Goal: Information Seeking & Learning: Learn about a topic

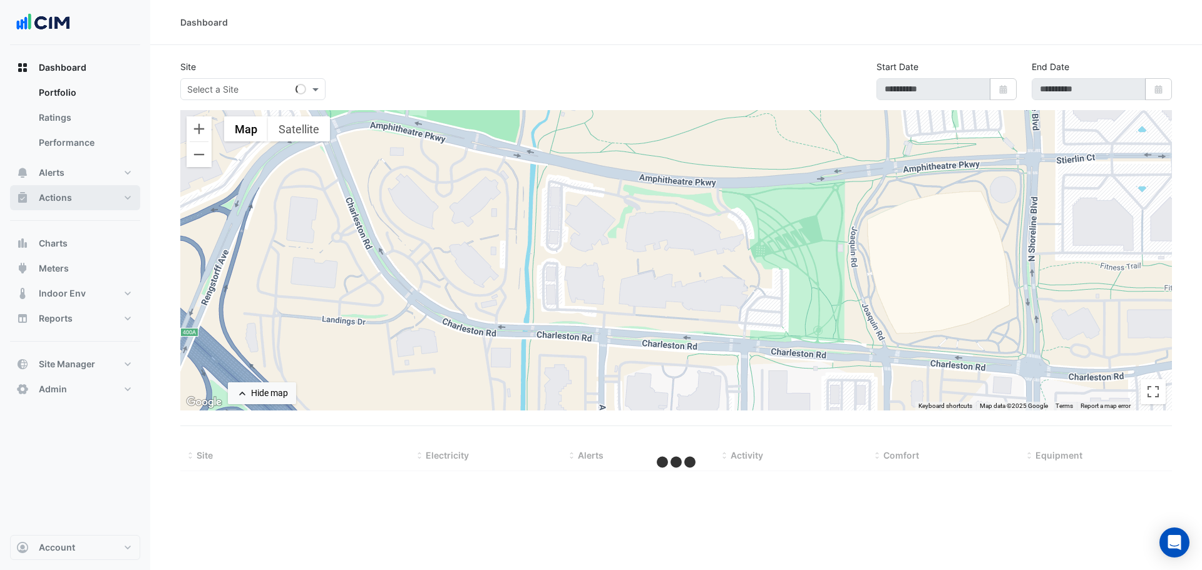
click at [87, 192] on button "Actions" at bounding box center [75, 197] width 130 height 25
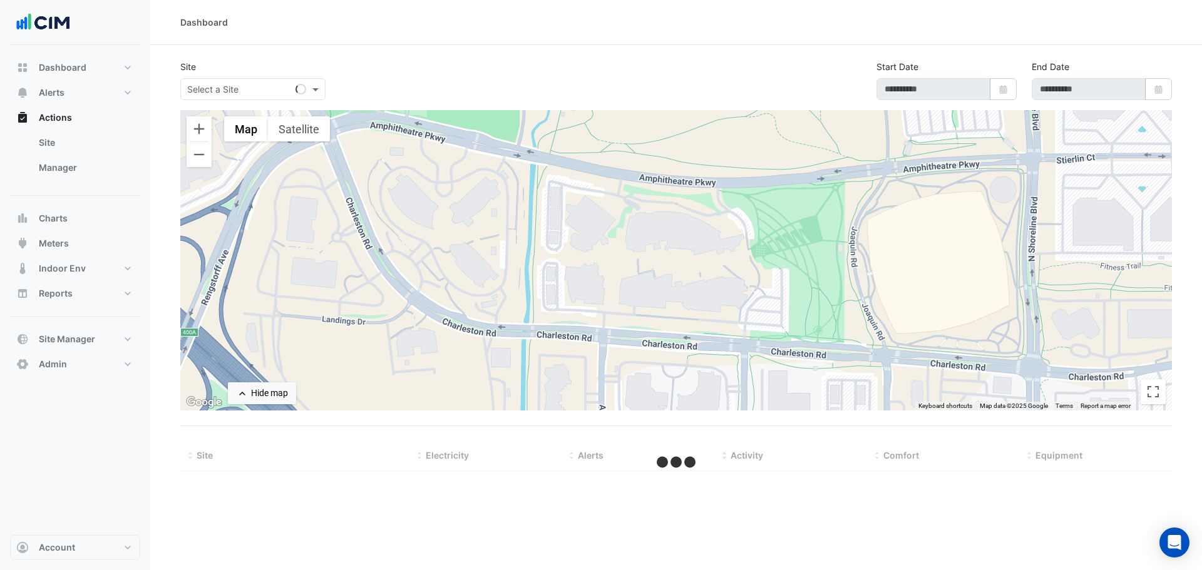
click at [250, 84] on input "text" at bounding box center [240, 89] width 106 height 13
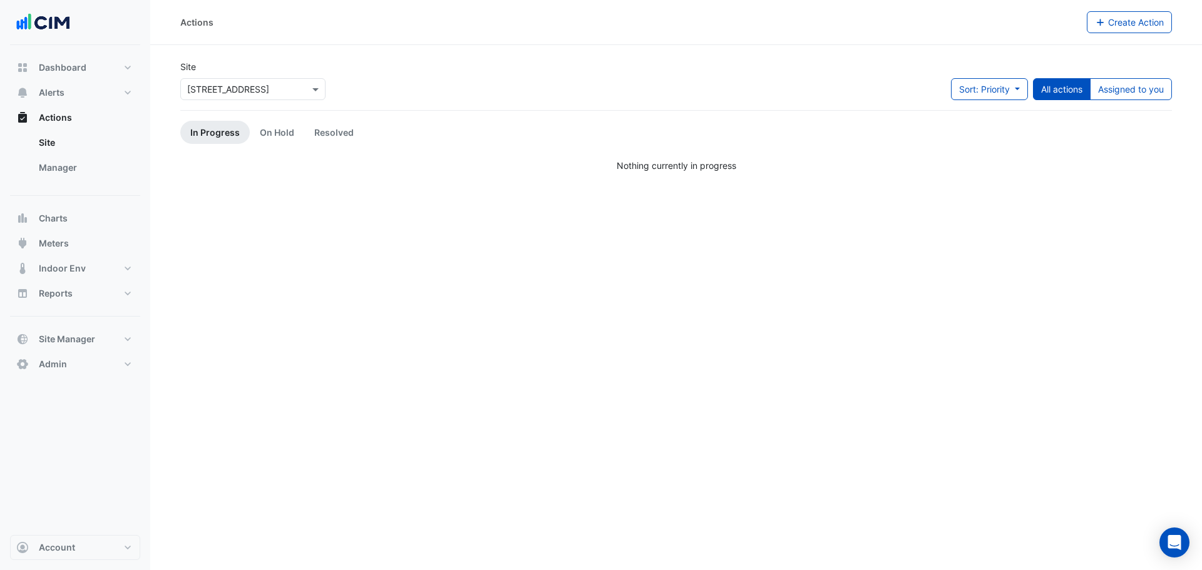
click at [278, 85] on input "text" at bounding box center [240, 89] width 106 height 13
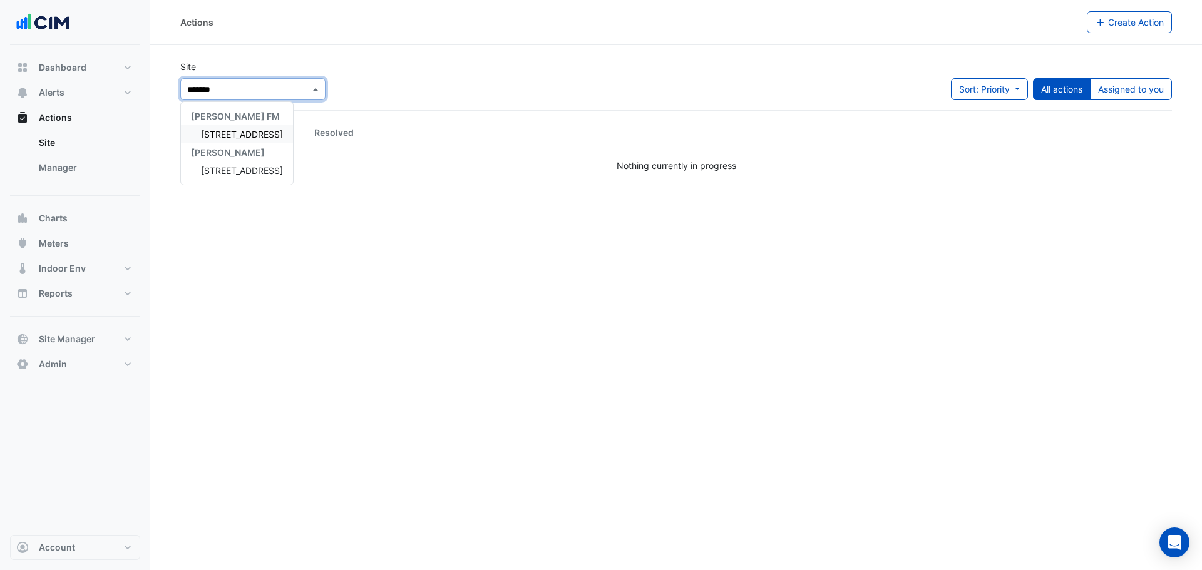
type input "********"
click at [232, 145] on div "[PERSON_NAME]" at bounding box center [237, 152] width 112 height 18
click at [235, 129] on span "[STREET_ADDRESS]" at bounding box center [242, 134] width 82 height 11
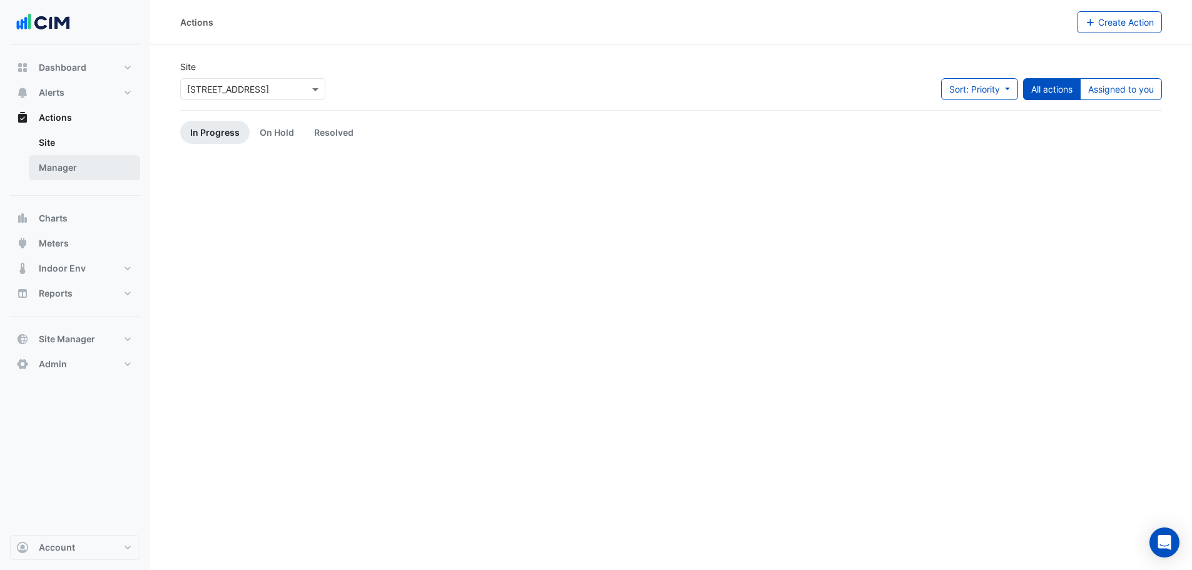
click at [81, 163] on link "Manager" at bounding box center [84, 167] width 111 height 25
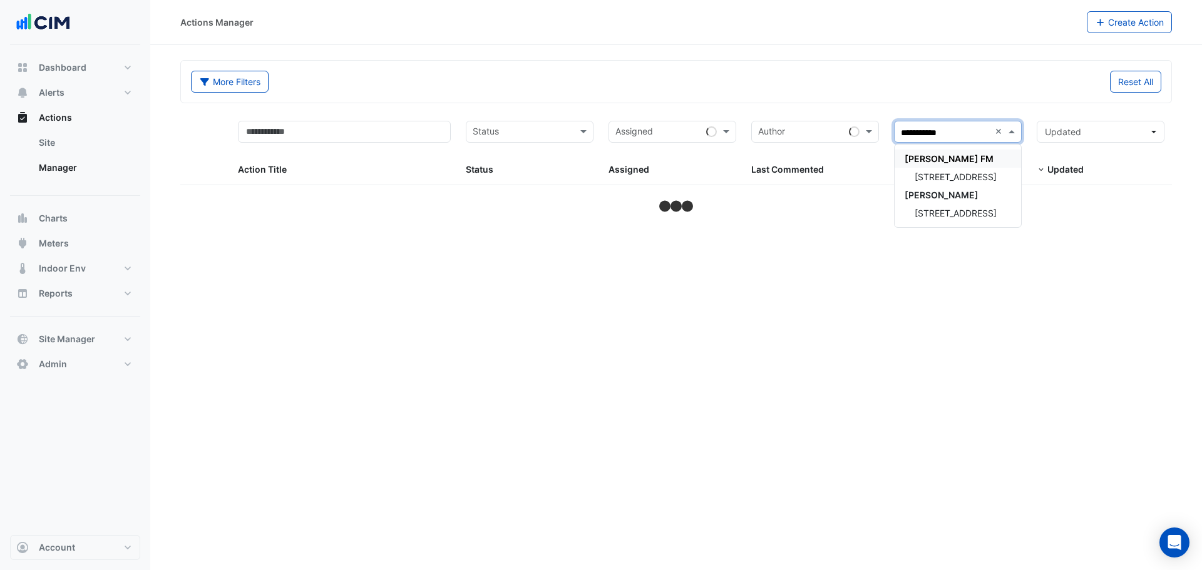
type input "**********"
click at [956, 175] on span "[STREET_ADDRESS]" at bounding box center [956, 177] width 82 height 11
select select "***"
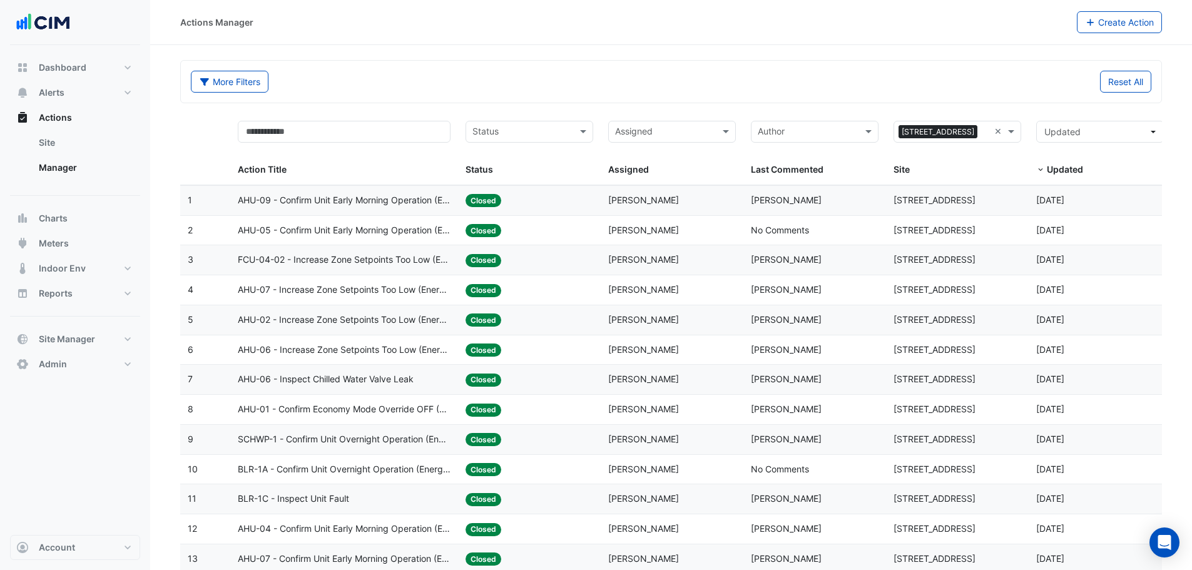
click at [674, 195] on div "Assigned: John Mercieca" at bounding box center [672, 200] width 128 height 14
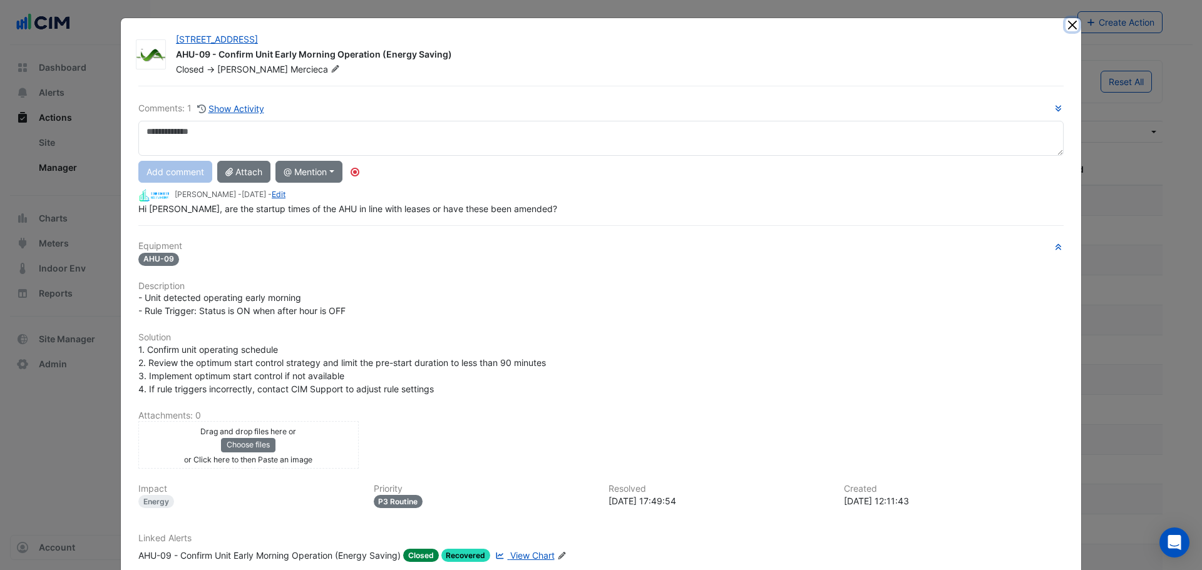
click at [1069, 25] on button "Close" at bounding box center [1071, 24] width 13 height 13
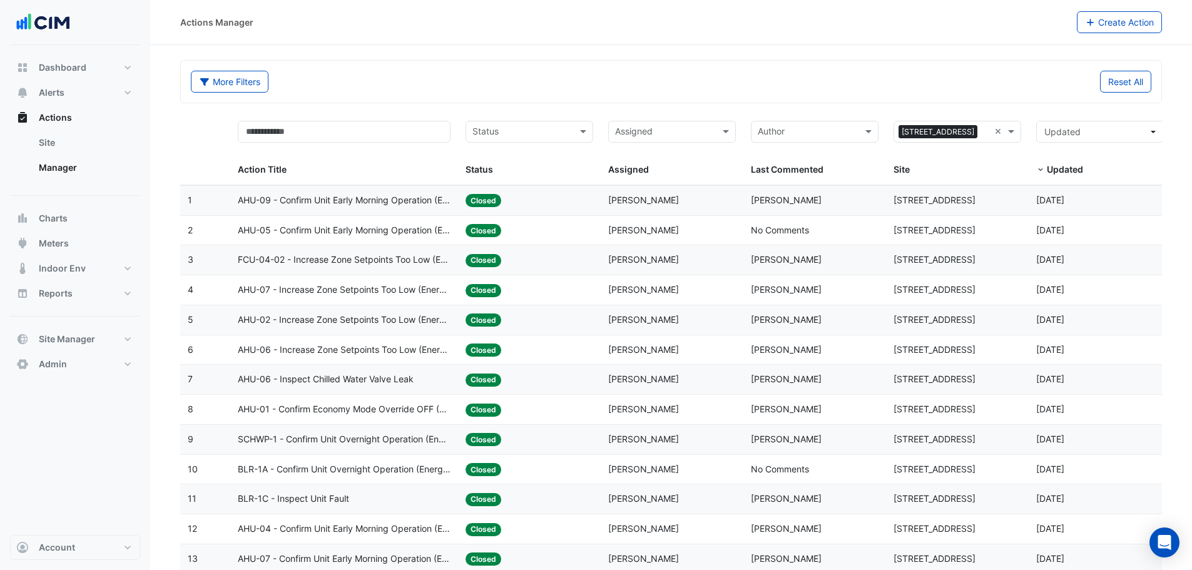
click at [666, 289] on span "Andrew Hughes" at bounding box center [643, 289] width 71 height 11
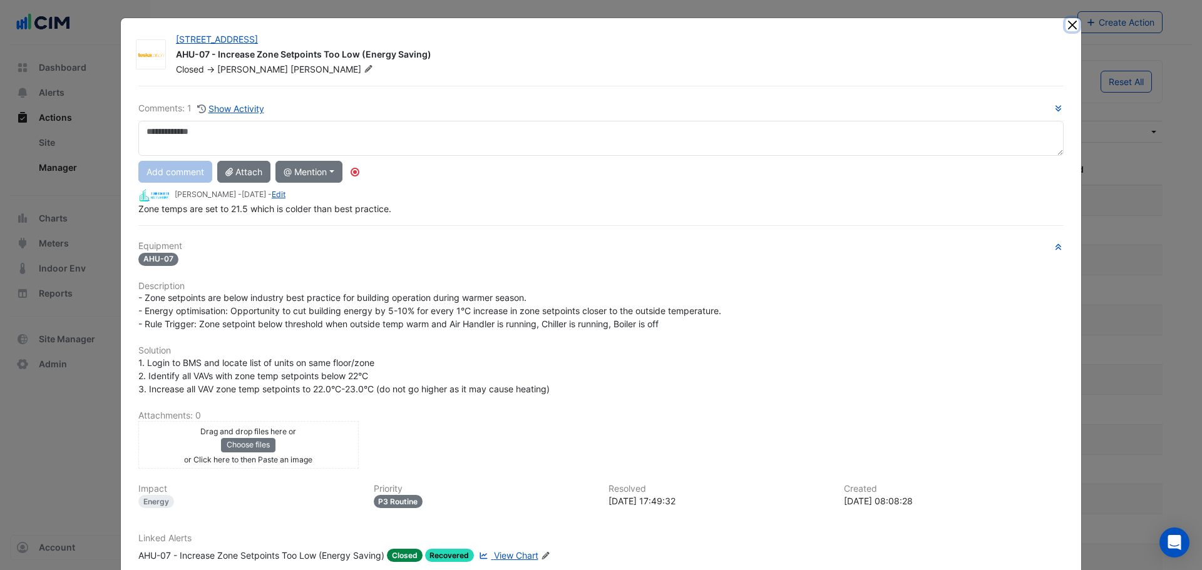
click at [1070, 25] on button "Close" at bounding box center [1071, 24] width 13 height 13
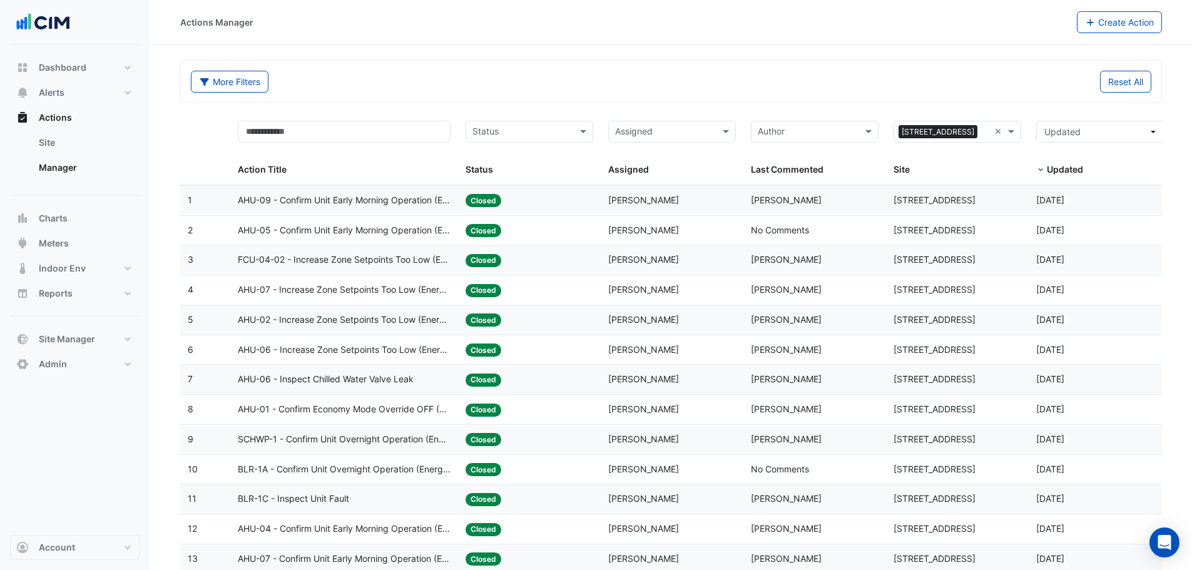
click at [417, 413] on span "AHU-01 - Confirm Economy Mode Override OFF (Energy Waste)" at bounding box center [344, 409] width 213 height 14
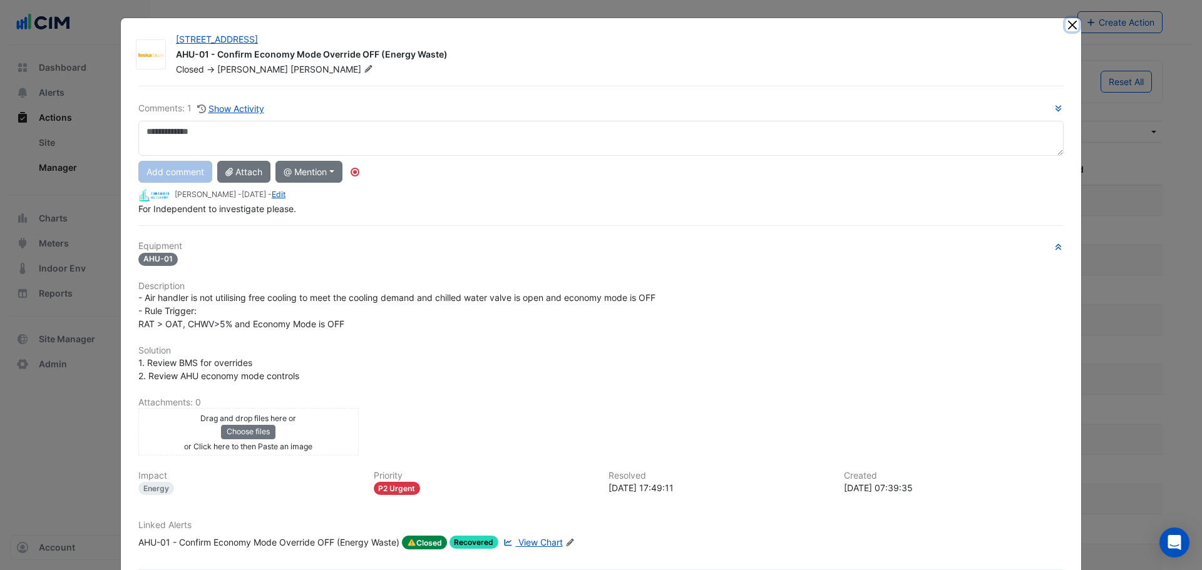
click at [1065, 22] on button "Close" at bounding box center [1071, 24] width 13 height 13
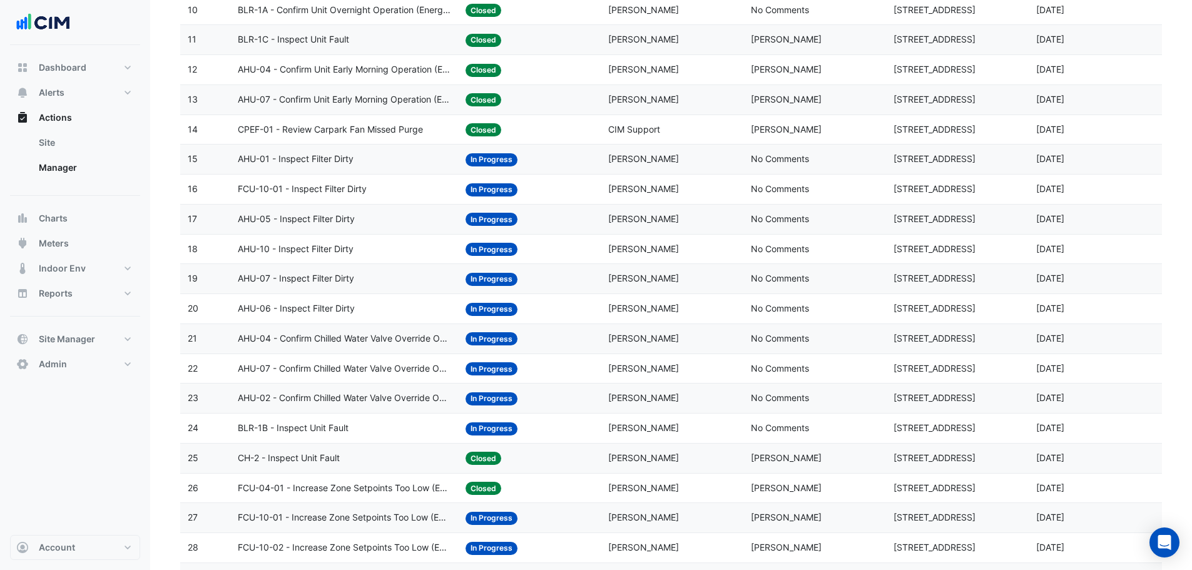
scroll to position [438, 0]
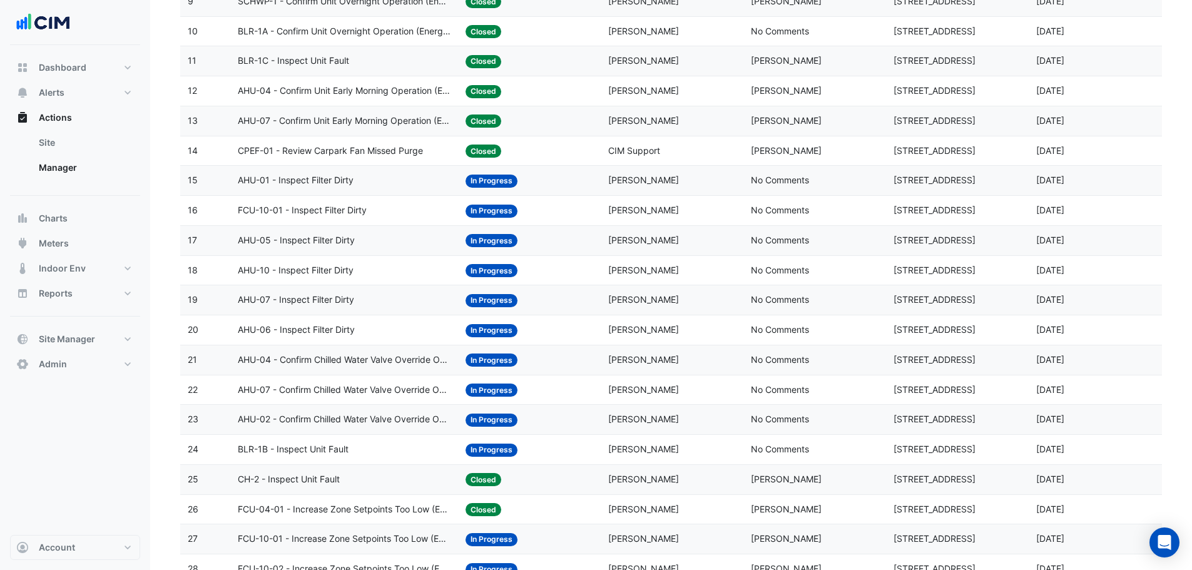
click at [674, 512] on span "Andrew Hughes" at bounding box center [643, 509] width 71 height 11
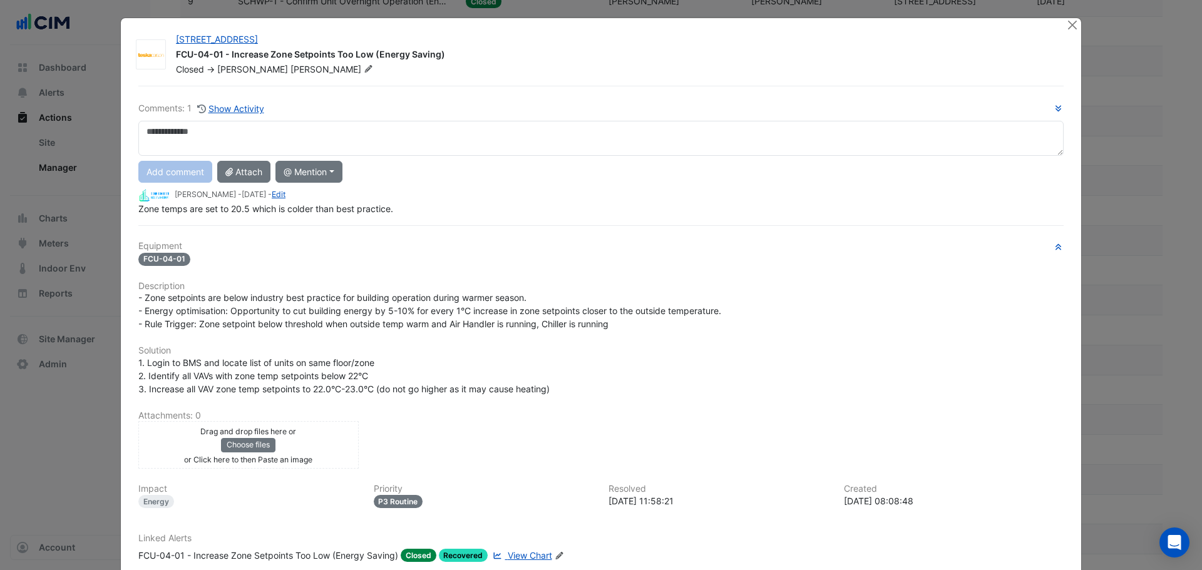
click at [1074, 18] on div at bounding box center [1073, 25] width 16 height 14
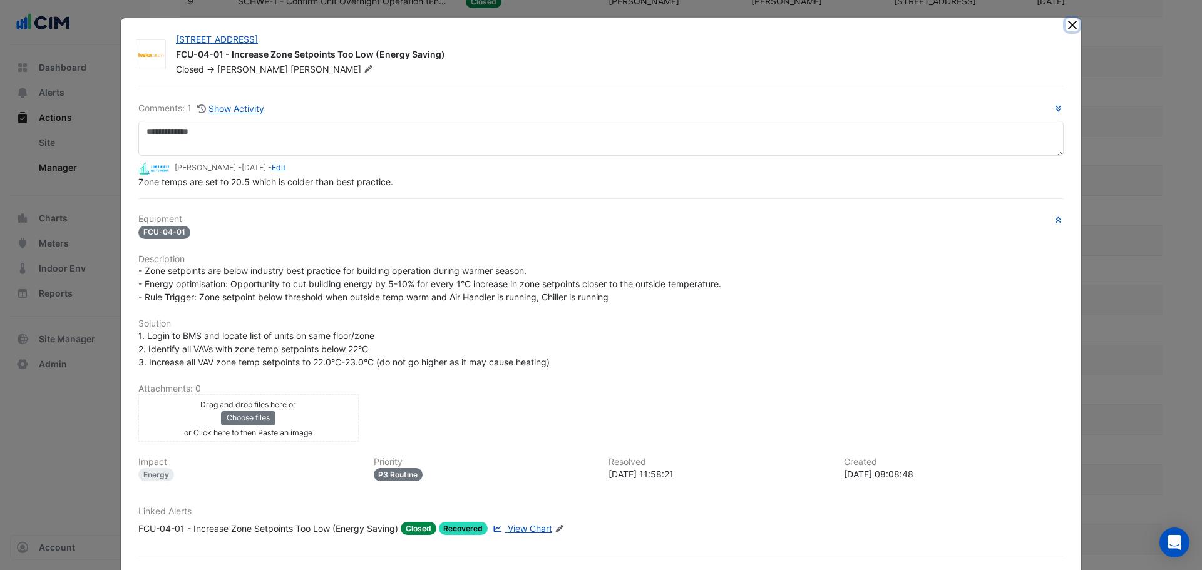
click at [1071, 24] on button "Close" at bounding box center [1071, 24] width 13 height 13
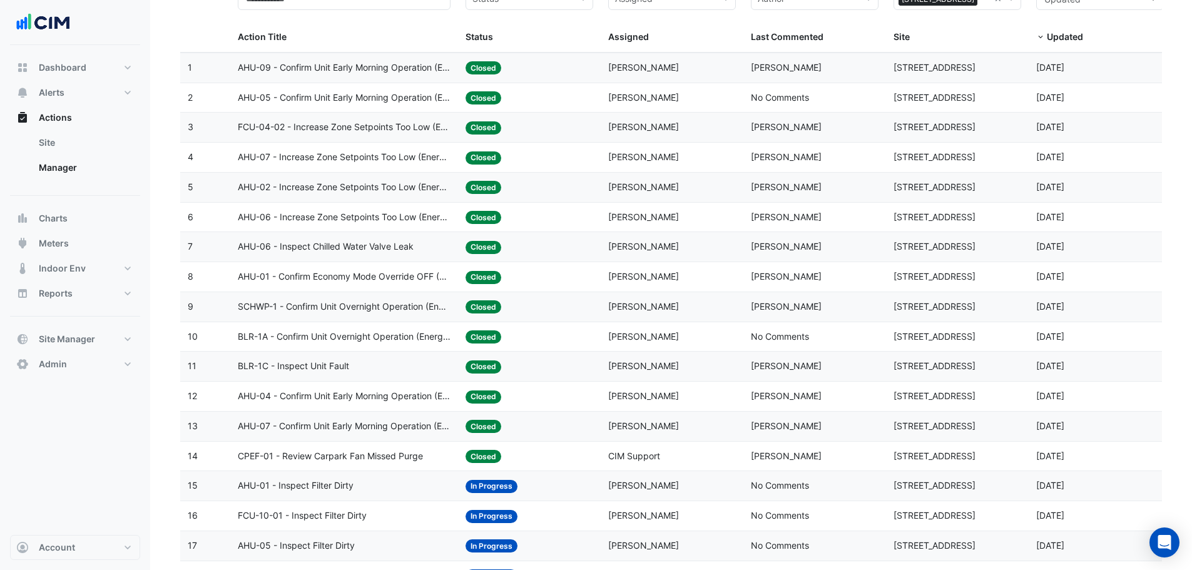
scroll to position [0, 0]
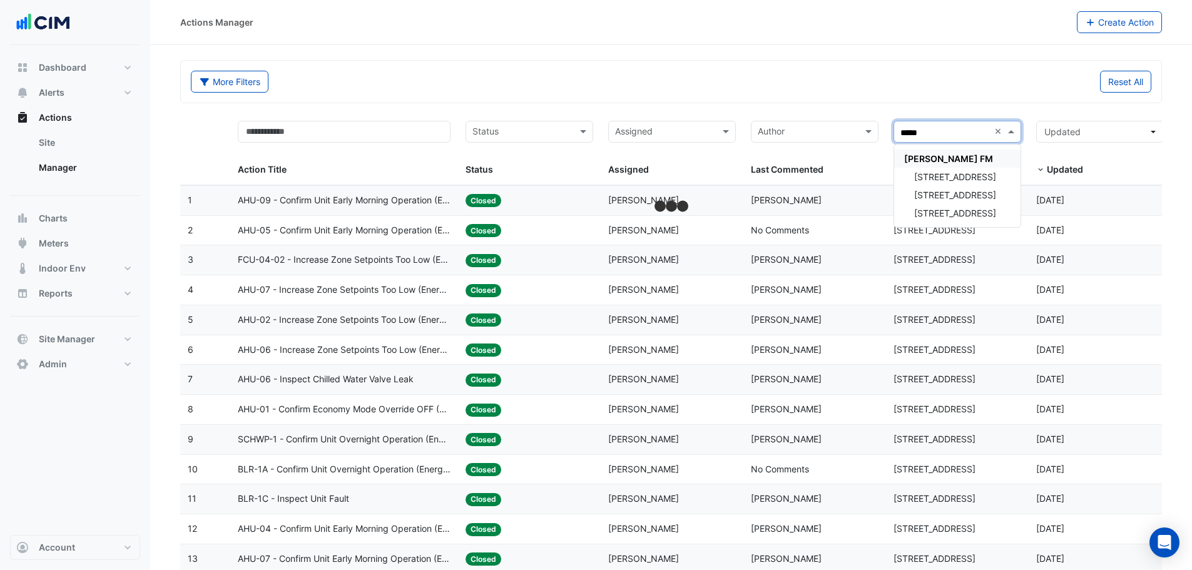
type input "*****"
click at [949, 182] on div "[STREET_ADDRESS]" at bounding box center [957, 177] width 126 height 18
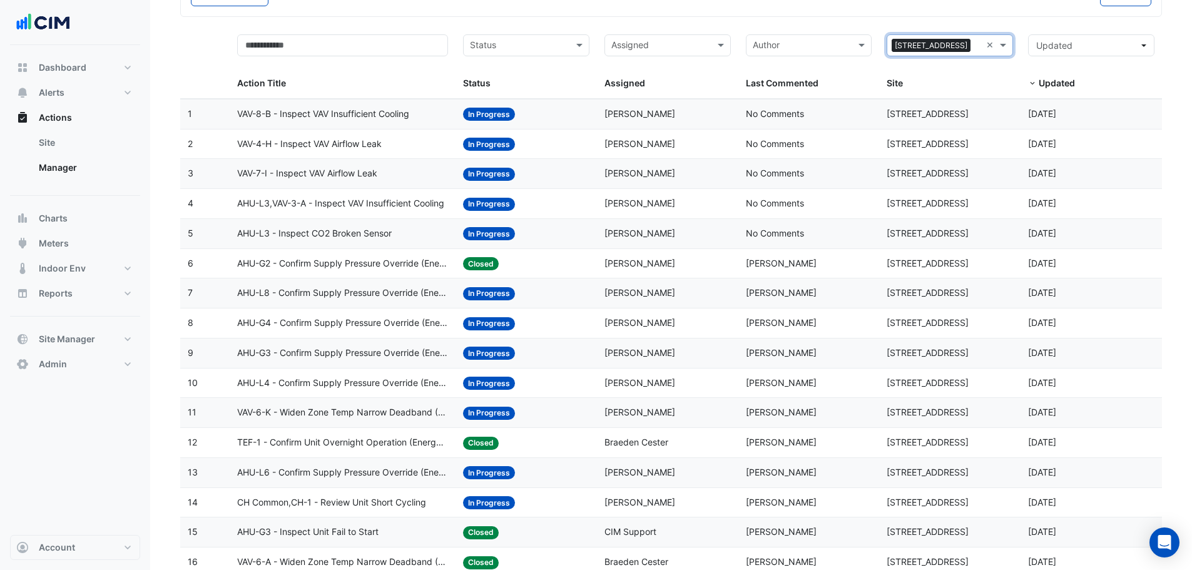
scroll to position [188, 0]
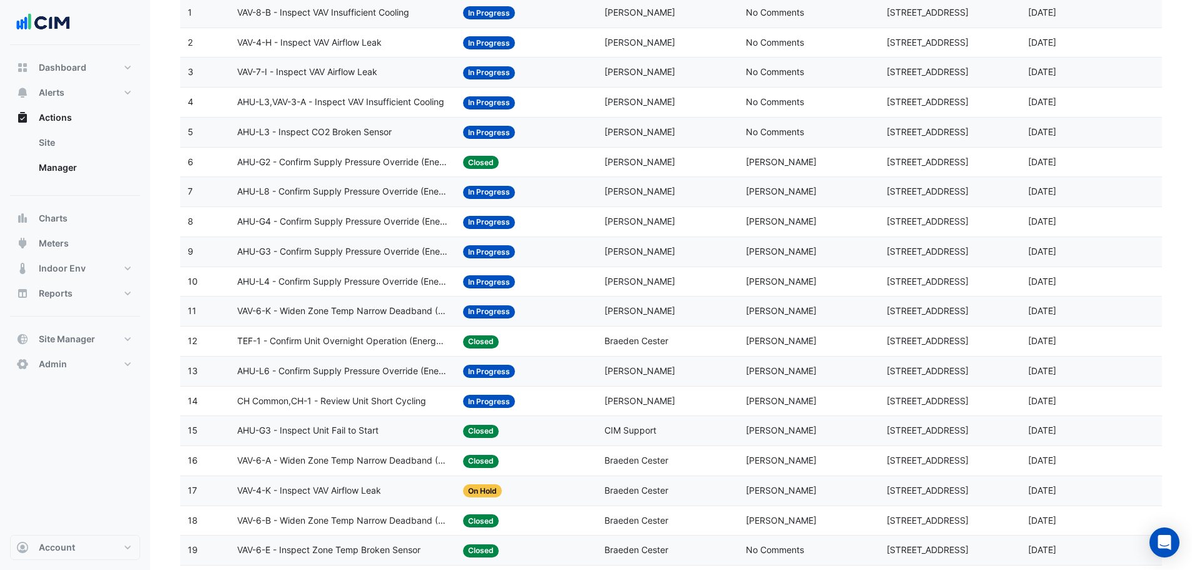
click at [788, 275] on div "Last Commented: Jaith Dorrington" at bounding box center [809, 282] width 126 height 14
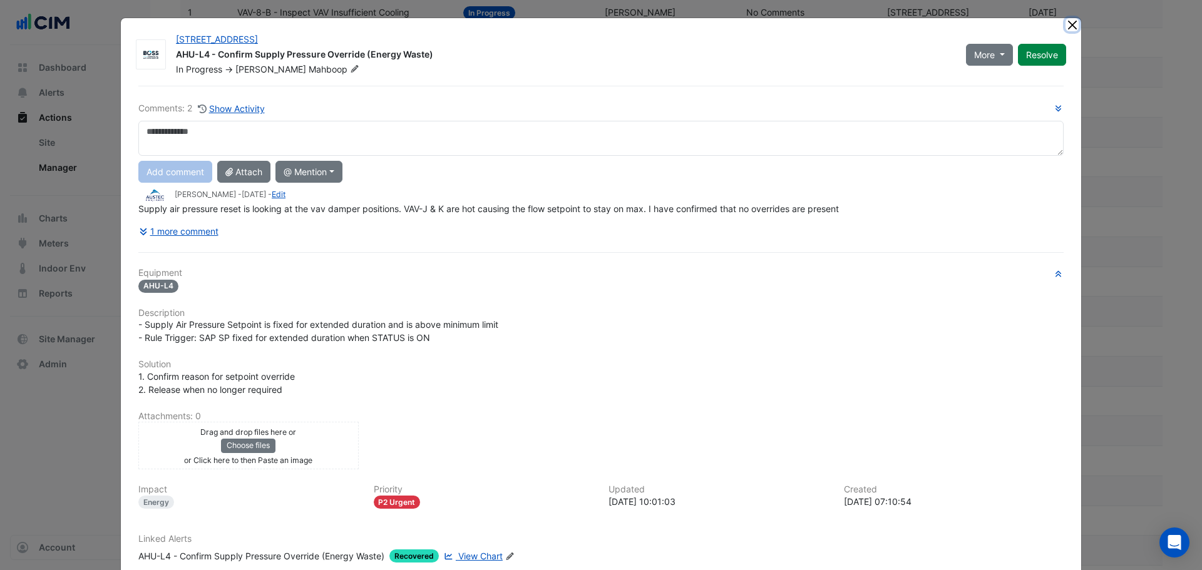
click at [1070, 20] on button "Close" at bounding box center [1071, 24] width 13 height 13
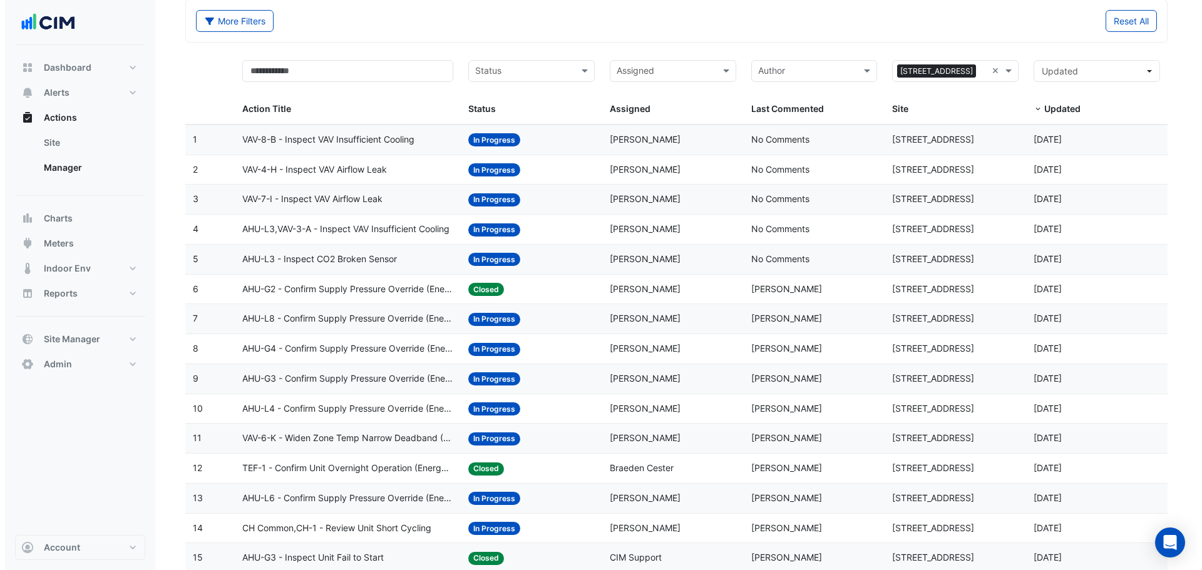
scroll to position [0, 0]
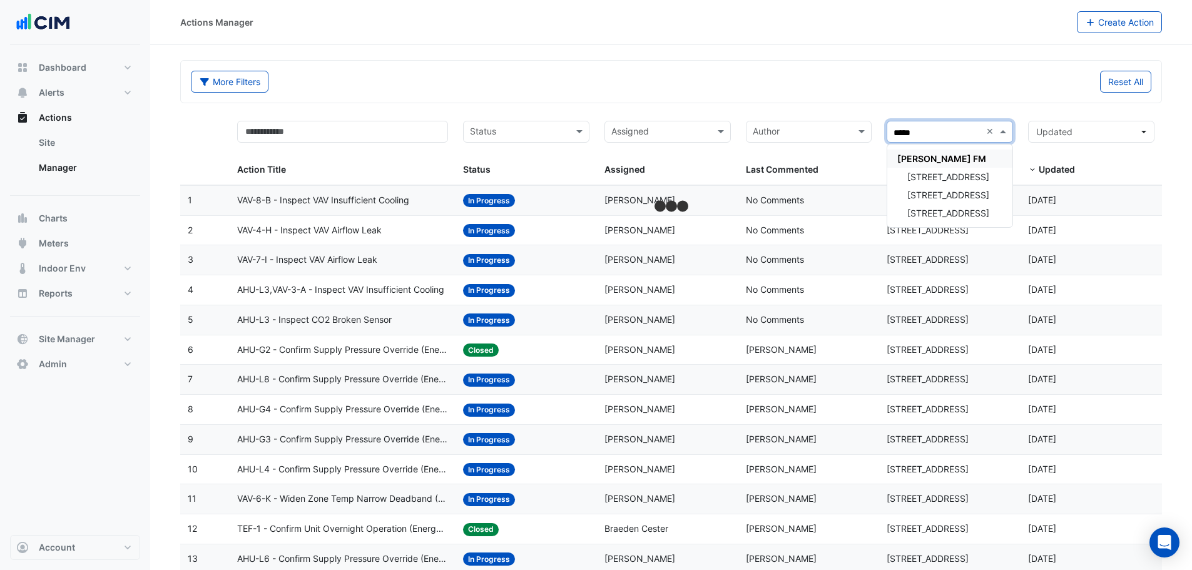
type input "*****"
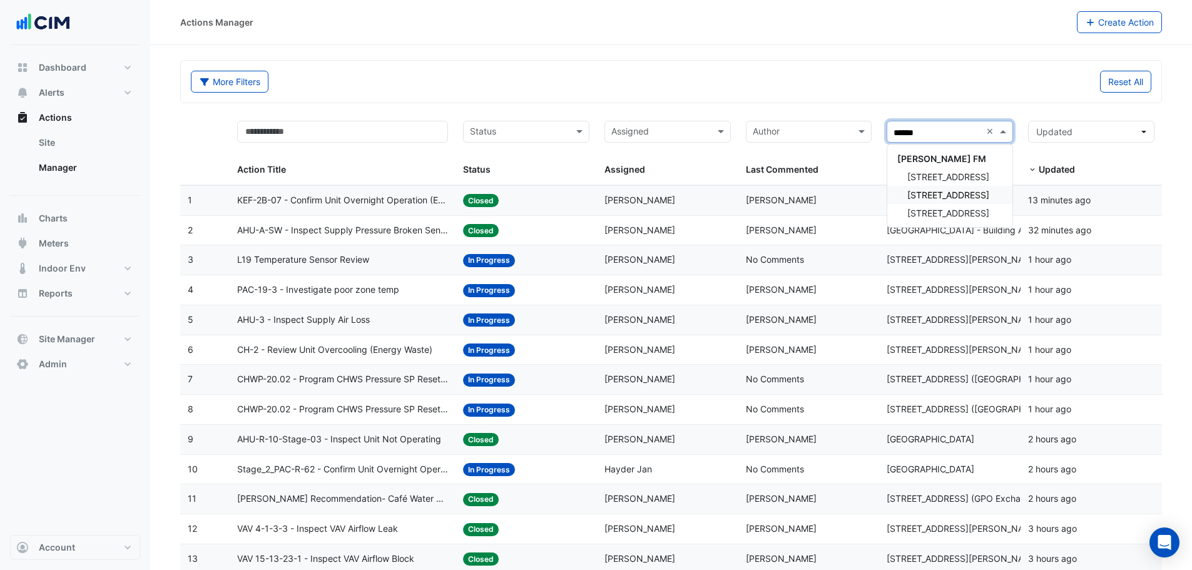
click at [936, 195] on span "[STREET_ADDRESS]" at bounding box center [949, 195] width 82 height 11
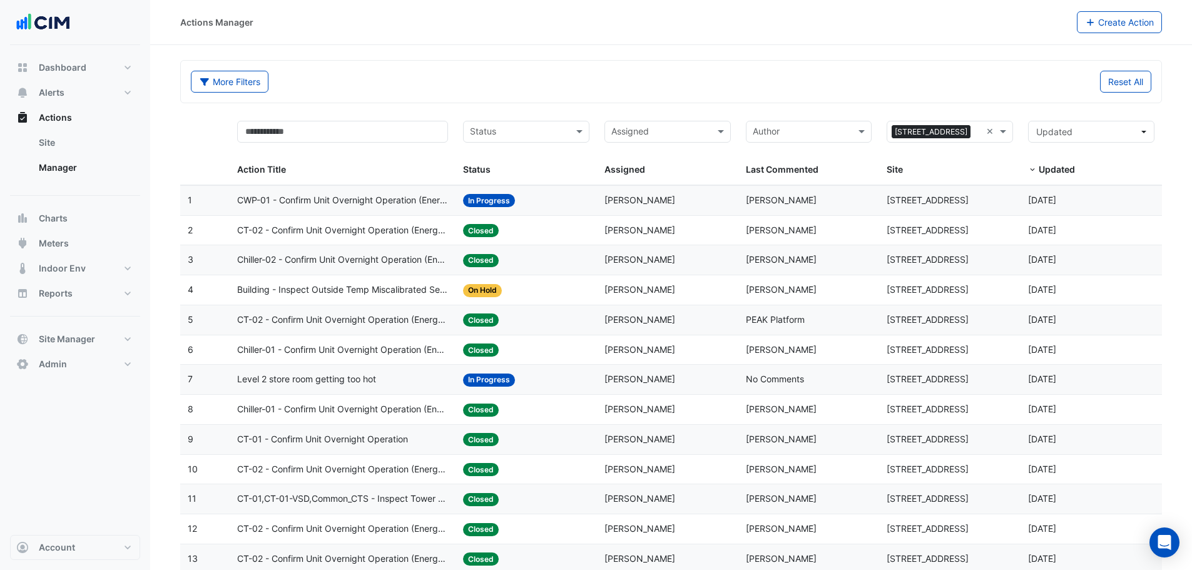
click at [789, 202] on span "[PERSON_NAME]" at bounding box center [781, 200] width 71 height 11
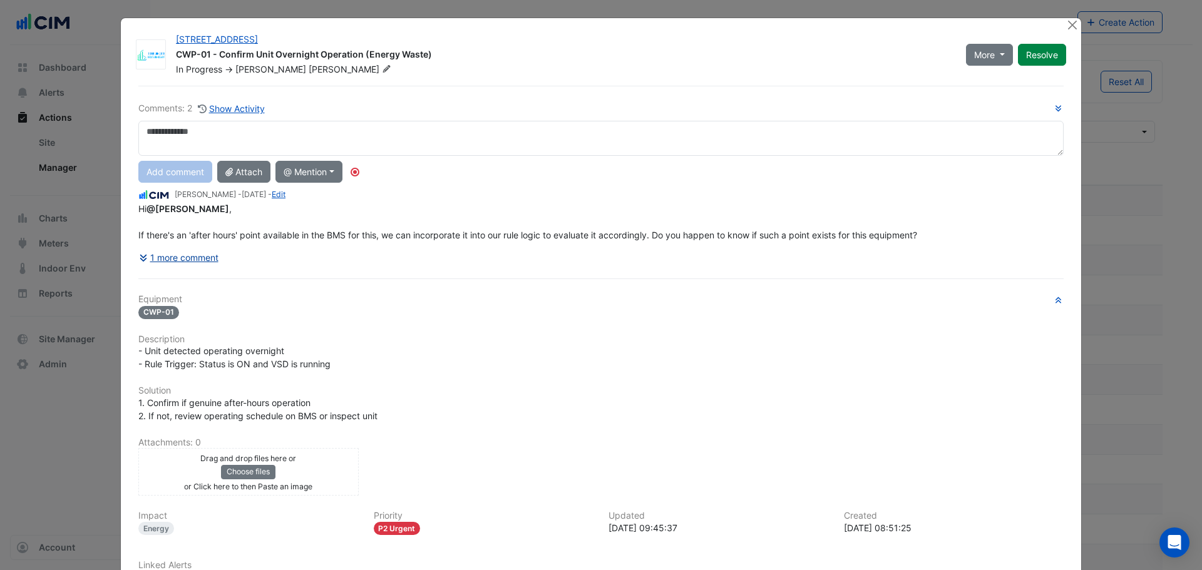
click at [190, 253] on button "1 more comment" at bounding box center [178, 258] width 81 height 22
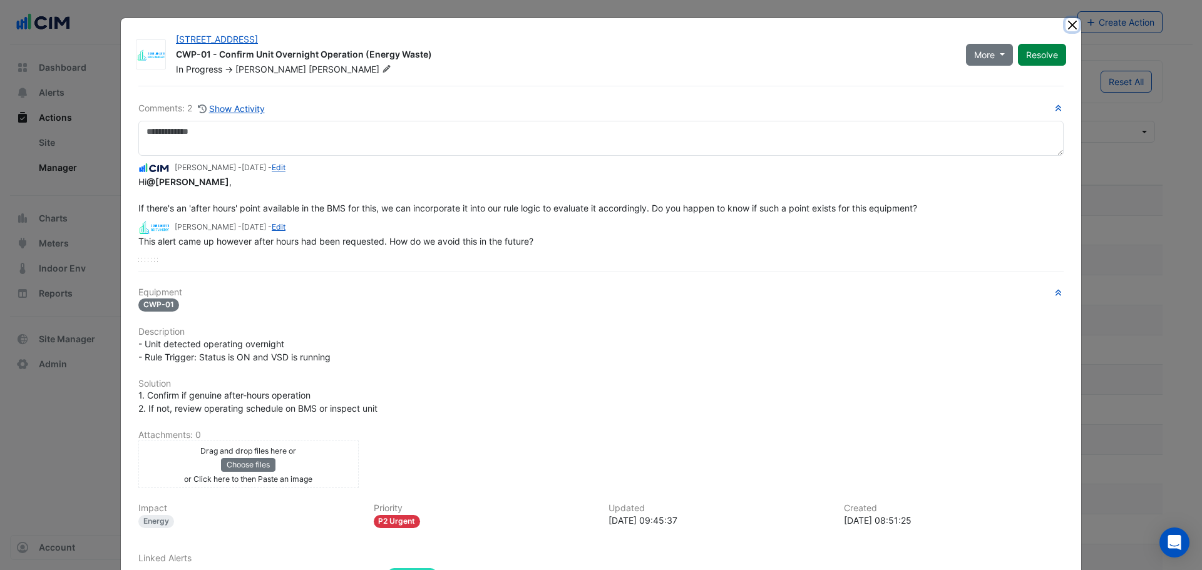
click at [1070, 27] on button "Close" at bounding box center [1071, 24] width 13 height 13
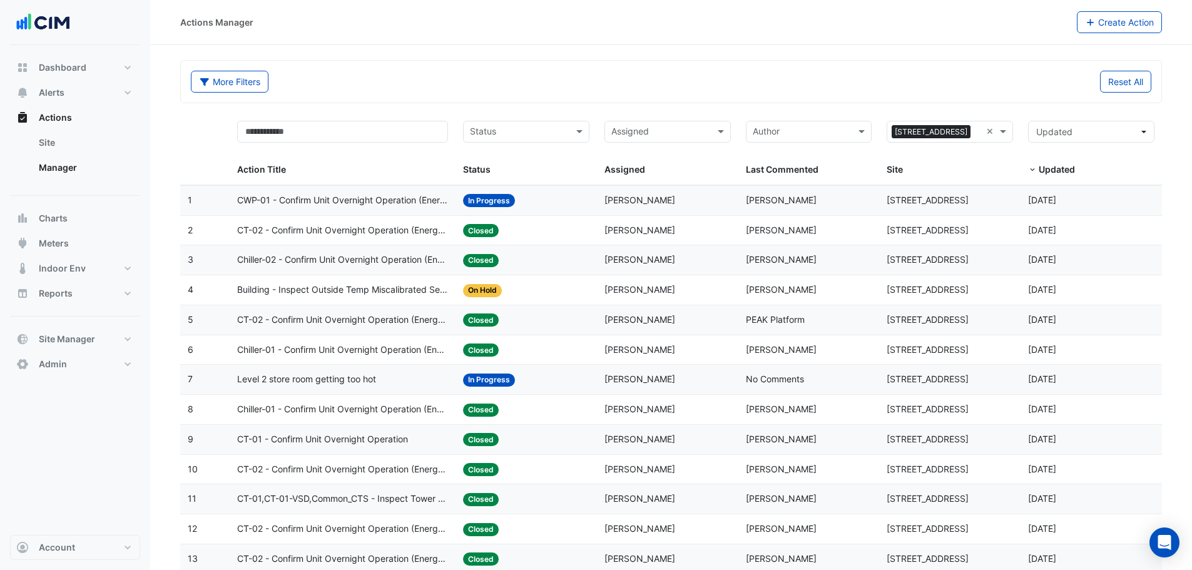
click at [678, 227] on div "Assigned: Luke Knight" at bounding box center [668, 230] width 126 height 14
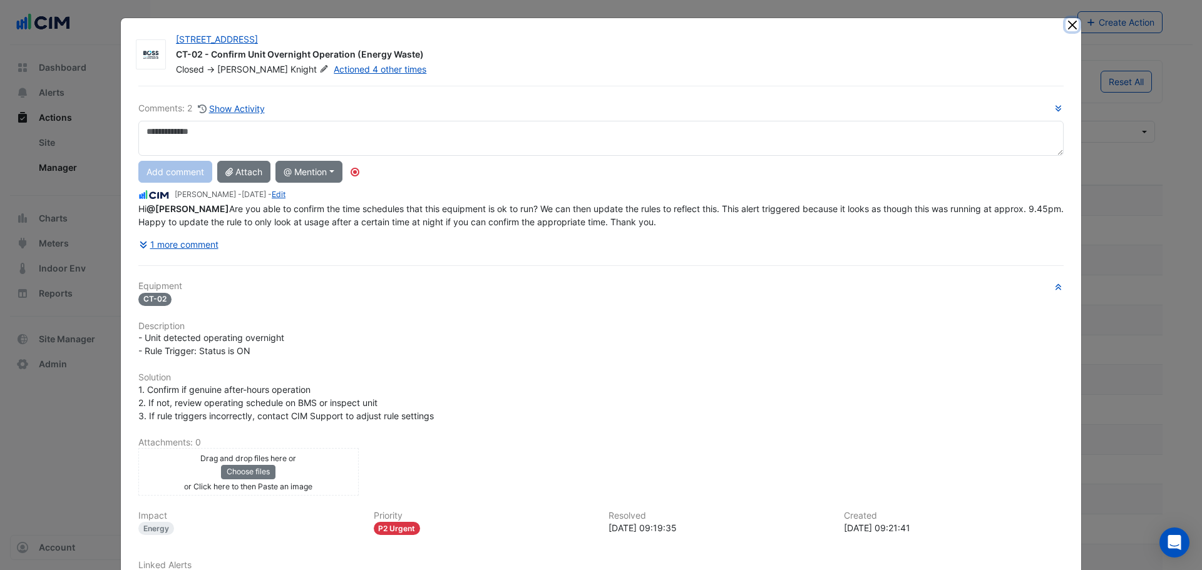
click at [1070, 26] on button "Close" at bounding box center [1071, 24] width 13 height 13
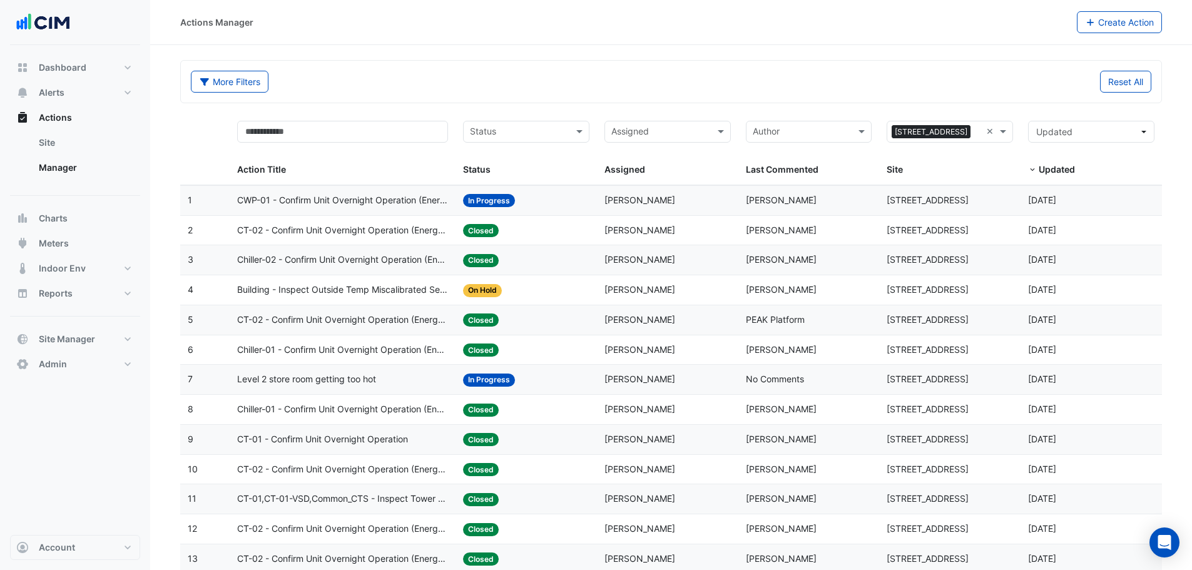
click at [717, 205] on div "Assigned: Aidan Lamberth" at bounding box center [668, 200] width 126 height 14
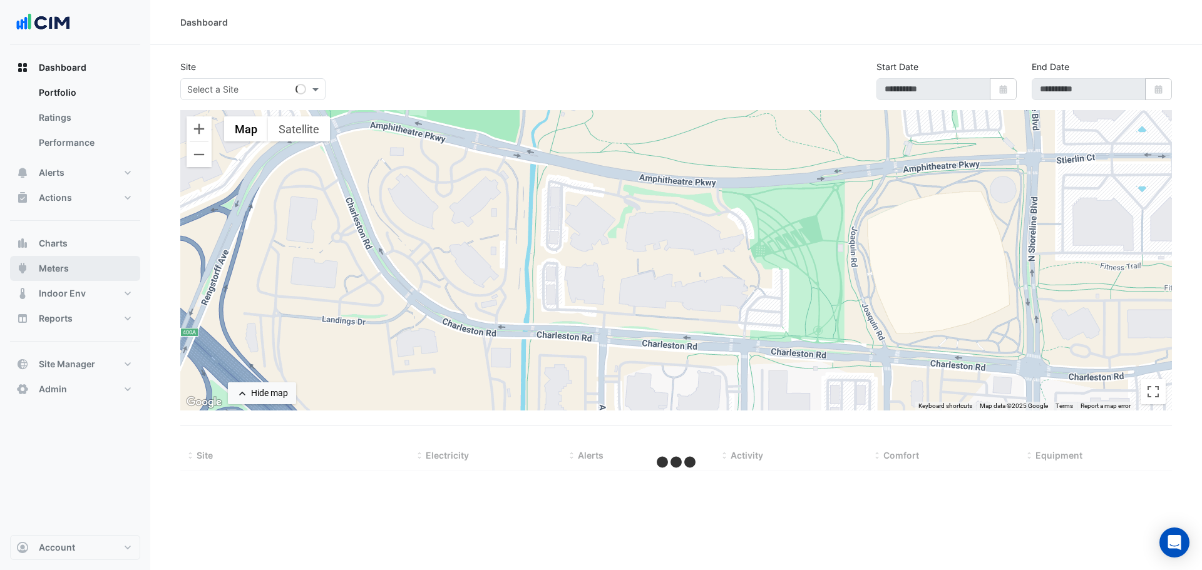
click at [103, 270] on button "Meters" at bounding box center [75, 268] width 130 height 25
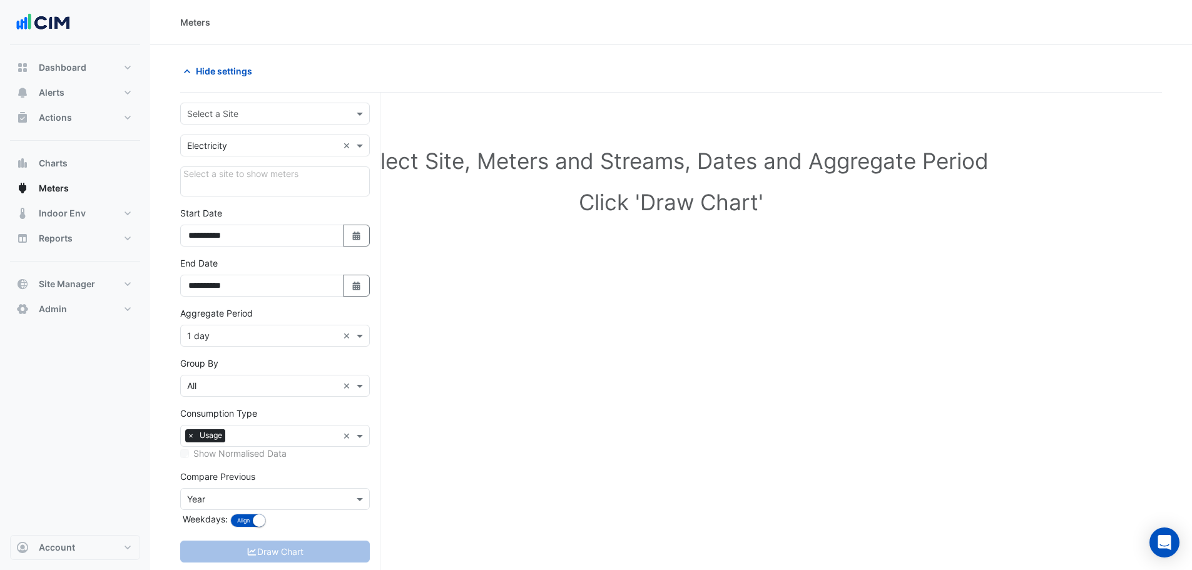
click at [250, 119] on input "text" at bounding box center [262, 114] width 151 height 13
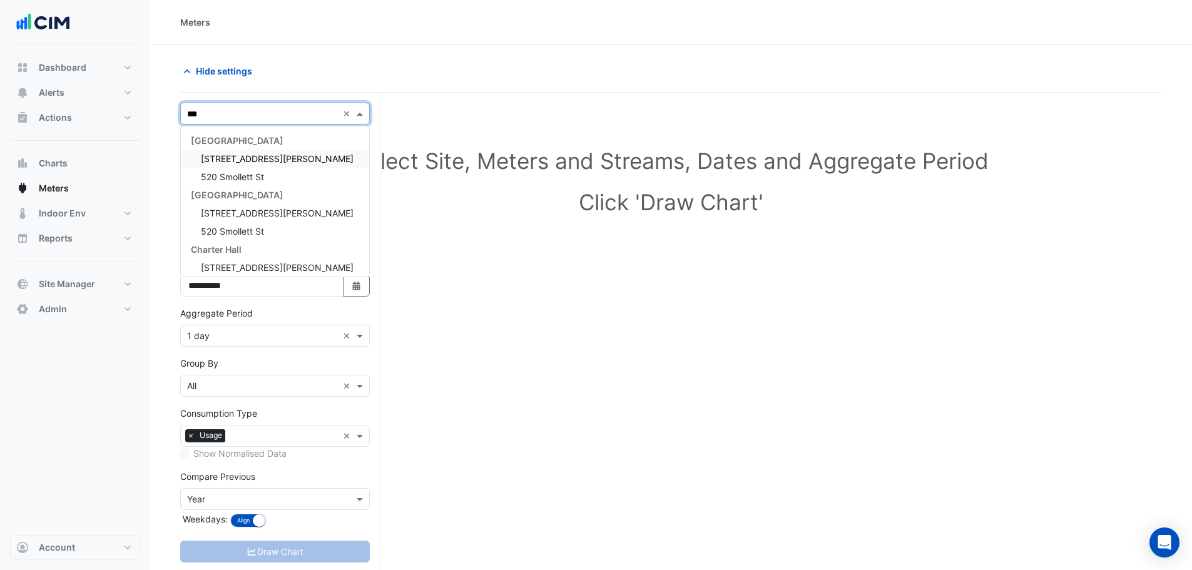
type input "****"
click at [220, 162] on span "[STREET_ADDRESS][PERSON_NAME]" at bounding box center [277, 158] width 153 height 11
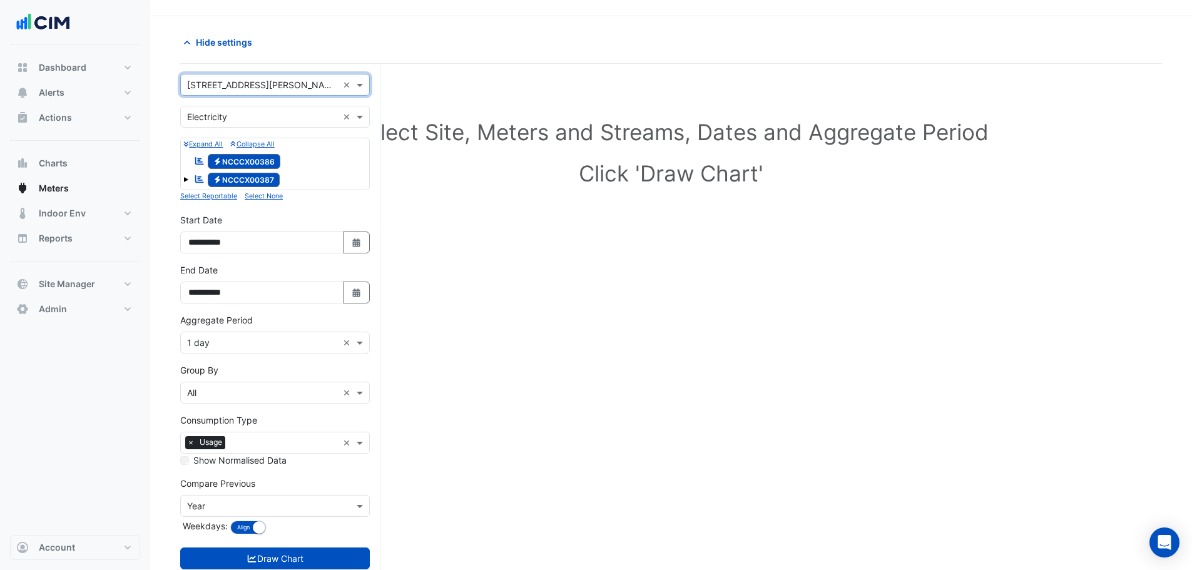
scroll to position [63, 0]
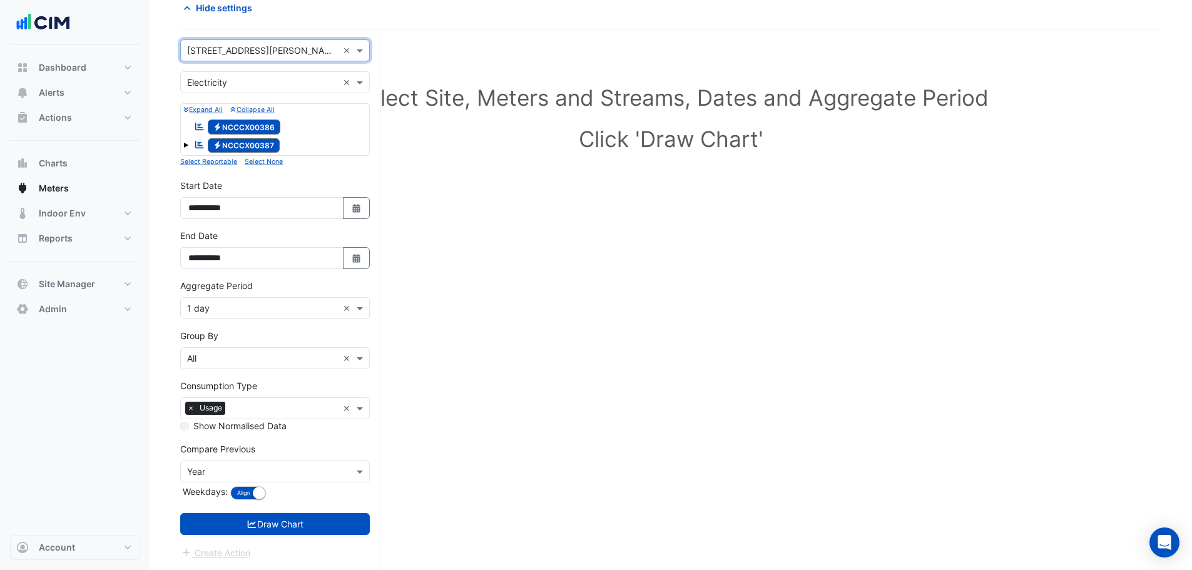
click at [234, 307] on input "text" at bounding box center [262, 308] width 151 height 13
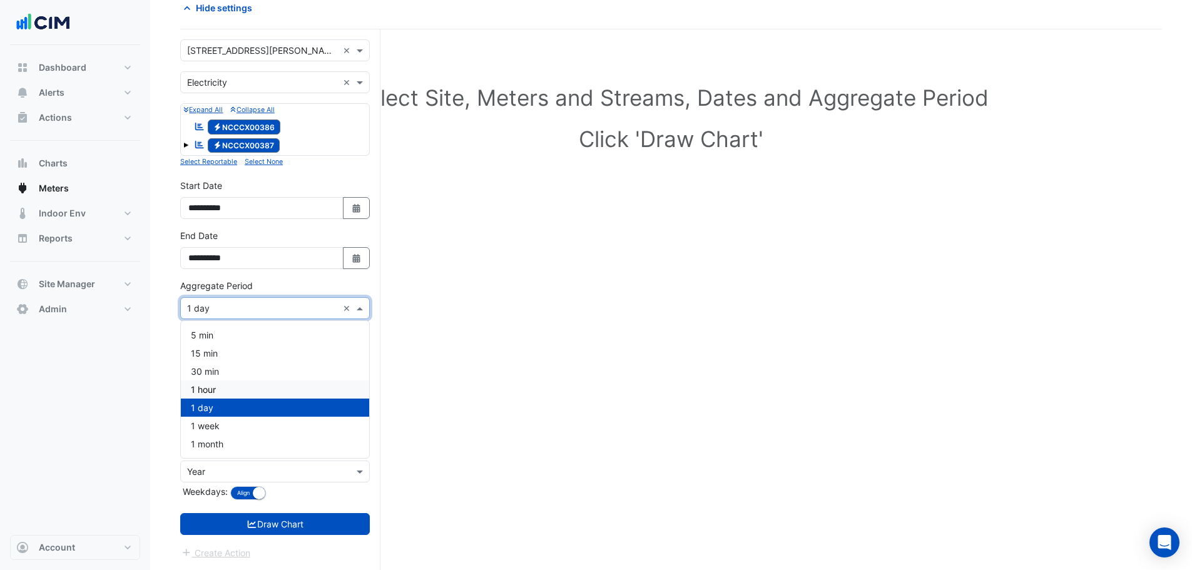
click at [223, 388] on div "1 hour" at bounding box center [275, 390] width 188 height 18
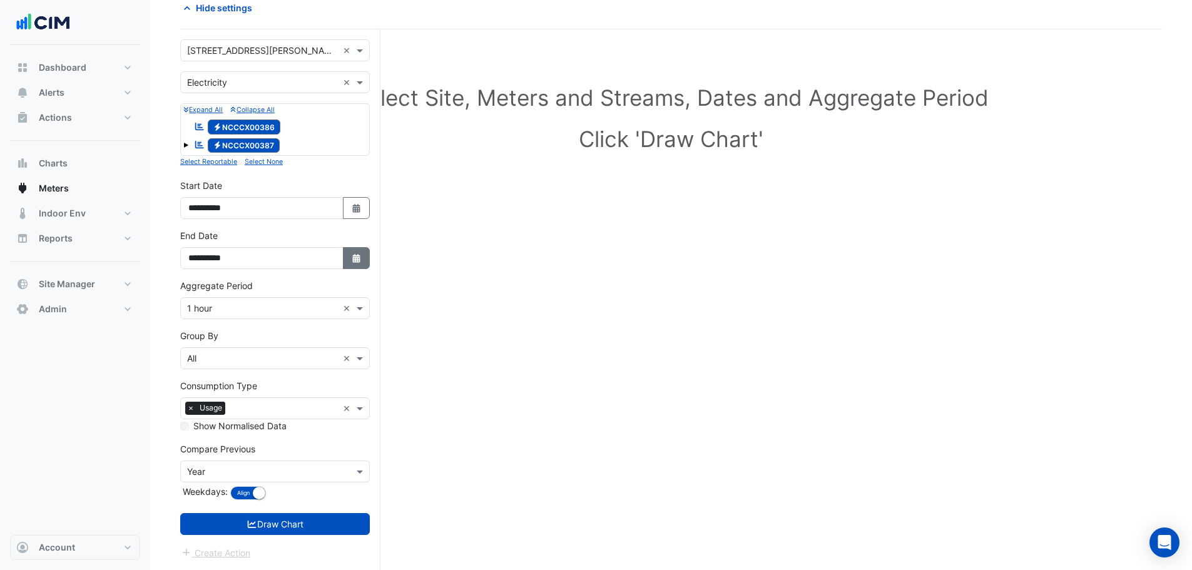
click at [348, 264] on button "Select Date" at bounding box center [357, 258] width 28 height 22
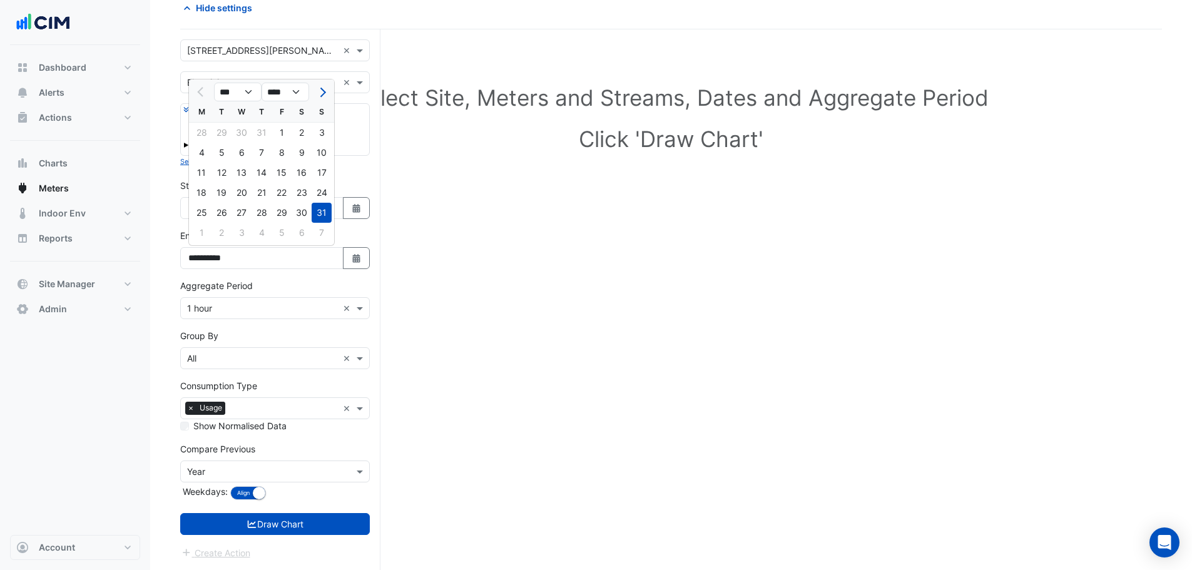
click at [331, 95] on div at bounding box center [321, 92] width 25 height 20
click at [317, 90] on button "Next month" at bounding box center [321, 92] width 15 height 20
select select "*"
click at [319, 153] on div "14" at bounding box center [322, 153] width 20 height 20
type input "**********"
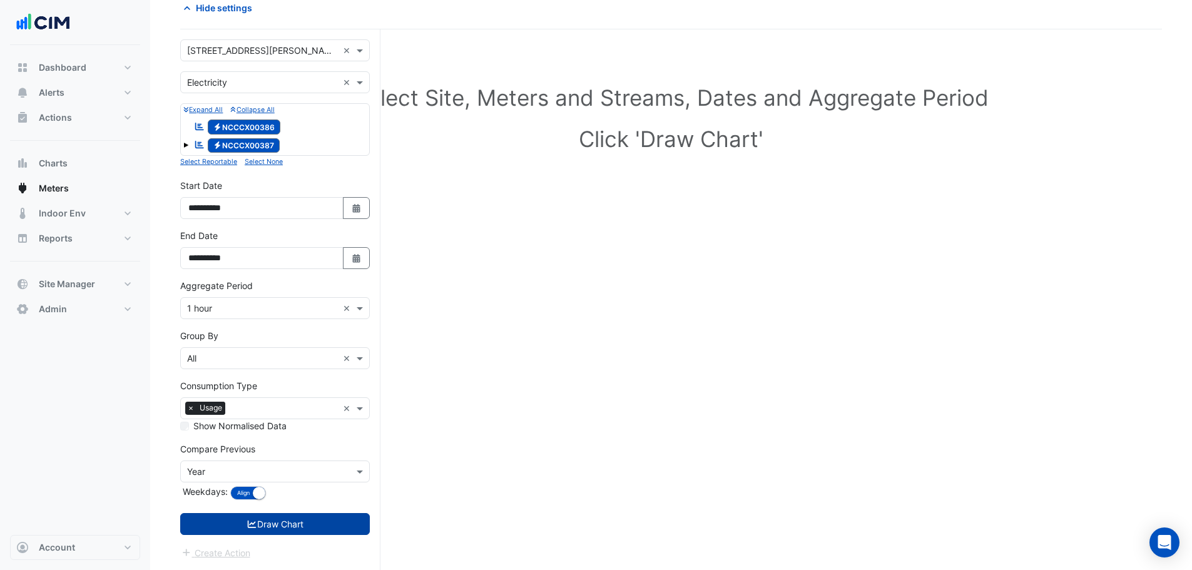
drag, startPoint x: 303, startPoint y: 510, endPoint x: 304, endPoint y: 519, distance: 8.9
click at [304, 517] on form "**********" at bounding box center [275, 299] width 190 height 521
click at [305, 522] on button "Draw Chart" at bounding box center [275, 524] width 190 height 22
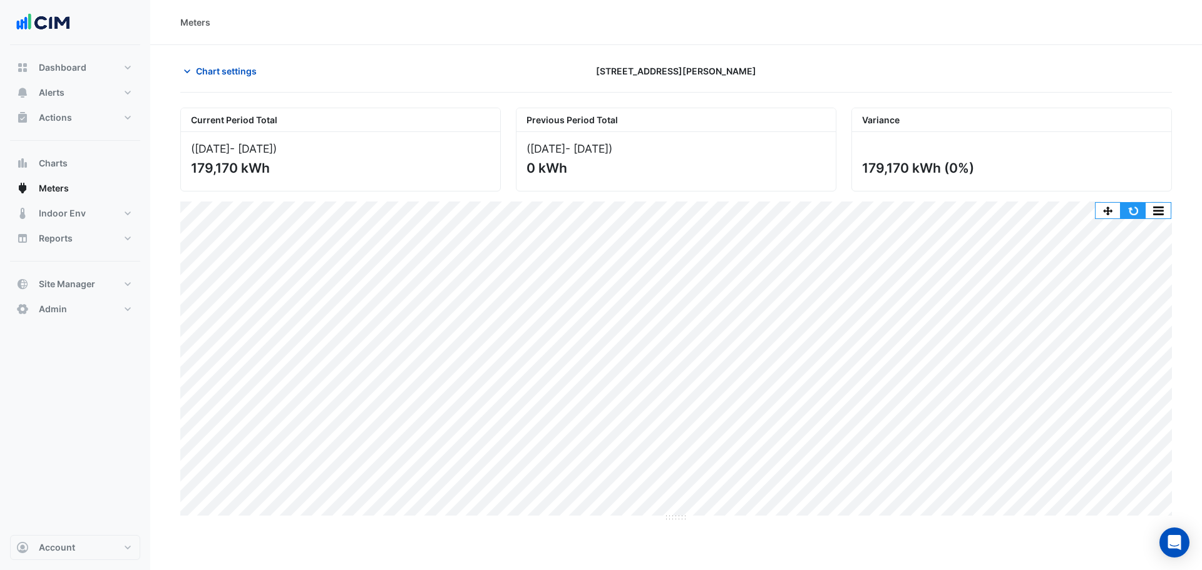
click at [1136, 208] on button "button" at bounding box center [1132, 211] width 25 height 16
click at [83, 95] on button "Alerts" at bounding box center [75, 92] width 130 height 25
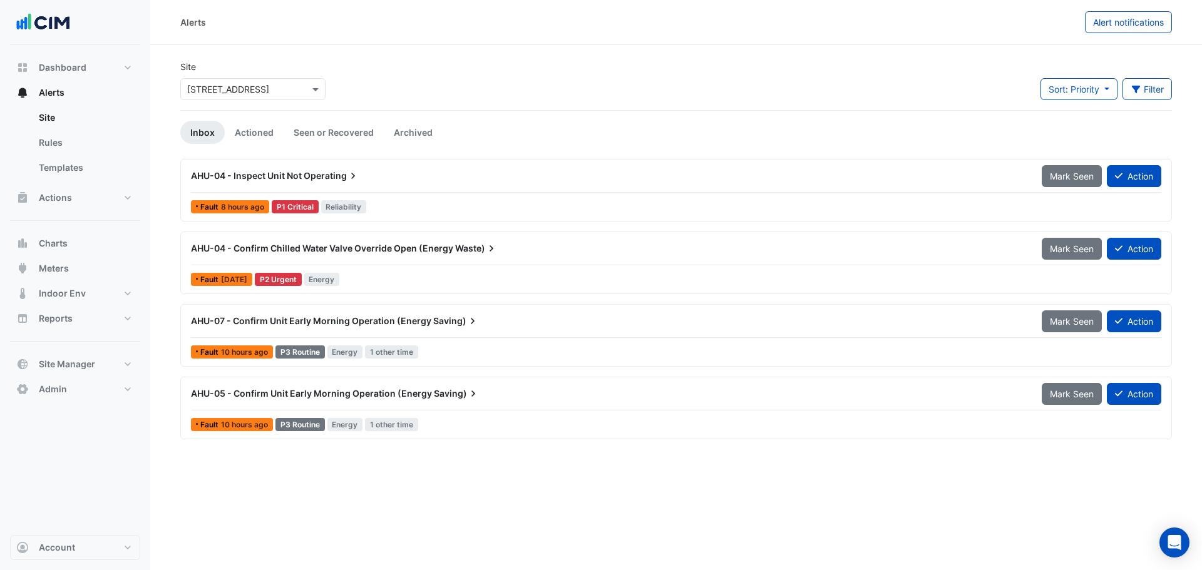
click at [235, 90] on input "text" at bounding box center [240, 89] width 106 height 13
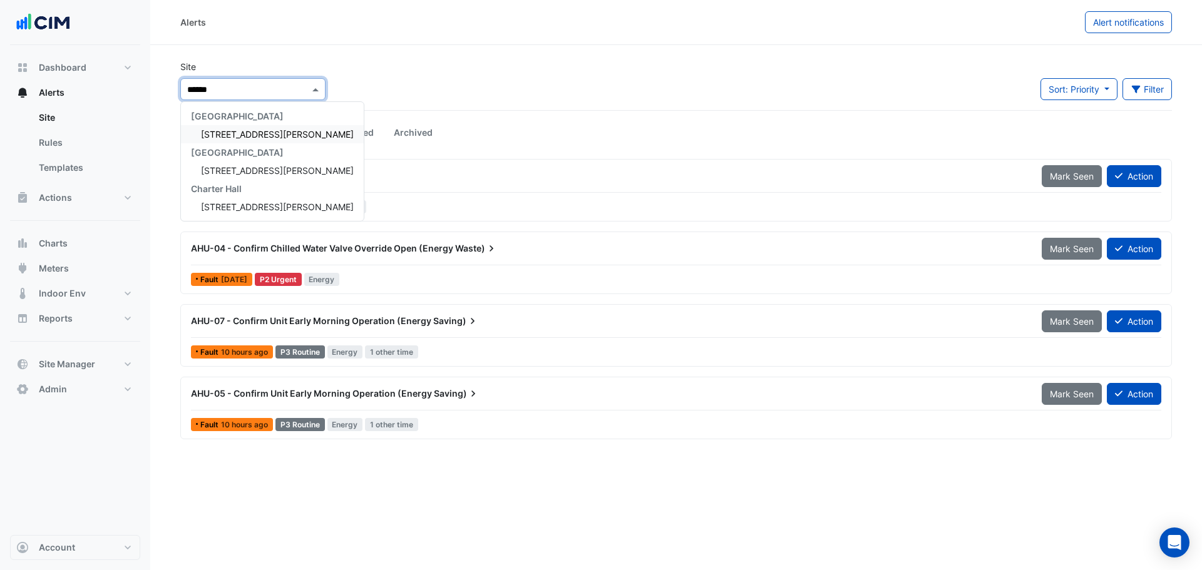
type input "*******"
click at [225, 127] on div "[STREET_ADDRESS][PERSON_NAME]" at bounding box center [272, 134] width 183 height 18
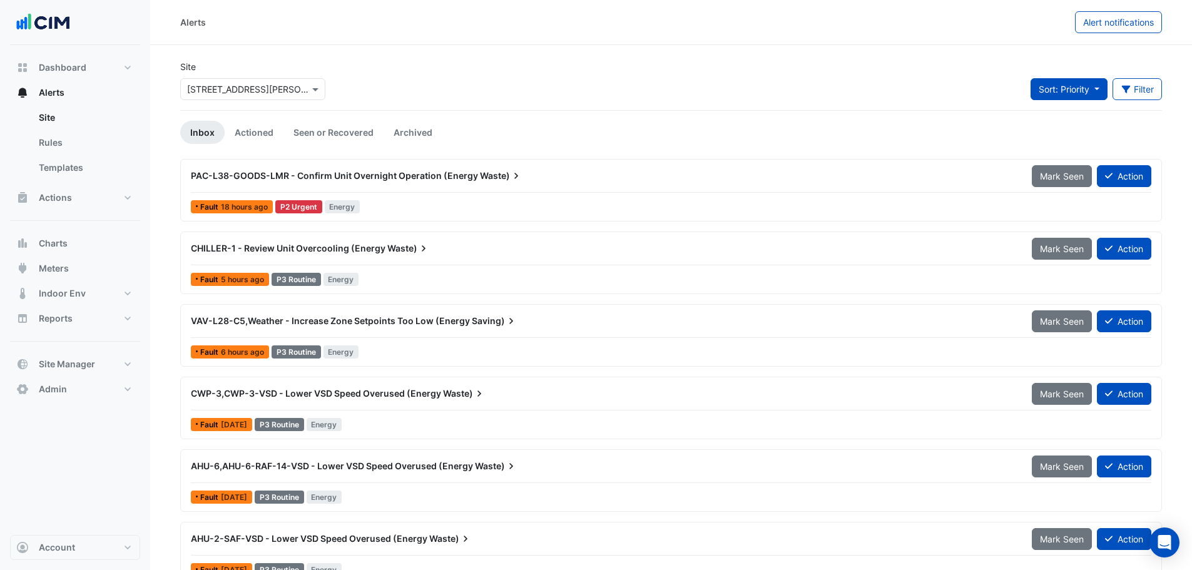
click at [1060, 88] on span "Sort: Priority" at bounding box center [1064, 89] width 51 height 11
click at [1065, 136] on li "Updated" at bounding box center [1079, 134] width 99 height 18
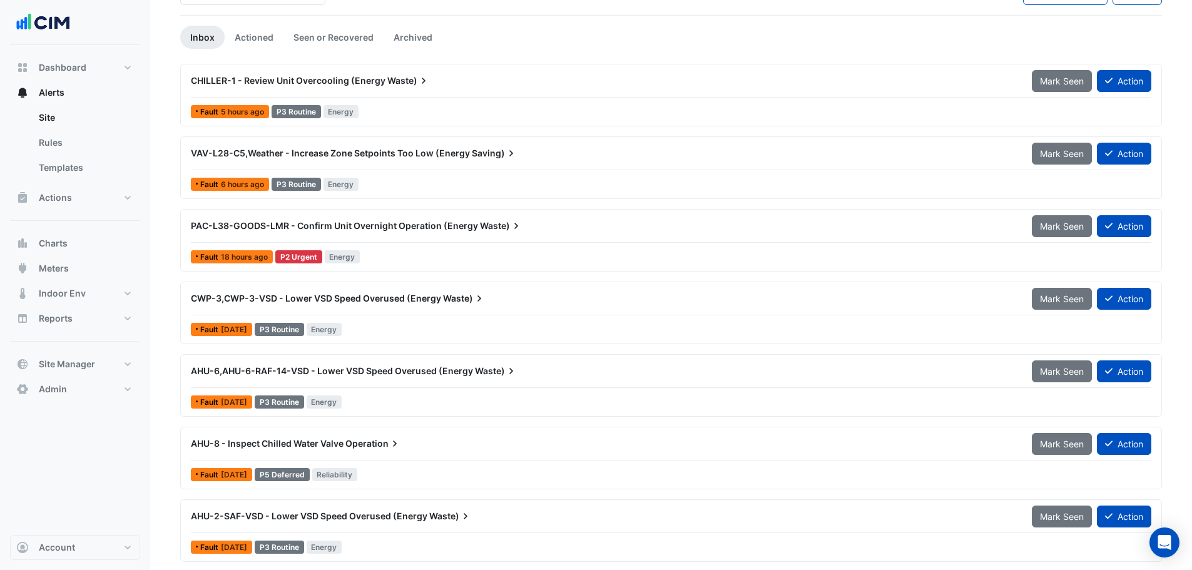
scroll to position [315, 0]
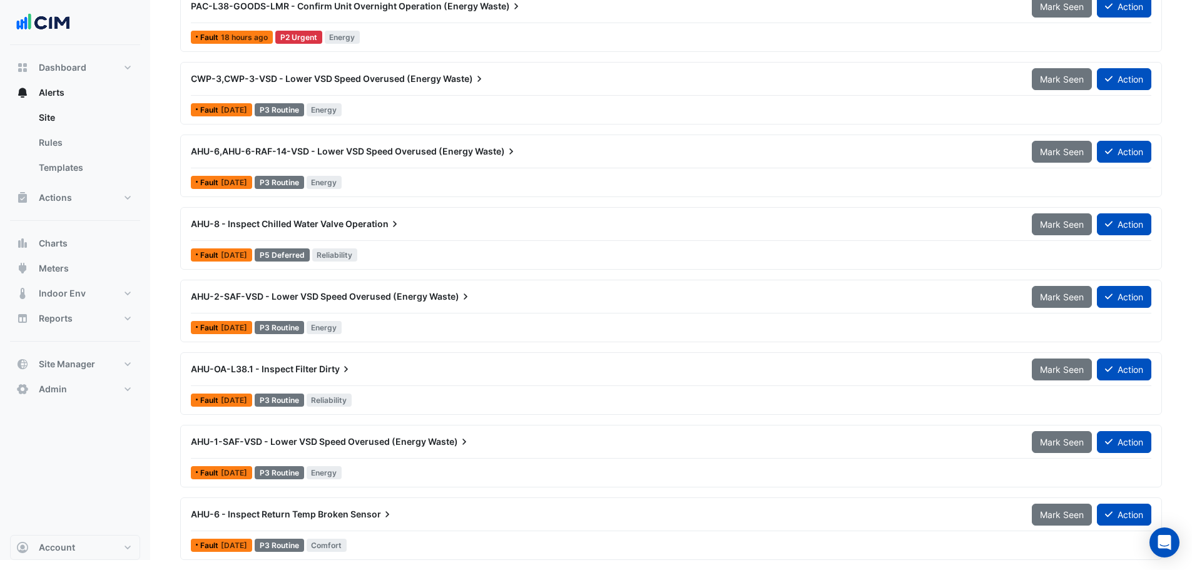
click at [418, 221] on div "AHU-8 - Inspect Chilled Water Valve Operation" at bounding box center [604, 224] width 826 height 13
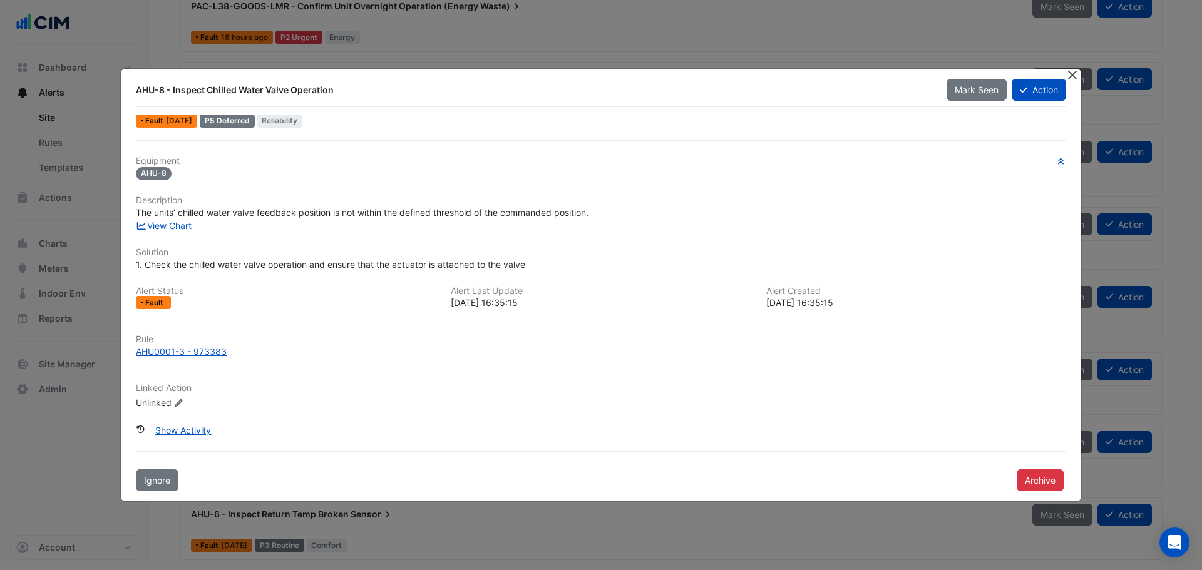
click at [1075, 78] on button "Close" at bounding box center [1071, 75] width 13 height 13
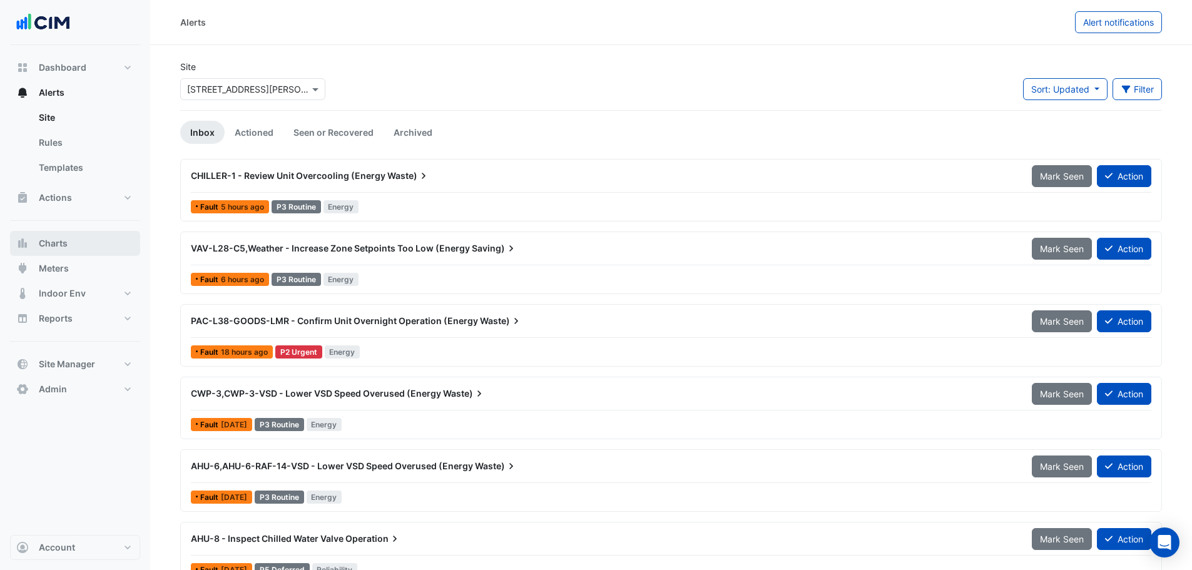
click at [61, 247] on span "Charts" at bounding box center [53, 243] width 29 height 13
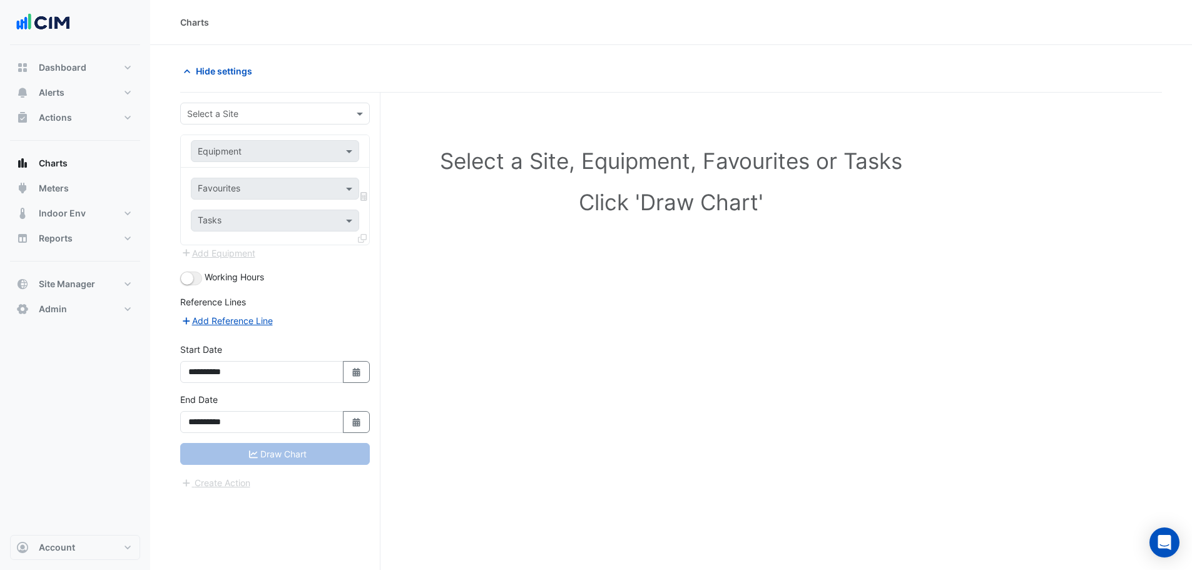
drag, startPoint x: 200, startPoint y: 104, endPoint x: 222, endPoint y: 111, distance: 23.0
click at [205, 107] on div "Select a Site" at bounding box center [275, 114] width 190 height 22
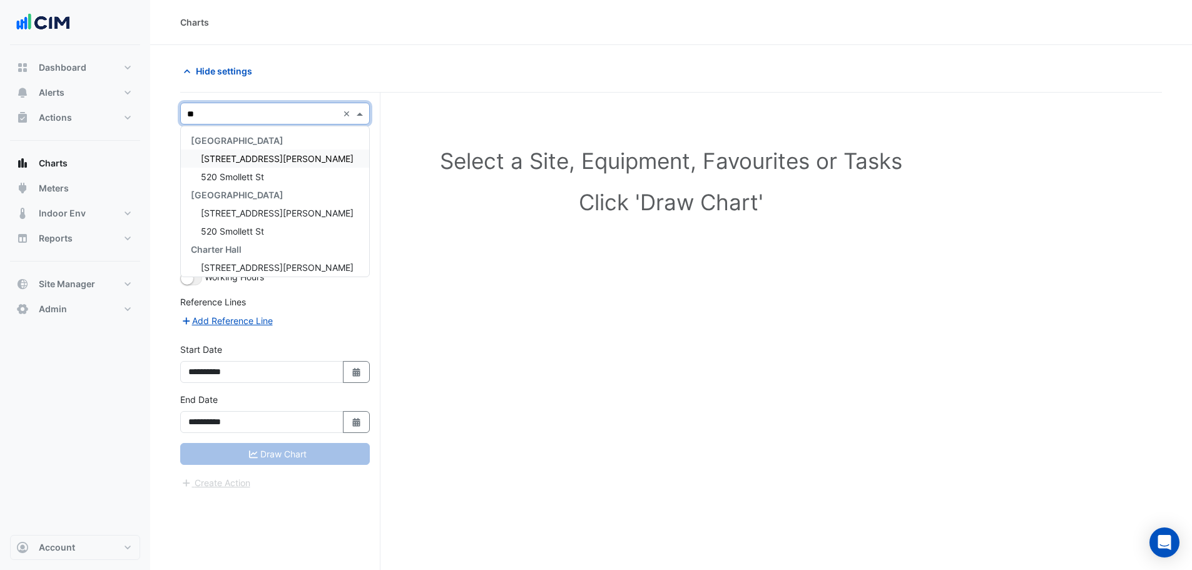
type input "**"
click at [233, 165] on div "[STREET_ADDRESS][PERSON_NAME]" at bounding box center [275, 159] width 188 height 18
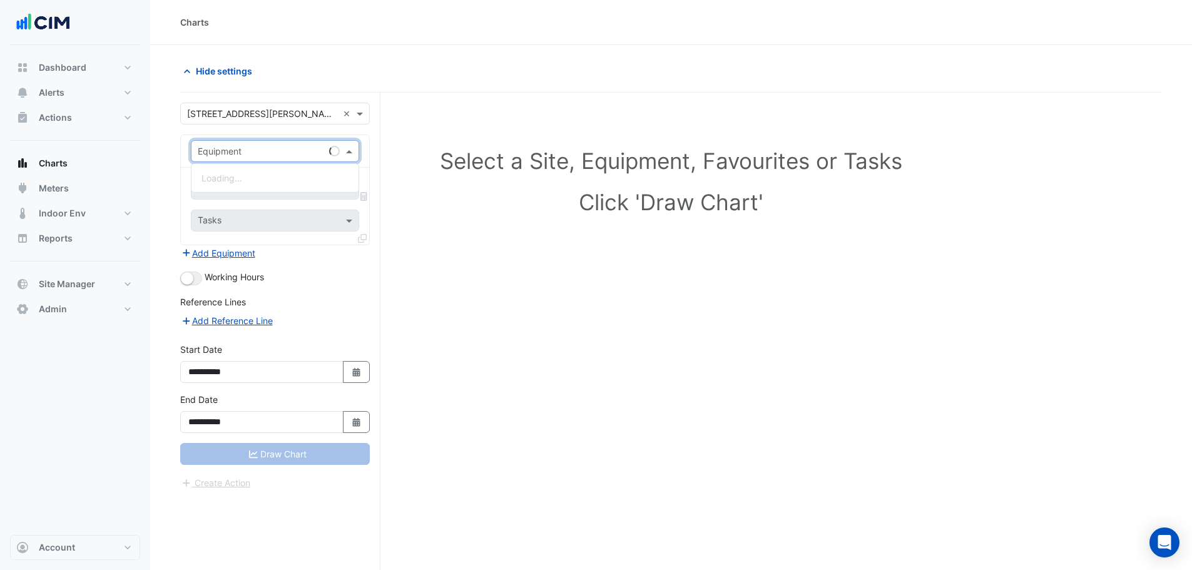
click at [238, 152] on input "text" at bounding box center [263, 151] width 130 height 13
type input "**"
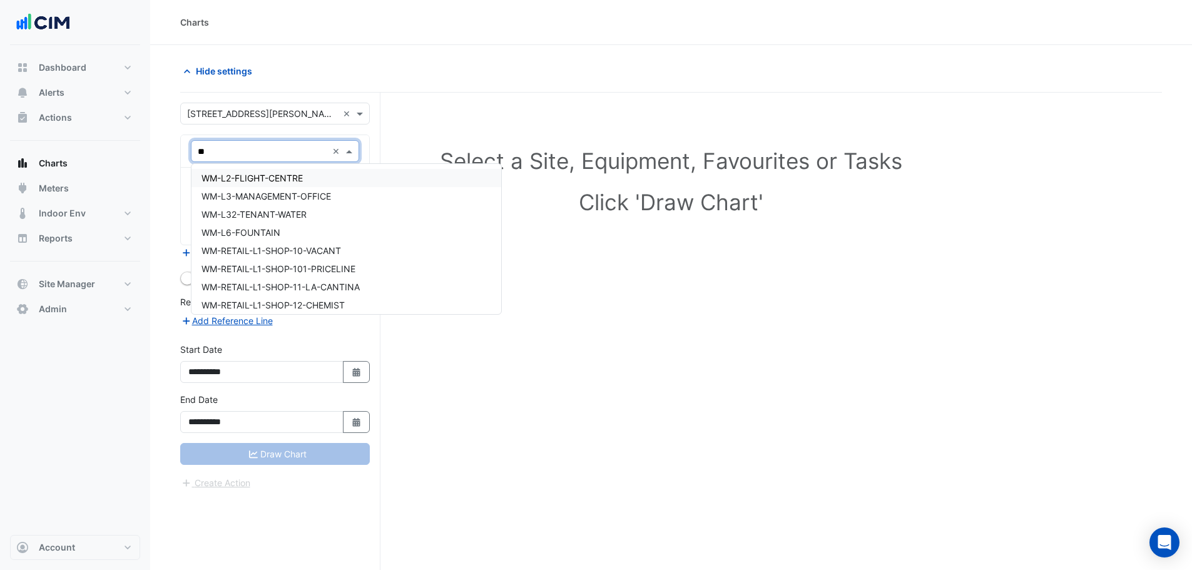
click at [292, 185] on div "WM-L2-FLIGHT-CENTRE" at bounding box center [347, 178] width 310 height 18
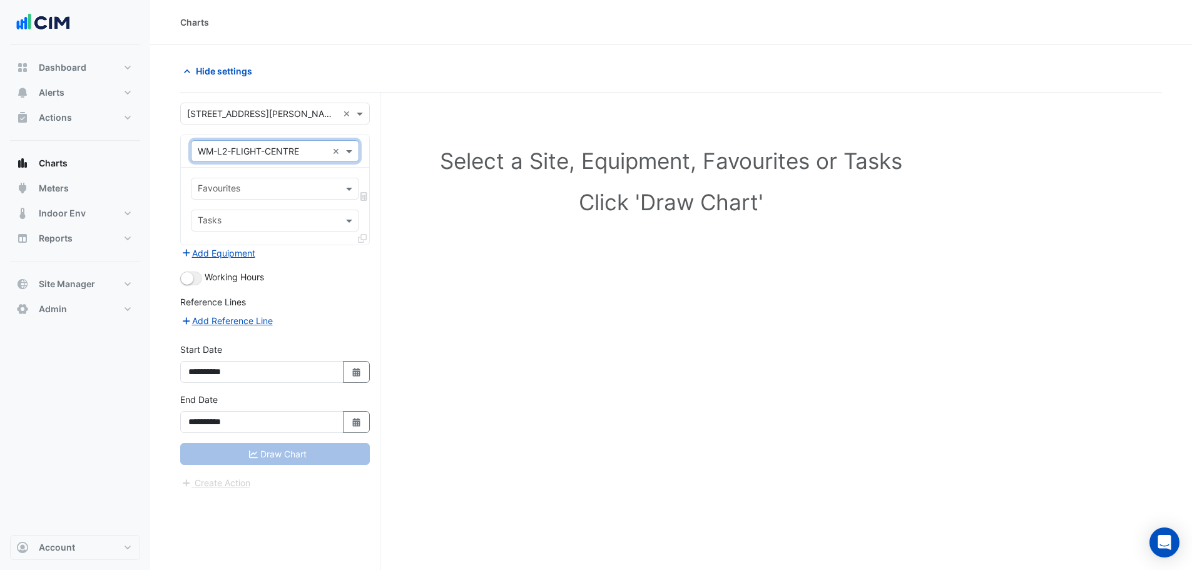
click at [255, 197] on div at bounding box center [267, 190] width 142 height 16
click at [239, 152] on input "text" at bounding box center [263, 151] width 130 height 13
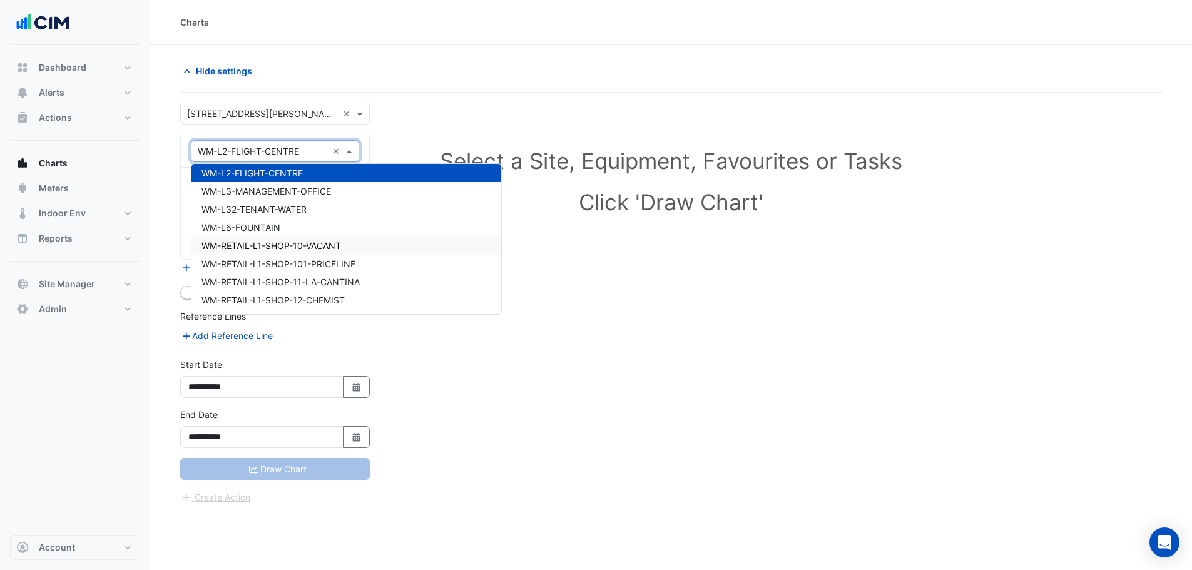
click at [248, 245] on span "WM-RETAIL-L1-SHOP-10-VACANT" at bounding box center [272, 245] width 140 height 11
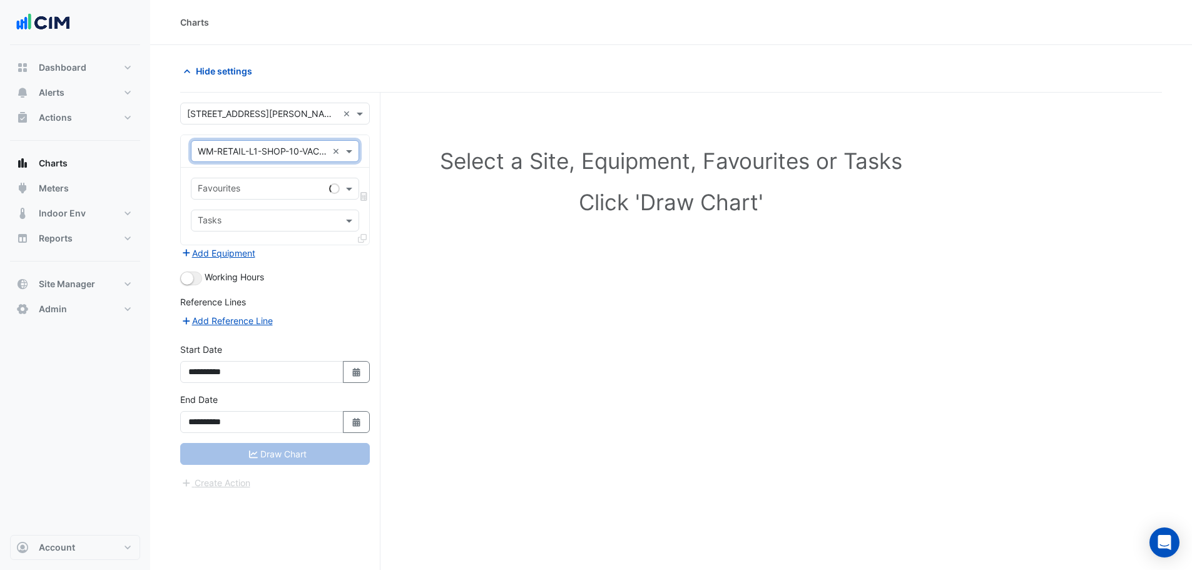
click at [246, 201] on div "Favourites Tasks" at bounding box center [275, 206] width 188 height 77
click at [255, 181] on div "Favourites" at bounding box center [258, 188] width 133 height 19
click at [252, 155] on input "text" at bounding box center [263, 151] width 130 height 13
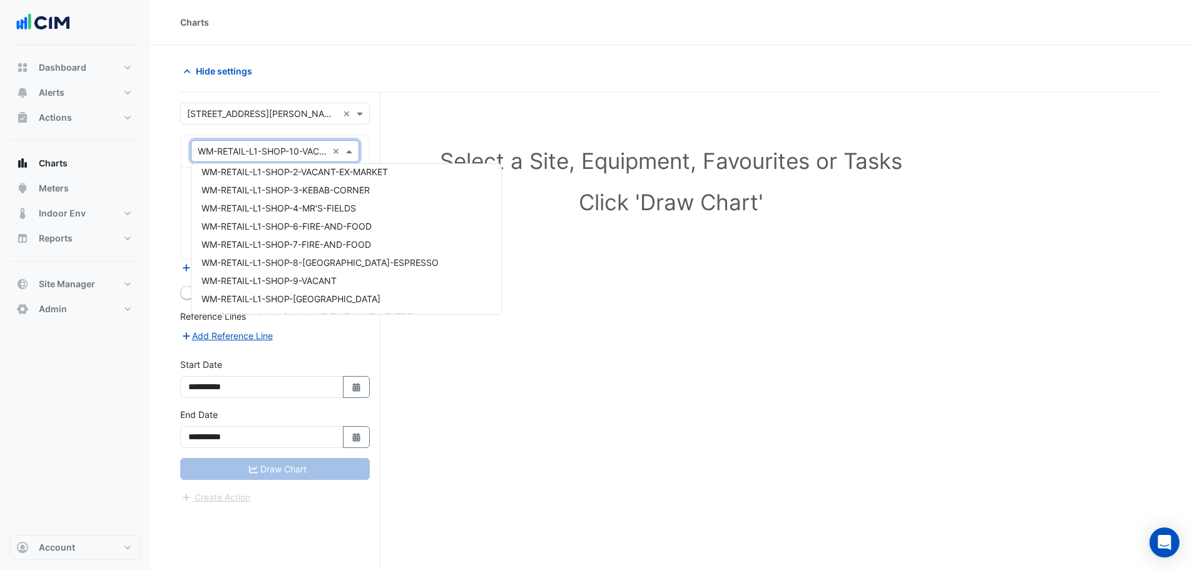
scroll to position [21522, 0]
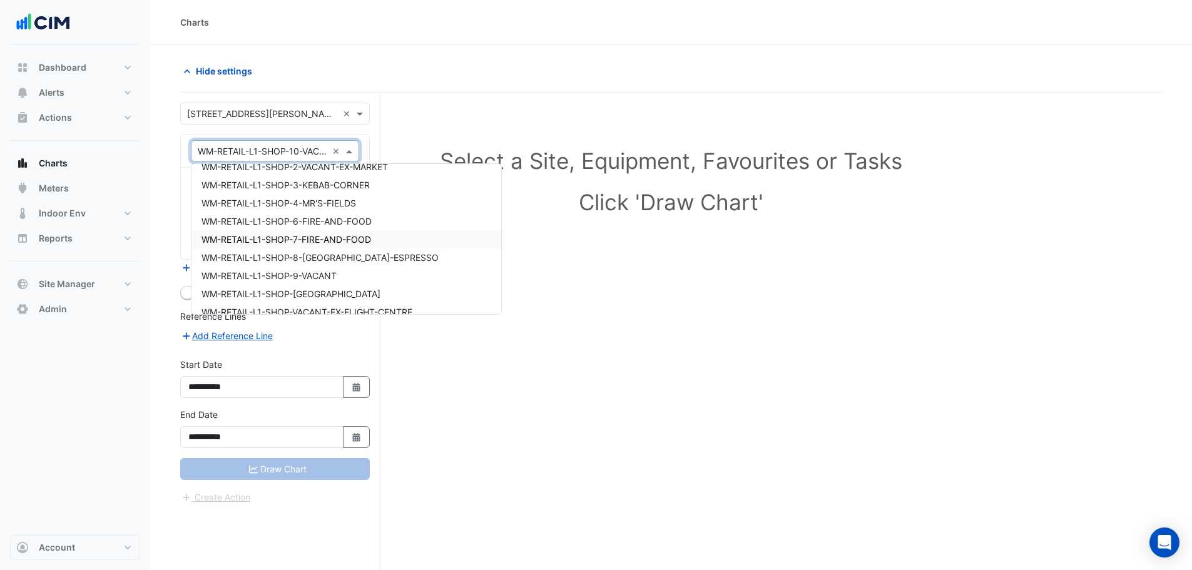
click at [255, 247] on div "WM-RETAIL-L1-SHOP-7-FIRE-AND-FOOD" at bounding box center [347, 239] width 310 height 18
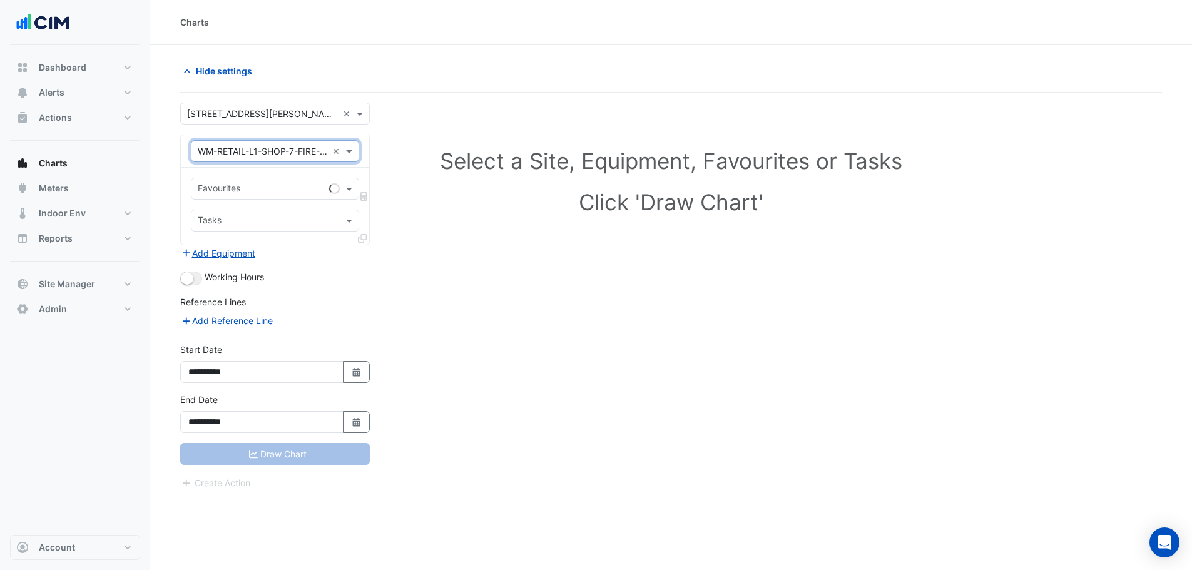
drag, startPoint x: 257, startPoint y: 178, endPoint x: 263, endPoint y: 187, distance: 10.3
click at [260, 183] on div "Favourites" at bounding box center [275, 189] width 168 height 22
click at [248, 156] on input "text" at bounding box center [263, 151] width 130 height 13
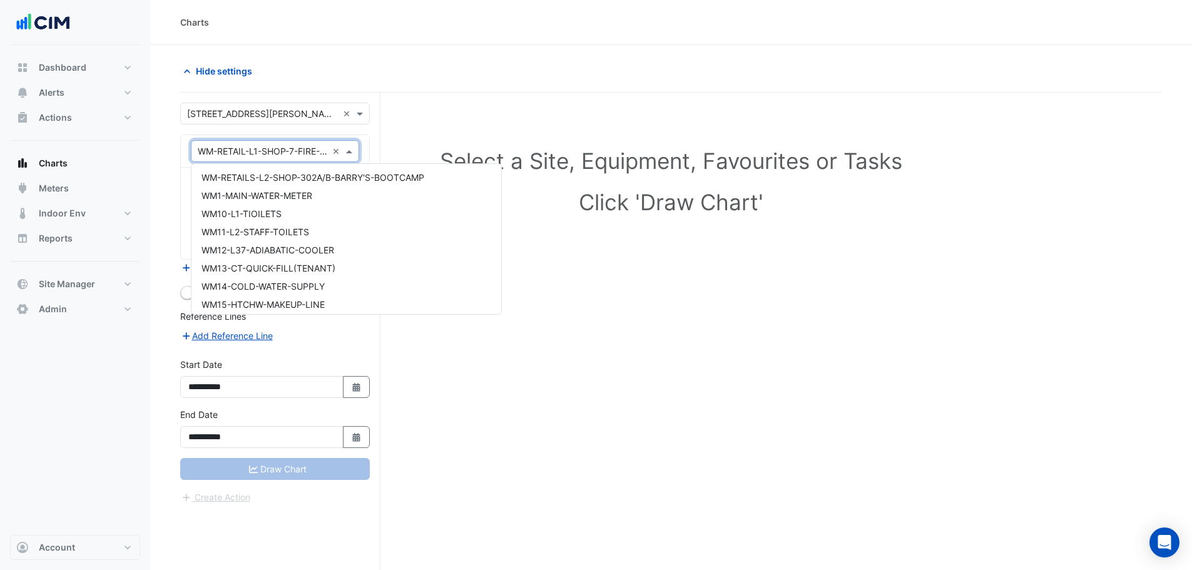
scroll to position [21776, 0]
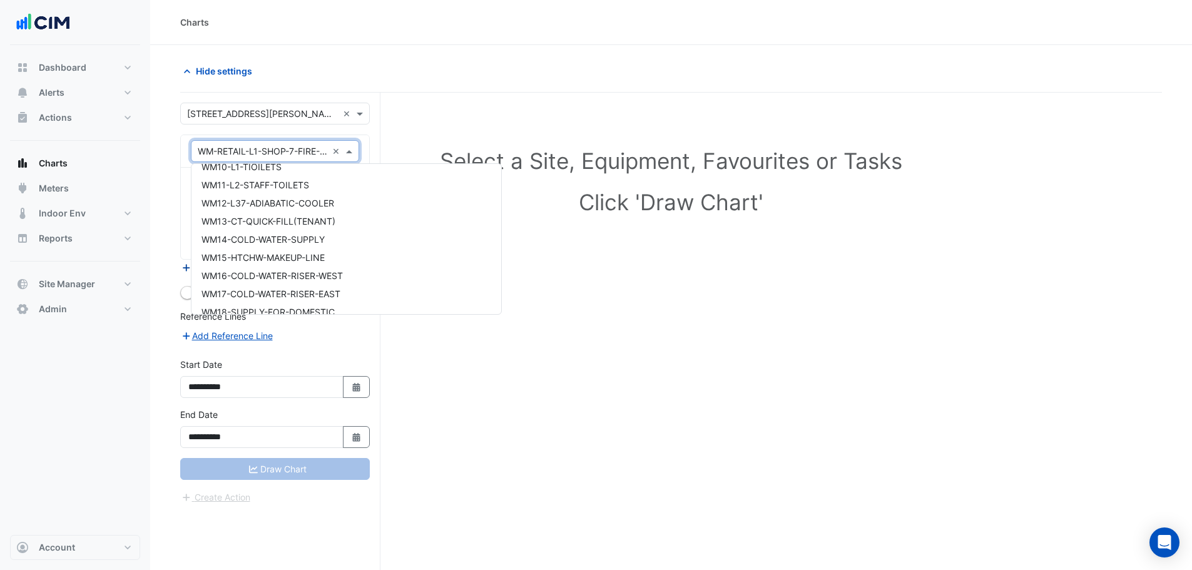
click at [251, 252] on div "WM15-HTCHW-MAKEUP-LINE" at bounding box center [347, 257] width 310 height 18
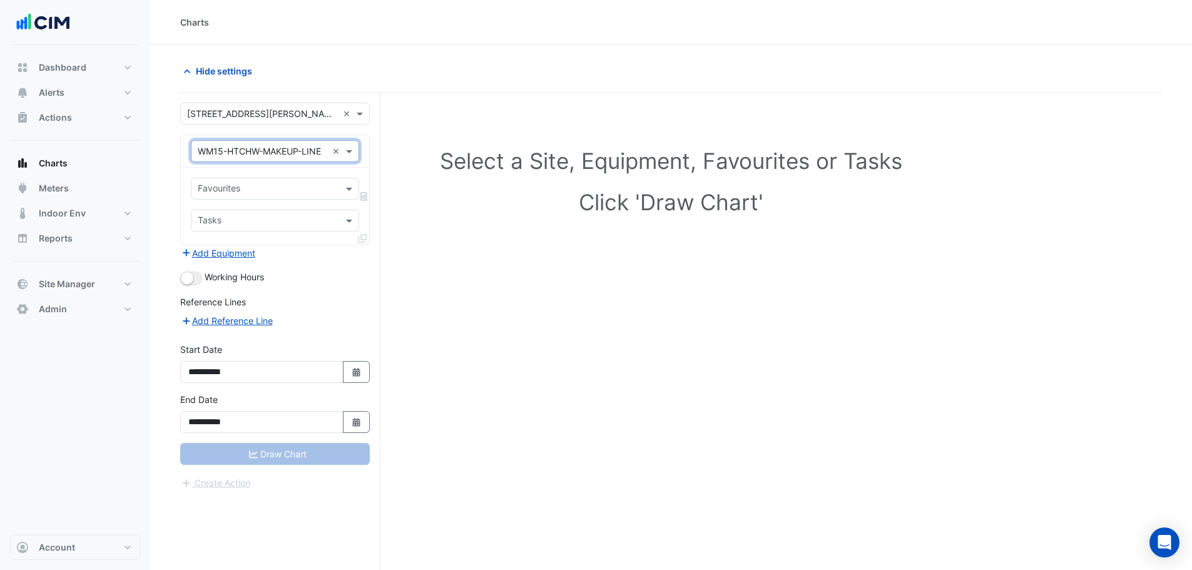
click at [228, 197] on div at bounding box center [267, 190] width 142 height 16
click at [175, 185] on section "**********" at bounding box center [671, 331] width 1042 height 573
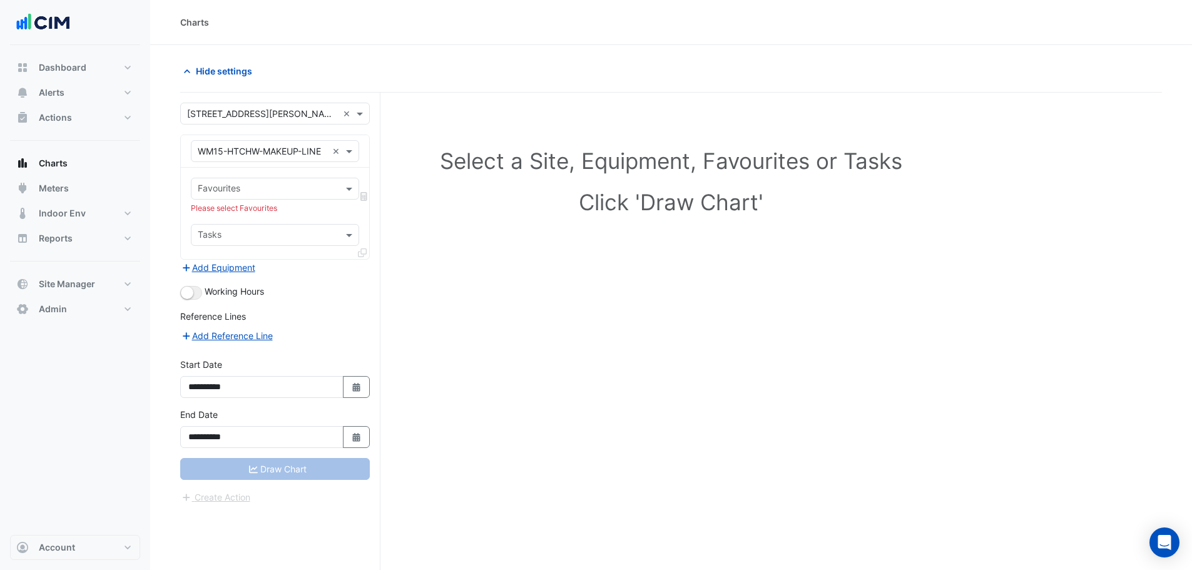
click at [247, 151] on input "text" at bounding box center [263, 151] width 130 height 13
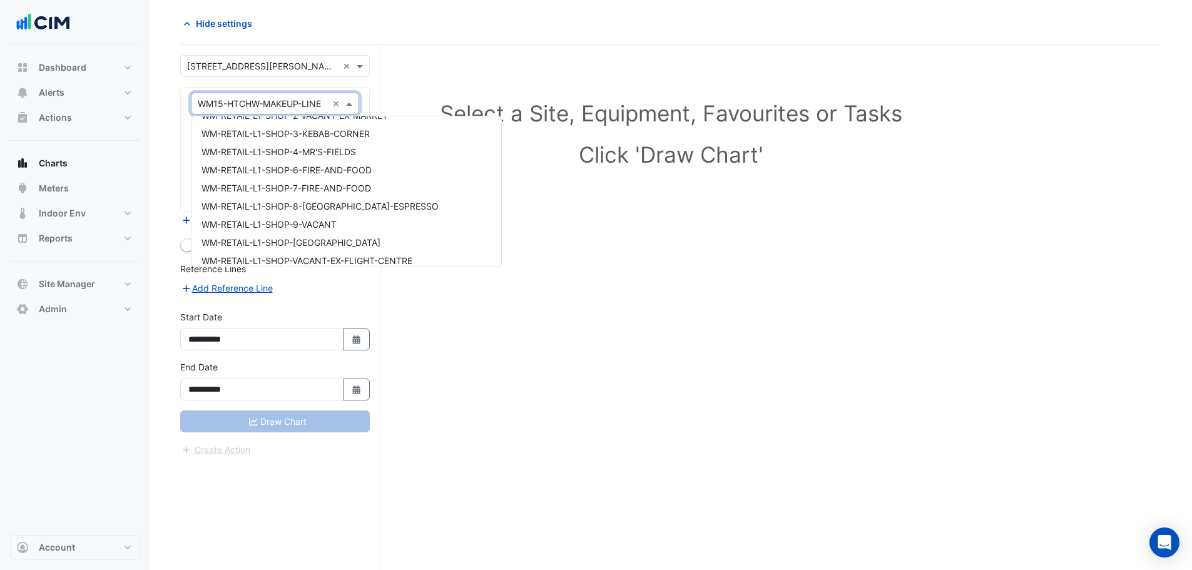
scroll to position [21325, 0]
click at [290, 169] on span "WM-RETAIL-L1-SHOP-11-LA-CANTINA" at bounding box center [281, 170] width 158 height 11
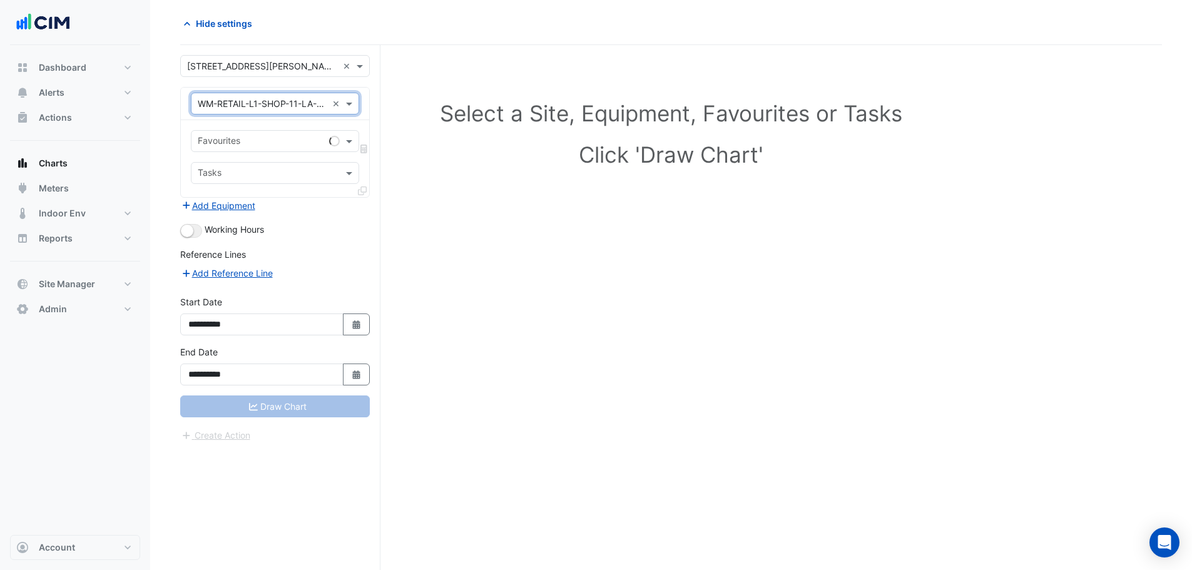
click at [244, 133] on div "Favourites" at bounding box center [258, 140] width 133 height 19
click at [226, 113] on div "Equipment × WM-RETAIL-L1-SHOP-11-LA-CANTINA ×" at bounding box center [275, 104] width 168 height 22
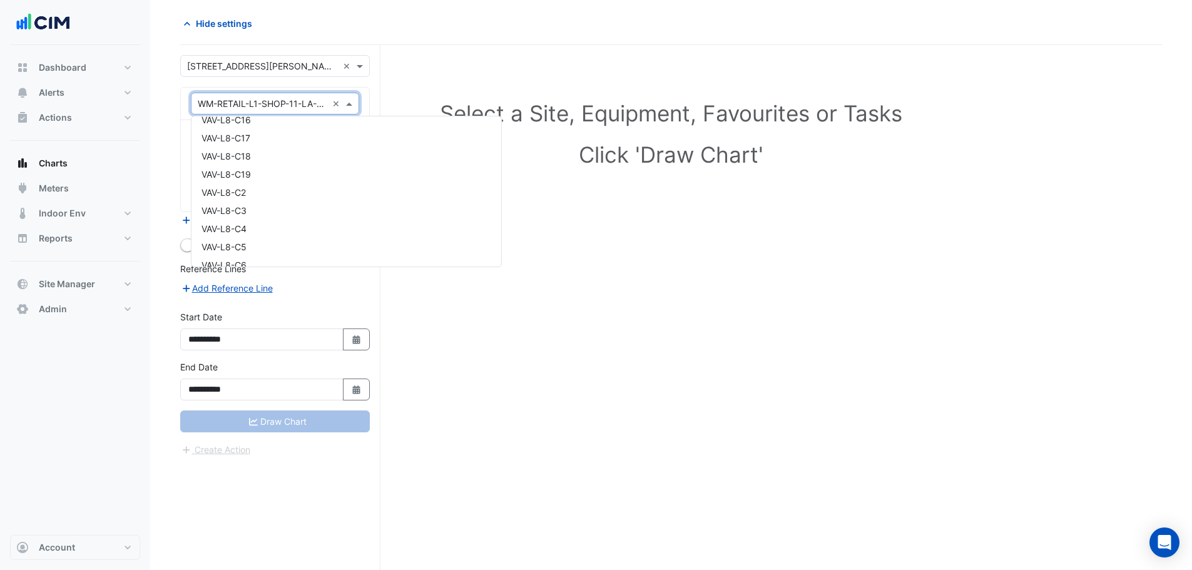
scroll to position [20619, 0]
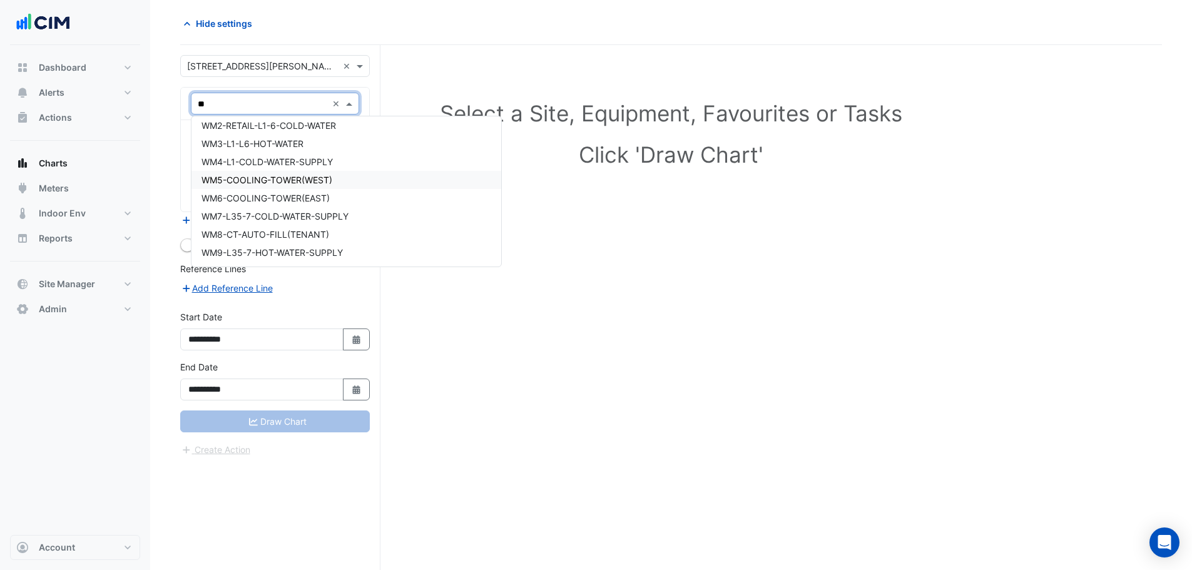
type input "***"
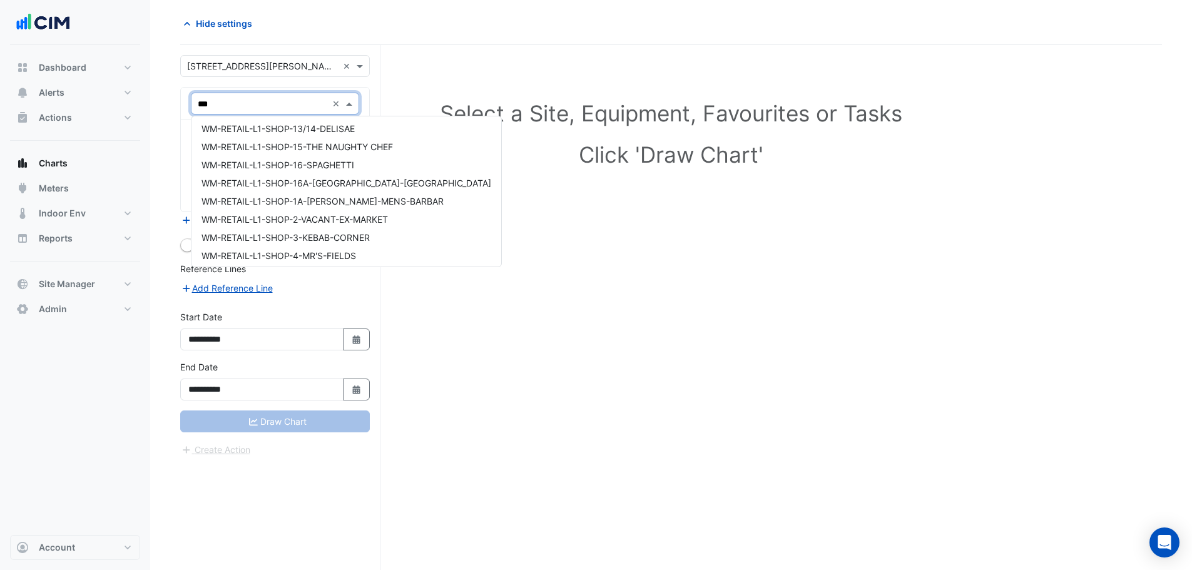
scroll to position [162, 0]
click at [269, 158] on div "WM-RETAIL-L1-SHOP-15-THE NAUGHTY CHEF" at bounding box center [347, 150] width 310 height 18
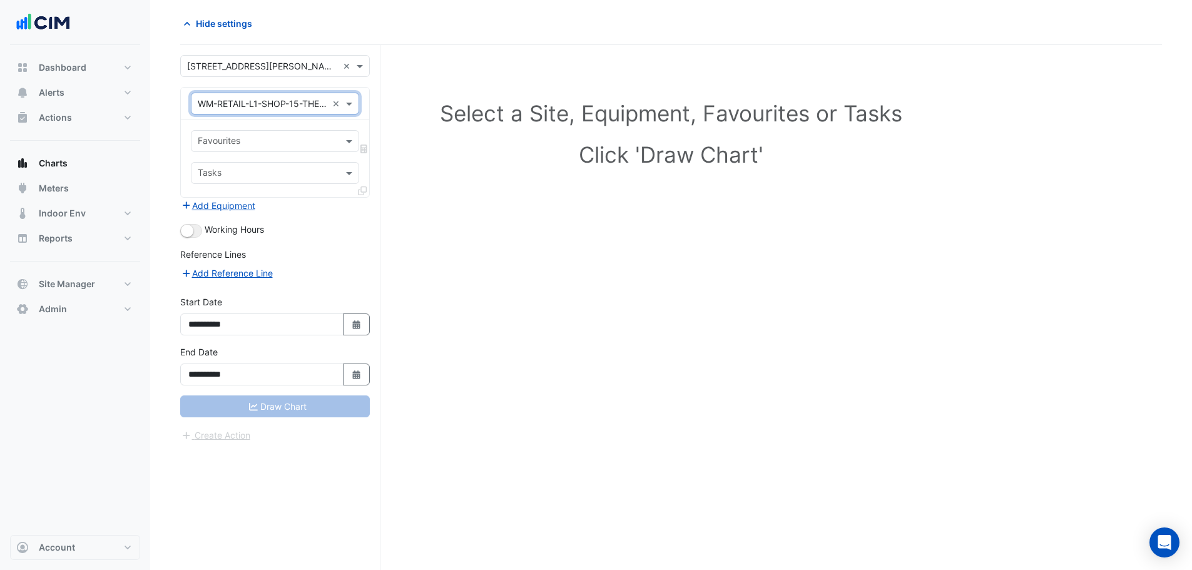
click at [153, 146] on section "**********" at bounding box center [671, 283] width 1042 height 573
click at [205, 148] on input "text" at bounding box center [268, 142] width 140 height 13
click at [275, 104] on input "text" at bounding box center [263, 104] width 130 height 13
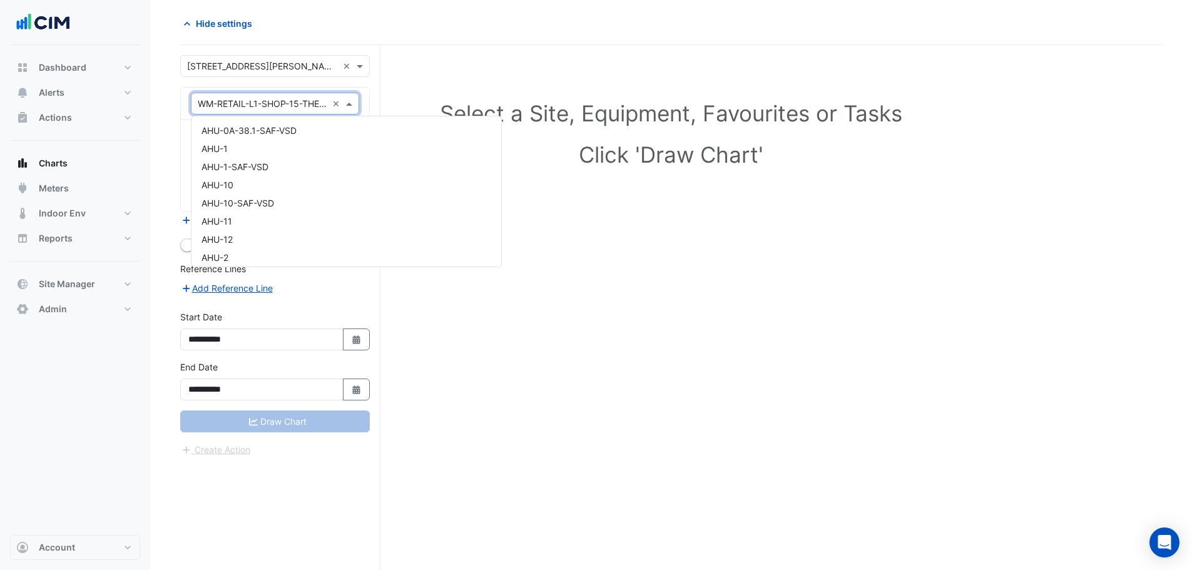
scroll to position [21443, 0]
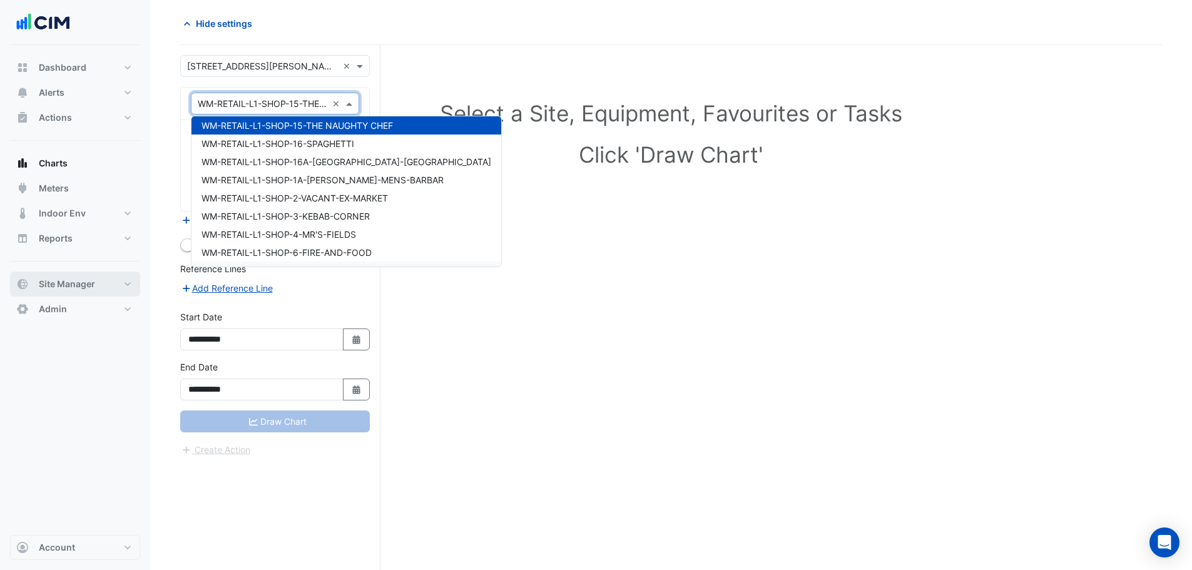
click at [84, 289] on span "Site Manager" at bounding box center [67, 284] width 56 height 13
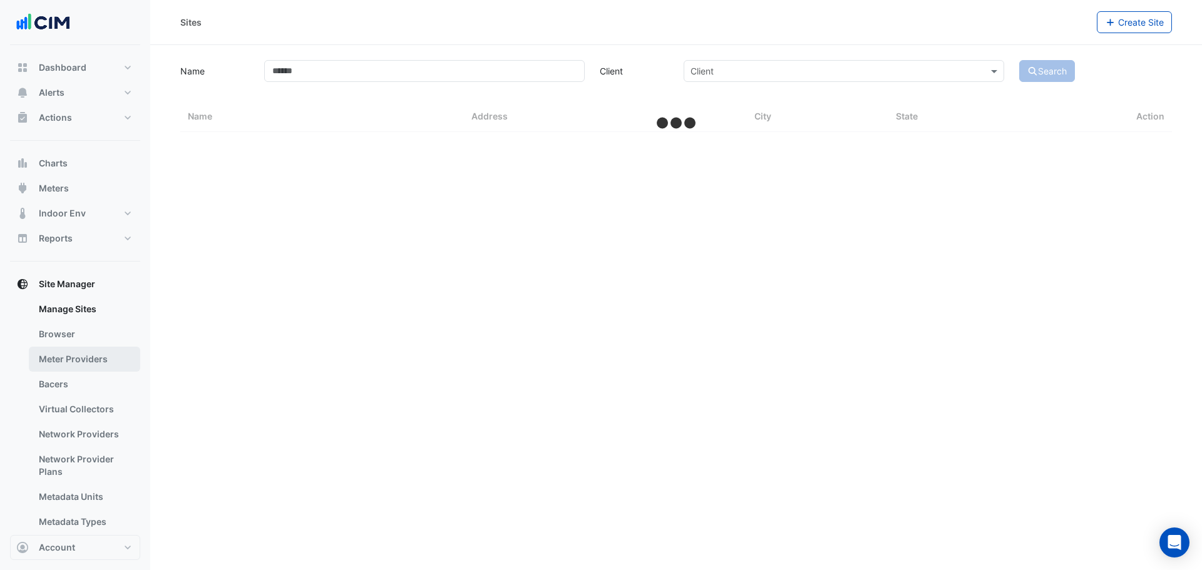
click at [83, 389] on link "Bacers" at bounding box center [84, 384] width 111 height 25
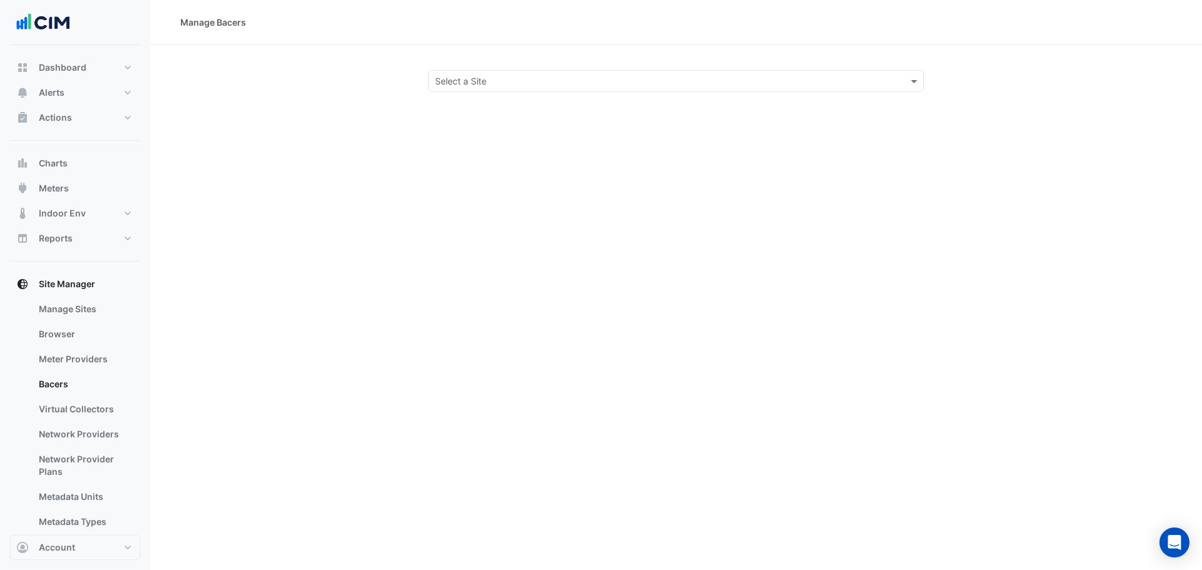
click at [453, 80] on input "text" at bounding box center [663, 81] width 457 height 13
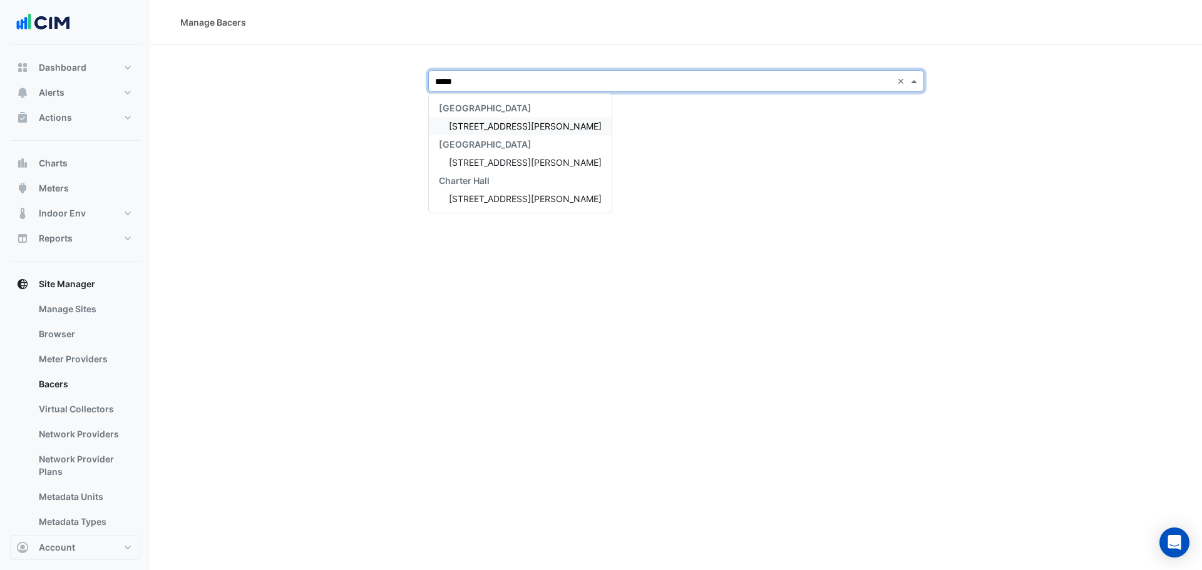
type input "******"
click at [491, 125] on span "[STREET_ADDRESS][PERSON_NAME]" at bounding box center [525, 126] width 153 height 11
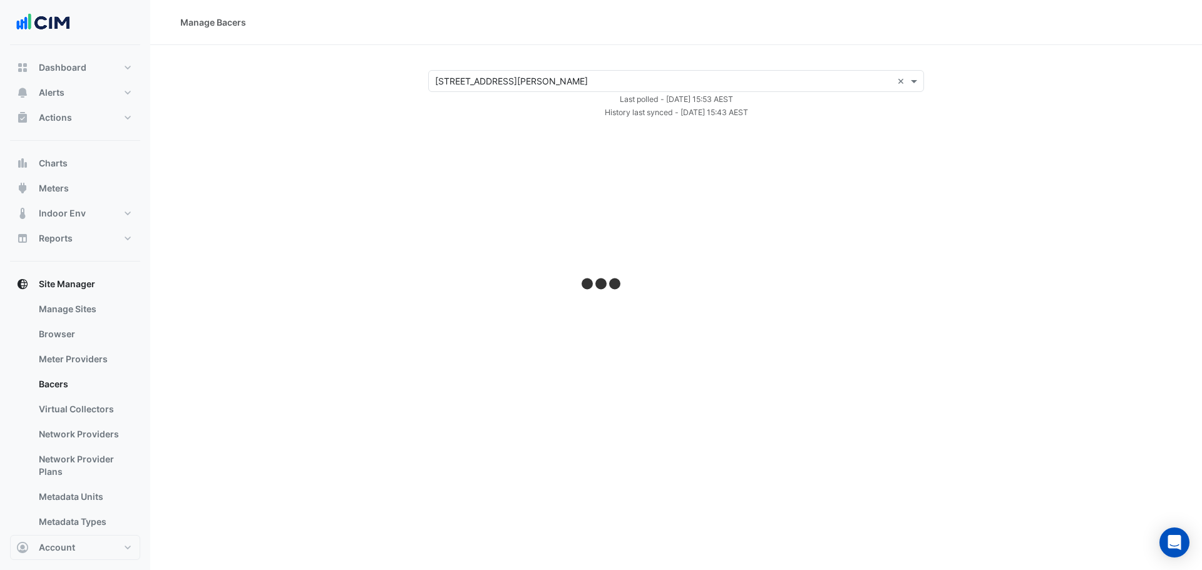
select select "***"
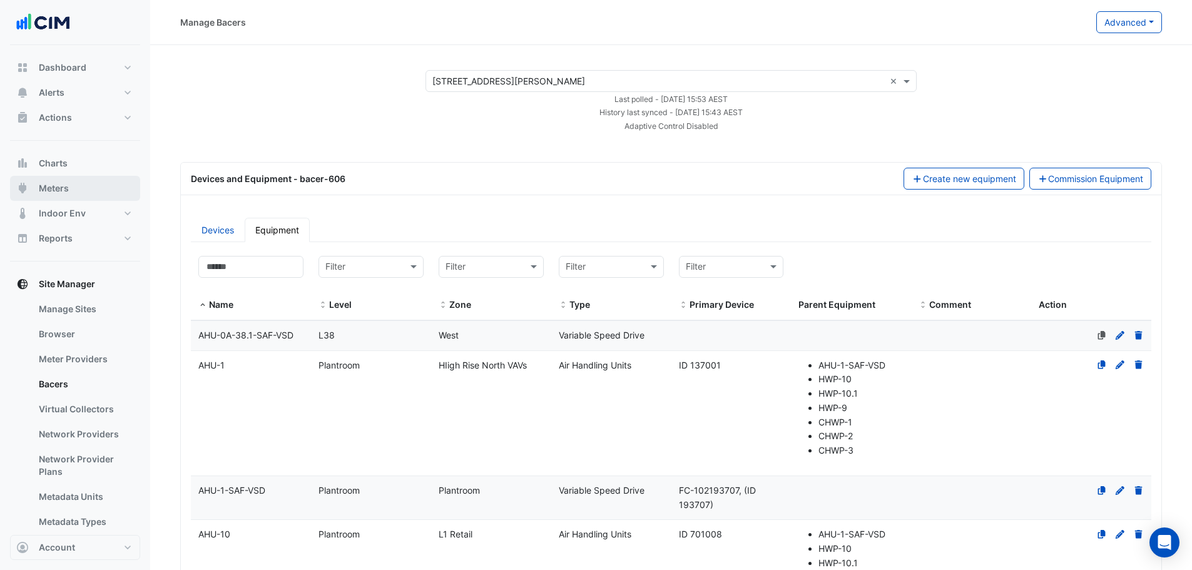
click at [61, 188] on span "Meters" at bounding box center [54, 188] width 30 height 13
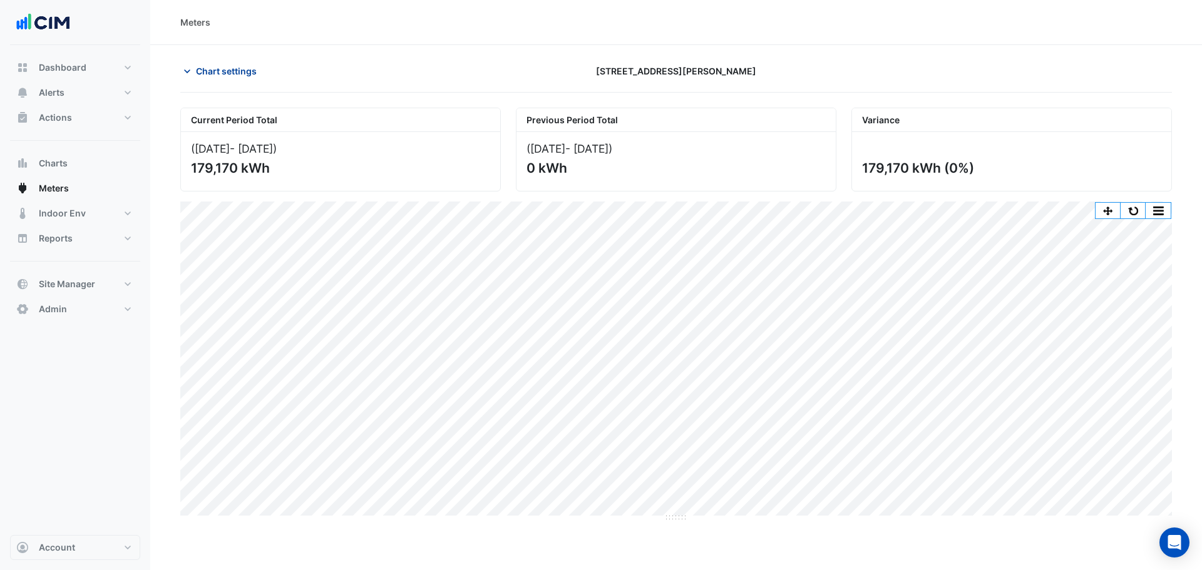
click at [239, 69] on span "Chart settings" at bounding box center [226, 70] width 61 height 13
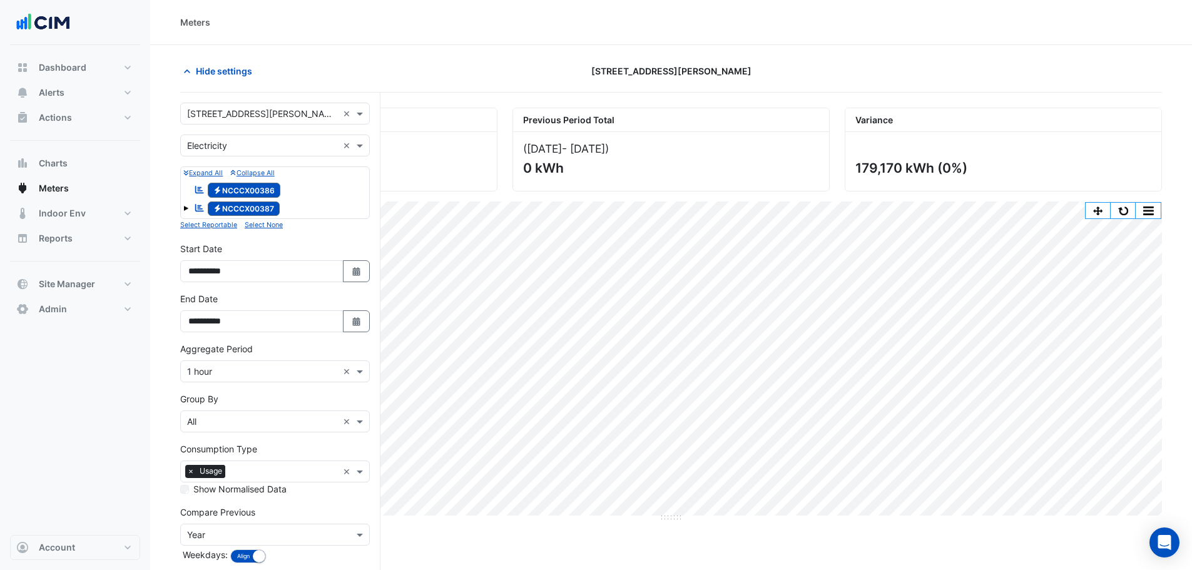
click at [247, 375] on input "text" at bounding box center [262, 372] width 151 height 13
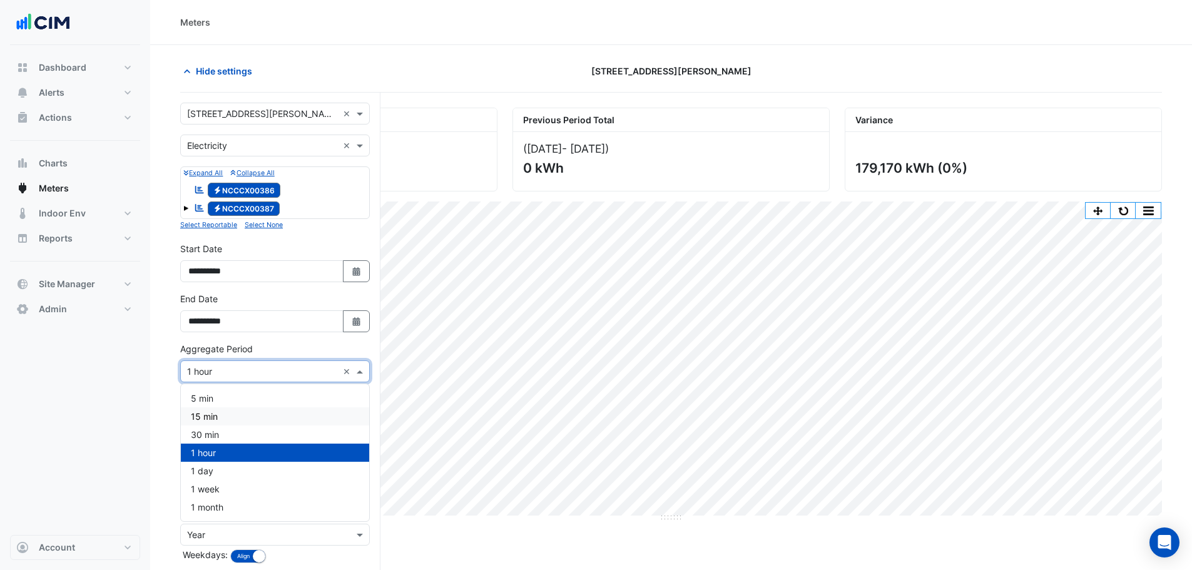
click at [211, 423] on div "15 min" at bounding box center [275, 416] width 188 height 18
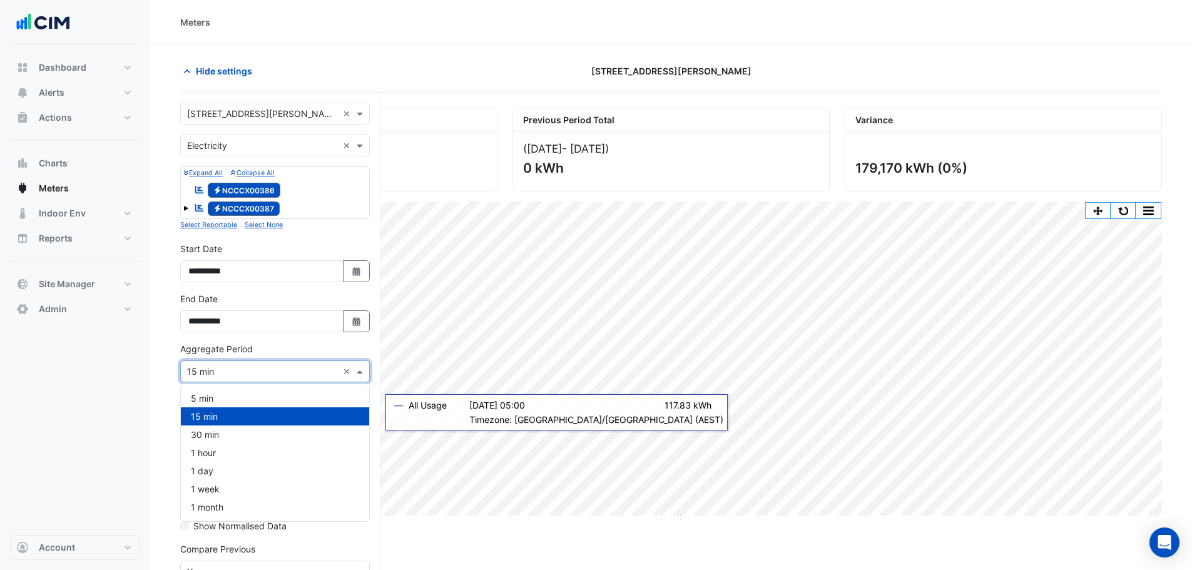
click at [207, 374] on input "text" at bounding box center [262, 372] width 151 height 13
click at [199, 435] on span "30 min" at bounding box center [205, 434] width 28 height 11
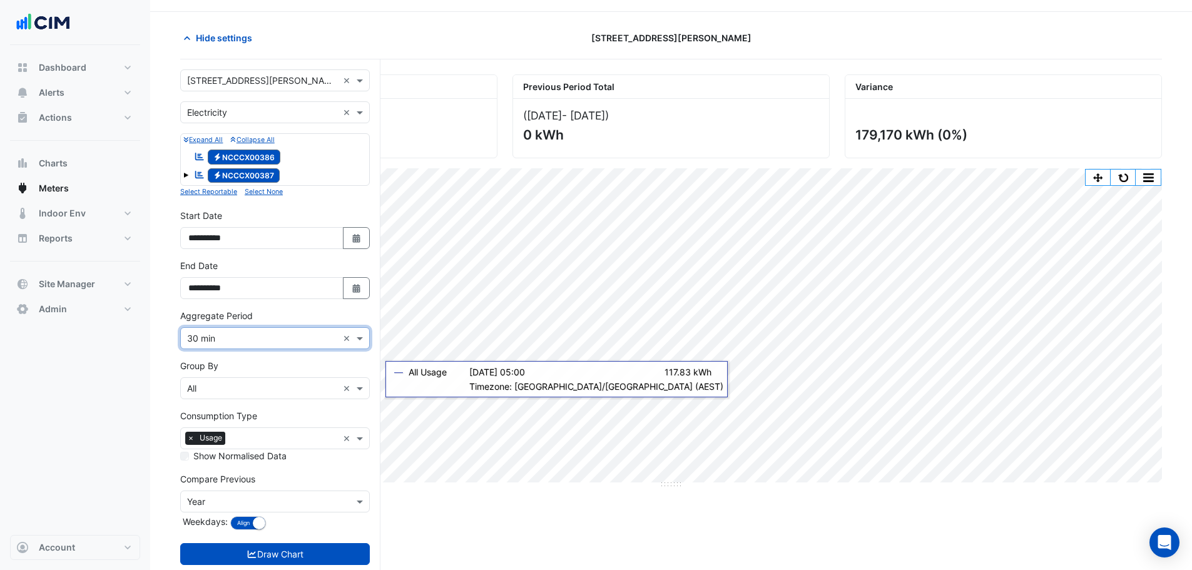
scroll to position [63, 0]
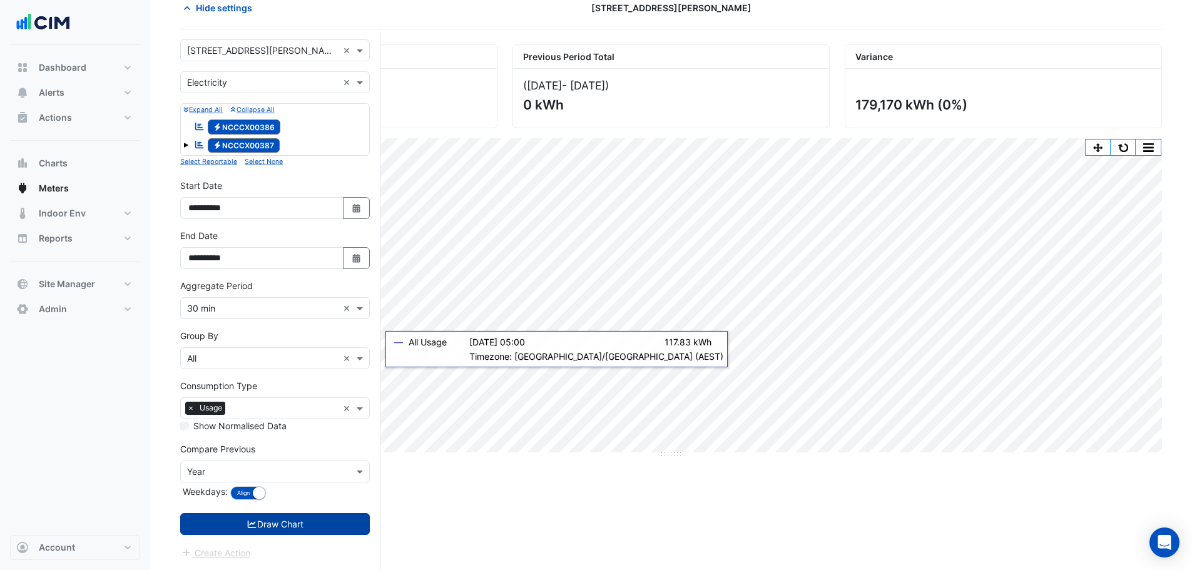
click at [267, 514] on button "Draw Chart" at bounding box center [275, 524] width 190 height 22
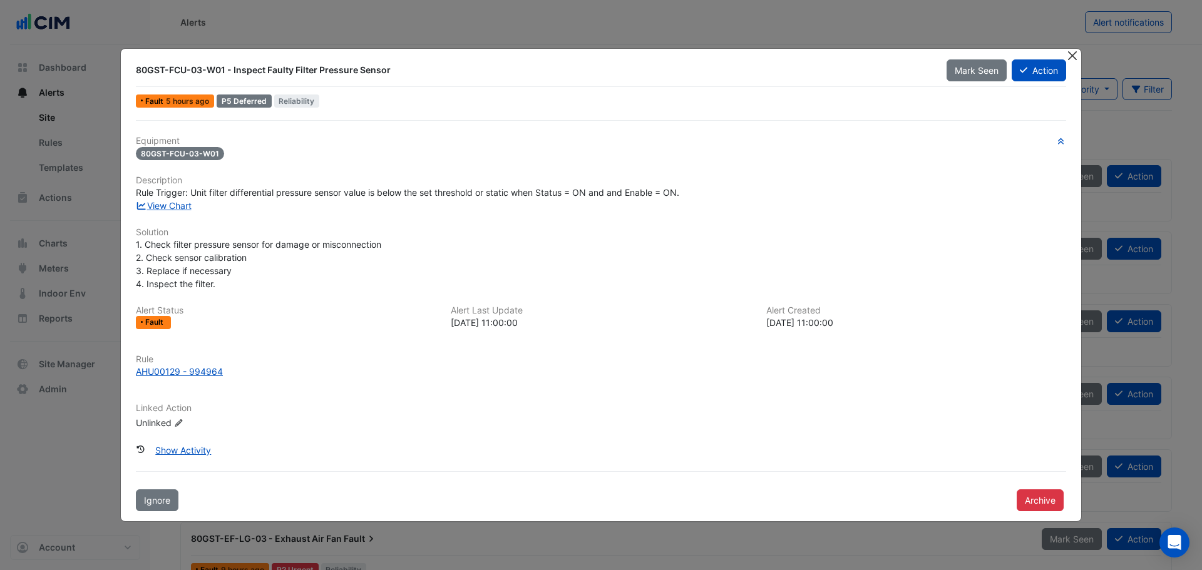
click at [1072, 57] on button "Close" at bounding box center [1071, 55] width 13 height 13
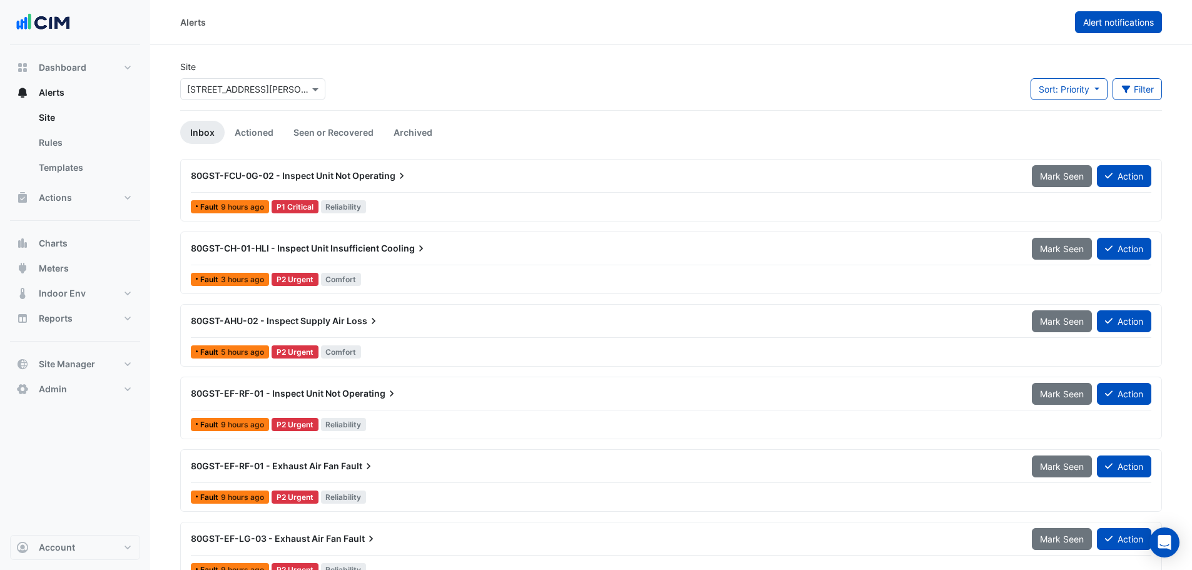
click at [1155, 20] on button "Alert notifications" at bounding box center [1118, 22] width 87 height 22
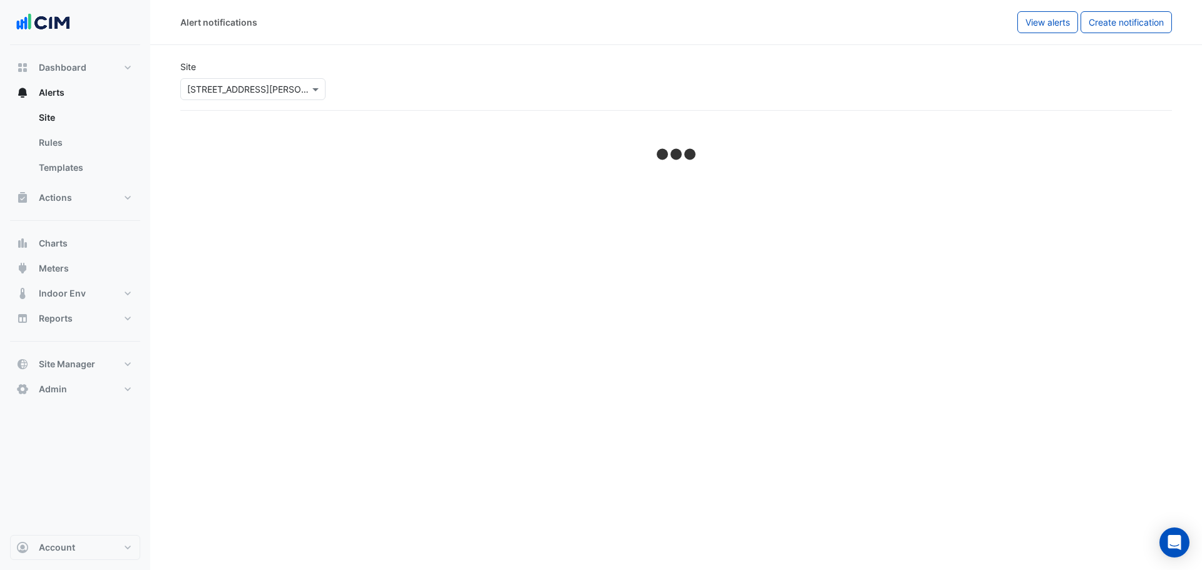
select select "******"
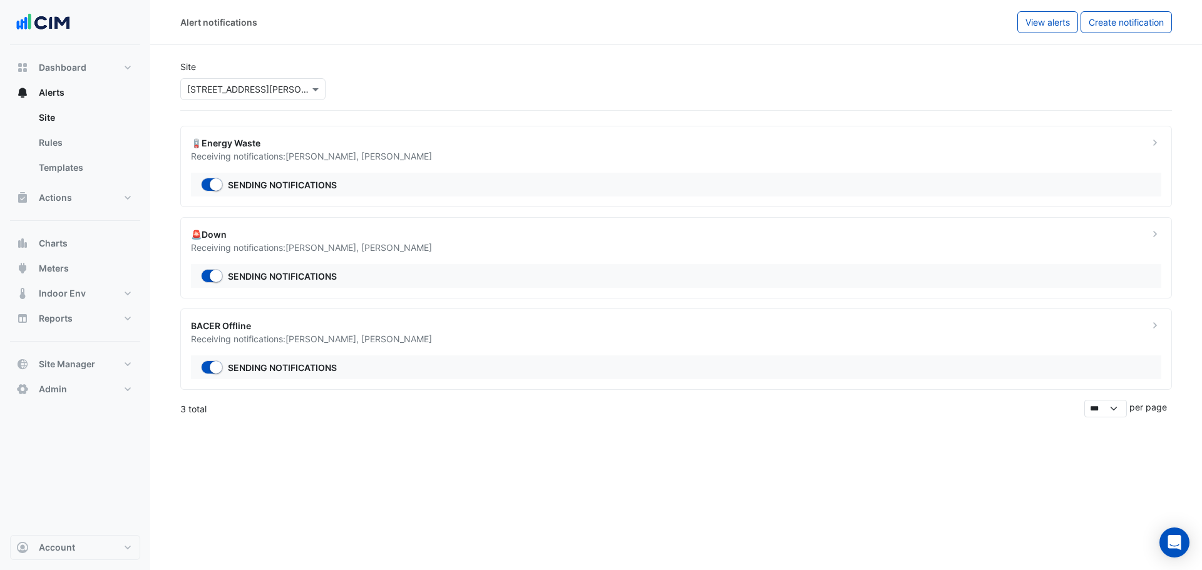
click at [658, 240] on div "🚨Down" at bounding box center [662, 234] width 943 height 13
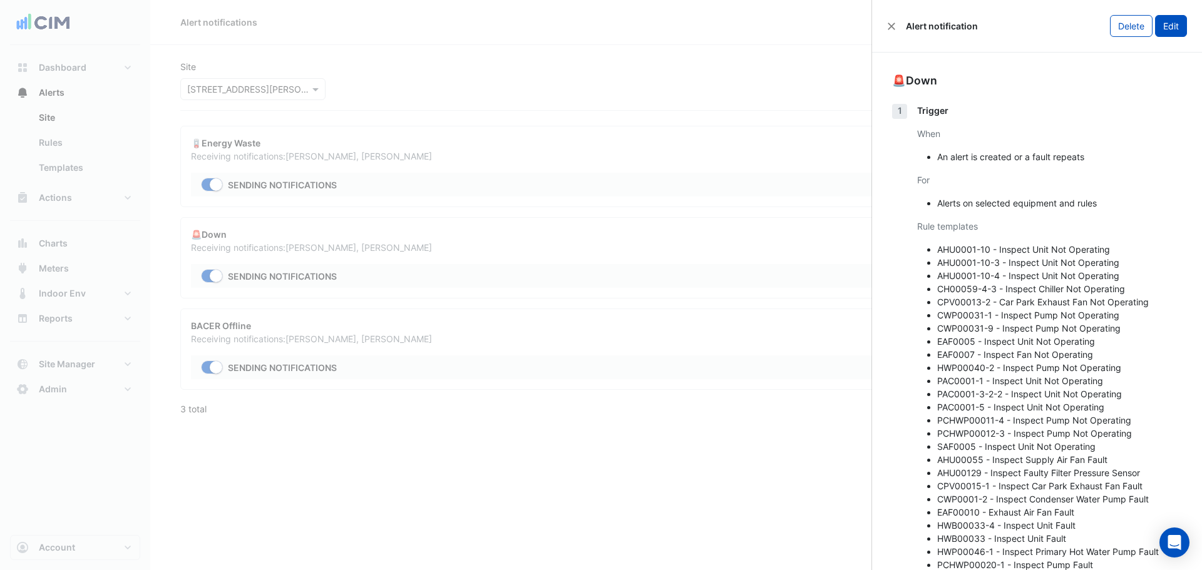
click at [1171, 18] on button "Edit" at bounding box center [1171, 26] width 32 height 22
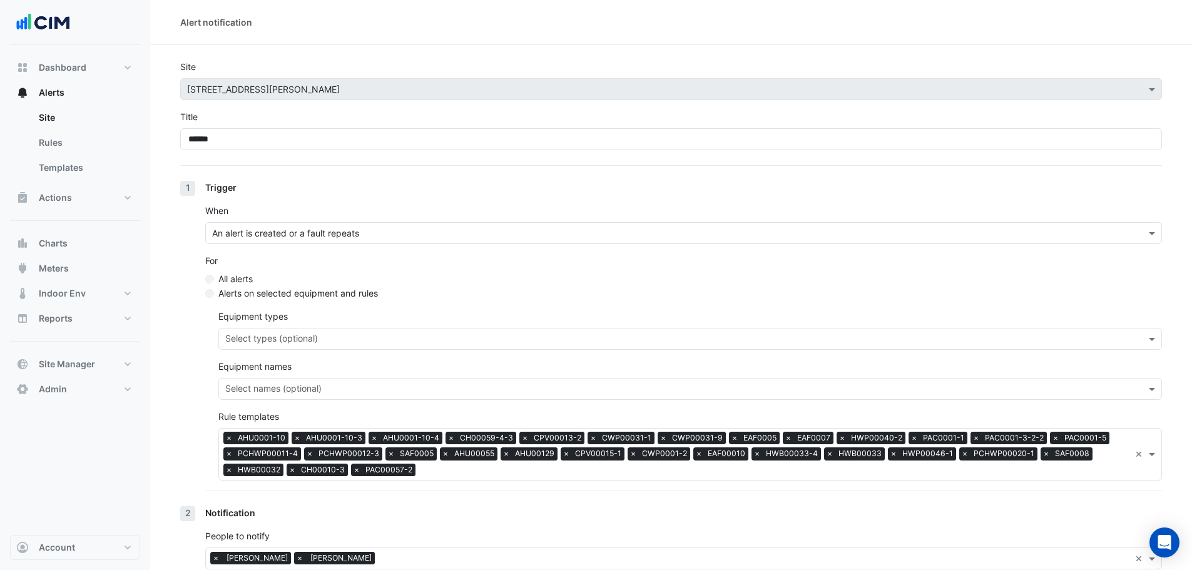
click at [486, 473] on input "text" at bounding box center [776, 471] width 710 height 13
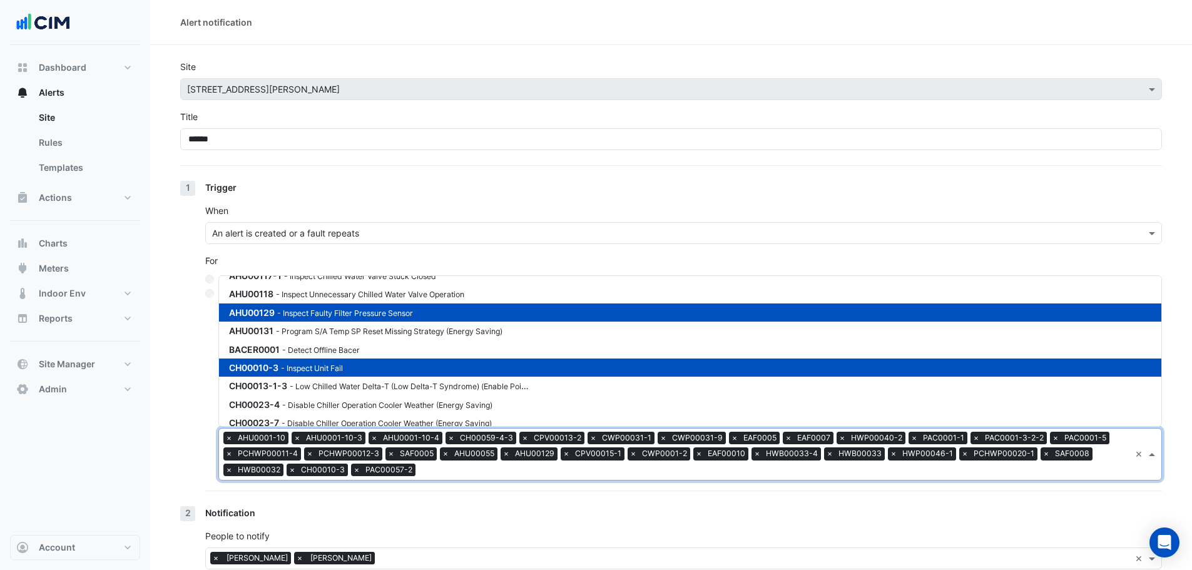
scroll to position [751, 0]
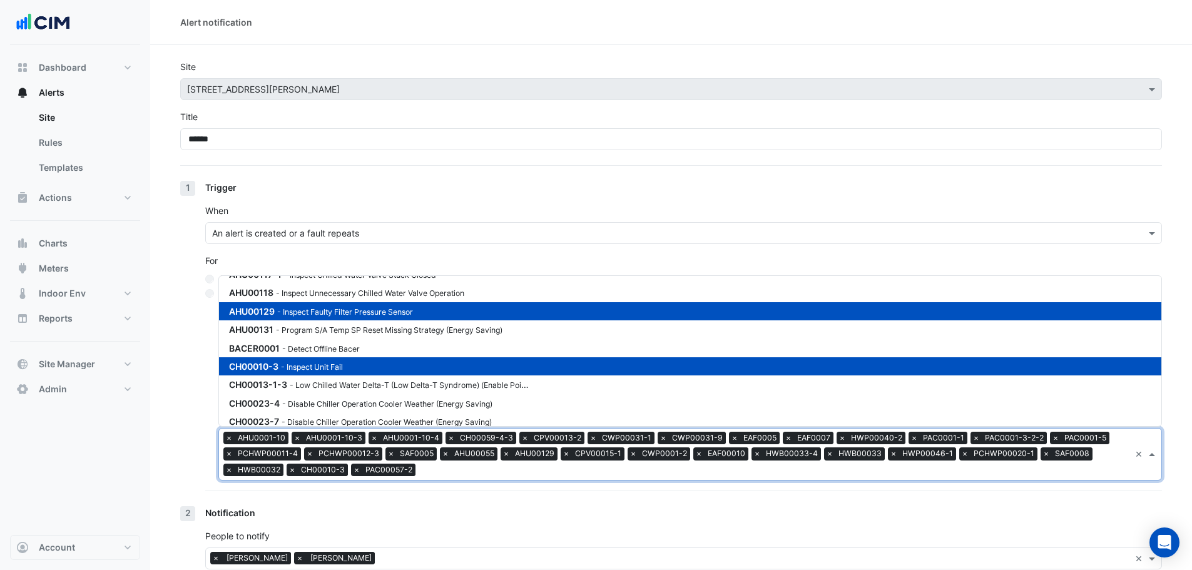
click at [413, 315] on small "- Inspect Faulty Filter Pressure Sensor" at bounding box center [345, 311] width 136 height 9
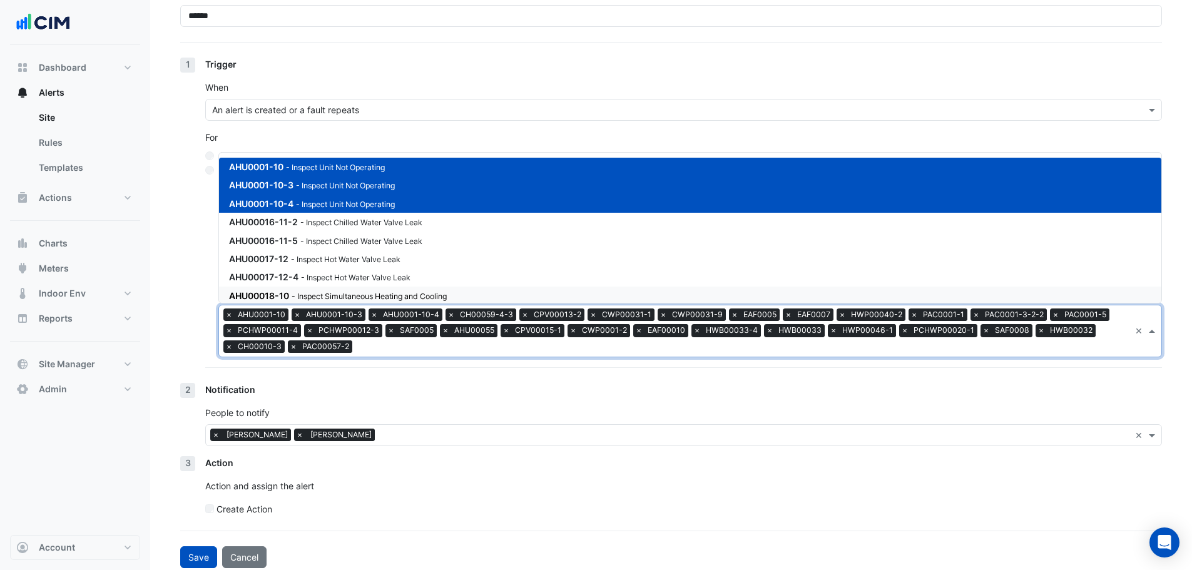
scroll to position [131, 0]
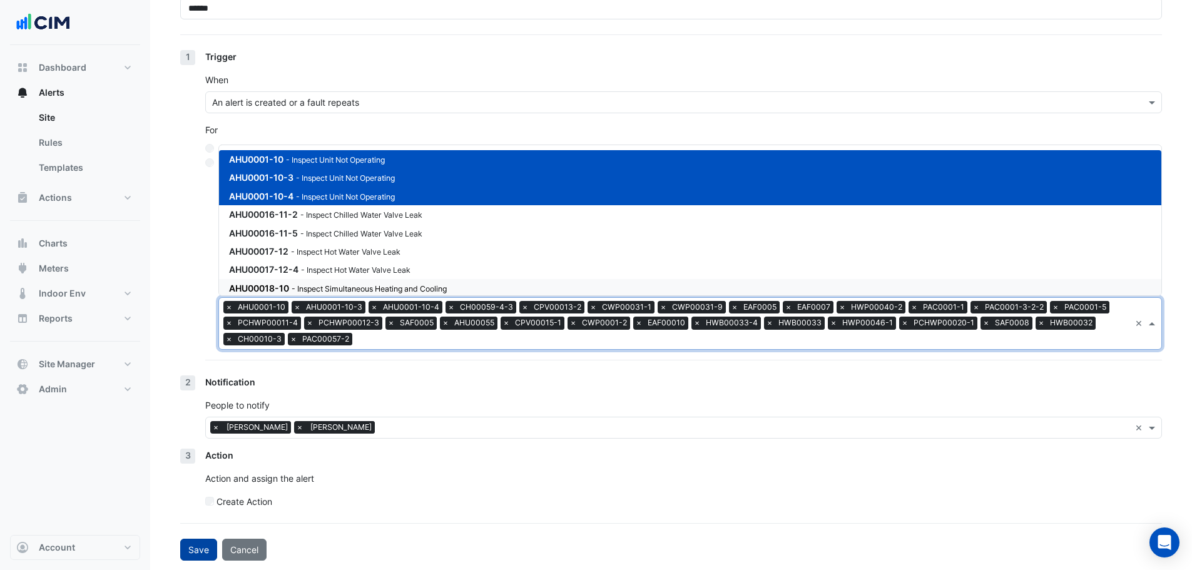
click at [195, 550] on button "Save" at bounding box center [198, 550] width 37 height 22
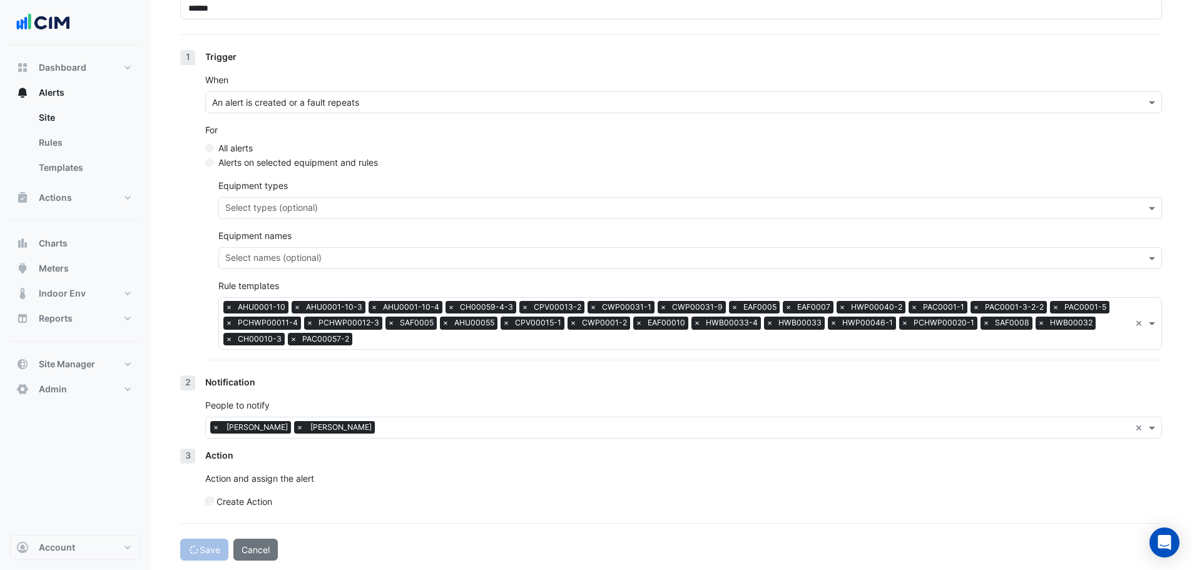
select select "******"
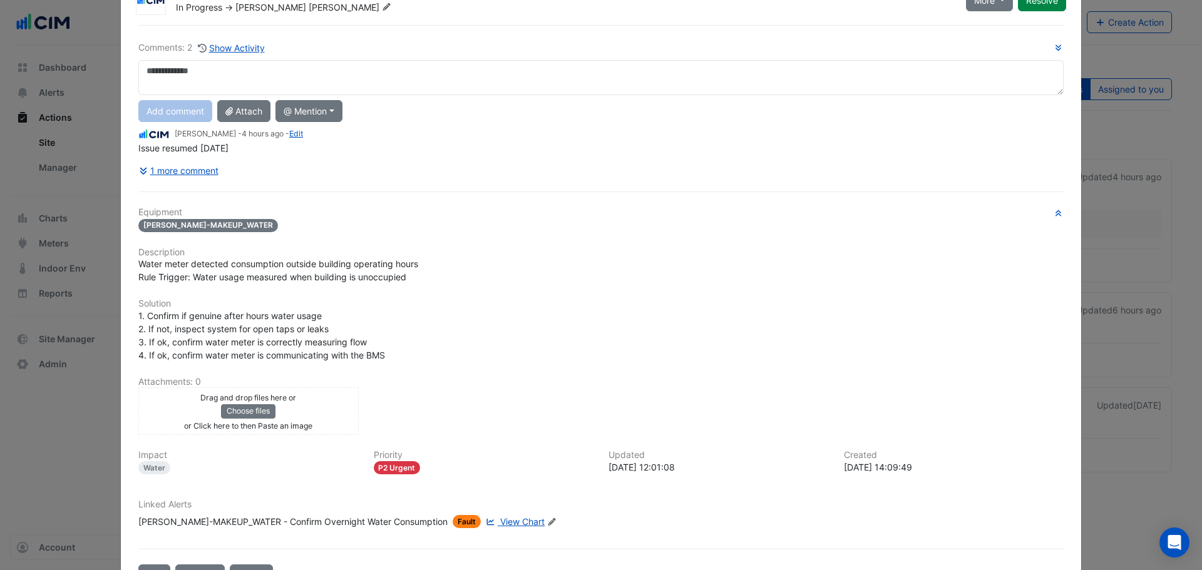
scroll to position [93, 0]
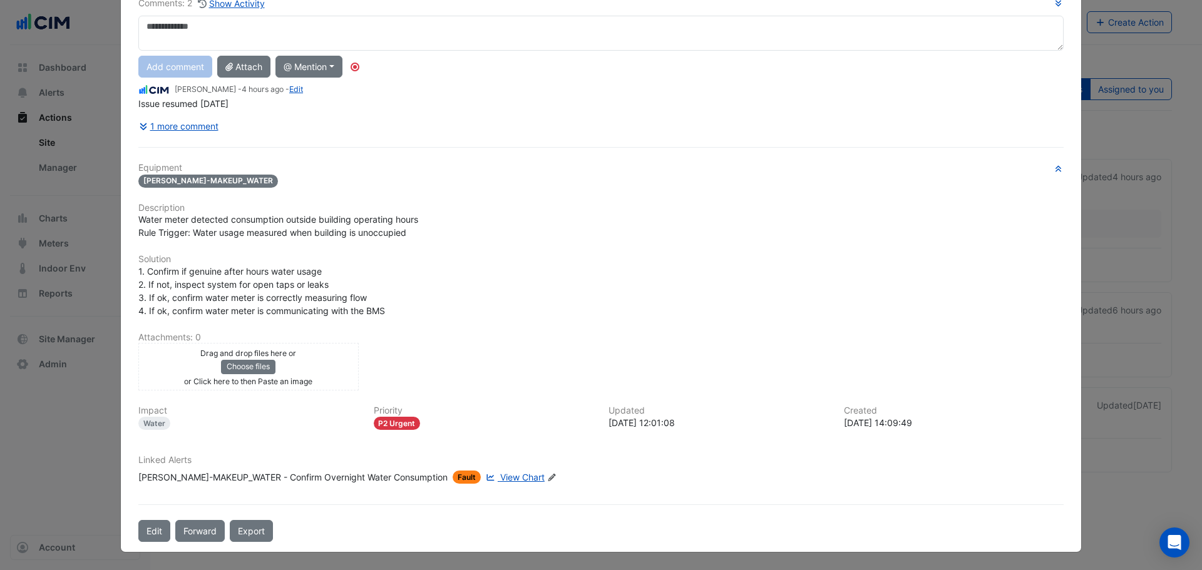
click at [500, 475] on span "View Chart" at bounding box center [522, 477] width 44 height 11
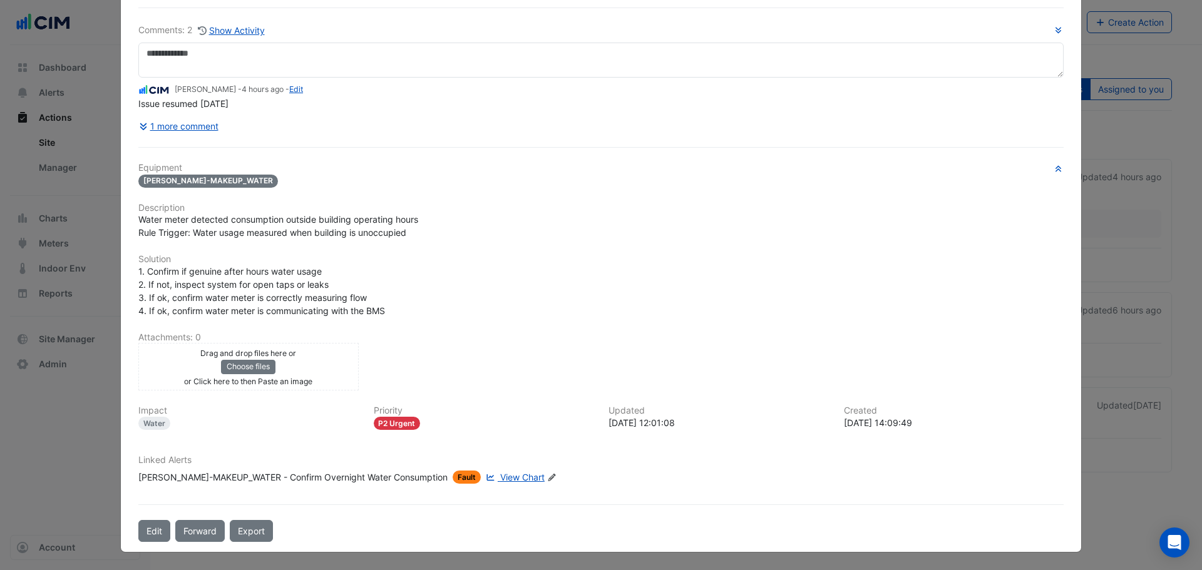
scroll to position [66, 0]
click at [186, 135] on button "1 more comment" at bounding box center [178, 126] width 81 height 22
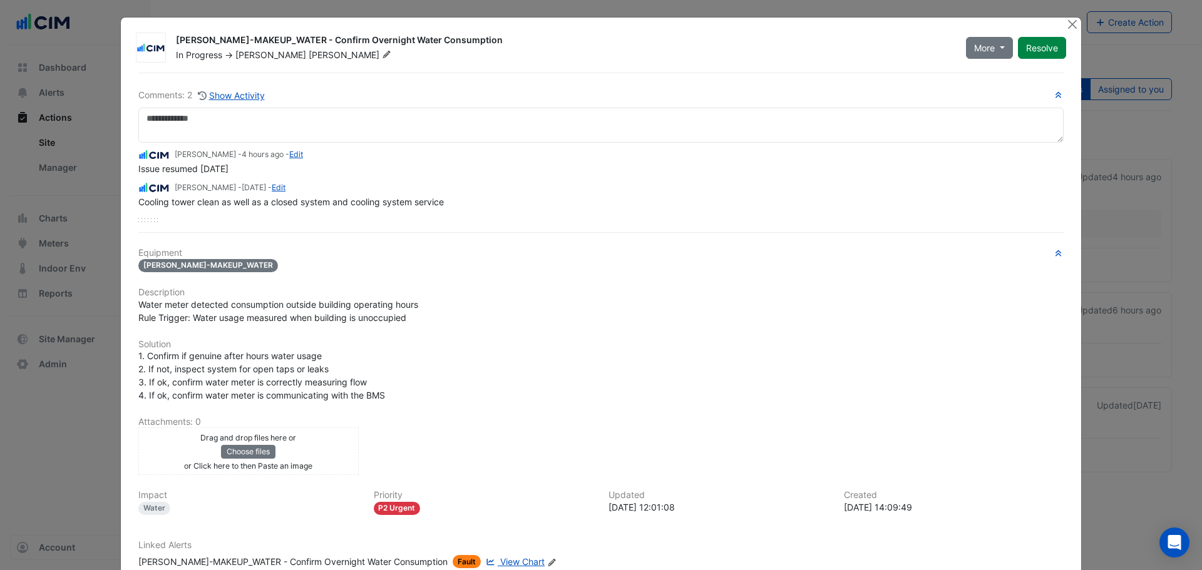
scroll to position [0, 0]
click at [382, 55] on icon at bounding box center [386, 55] width 9 height 8
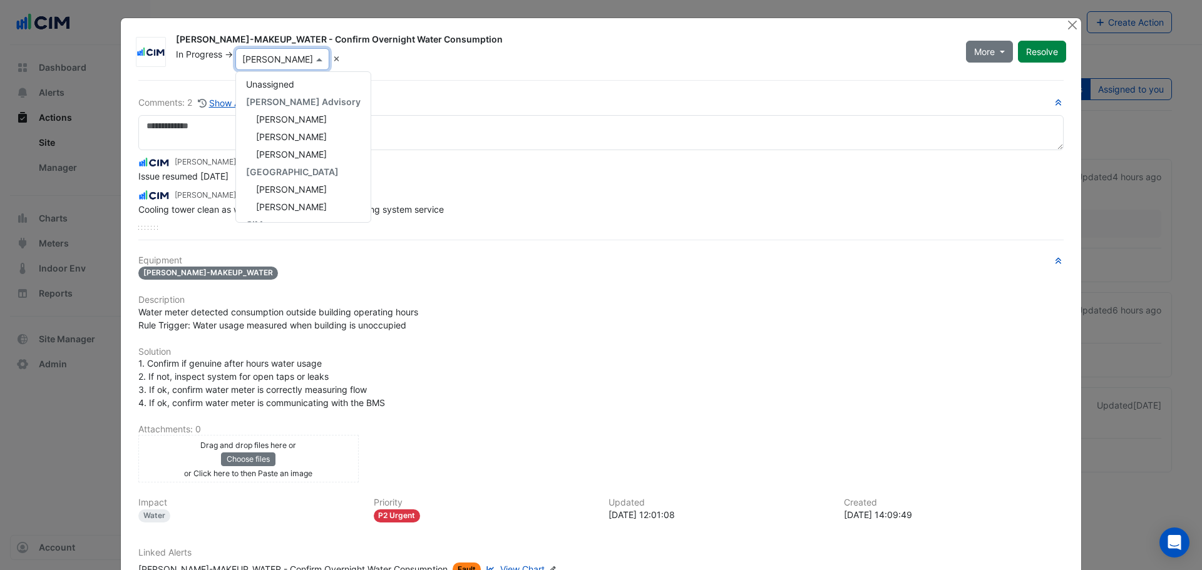
scroll to position [123, 0]
click at [566, 50] on div "In Progress -> × Brian Nguyen Unassigned AG Coombs Advisory Daniel De Valentin …" at bounding box center [563, 59] width 777 height 22
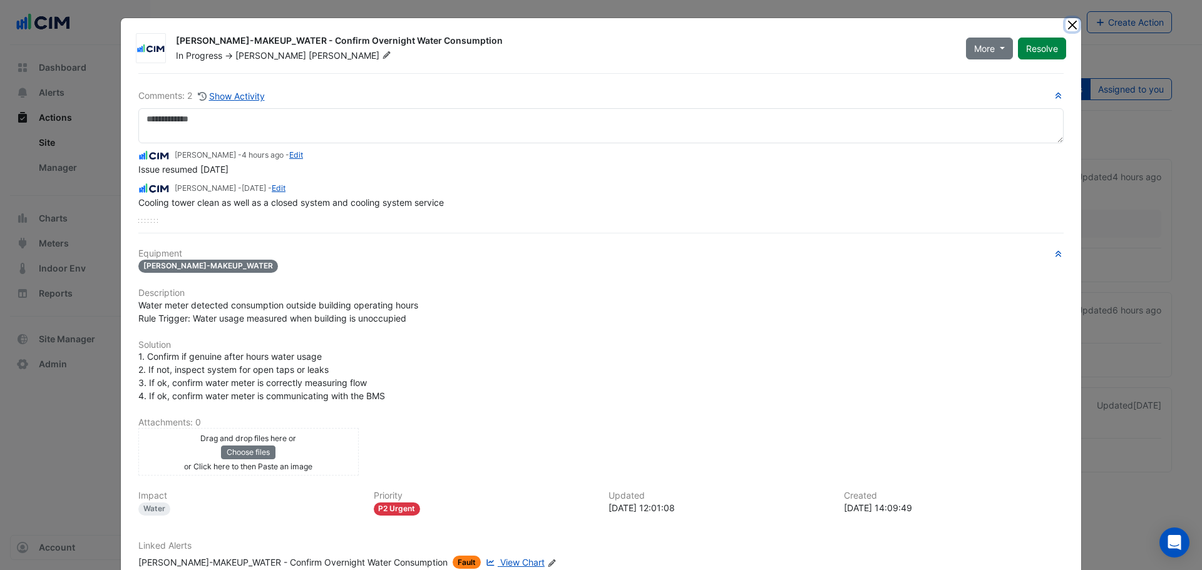
click at [1070, 19] on button "Close" at bounding box center [1071, 24] width 13 height 13
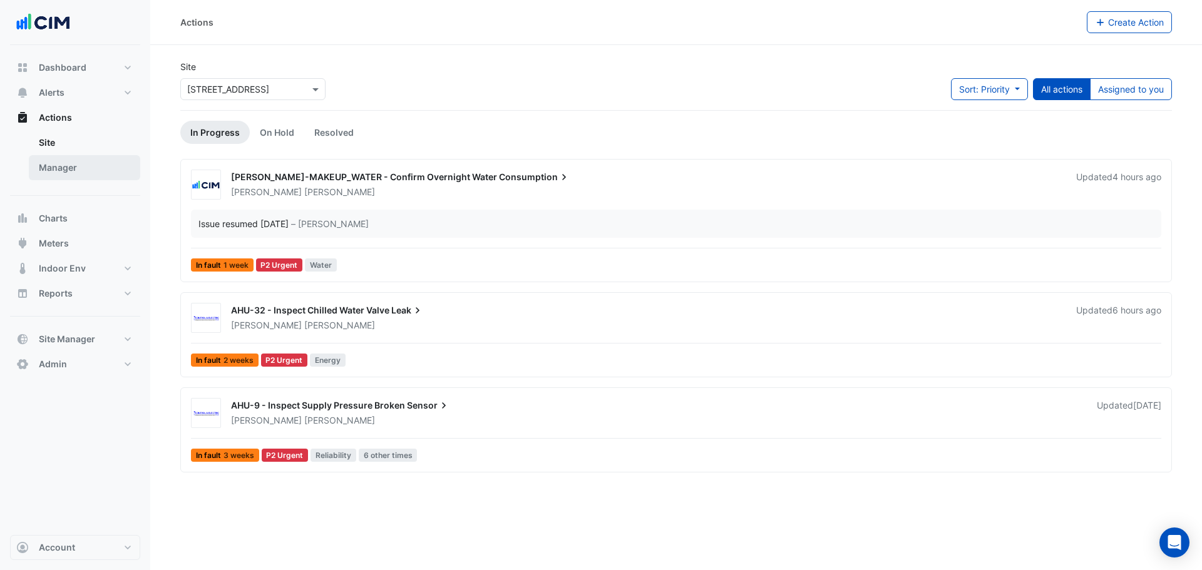
click at [108, 168] on link "Manager" at bounding box center [84, 167] width 111 height 25
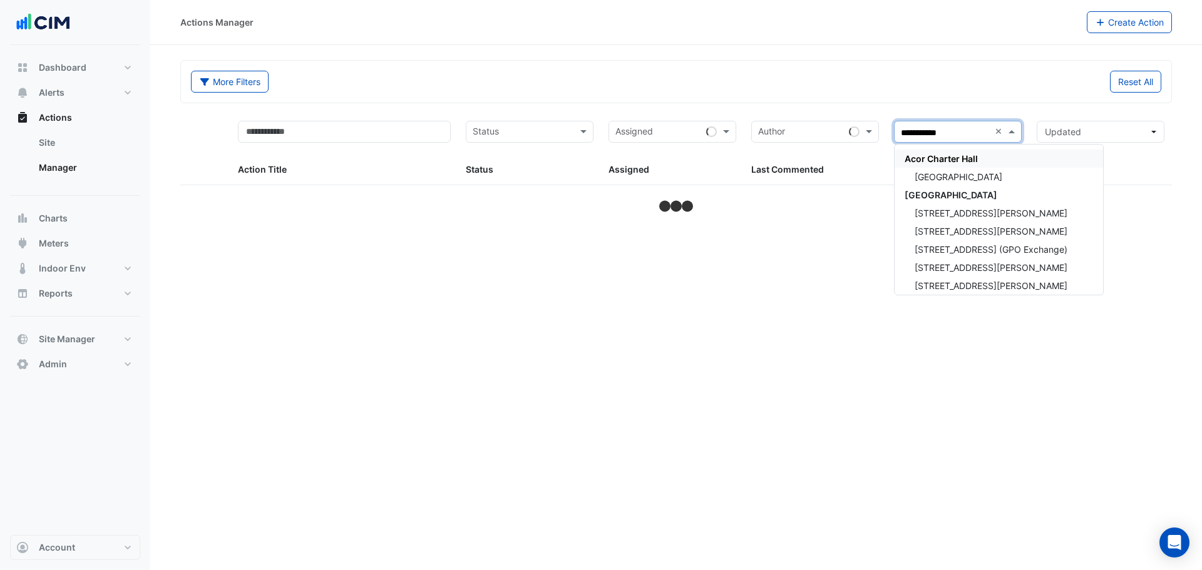
type input "**********"
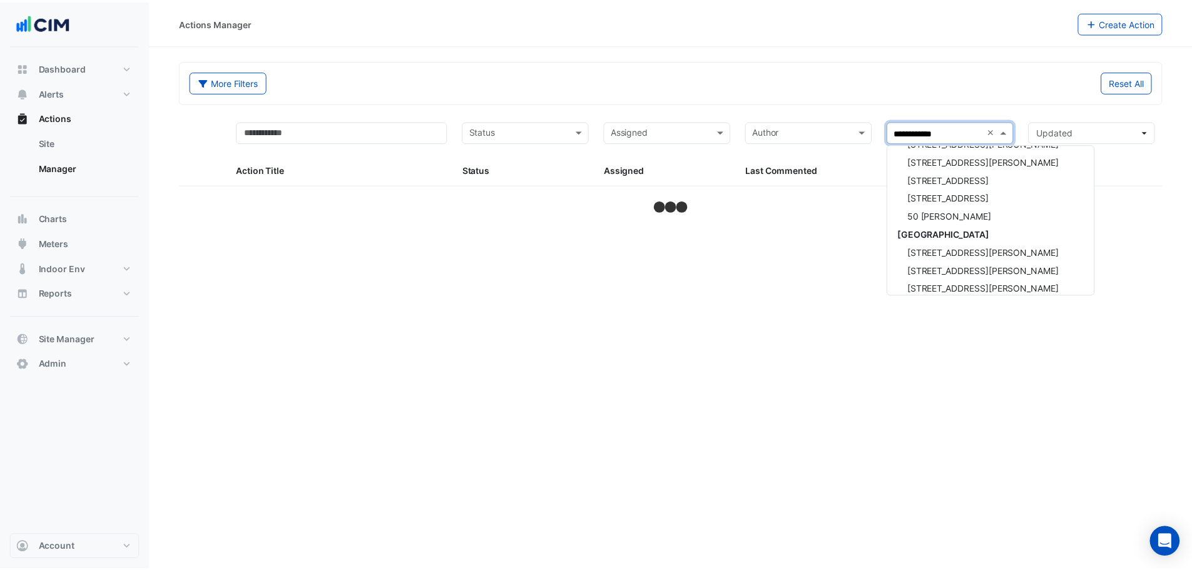
scroll to position [2250, 0]
click at [981, 235] on div "Charter Hall" at bounding box center [998, 232] width 208 height 18
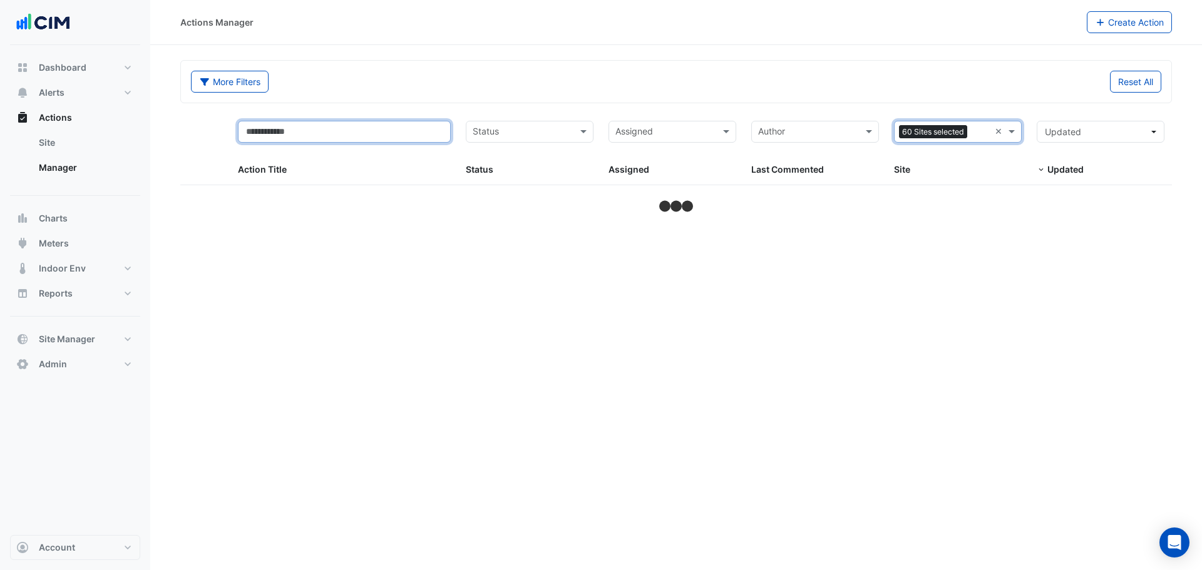
click at [408, 141] on input "text" at bounding box center [344, 132] width 213 height 22
type input "**"
select select "***"
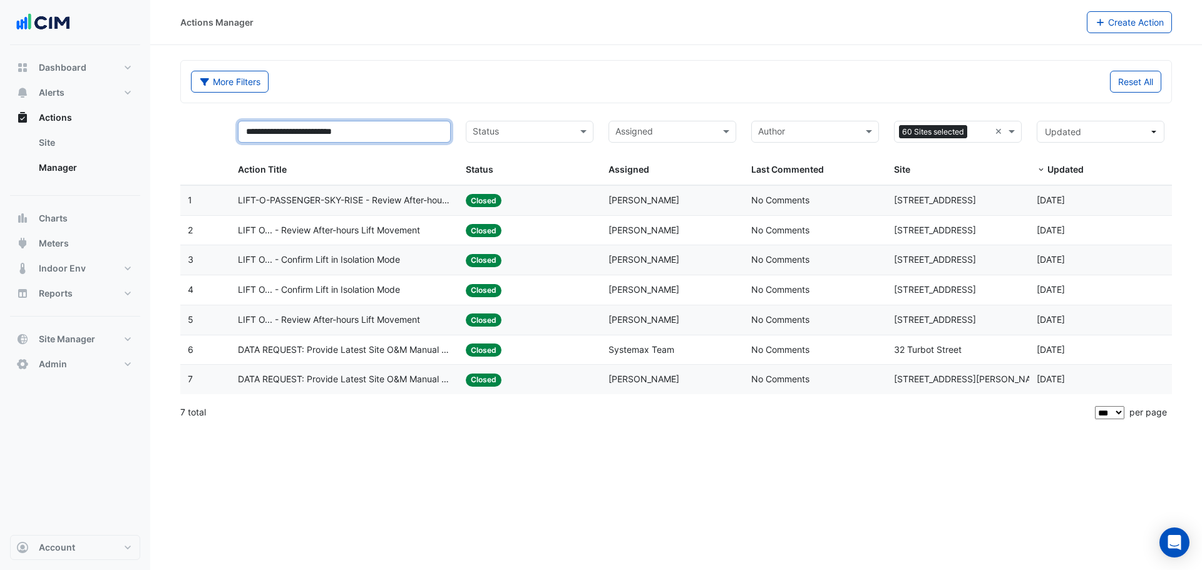
type input "**********"
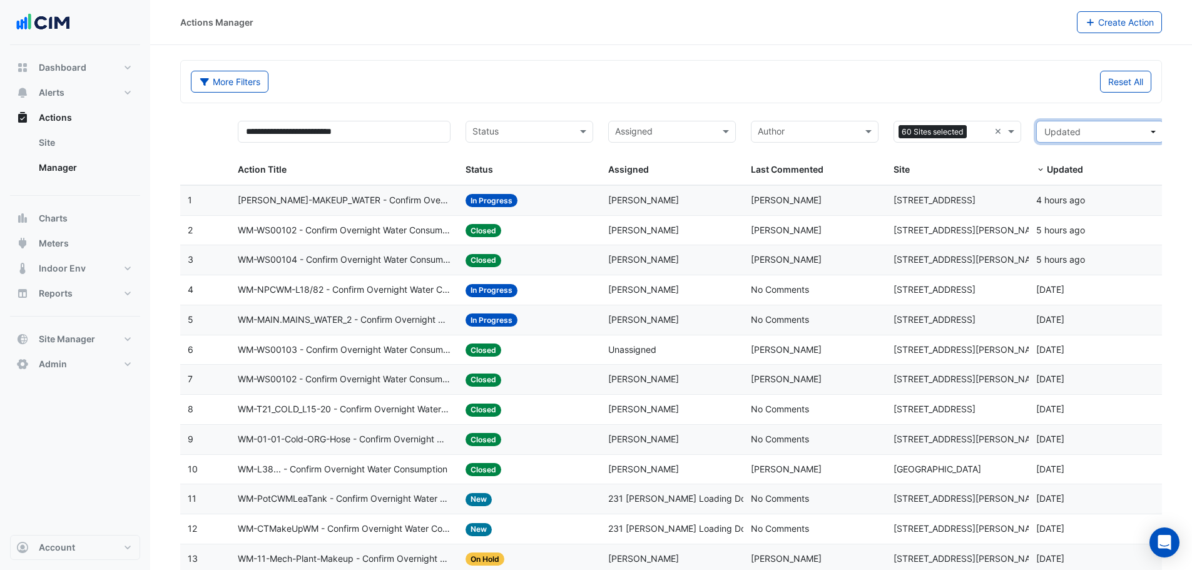
click at [1072, 133] on span "Updated" at bounding box center [1063, 131] width 36 height 11
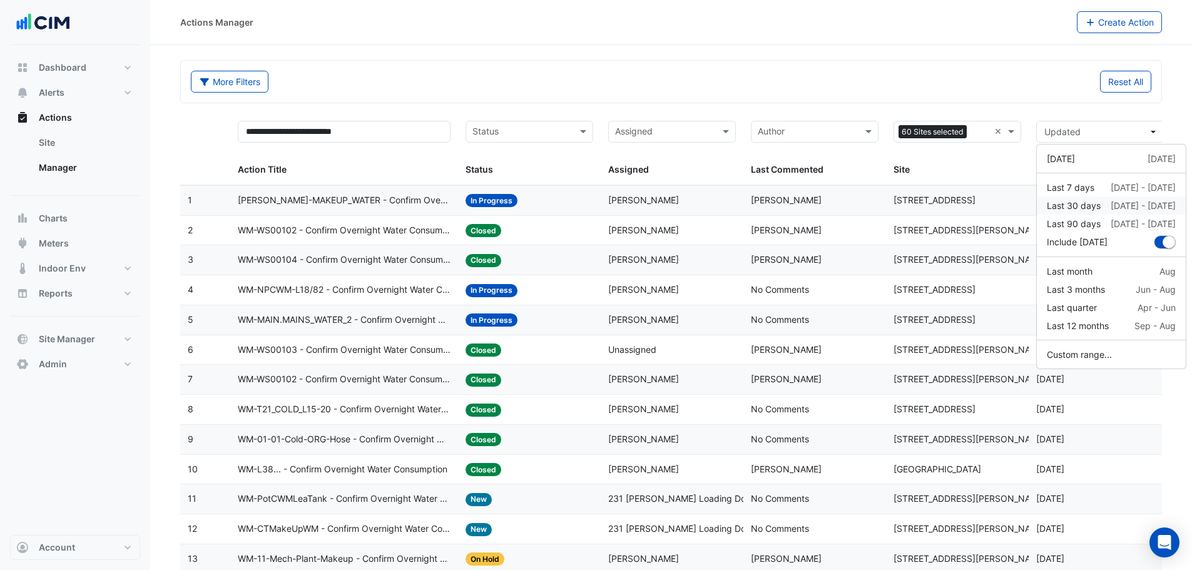
click at [1096, 206] on div "Last 30 days" at bounding box center [1074, 205] width 54 height 13
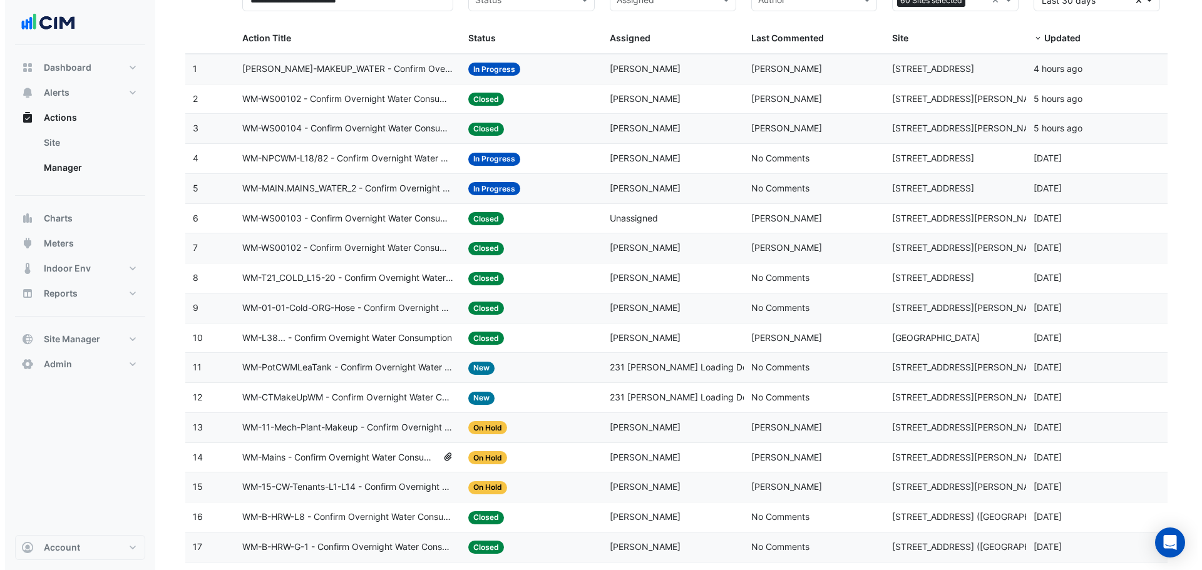
scroll to position [113, 0]
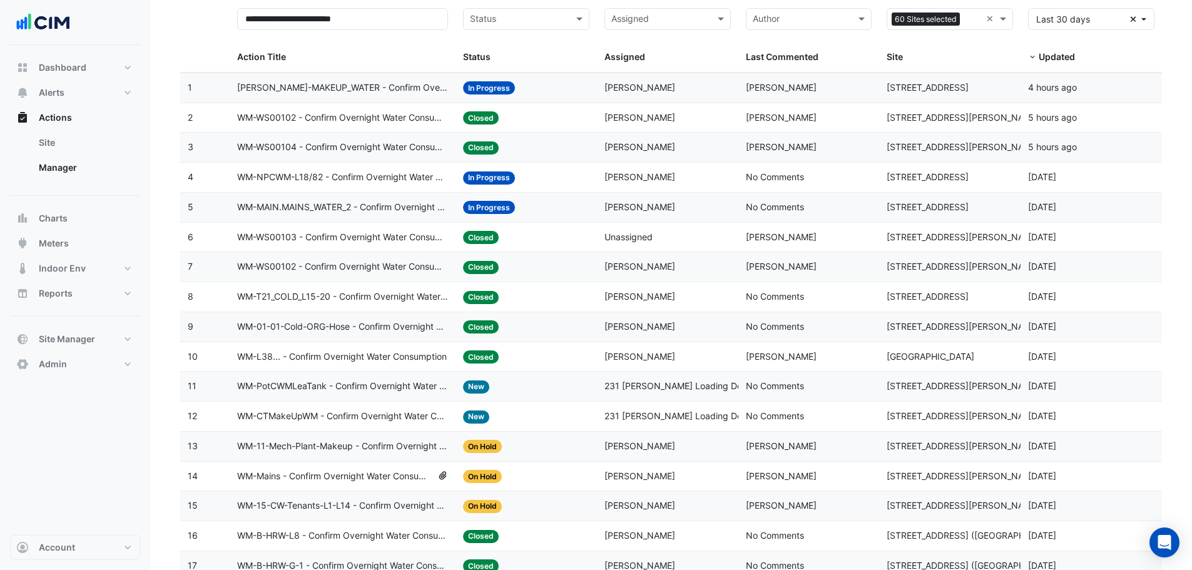
click at [775, 409] on div "Last Commented: No Comments" at bounding box center [809, 416] width 126 height 14
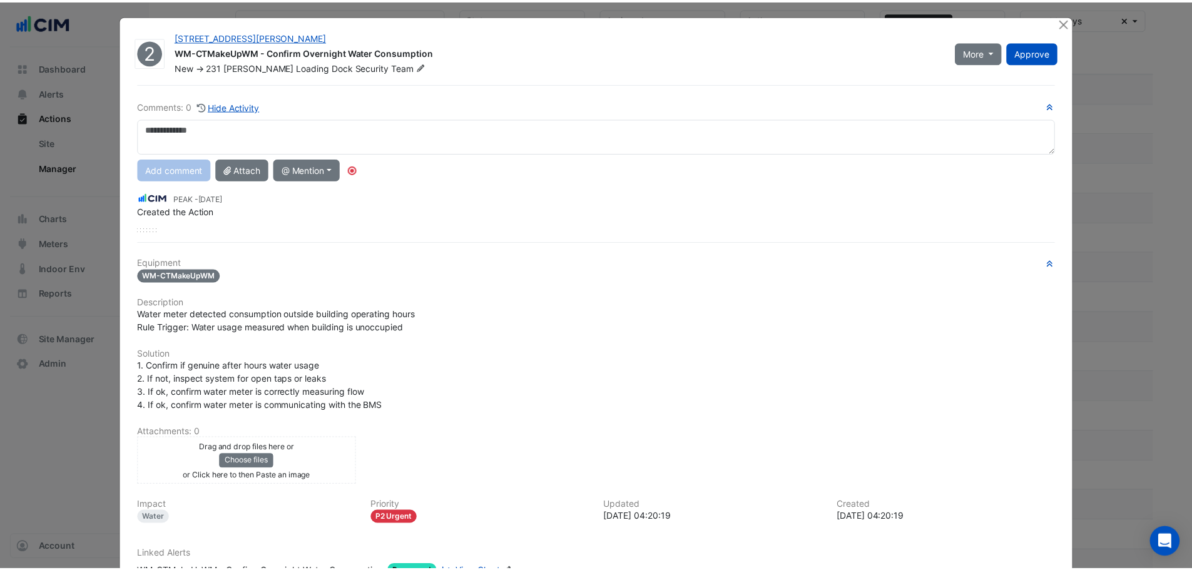
scroll to position [0, 0]
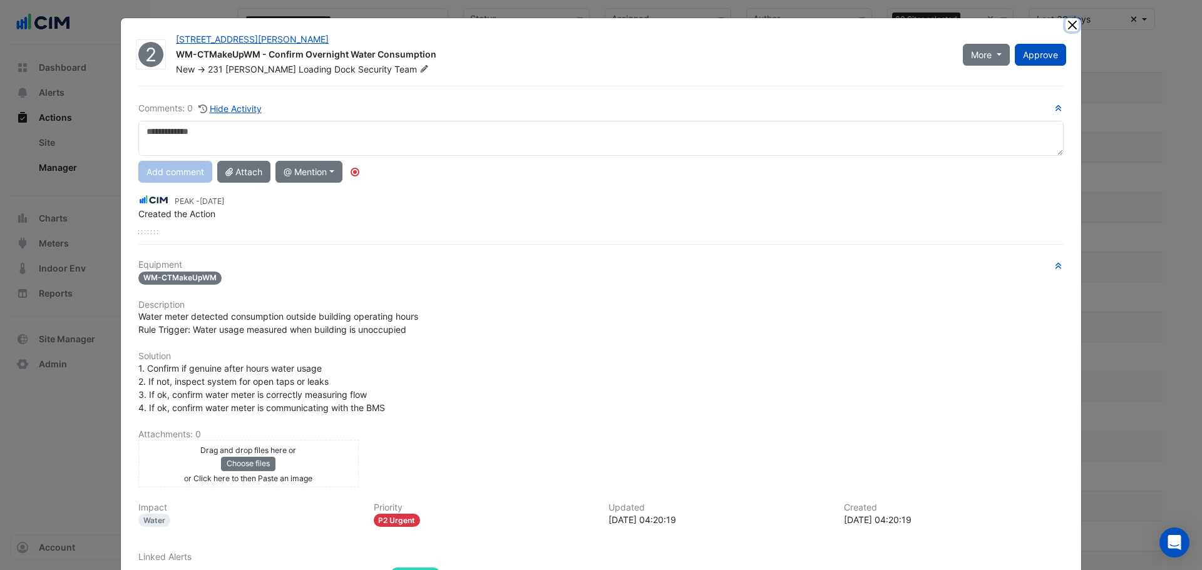
click at [1070, 25] on button "Close" at bounding box center [1071, 24] width 13 height 13
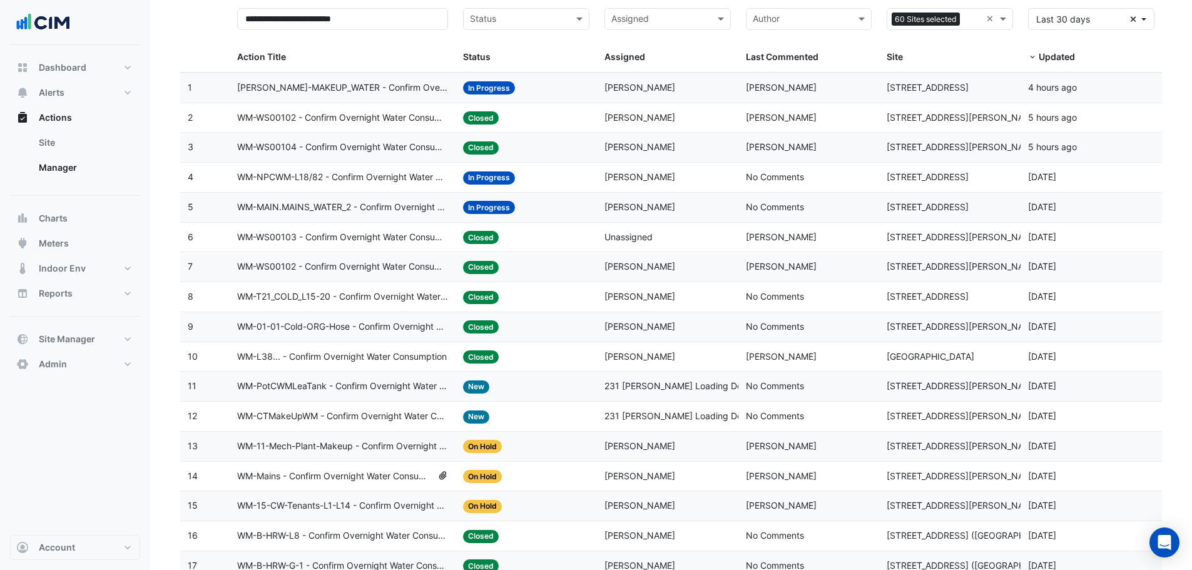
click at [773, 418] on span "No Comments" at bounding box center [775, 416] width 58 height 11
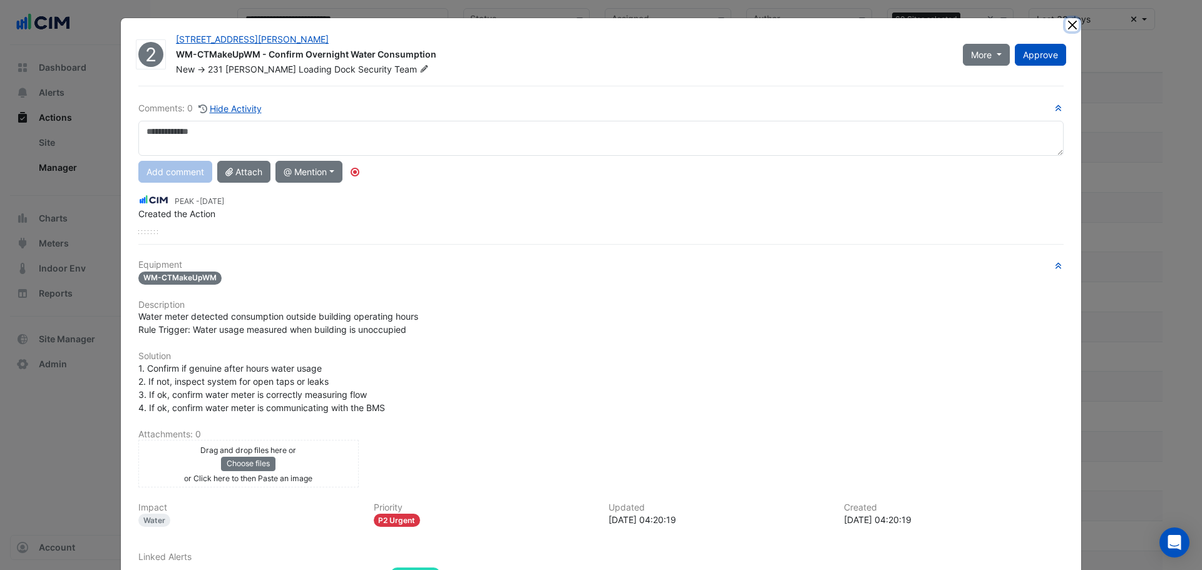
click at [1070, 26] on button "Close" at bounding box center [1071, 24] width 13 height 13
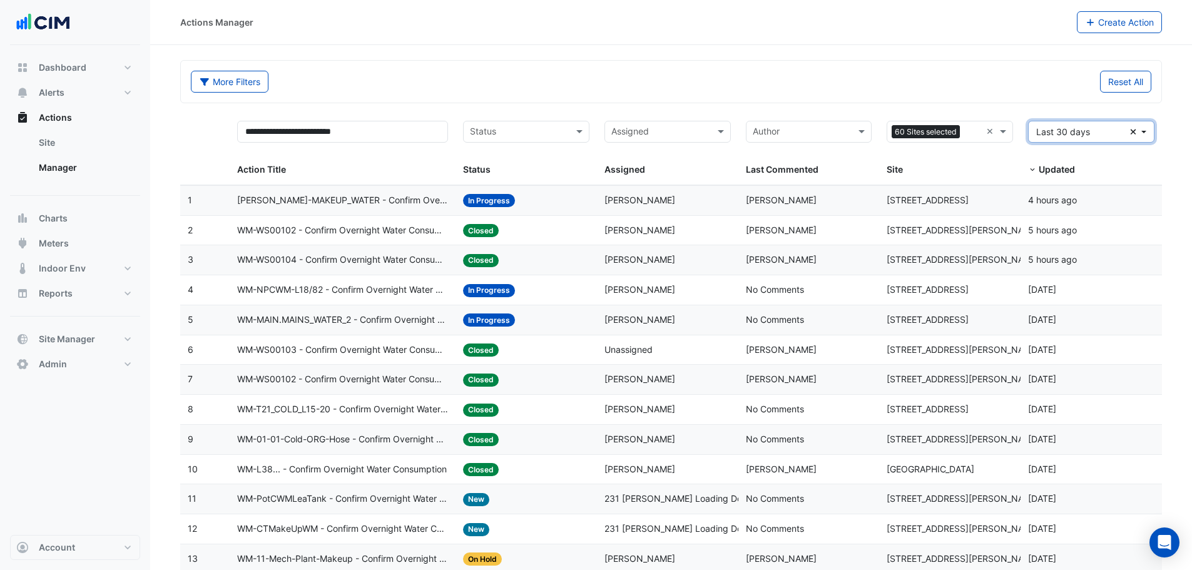
click at [1072, 138] on span "Last 30 days" at bounding box center [1084, 131] width 94 height 13
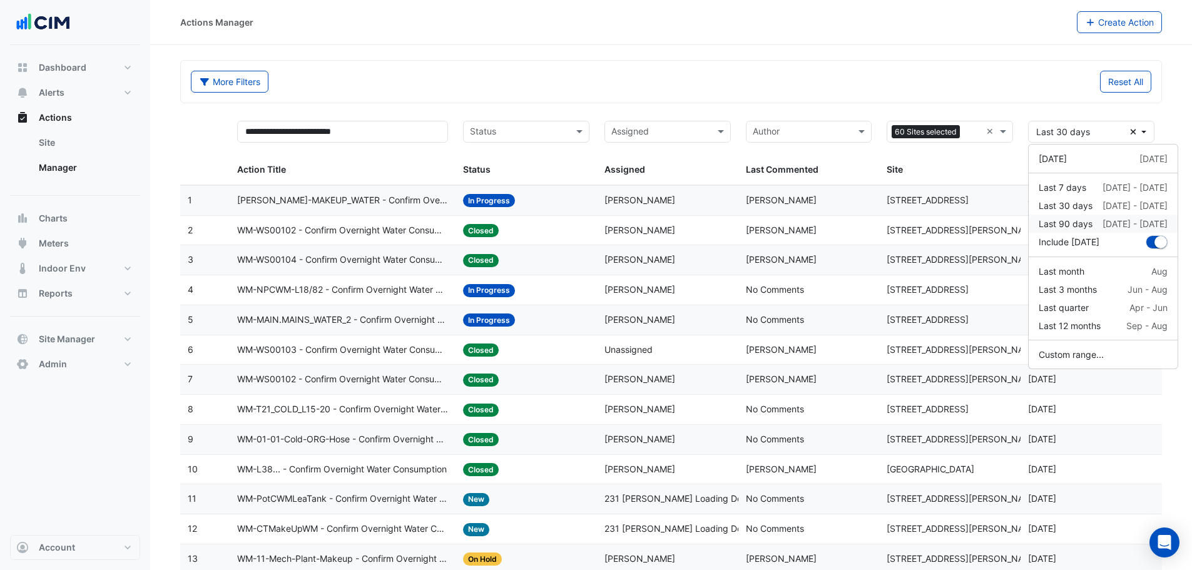
click at [1075, 216] on button "Last 90 days 10 Jun - 8 Sep" at bounding box center [1103, 224] width 149 height 18
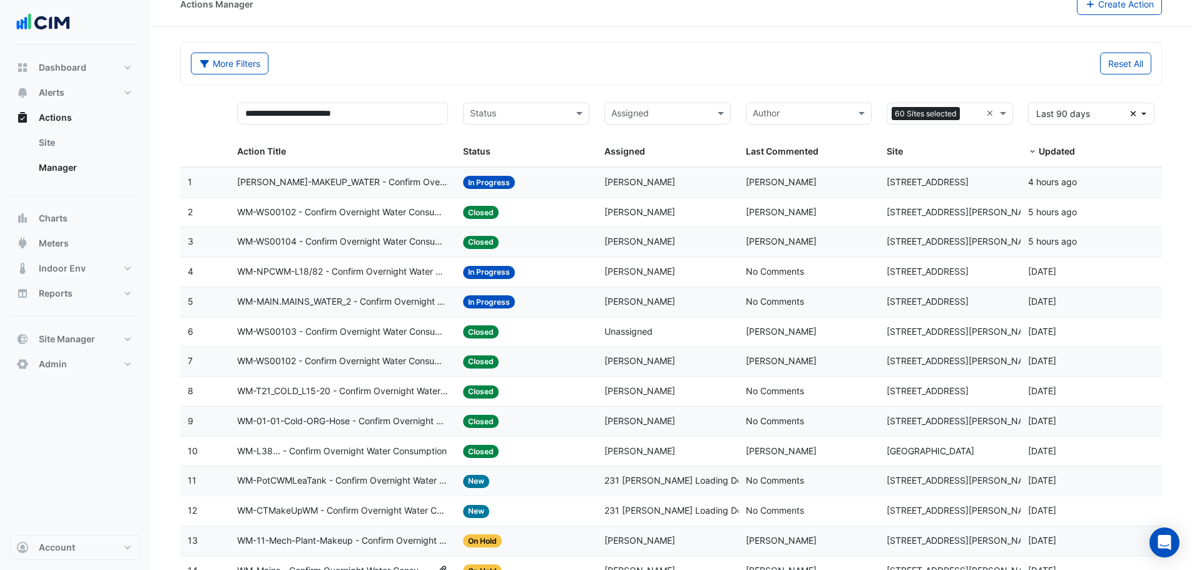
scroll to position [11, 0]
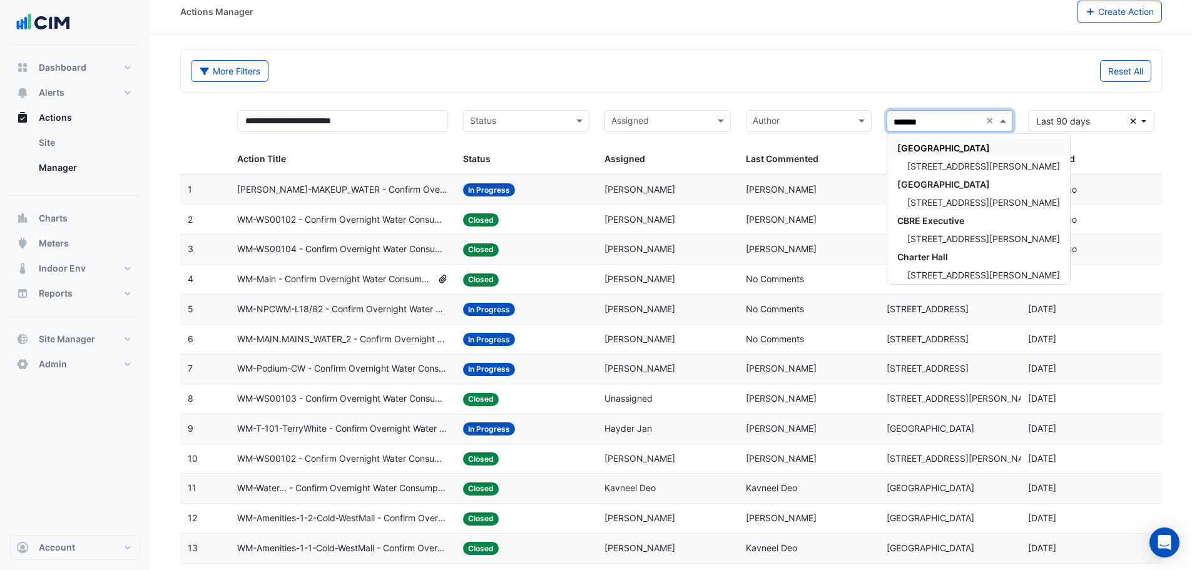
type input "********"
click at [931, 166] on span "[STREET_ADDRESS][PERSON_NAME]" at bounding box center [984, 166] width 153 height 11
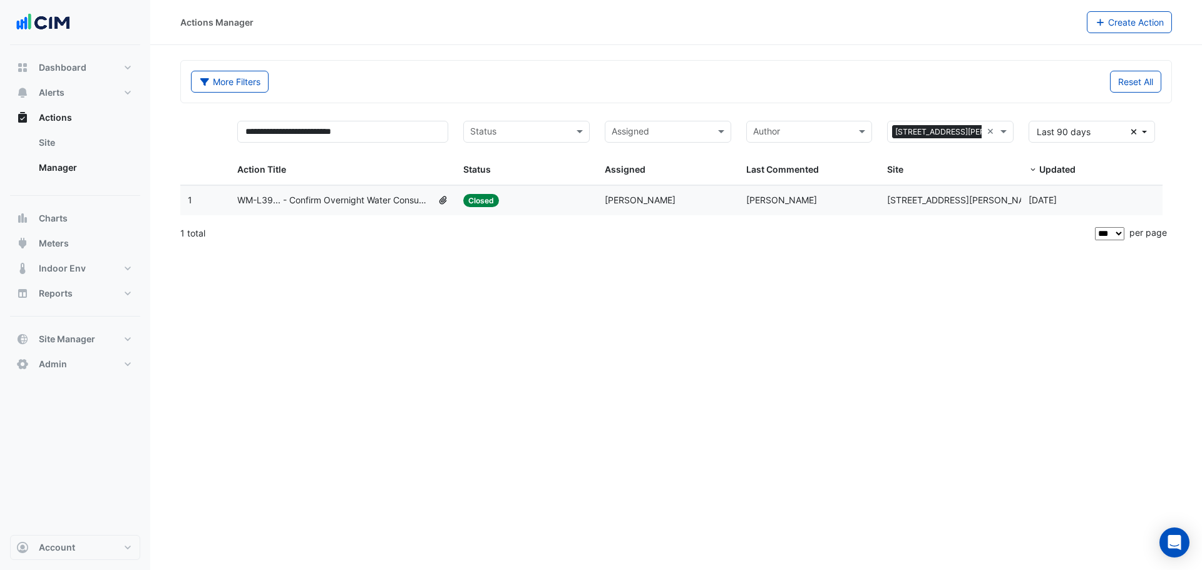
click at [603, 200] on datatable-body-cell "Assigned: Nawab Zada" at bounding box center [667, 200] width 141 height 29
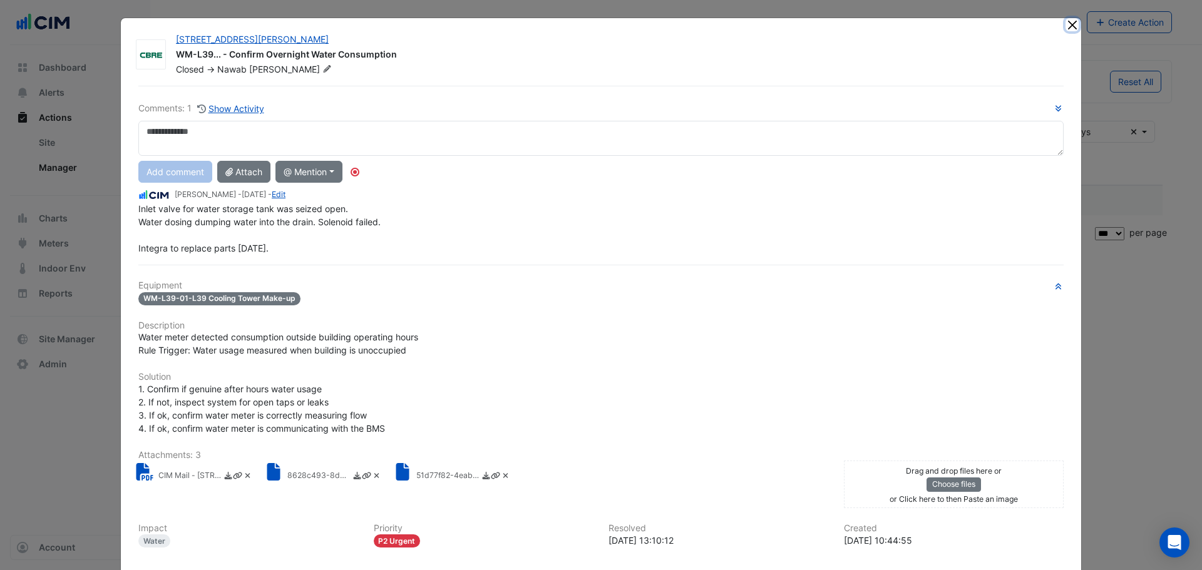
click at [1067, 29] on button "Close" at bounding box center [1071, 24] width 13 height 13
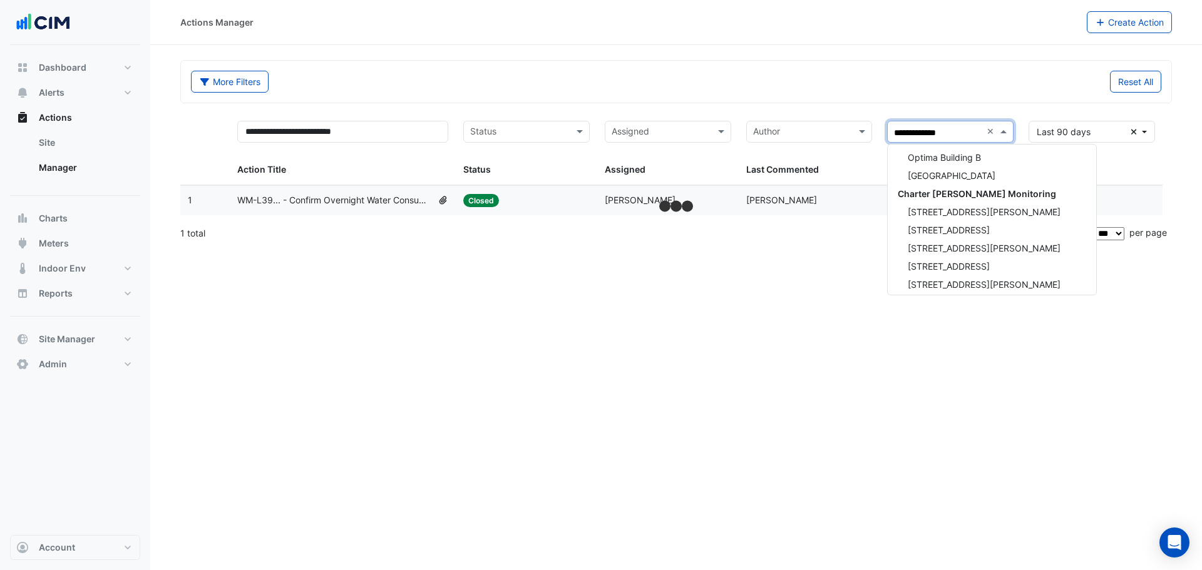
scroll to position [1258, 0]
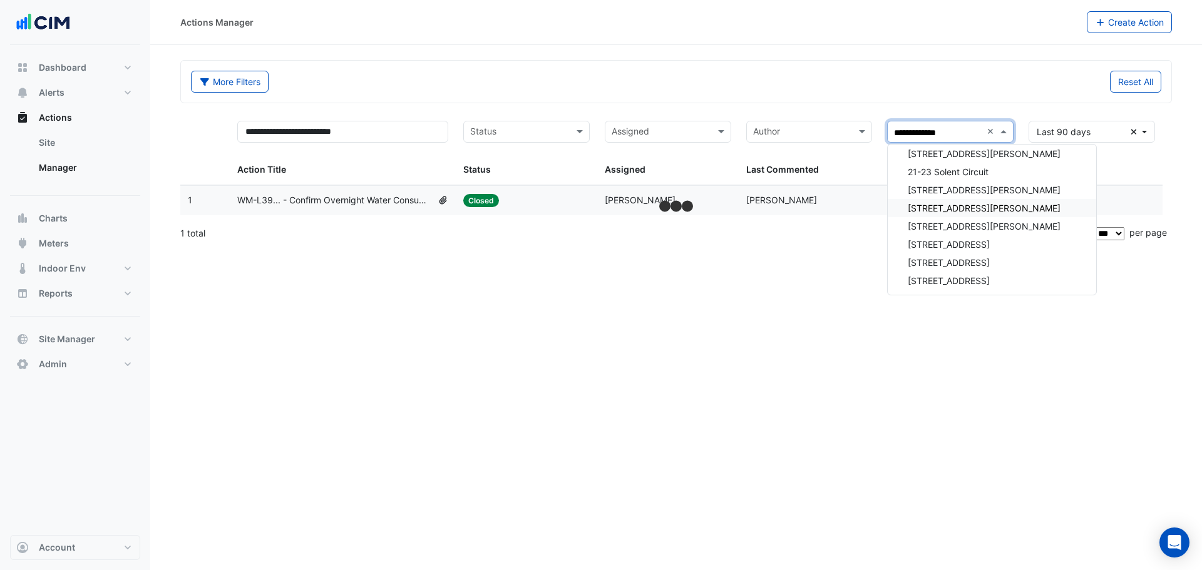
type input "**********"
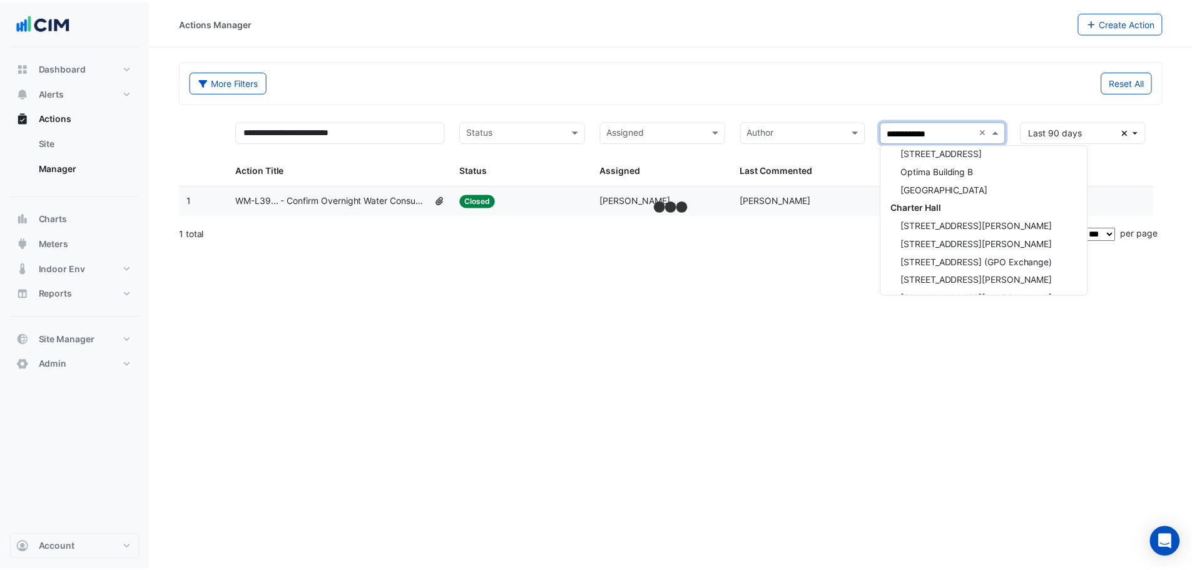
scroll to position [2275, 0]
click at [963, 207] on div "Charter Hall" at bounding box center [992, 207] width 208 height 18
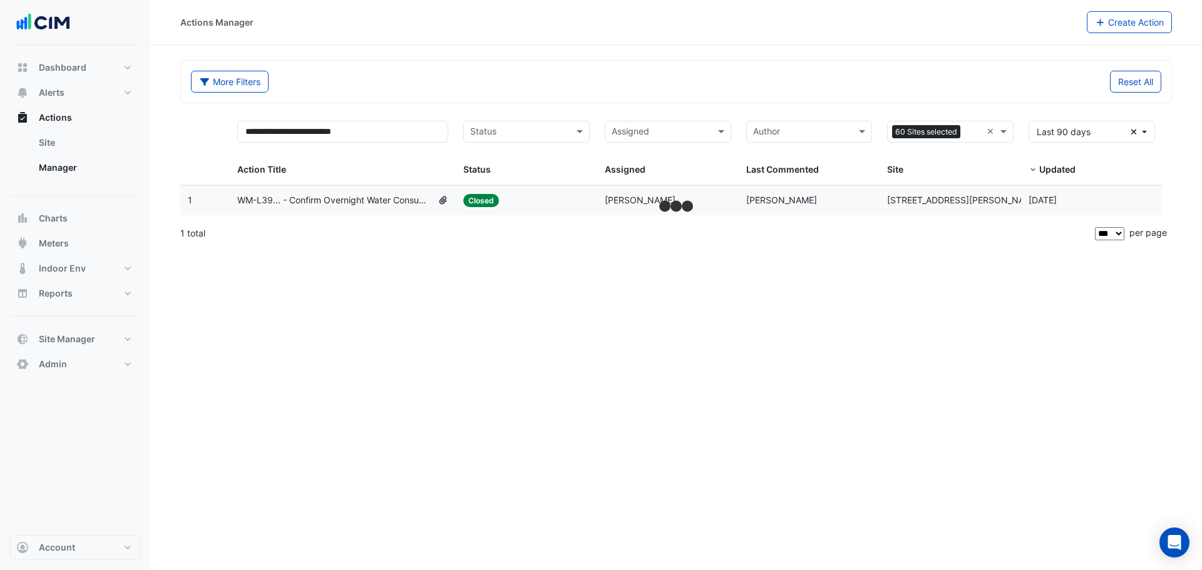
click at [841, 57] on section "**********" at bounding box center [676, 147] width 1052 height 204
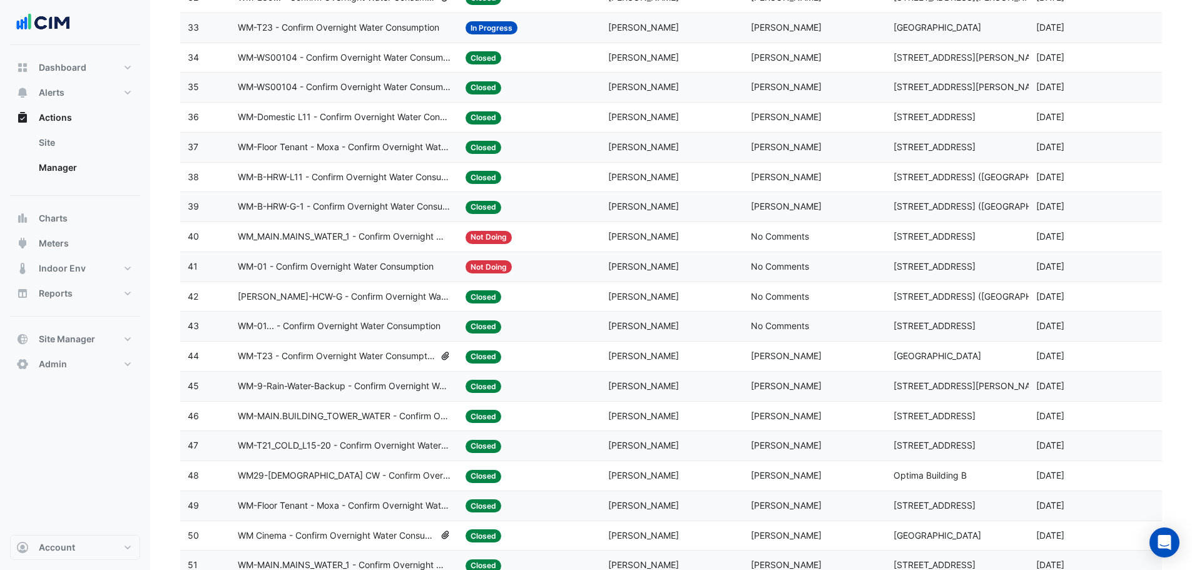
scroll to position [1263, 0]
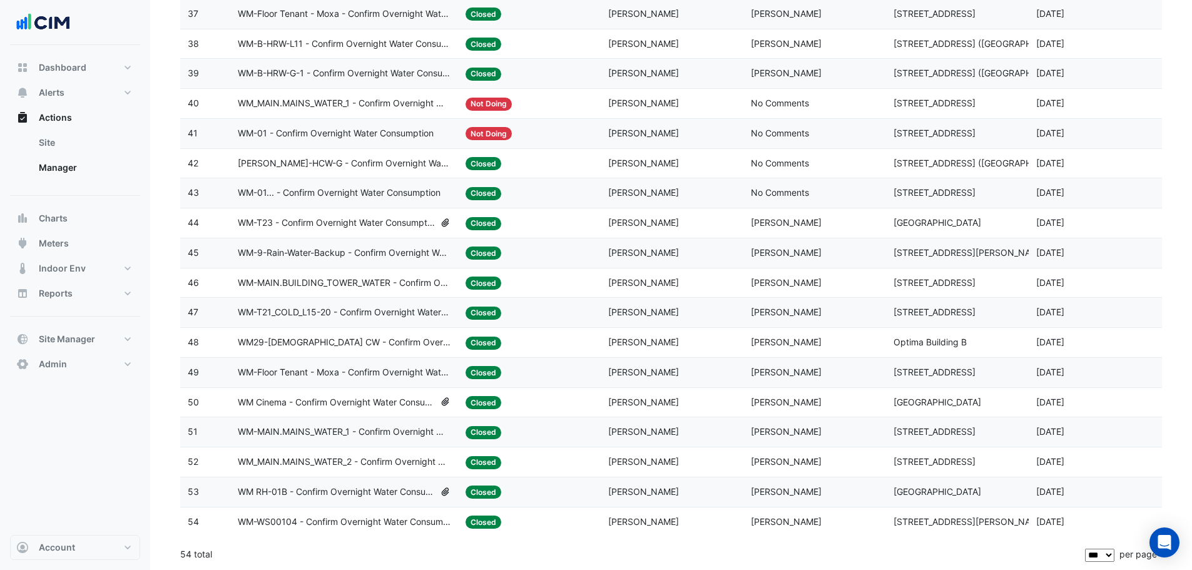
click at [853, 523] on div "Last Commented: Conor Deane" at bounding box center [815, 522] width 128 height 14
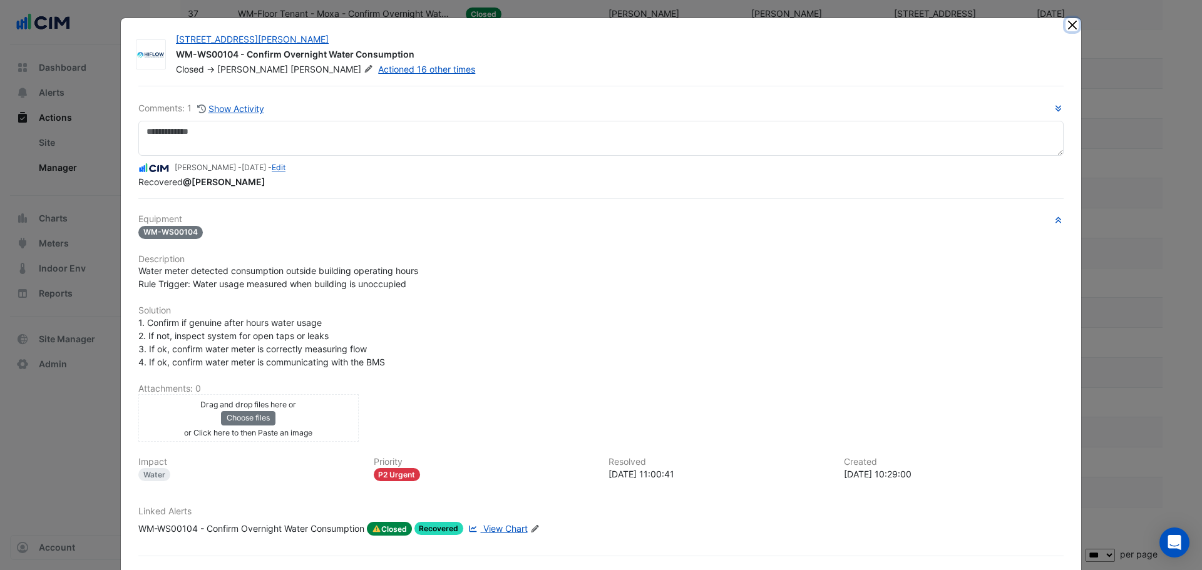
click at [1065, 23] on button "Close" at bounding box center [1071, 24] width 13 height 13
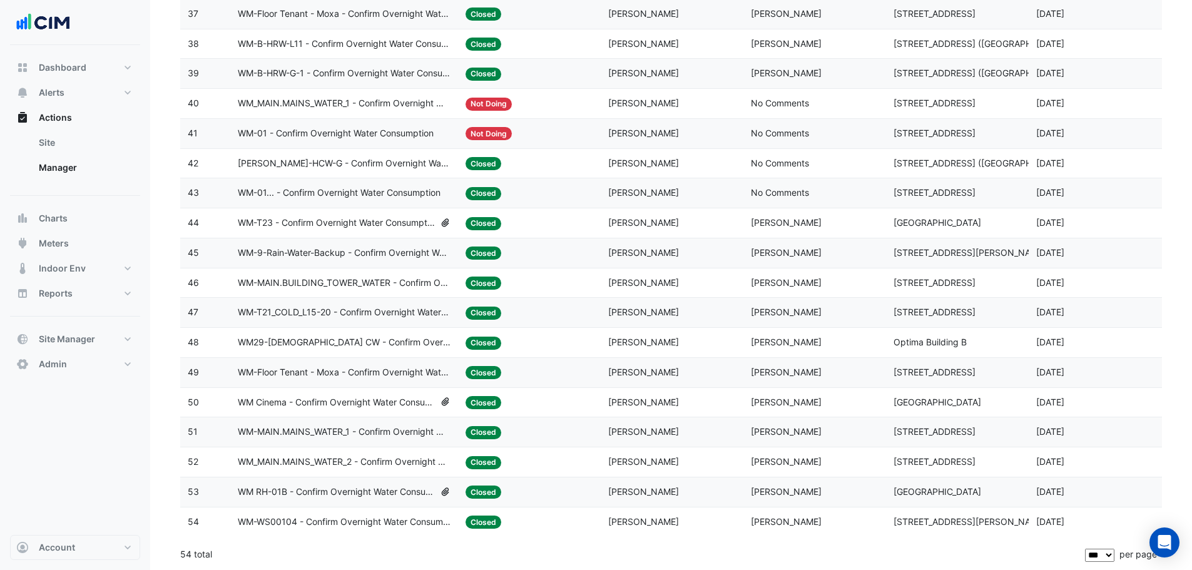
click at [580, 453] on datatable-body-cell "Status: Closed" at bounding box center [529, 462] width 143 height 29
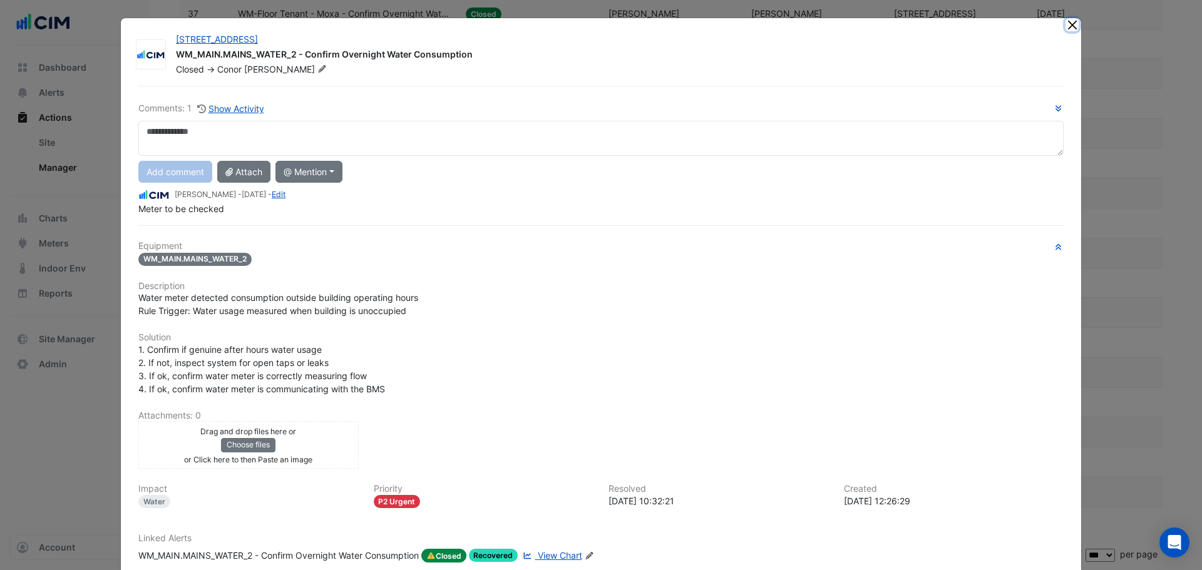
click at [1067, 23] on button "Close" at bounding box center [1071, 24] width 13 height 13
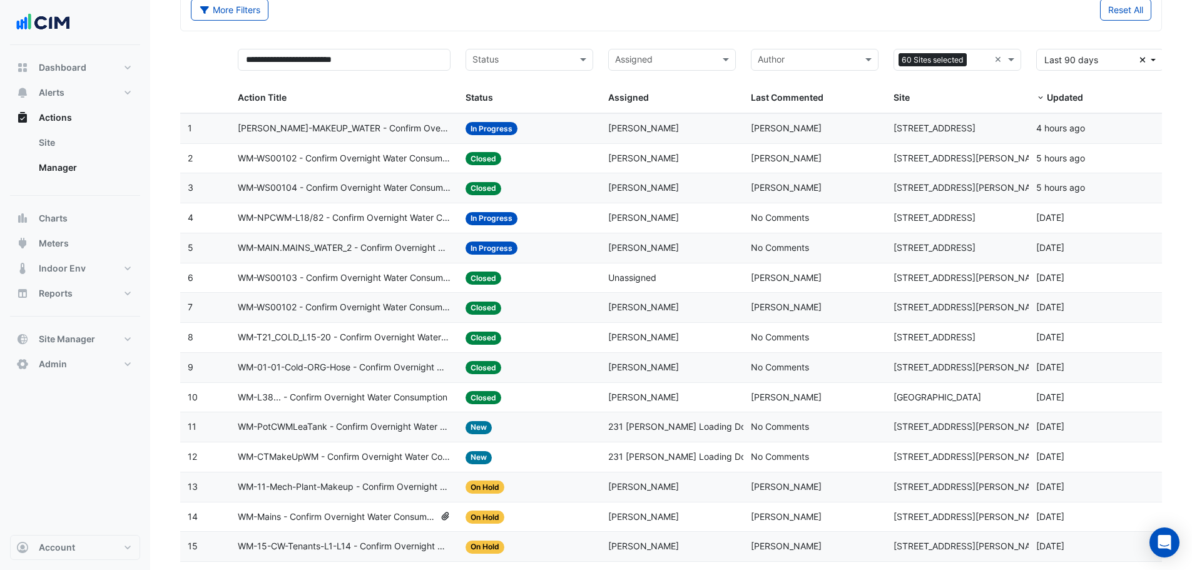
scroll to position [0, 0]
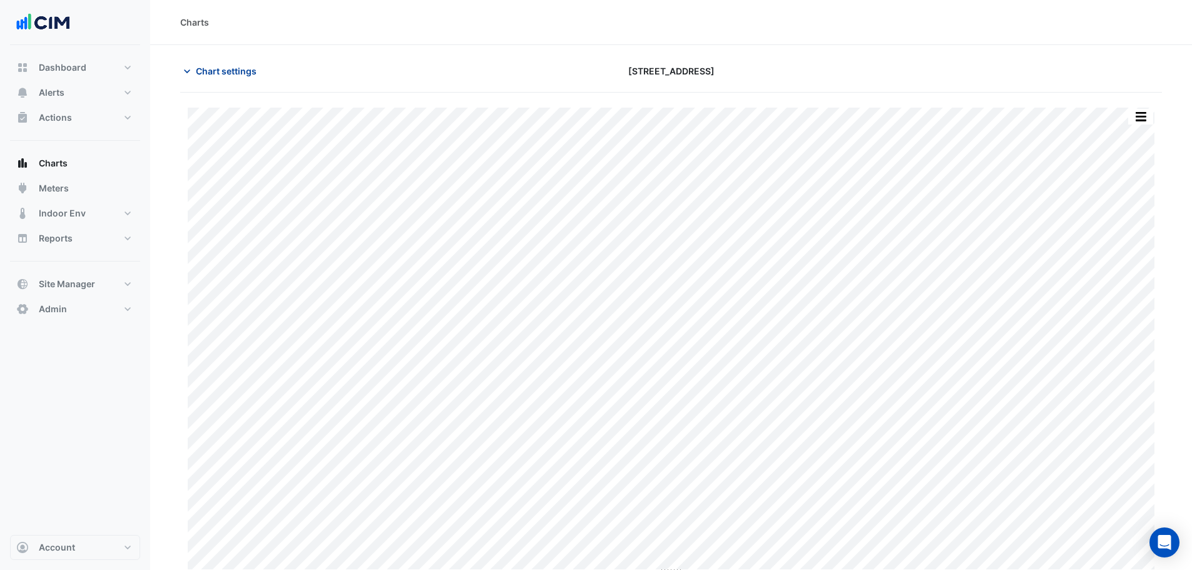
click at [211, 69] on span "Chart settings" at bounding box center [226, 70] width 61 height 13
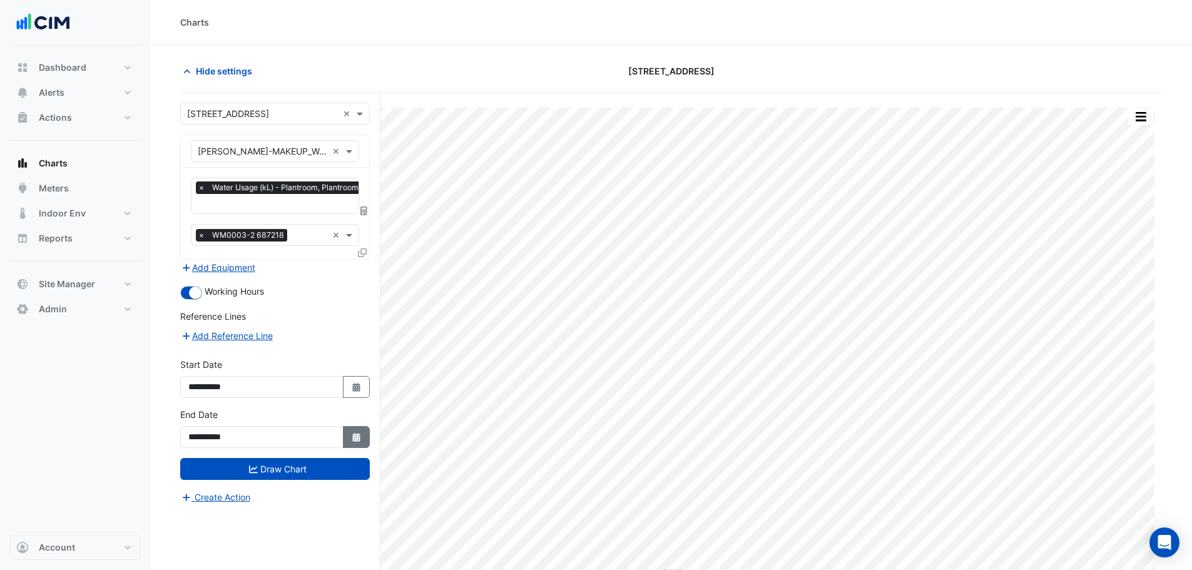
click at [357, 440] on icon "button" at bounding box center [356, 437] width 8 height 9
select select "*"
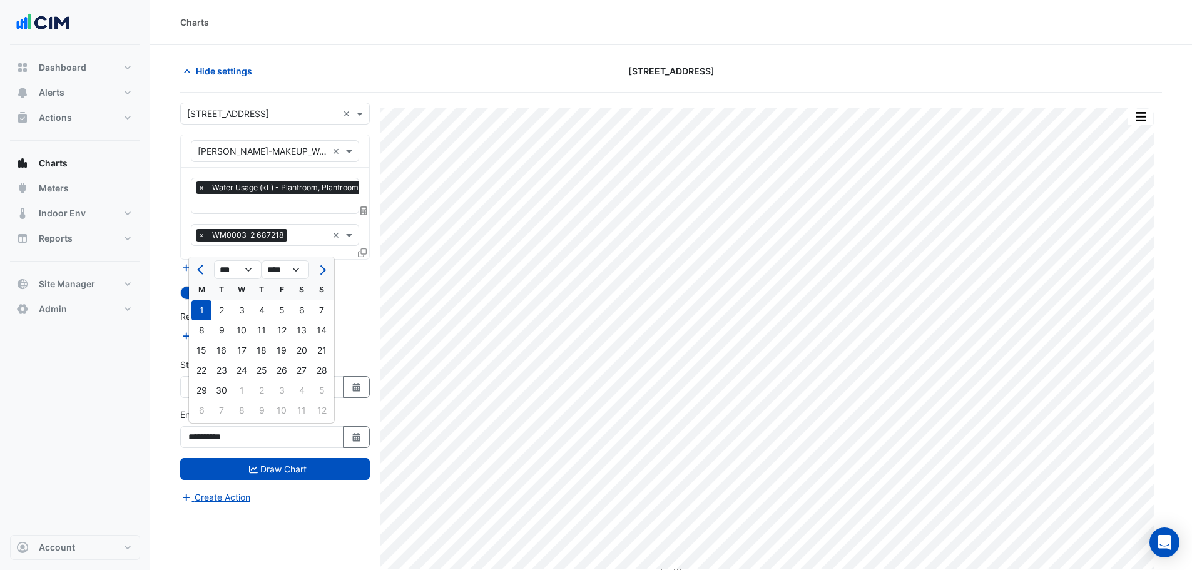
drag, startPoint x: 321, startPoint y: 325, endPoint x: 321, endPoint y: 404, distance: 78.2
click at [321, 326] on div "14" at bounding box center [322, 330] width 20 height 20
type input "**********"
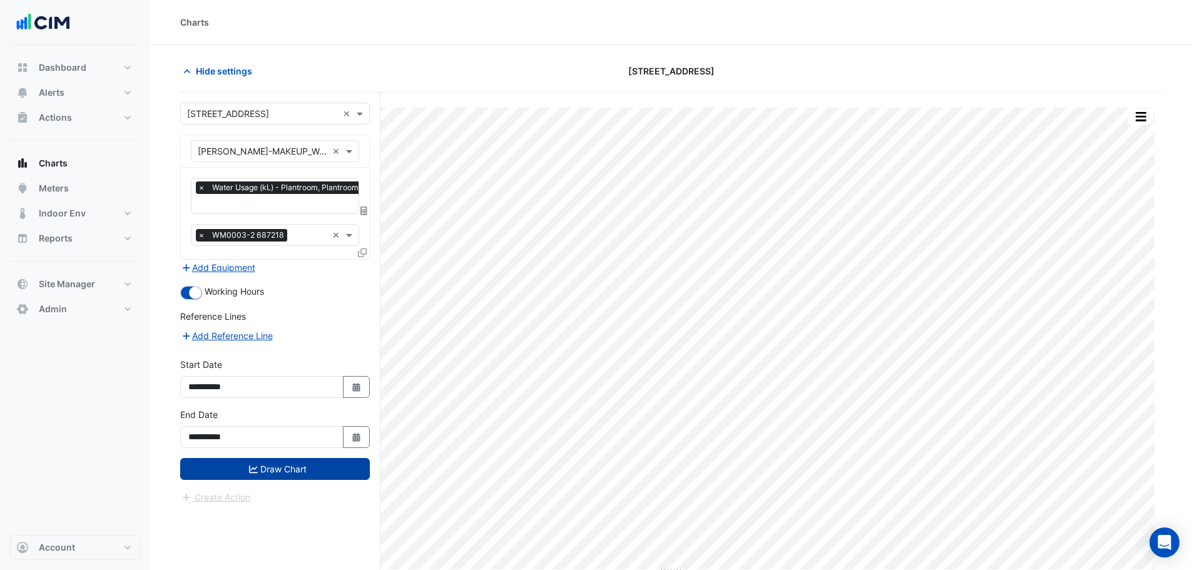
click at [280, 476] on button "Draw Chart" at bounding box center [275, 469] width 190 height 22
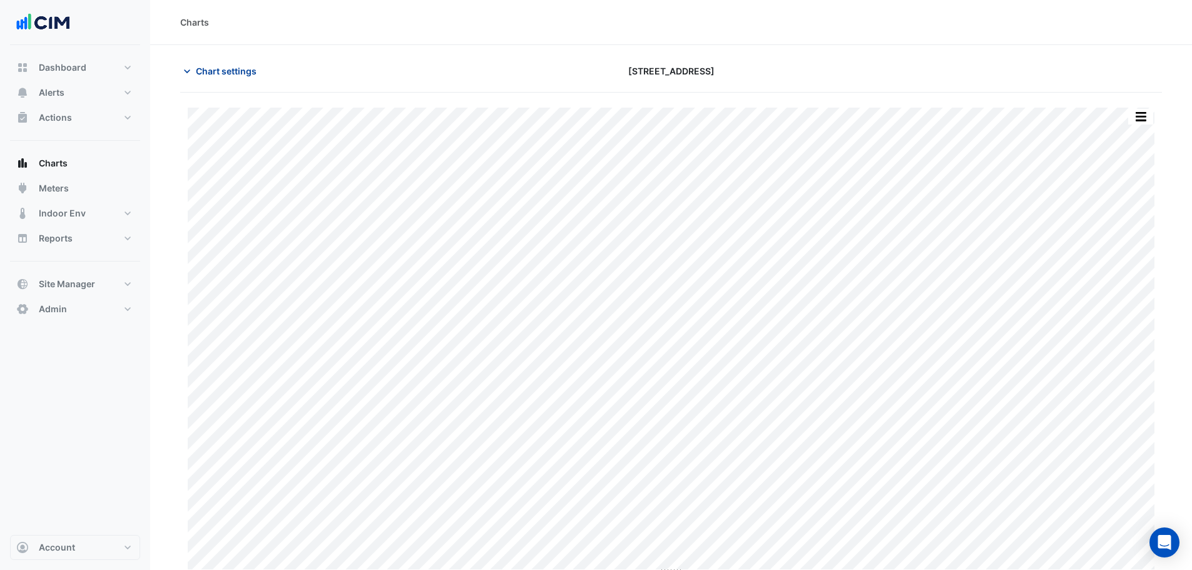
click at [238, 66] on span "Chart settings" at bounding box center [226, 70] width 61 height 13
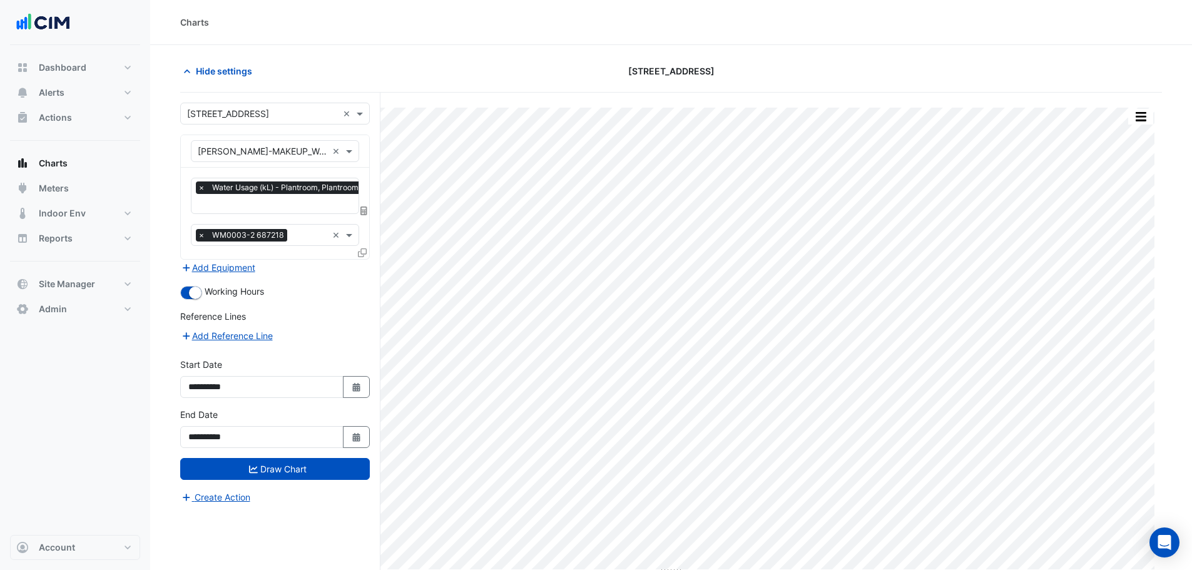
click at [161, 230] on section "Hide settings [STREET_ADDRESS] Print Save as JPEG Save as PNG Pivot Data Table …" at bounding box center [671, 331] width 1042 height 573
drag, startPoint x: 240, startPoint y: 86, endPoint x: 246, endPoint y: 79, distance: 8.9
click at [240, 84] on div "Hide settings [STREET_ADDRESS]" at bounding box center [671, 76] width 982 height 33
click at [246, 76] on span "Hide settings" at bounding box center [224, 70] width 56 height 13
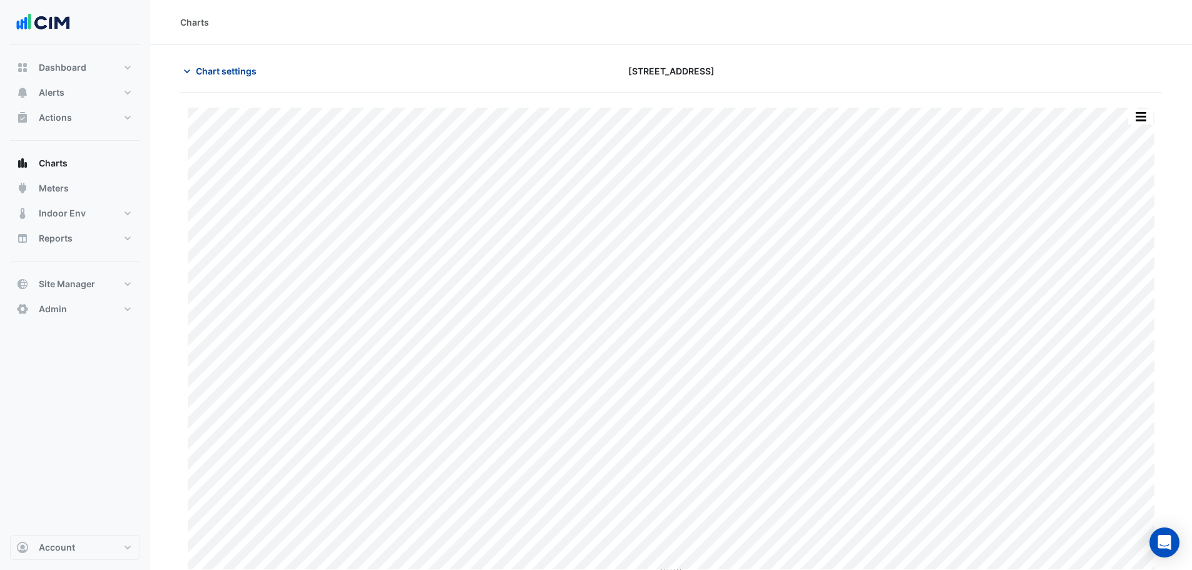
click at [244, 71] on span "Chart settings" at bounding box center [226, 70] width 61 height 13
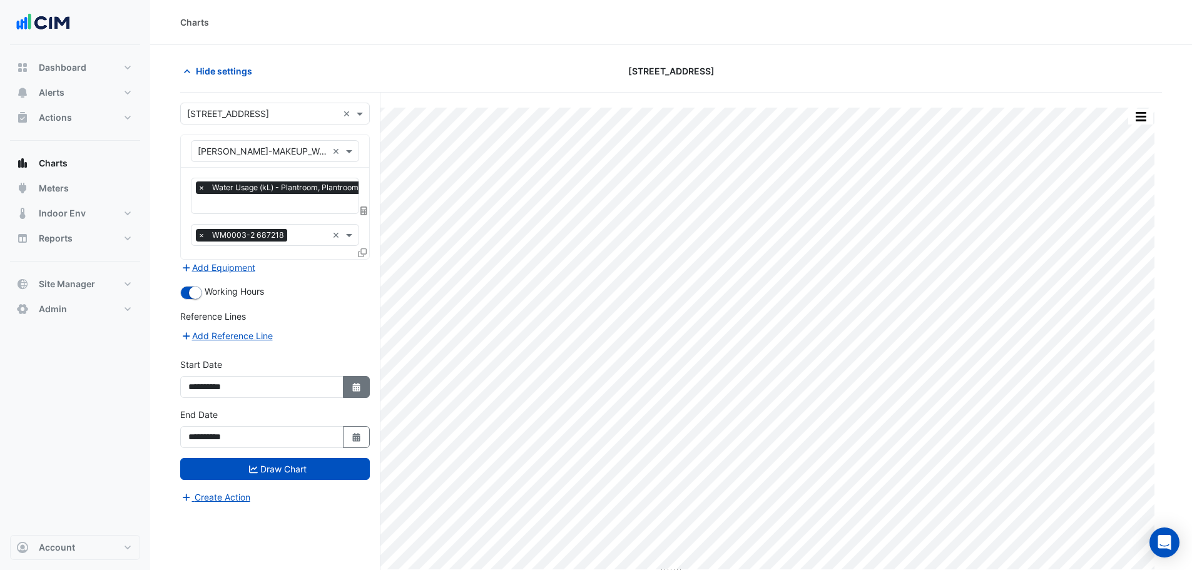
click at [353, 387] on icon "button" at bounding box center [356, 387] width 8 height 9
select select "*"
select select "****"
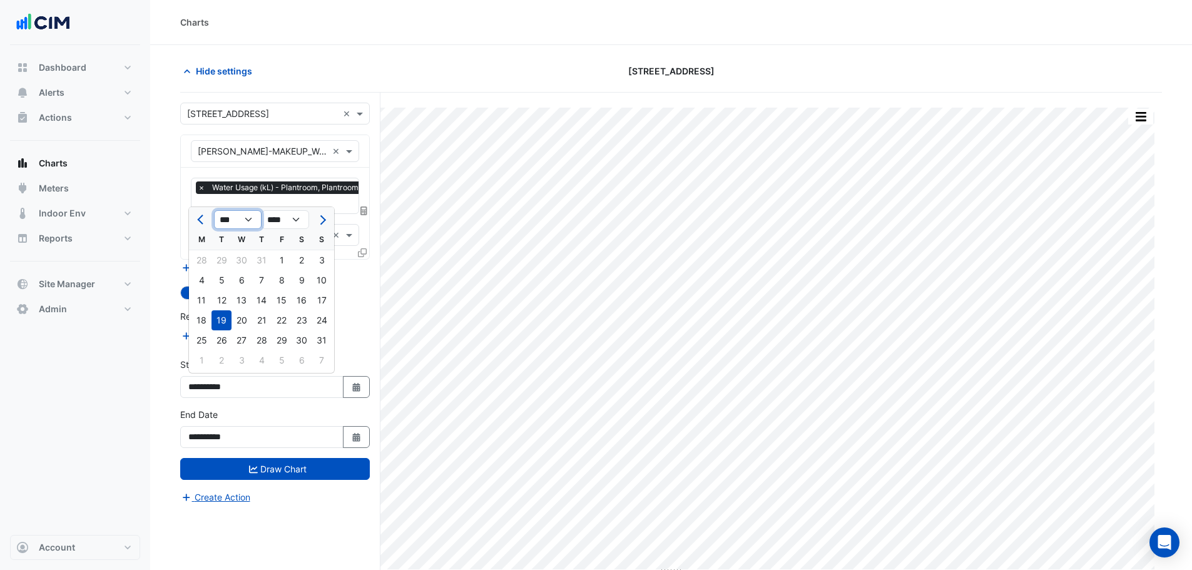
click at [229, 222] on select "*** *** *** *** *** *** *** *** ***" at bounding box center [238, 219] width 48 height 19
select select "*"
click at [214, 210] on select "*** *** *** *** *** *** *** *** ***" at bounding box center [238, 219] width 48 height 19
click at [244, 262] on div "1" at bounding box center [242, 260] width 20 height 20
type input "**********"
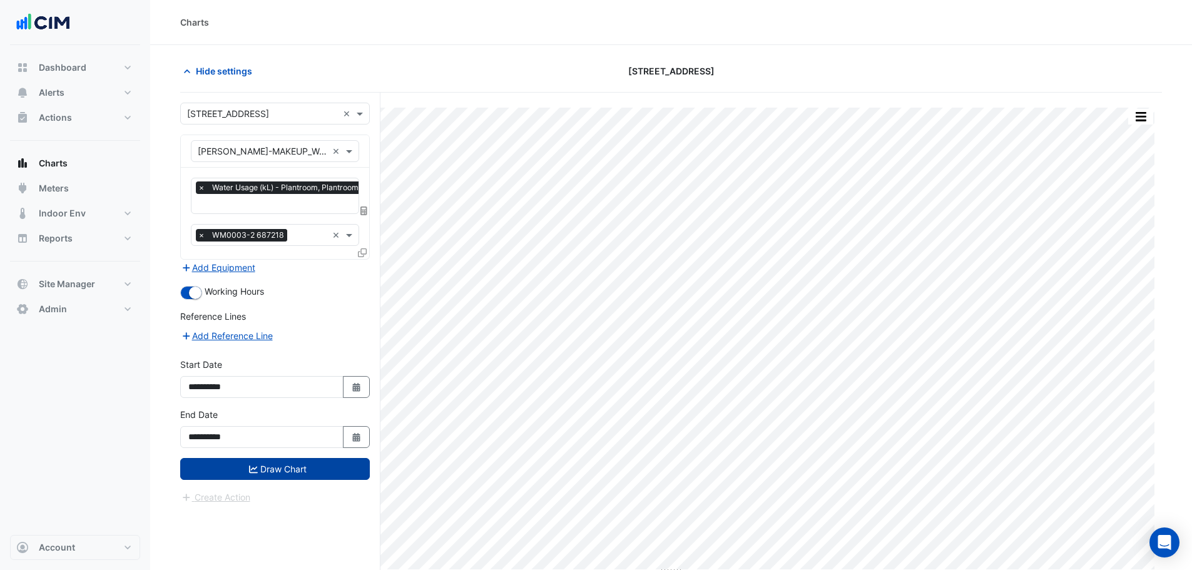
drag, startPoint x: 289, startPoint y: 470, endPoint x: 346, endPoint y: 461, distance: 57.6
click at [289, 469] on button "Draw Chart" at bounding box center [275, 469] width 190 height 22
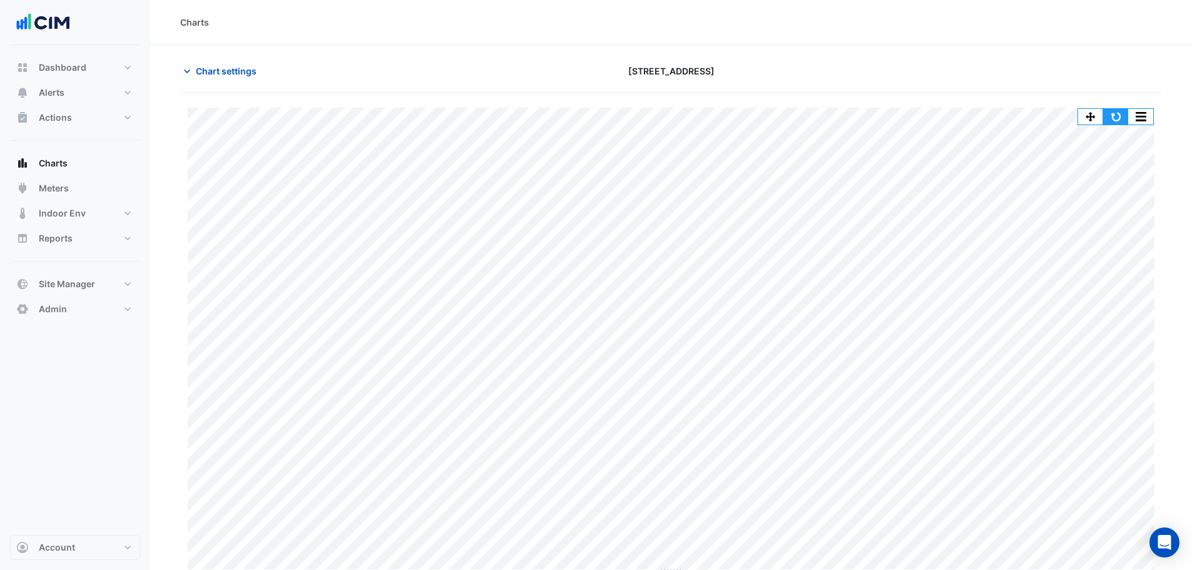
click at [1107, 115] on button "button" at bounding box center [1116, 117] width 25 height 16
click at [1115, 115] on button "button" at bounding box center [1116, 117] width 25 height 16
click at [1094, 74] on div at bounding box center [1004, 71] width 332 height 22
click at [1114, 112] on button "button" at bounding box center [1116, 117] width 25 height 16
click at [1114, 80] on div at bounding box center [1004, 71] width 332 height 22
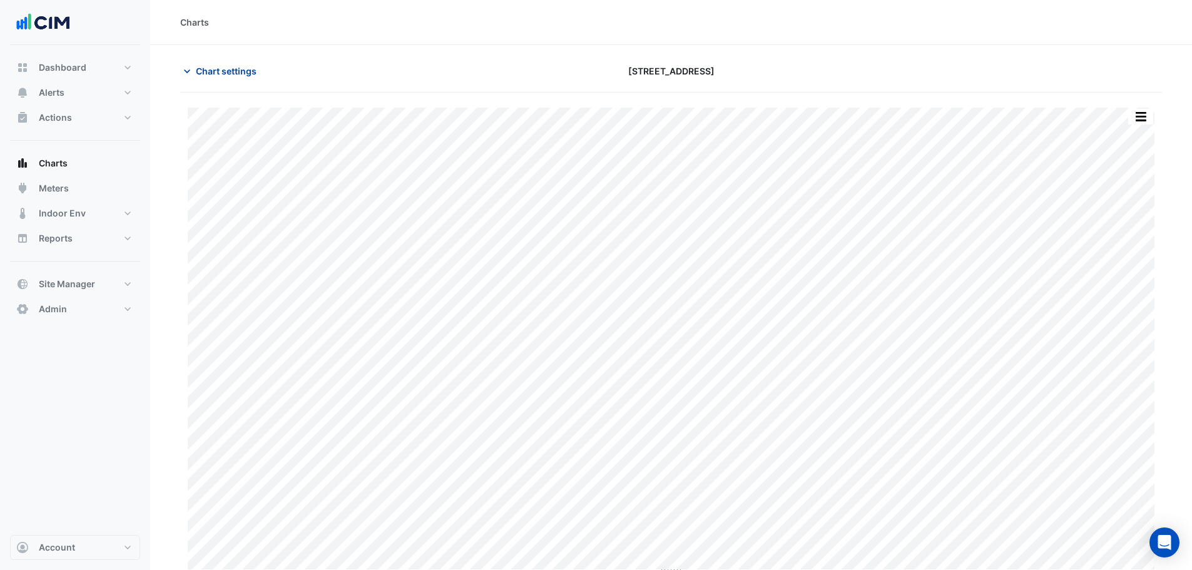
click at [228, 69] on span "Chart settings" at bounding box center [226, 70] width 61 height 13
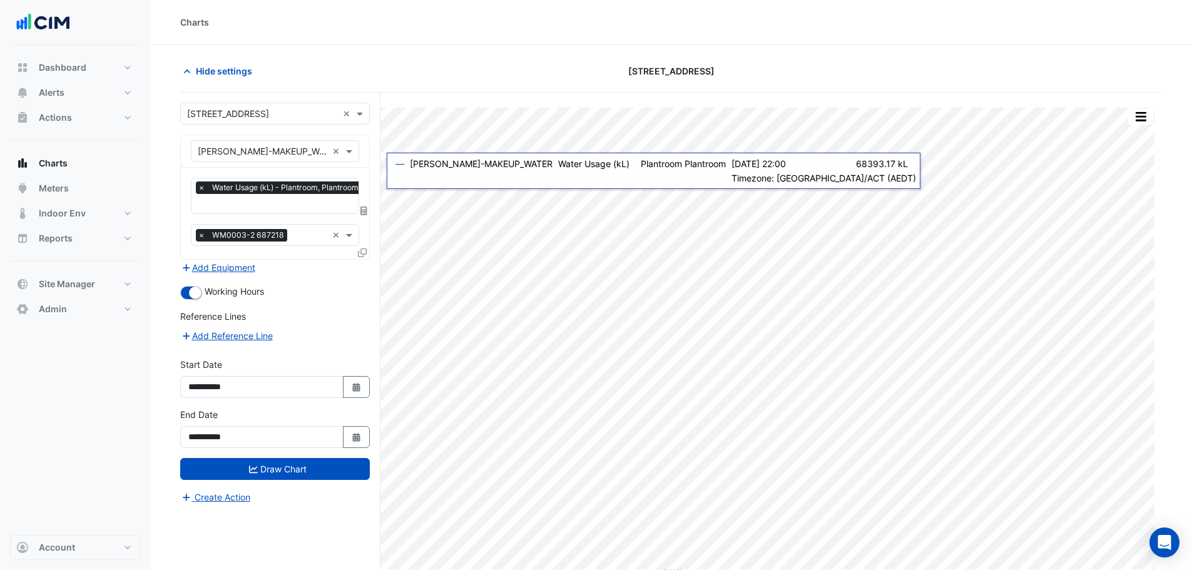
click at [366, 210] on icon at bounding box center [364, 211] width 7 height 9
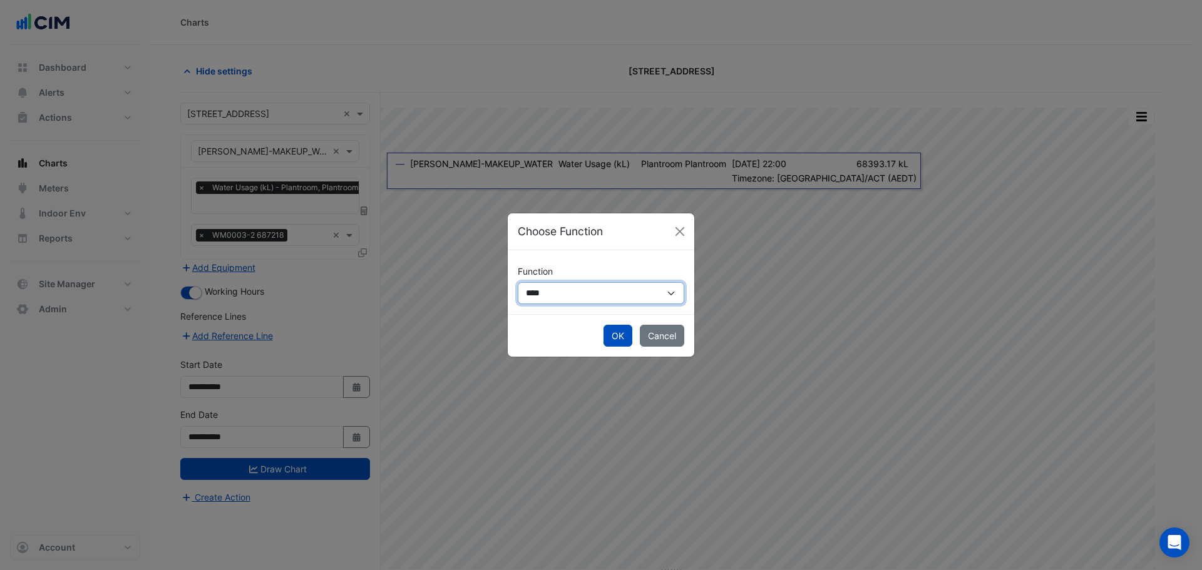
click at [536, 294] on select "**********" at bounding box center [601, 293] width 167 height 22
select select "******"
click at [518, 282] on select "**********" at bounding box center [601, 293] width 167 height 22
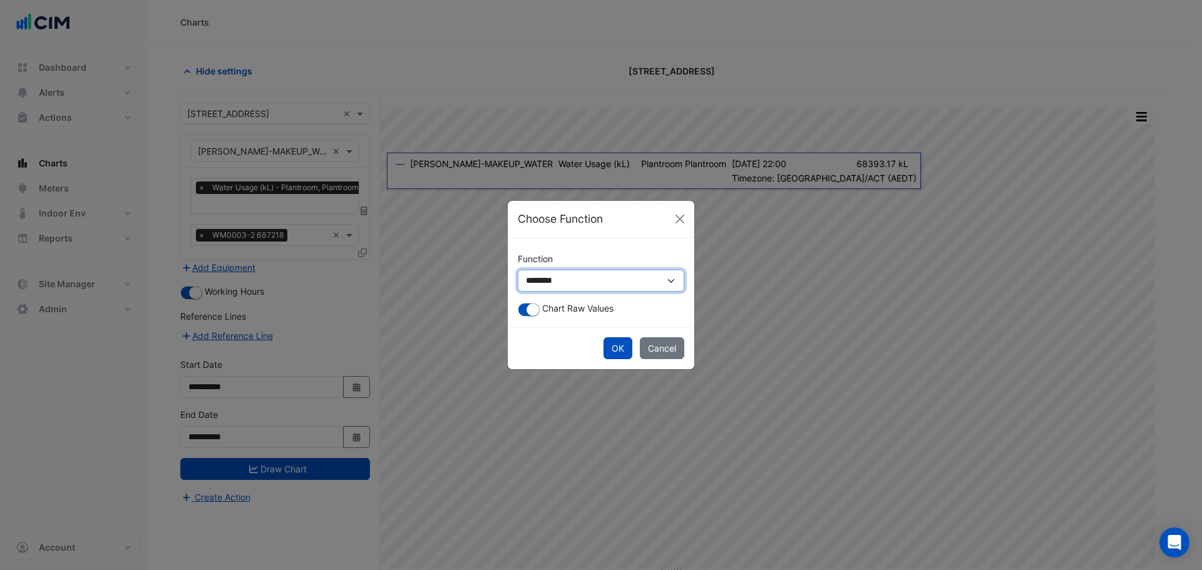
click at [587, 282] on select "**********" at bounding box center [601, 281] width 167 height 22
click at [290, 58] on ngb-modal-window "**********" at bounding box center [601, 285] width 1202 height 570
click at [64, 187] on ngb-modal-window "**********" at bounding box center [601, 285] width 1202 height 570
click at [657, 352] on button "Cancel" at bounding box center [662, 348] width 44 height 22
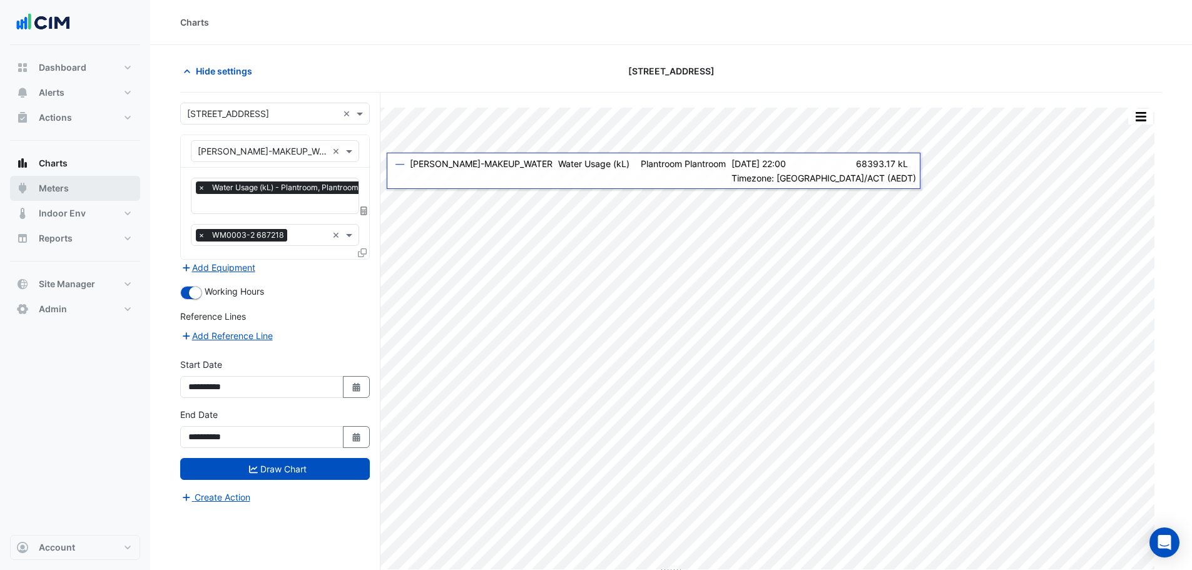
click at [66, 187] on span "Meters" at bounding box center [54, 188] width 30 height 13
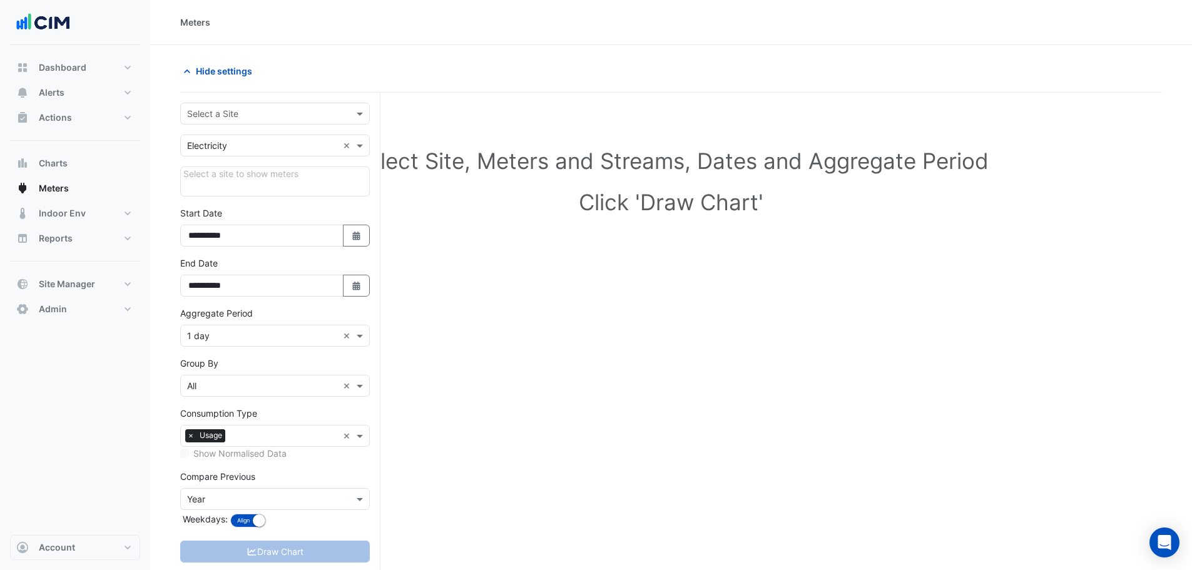
click at [245, 108] on input "text" at bounding box center [262, 114] width 151 height 13
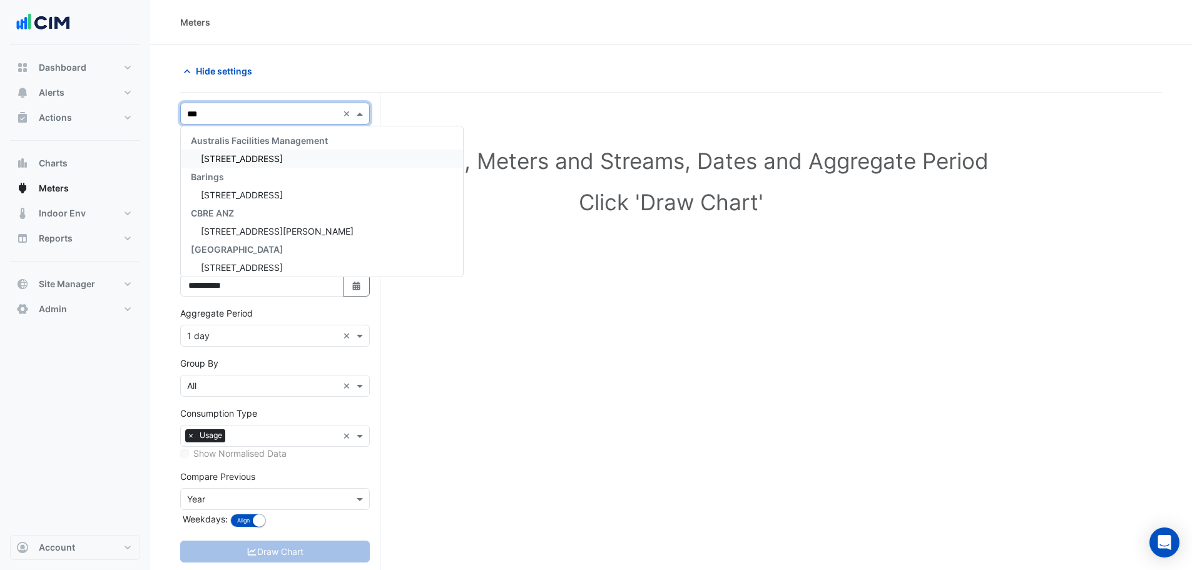
type input "****"
click at [280, 167] on div "[STREET_ADDRESS]" at bounding box center [275, 159] width 188 height 18
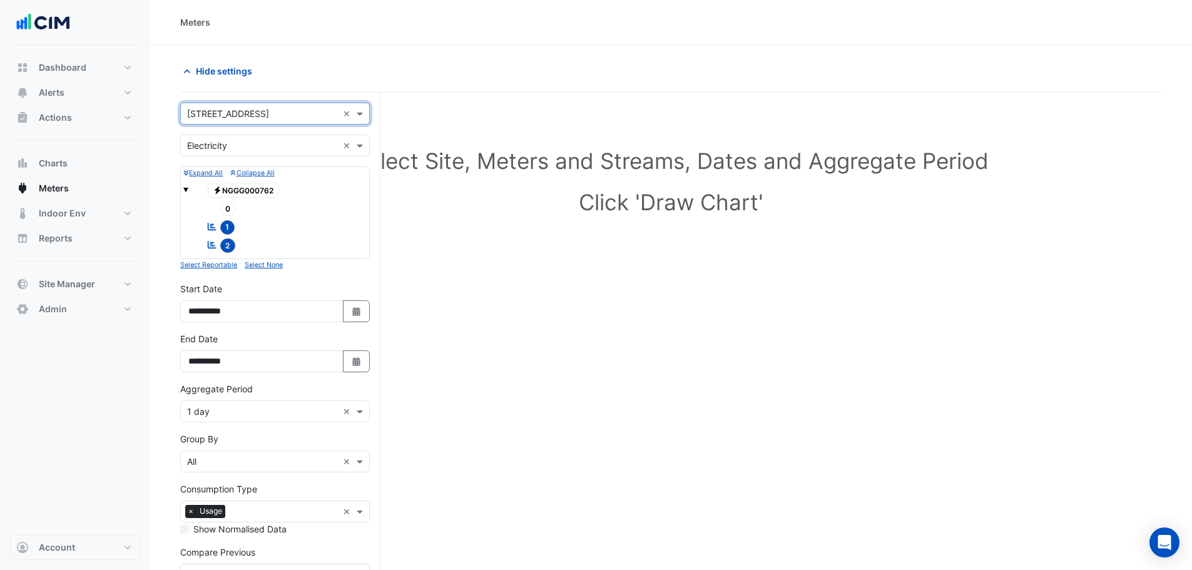
click at [263, 156] on div "Utility Type × Electricity ×" at bounding box center [275, 146] width 190 height 22
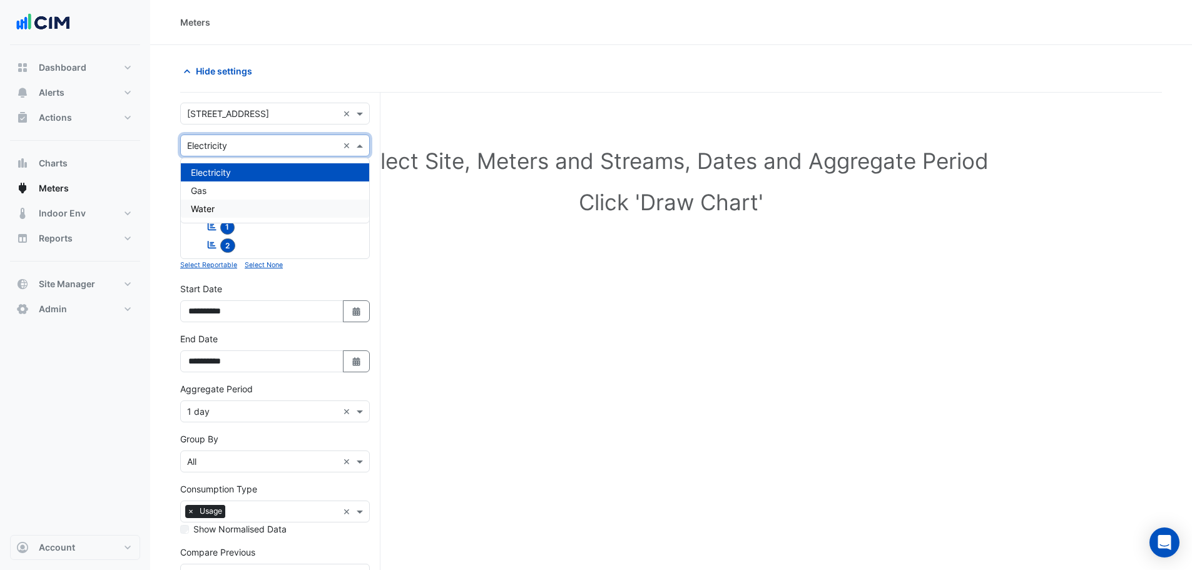
click at [217, 212] on div "Water" at bounding box center [275, 209] width 188 height 18
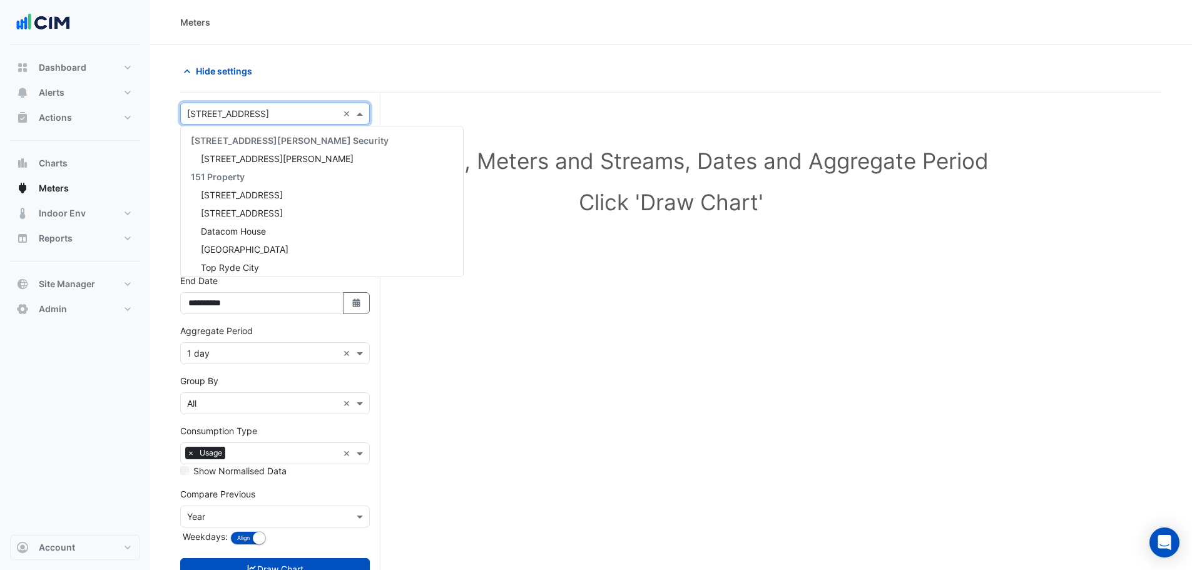
click at [233, 120] on div "× [STREET_ADDRESS]" at bounding box center [228, 113] width 82 height 13
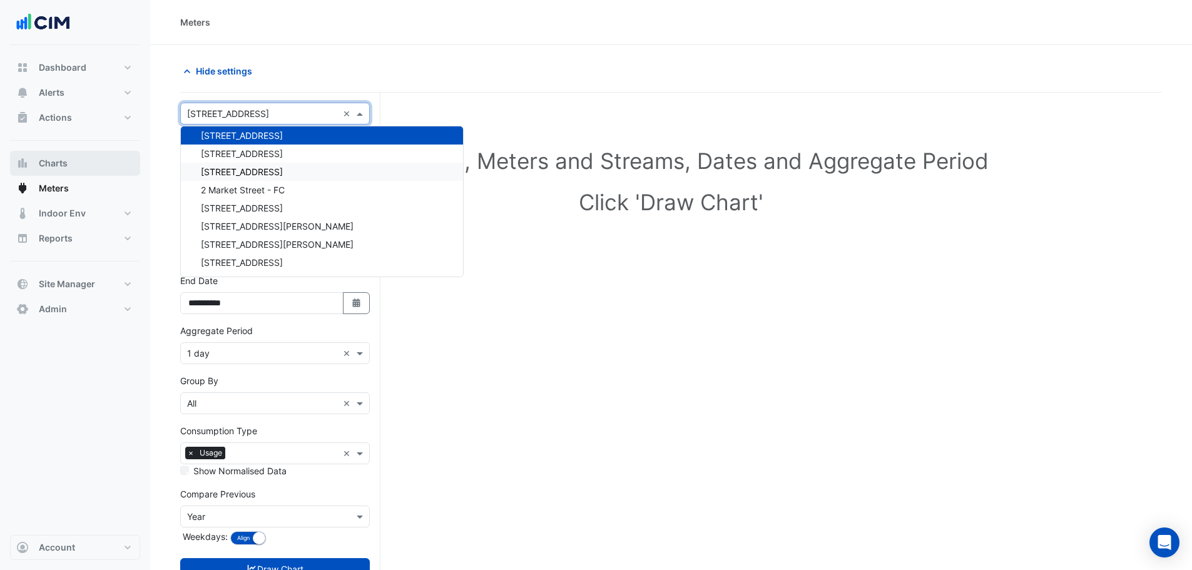
click at [66, 163] on span "Charts" at bounding box center [53, 163] width 29 height 13
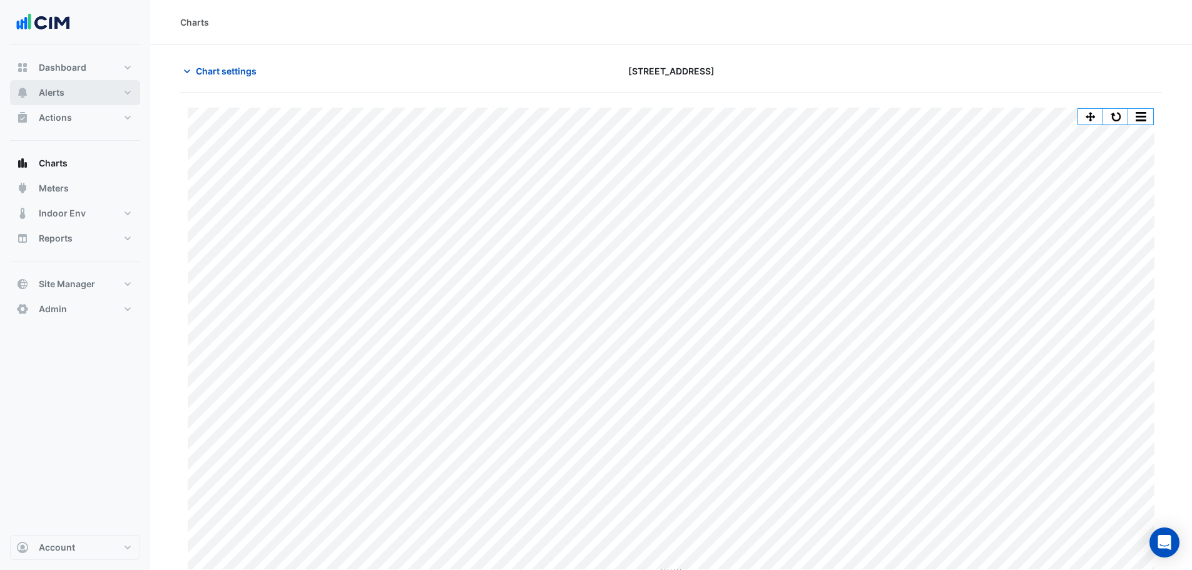
click at [89, 95] on button "Alerts" at bounding box center [75, 92] width 130 height 25
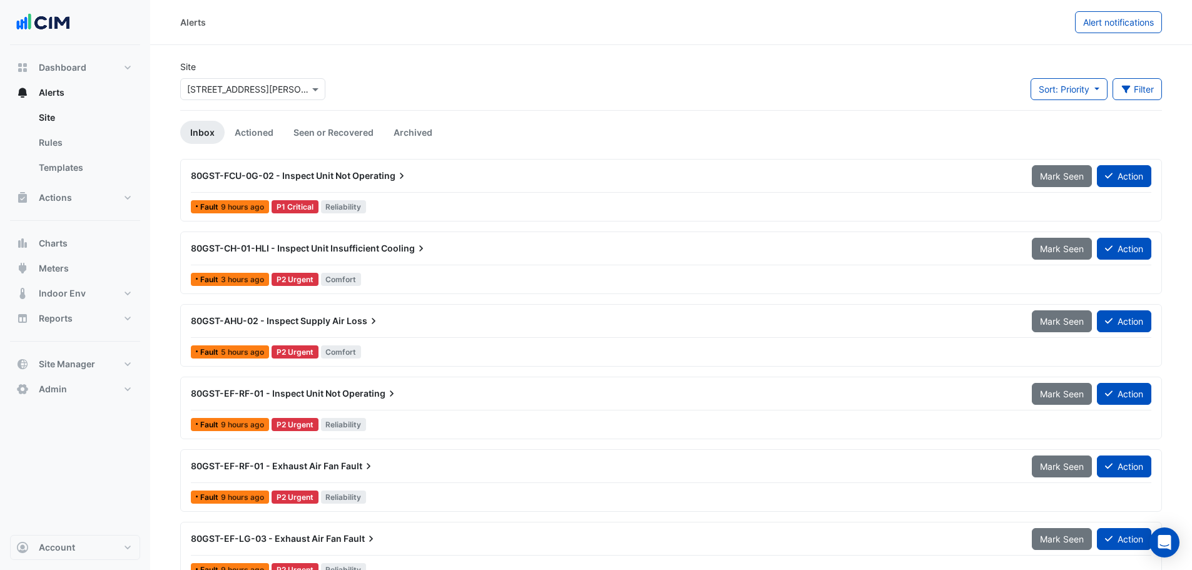
click at [245, 97] on div "Select a Site × [STREET_ADDRESS][PERSON_NAME]" at bounding box center [252, 89] width 145 height 22
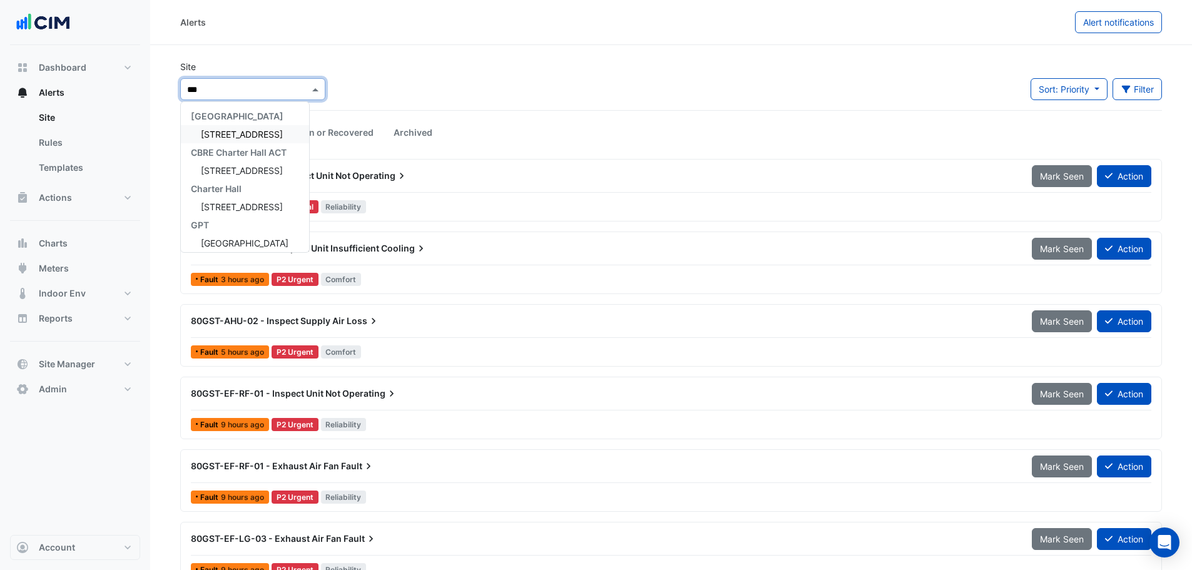
type input "****"
click at [285, 130] on div "[STREET_ADDRESS]" at bounding box center [239, 134] width 116 height 18
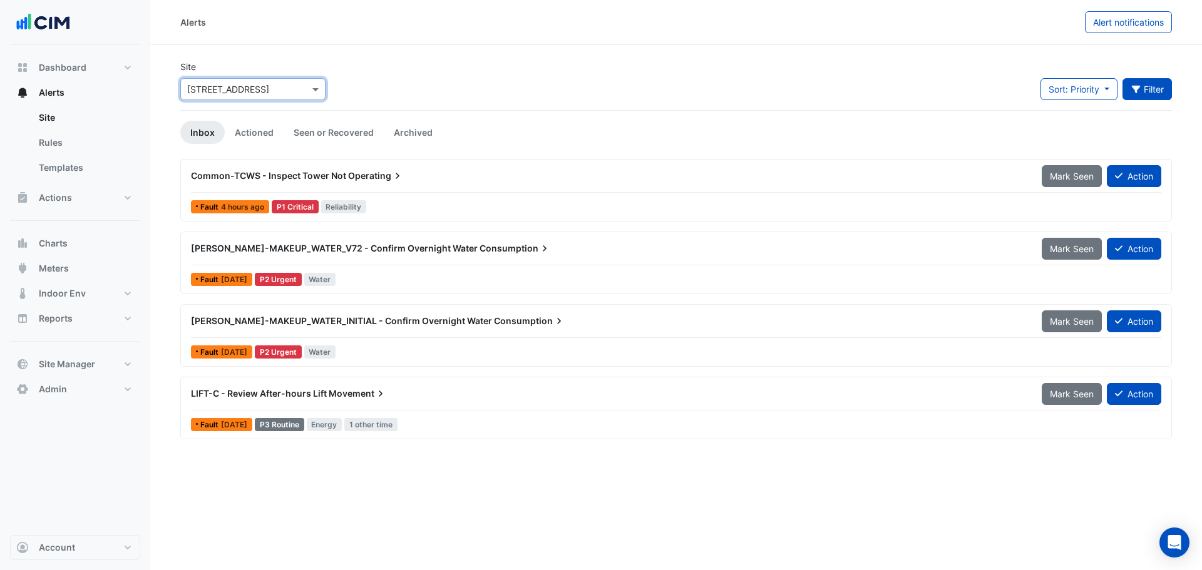
click at [1149, 95] on button "Filter" at bounding box center [1147, 89] width 50 height 22
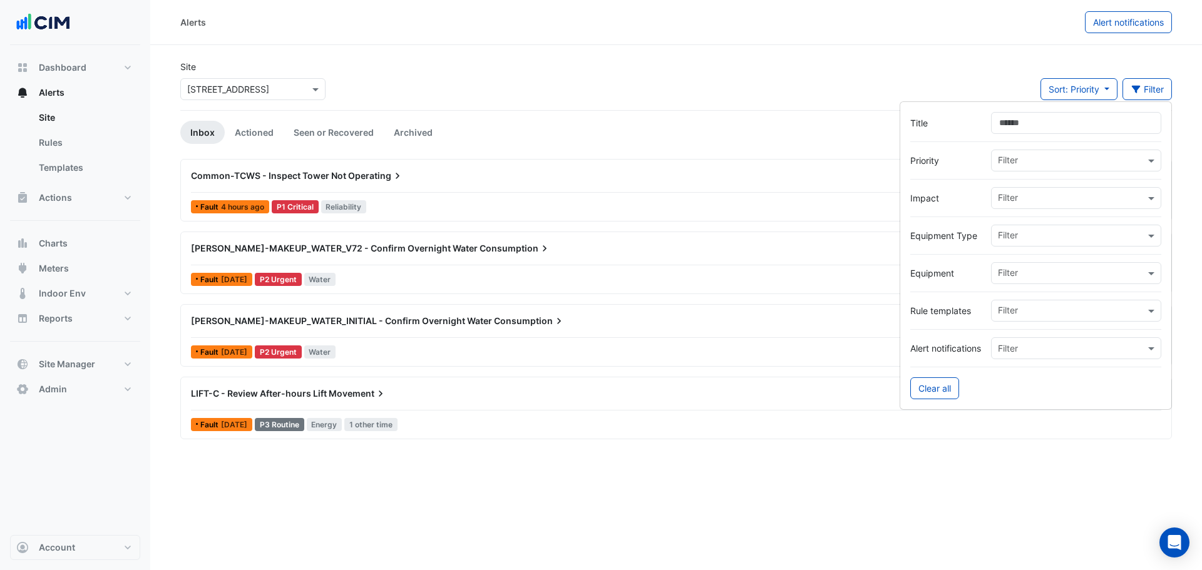
click at [1032, 240] on input "text" at bounding box center [1071, 236] width 147 height 13
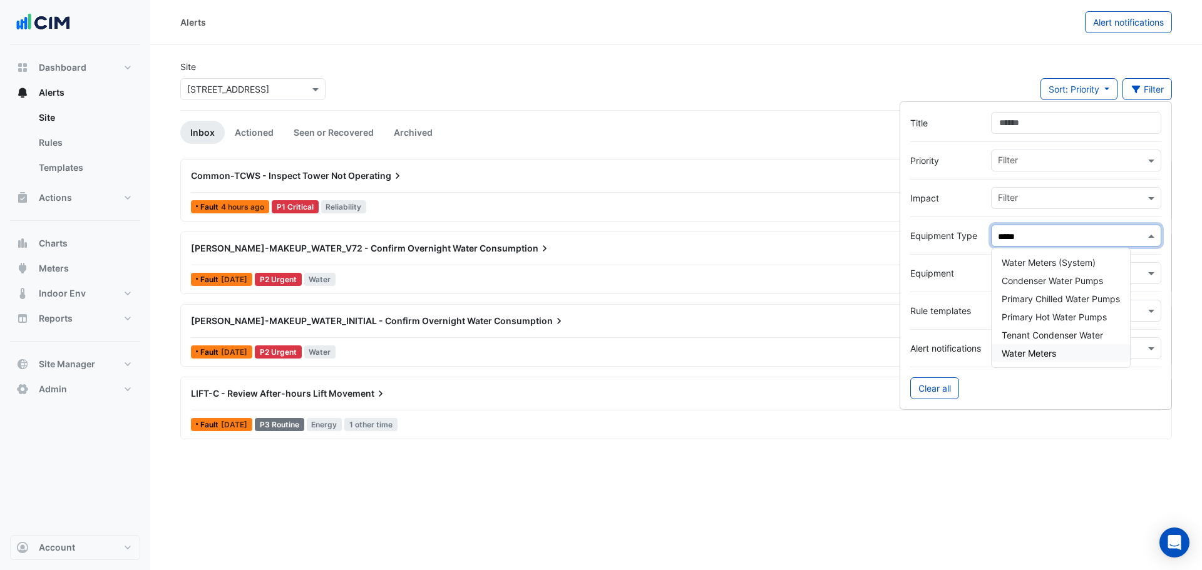
click at [1033, 359] on div "Water Meters" at bounding box center [1060, 353] width 138 height 18
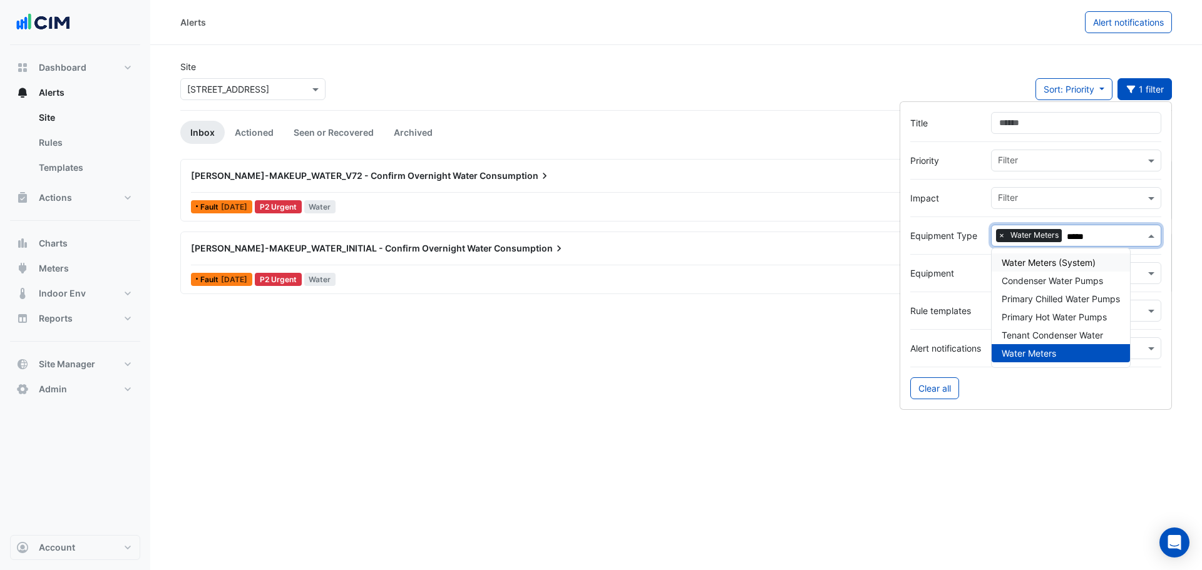
type input "*****"
click at [599, 66] on div "Site Select a Site × 16-18 Mort Street Sort: Priority Priority Updated 1 filter" at bounding box center [676, 85] width 1007 height 50
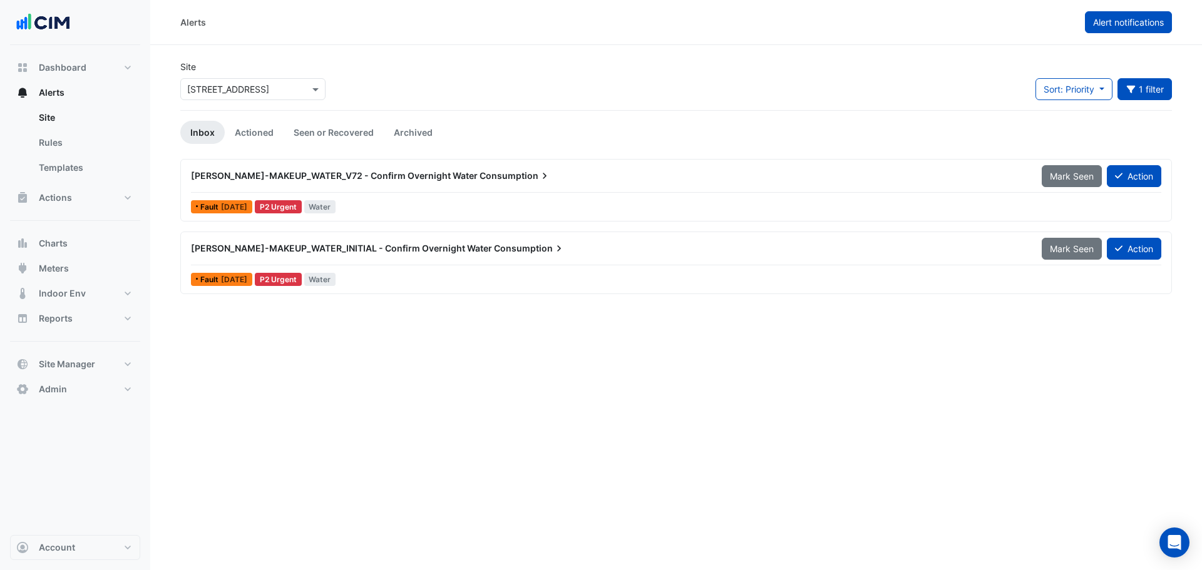
click at [1117, 26] on span "Alert notifications" at bounding box center [1128, 22] width 71 height 11
select select "******"
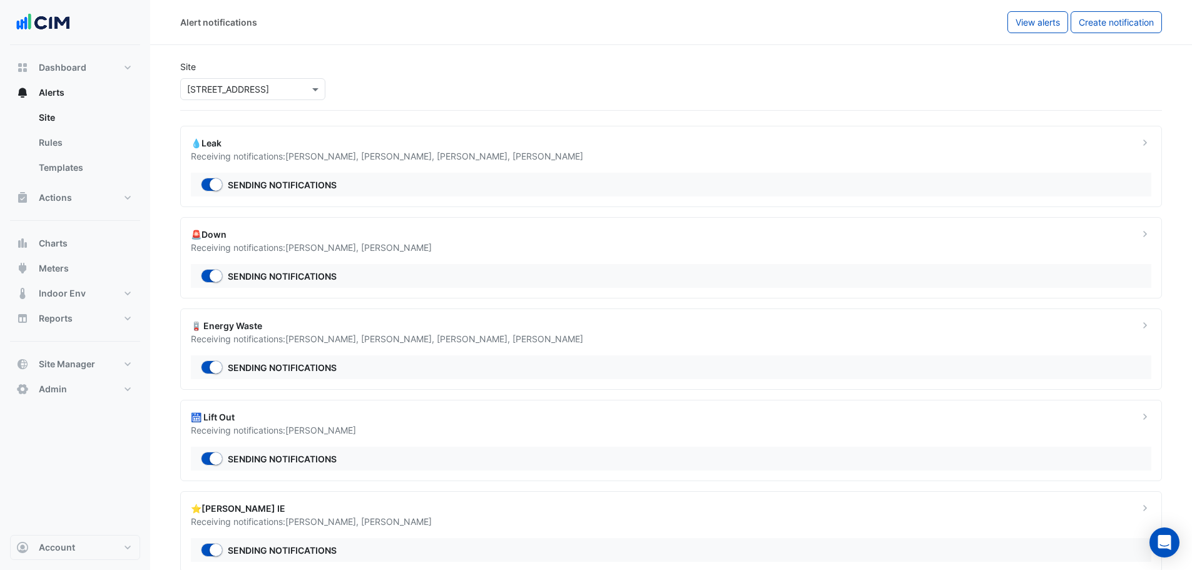
click at [414, 148] on div "💧Leak" at bounding box center [657, 142] width 933 height 13
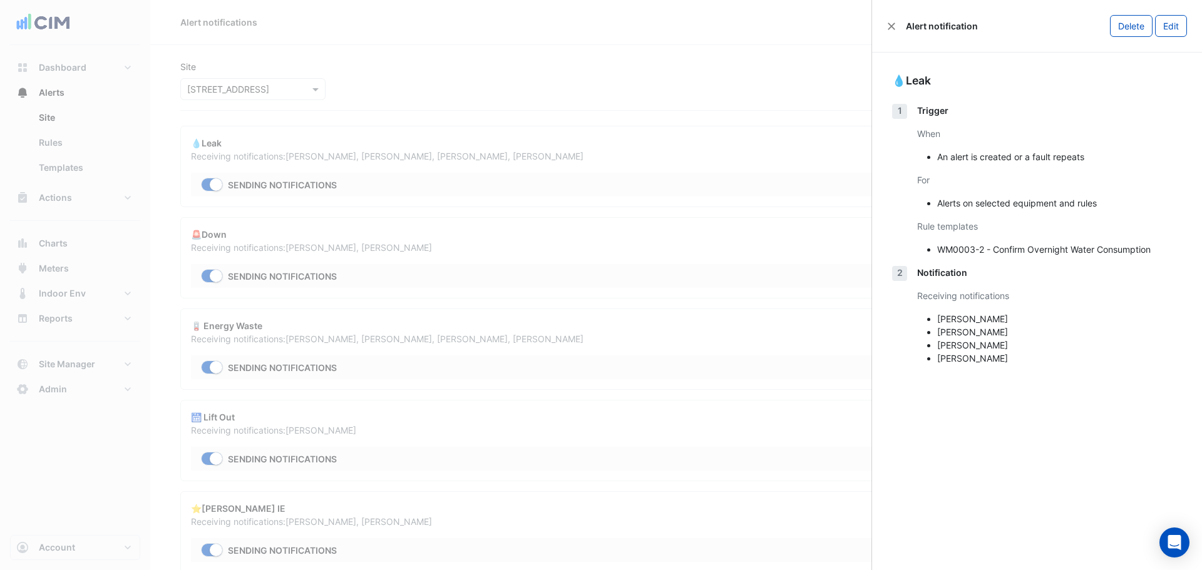
click at [556, 59] on ngb-offcanvas-backdrop at bounding box center [601, 285] width 1202 height 570
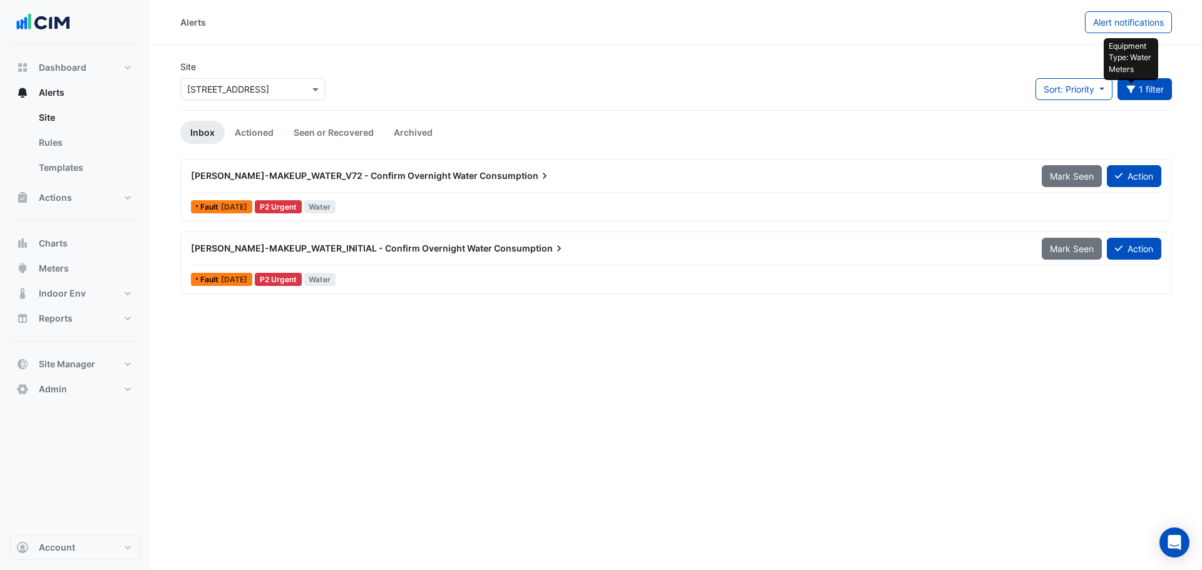
click at [499, 129] on ul "Inbox Actioned Seen or Recovered Archived" at bounding box center [675, 132] width 991 height 23
click at [332, 130] on link "Seen or Recovered" at bounding box center [334, 132] width 100 height 23
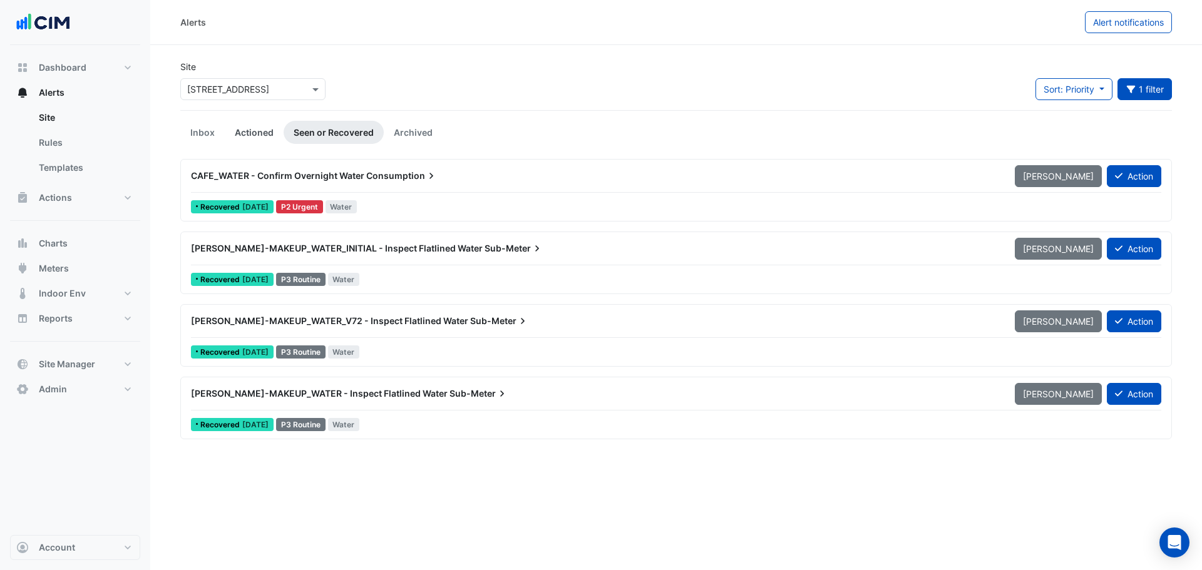
click at [255, 126] on link "Actioned" at bounding box center [254, 132] width 59 height 23
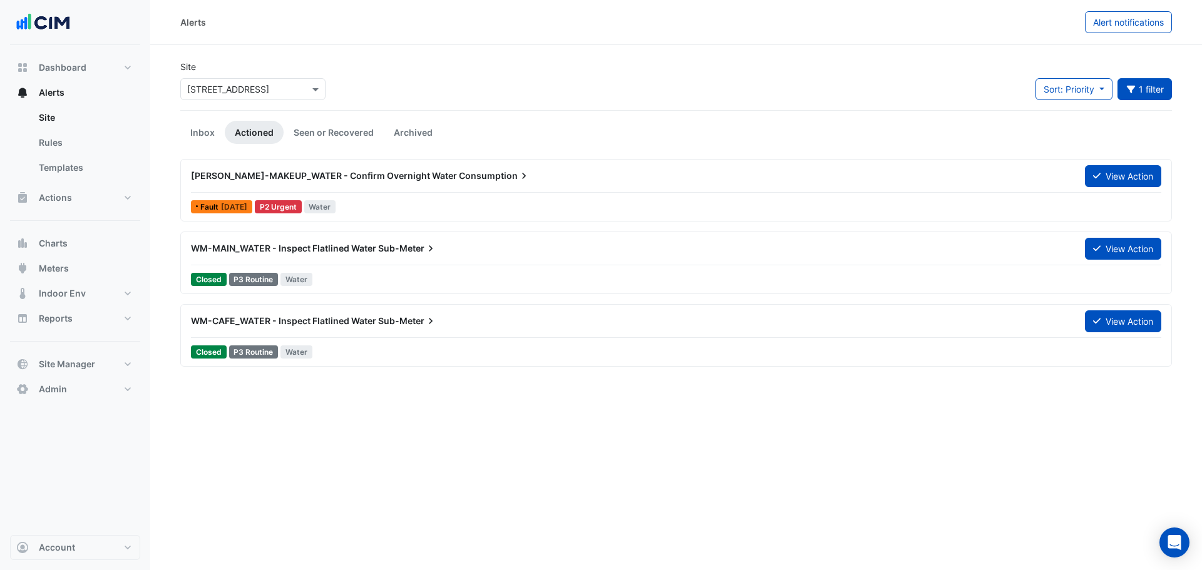
click at [382, 173] on span "WM-CW-MAKEUP_WATER - Confirm Overnight Water" at bounding box center [324, 175] width 266 height 11
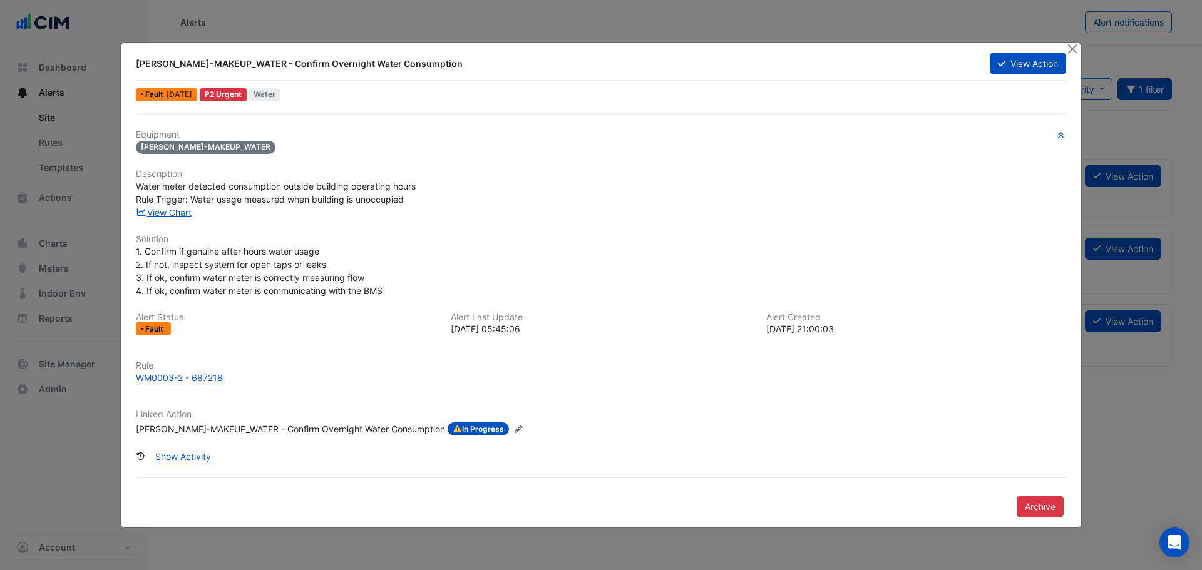
click at [1063, 51] on div "WM-CW-MAKEUP_WATER - Confirm Overnight Water Consumption View Action Fault 1 we…" at bounding box center [601, 286] width 960 height 486
click at [1074, 51] on button "Close" at bounding box center [1071, 49] width 13 height 13
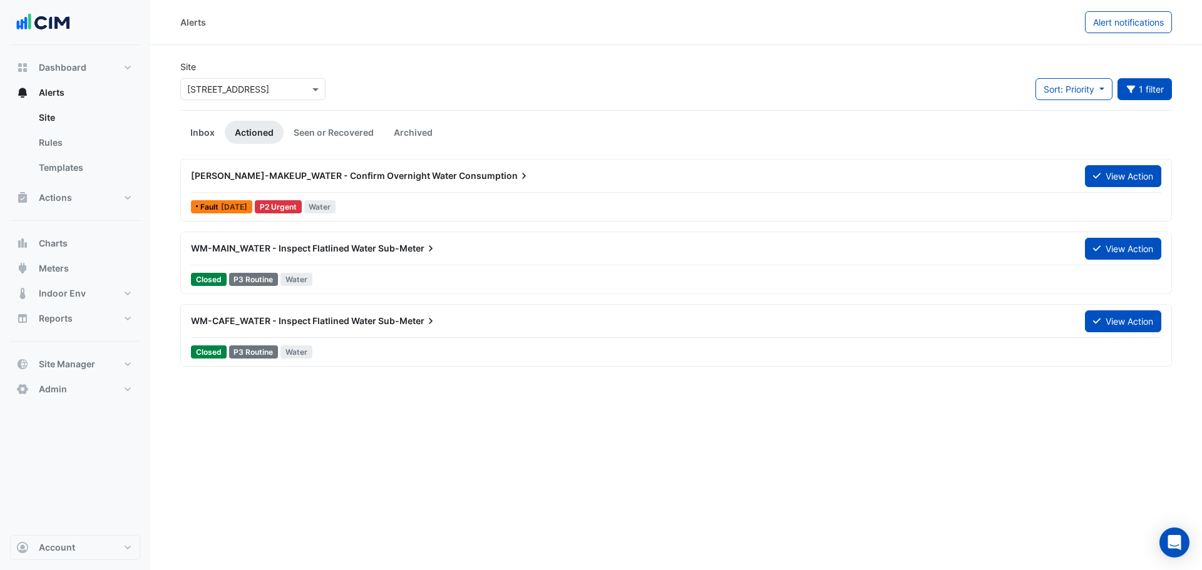
click at [187, 131] on link "Inbox" at bounding box center [202, 132] width 44 height 23
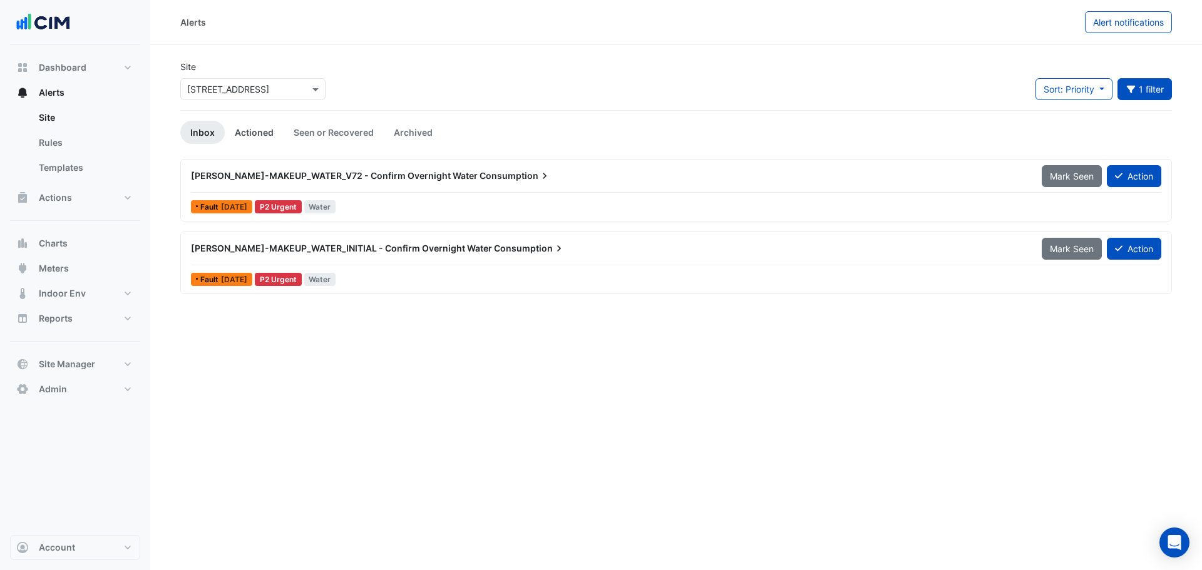
click at [259, 134] on link "Actioned" at bounding box center [254, 132] width 59 height 23
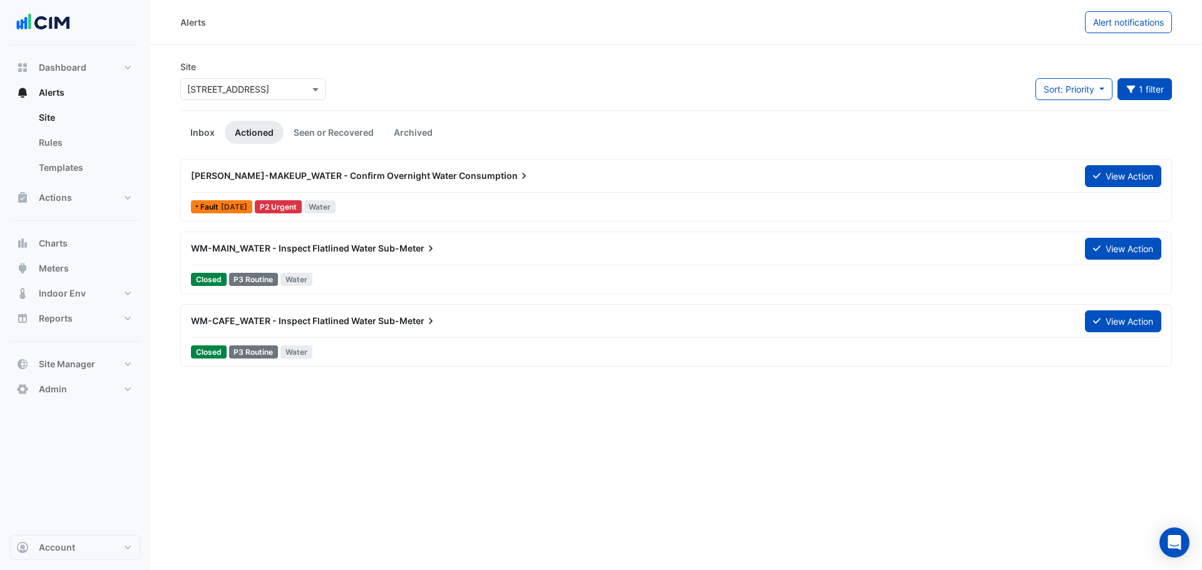
click at [203, 135] on link "Inbox" at bounding box center [202, 132] width 44 height 23
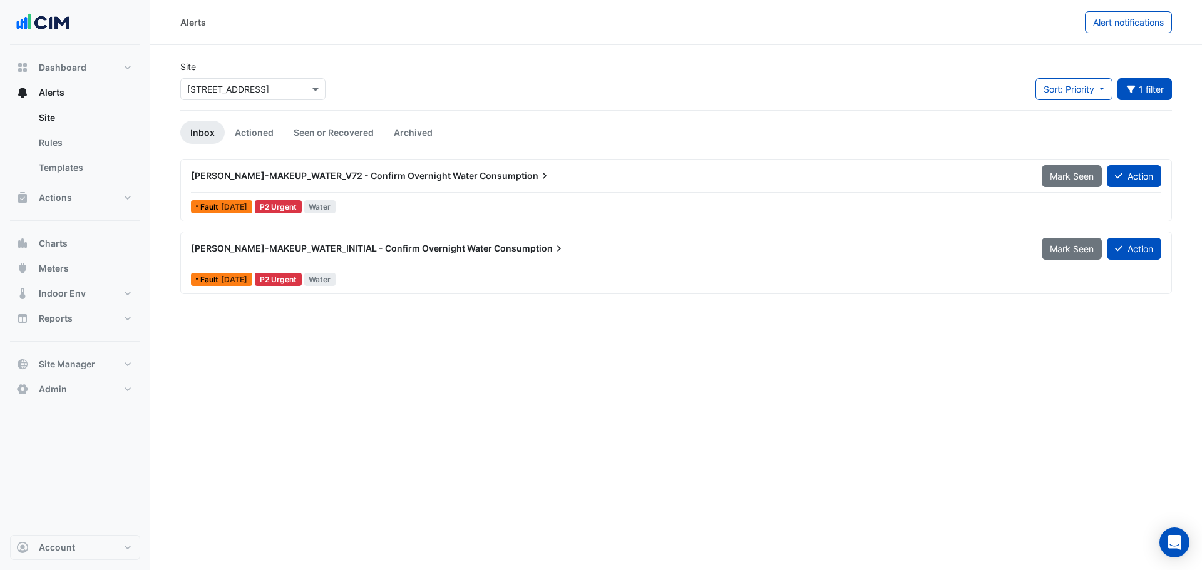
click at [165, 192] on section "Site Select a Site × 16-18 Mort Street Sort: Priority Priority Updated 1 filter…" at bounding box center [676, 169] width 1052 height 249
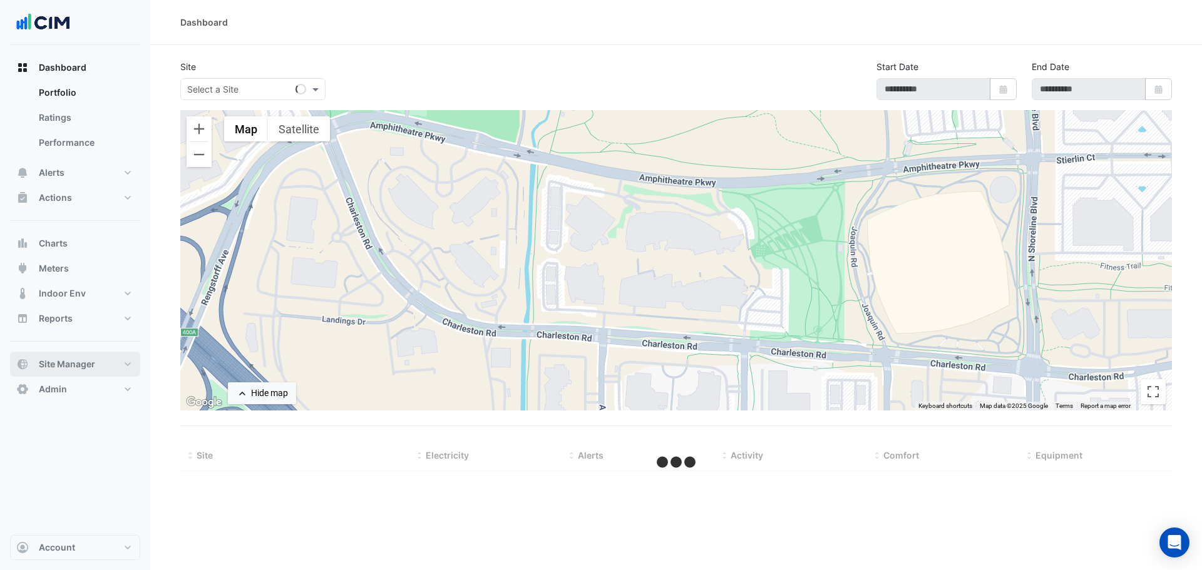
select select "***"
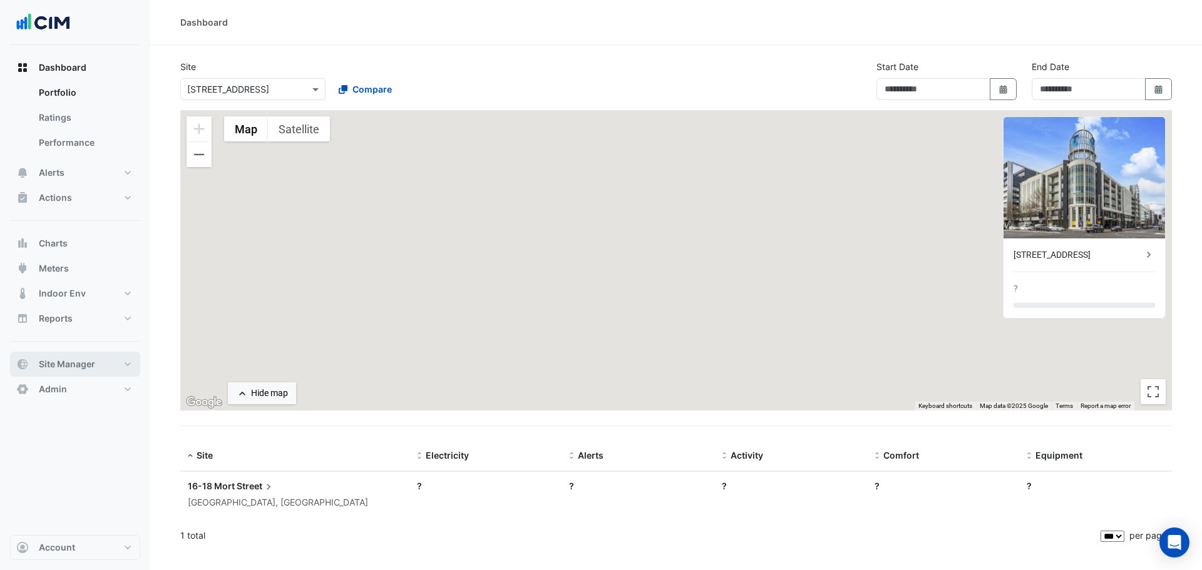
type input "**********"
click at [82, 367] on span "Site Manager" at bounding box center [67, 364] width 56 height 13
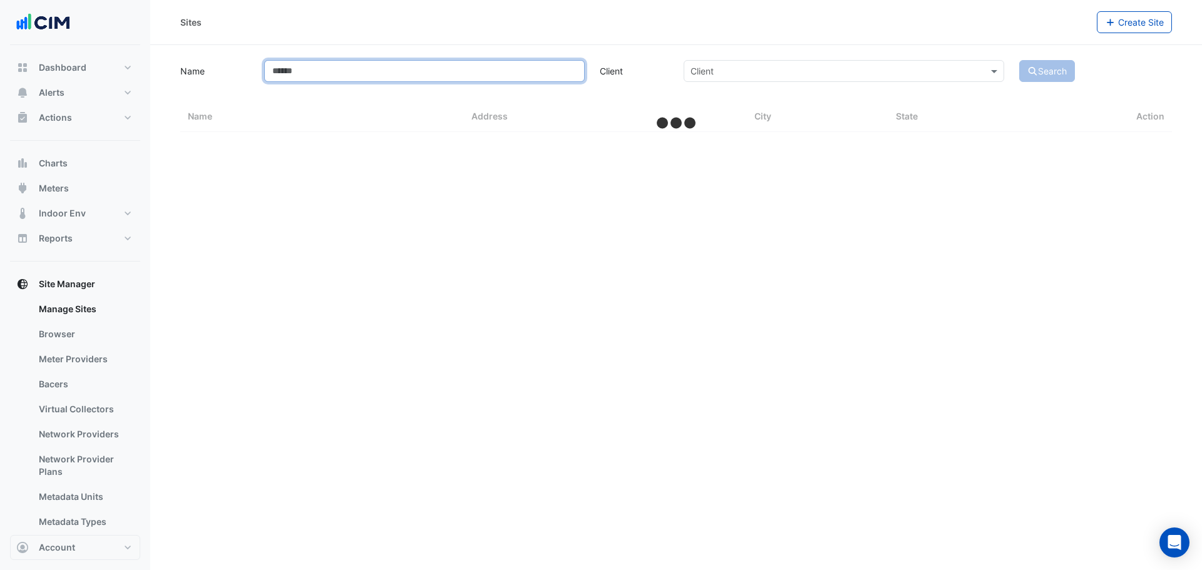
click at [321, 74] on input "Name" at bounding box center [424, 71] width 320 height 22
select select "***"
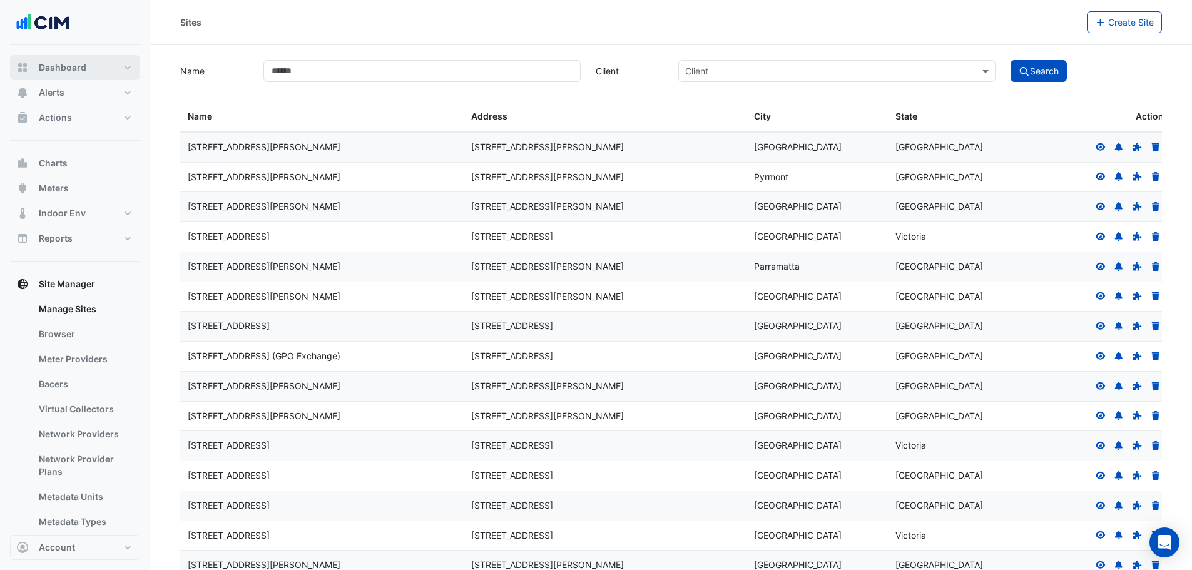
click at [84, 73] on span "Dashboard" at bounding box center [63, 67] width 48 height 13
select select "***"
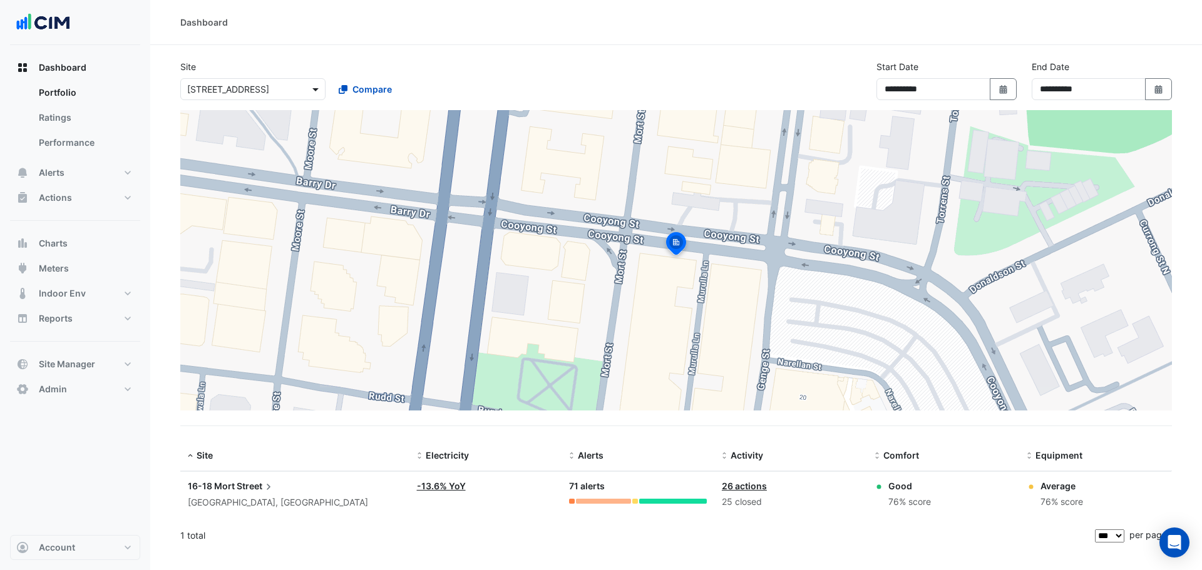
click at [294, 85] on div at bounding box center [253, 89] width 144 height 14
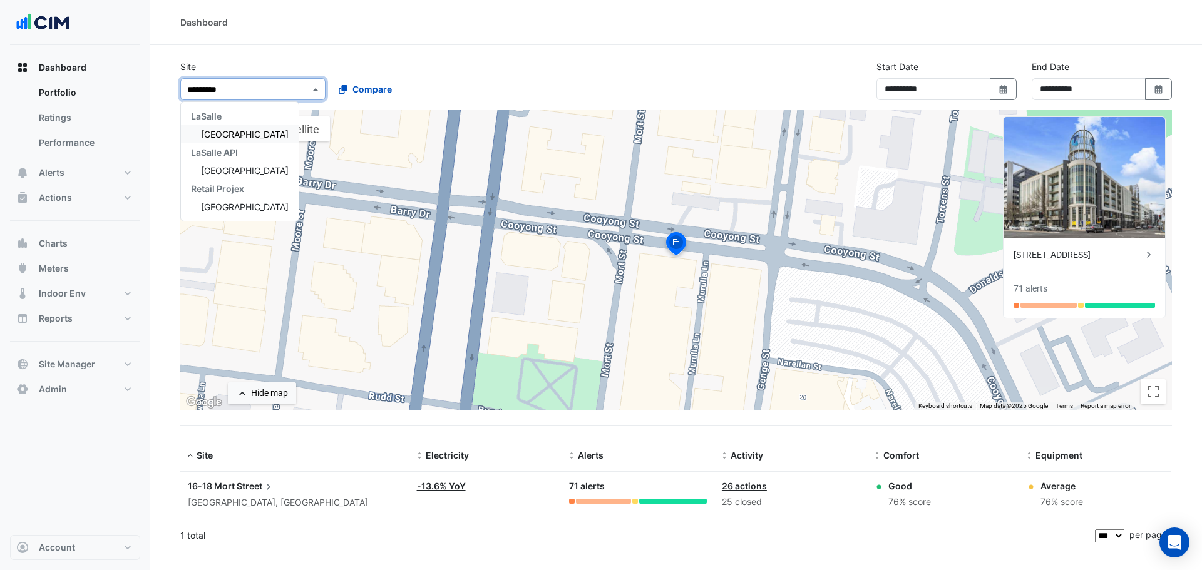
type input "**********"
click at [243, 135] on span "[GEOGRAPHIC_DATA]" at bounding box center [245, 134] width 88 height 11
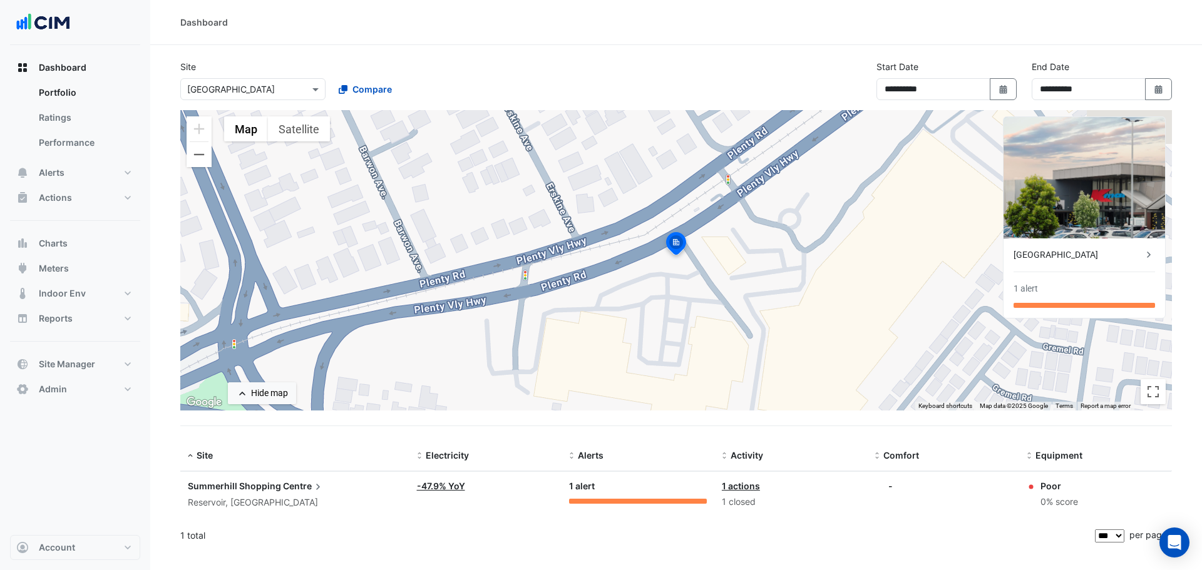
click at [1070, 260] on div "[GEOGRAPHIC_DATA]" at bounding box center [1077, 254] width 129 height 13
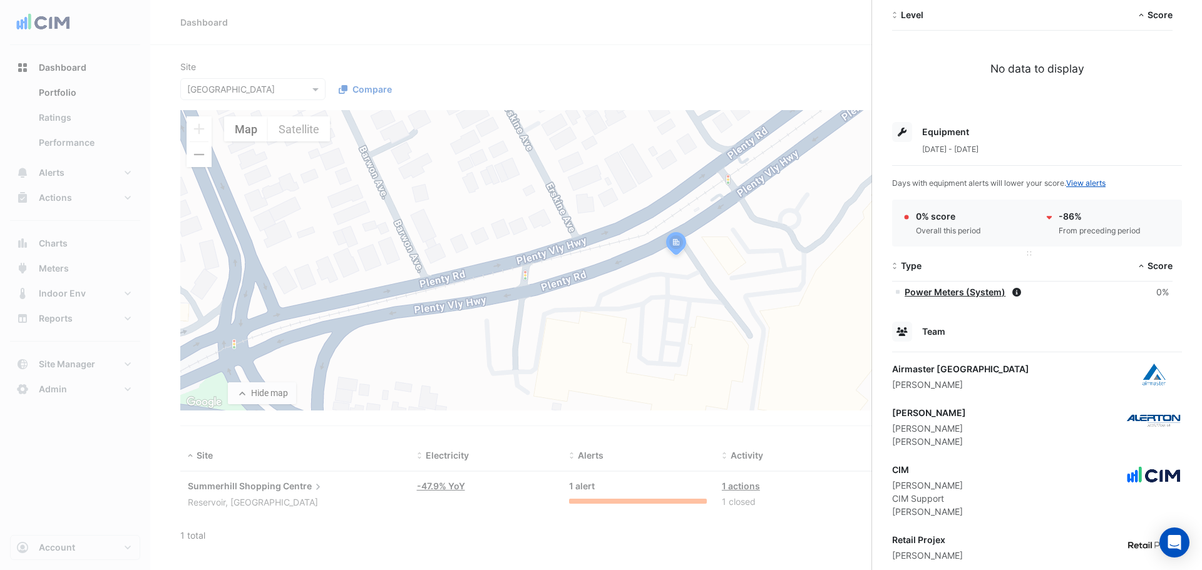
scroll to position [368, 0]
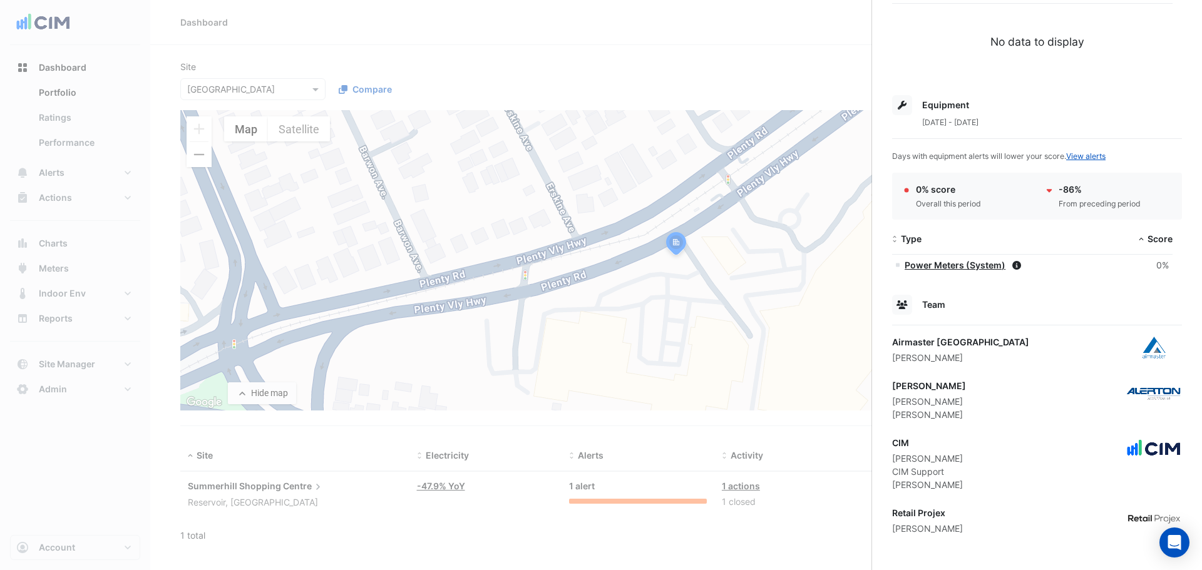
click at [679, 71] on ngb-offcanvas-backdrop at bounding box center [601, 285] width 1202 height 570
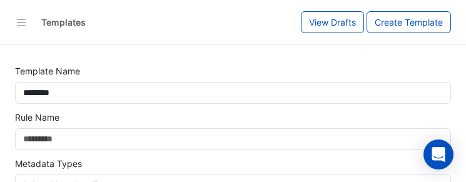
select select
select select "***"
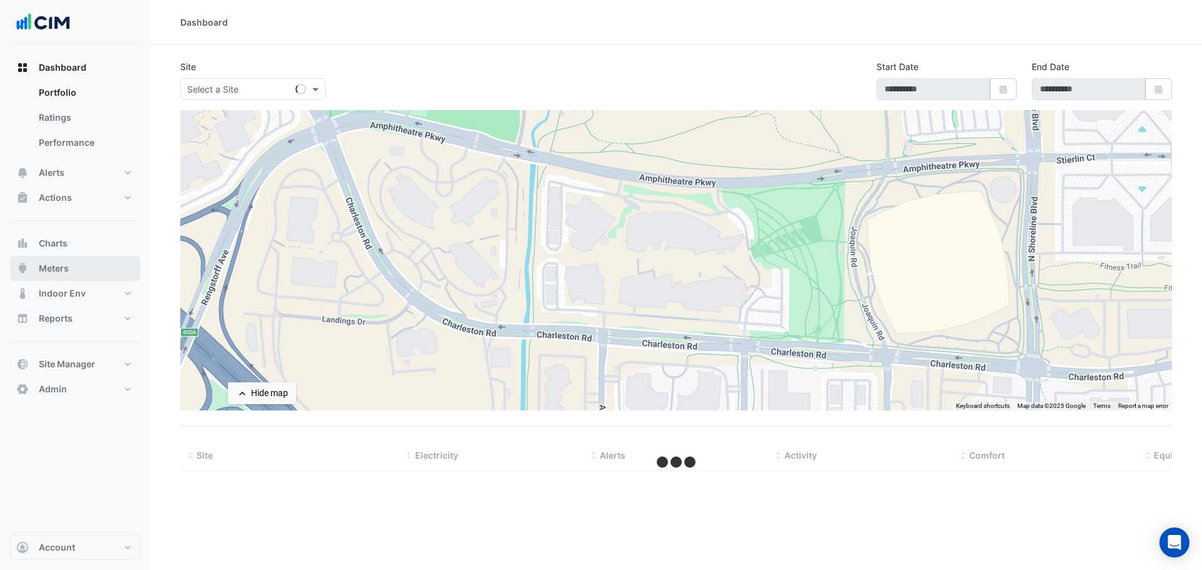
click at [74, 181] on button "Meters" at bounding box center [75, 268] width 130 height 25
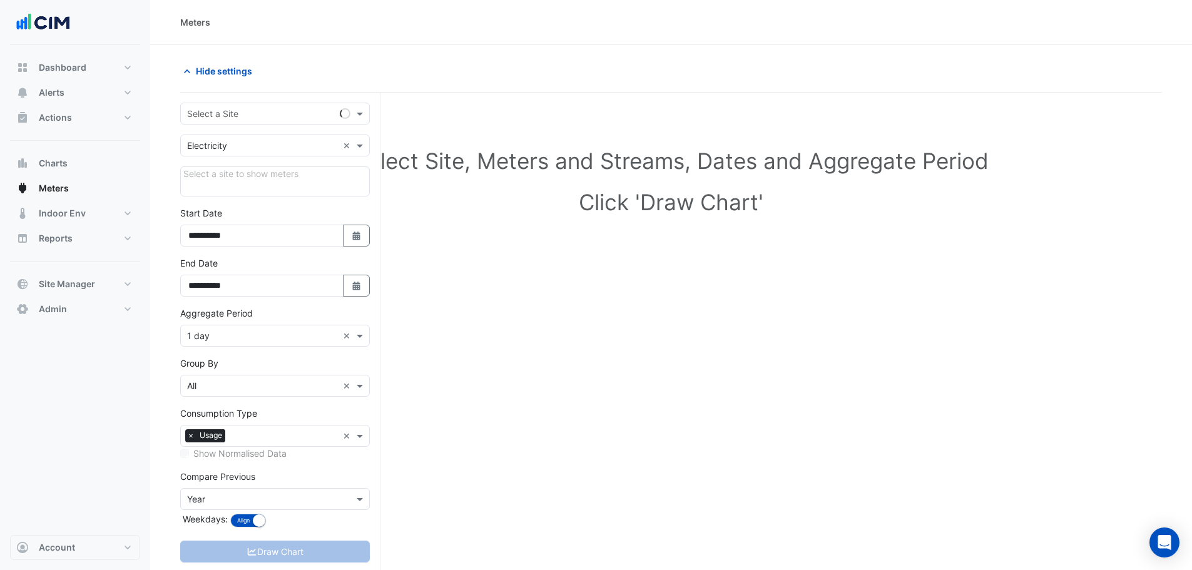
click at [245, 106] on div "Select a Site" at bounding box center [275, 114] width 190 height 22
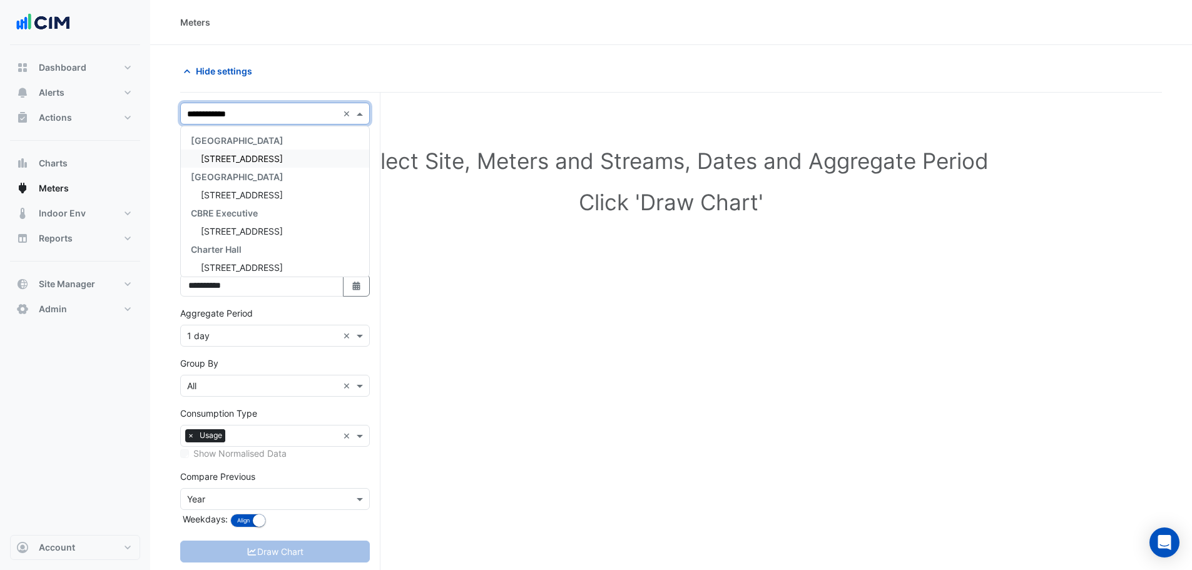
type input "**********"
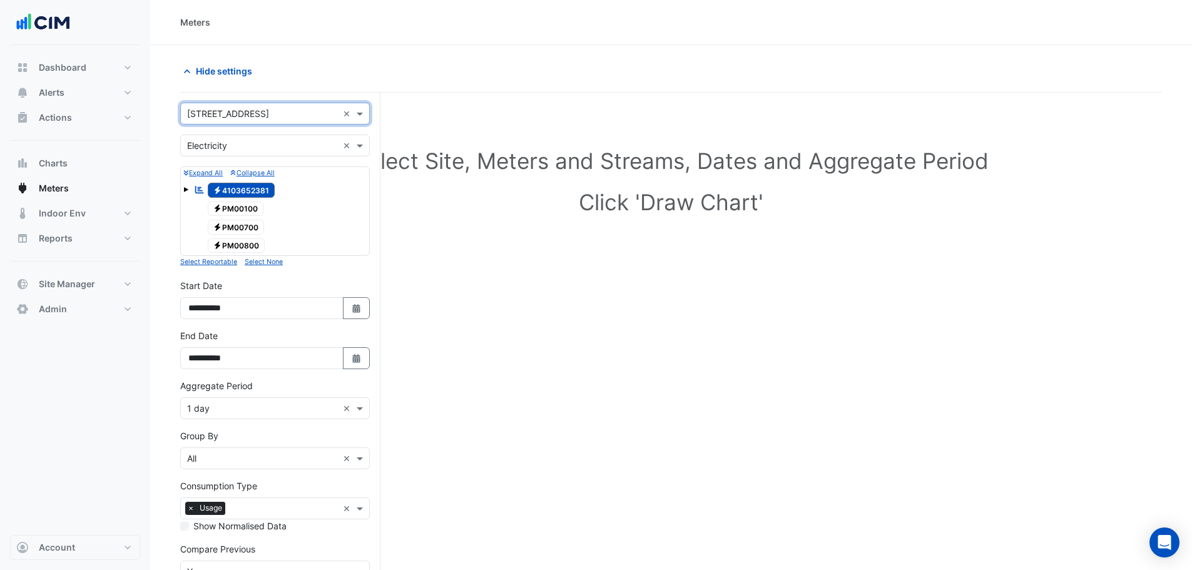
click at [217, 150] on input "text" at bounding box center [262, 146] width 151 height 13
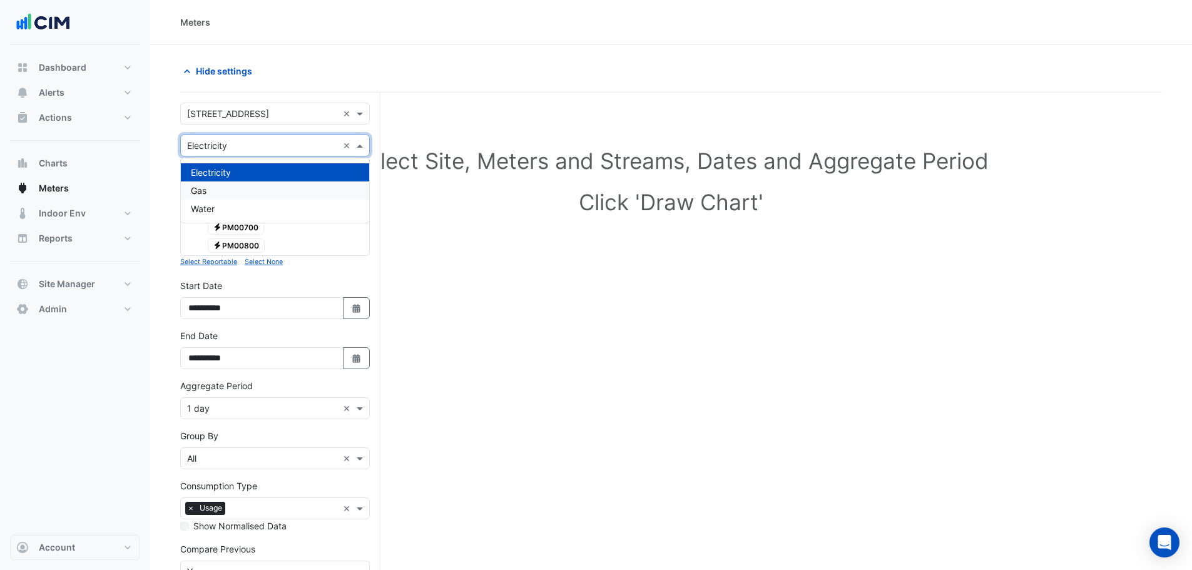
click at [208, 181] on div "Gas" at bounding box center [275, 191] width 188 height 18
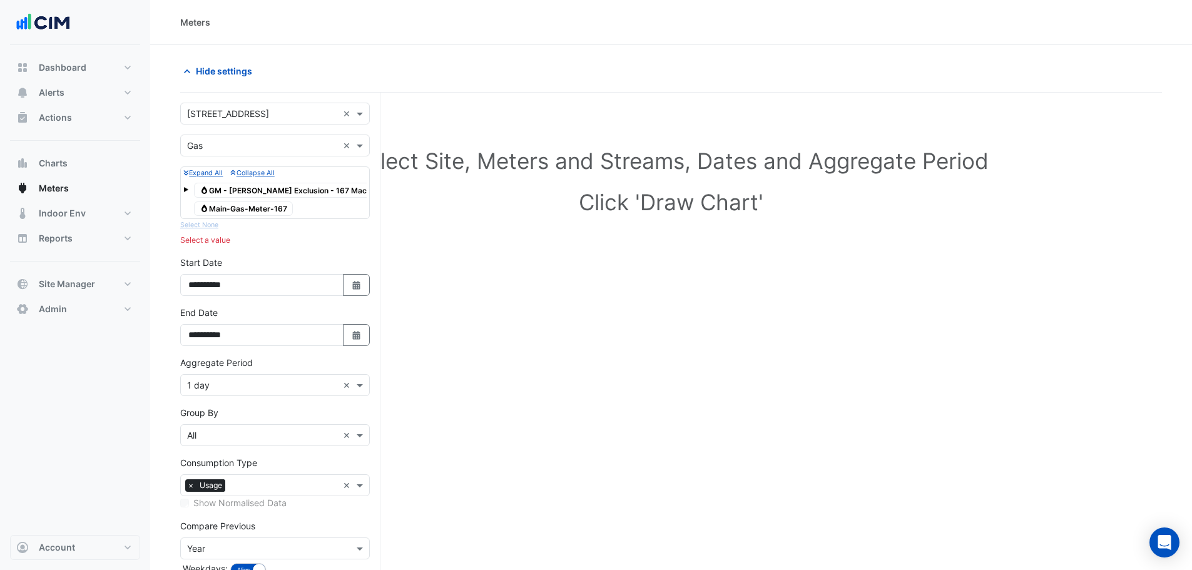
click at [186, 181] on span at bounding box center [185, 189] width 5 height 5
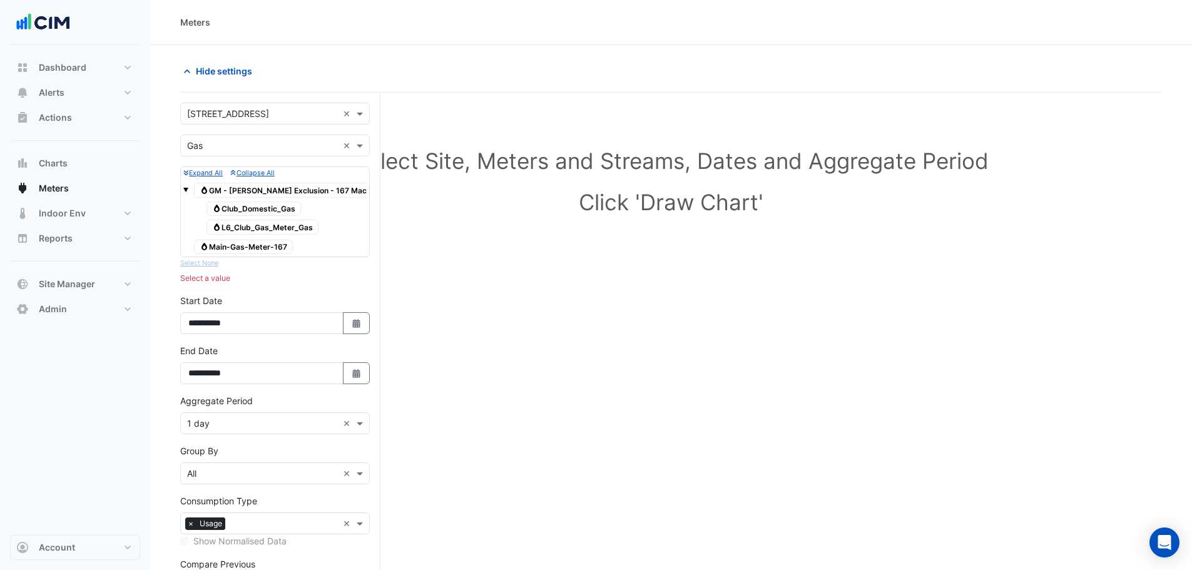
click at [186, 181] on span at bounding box center [185, 189] width 5 height 5
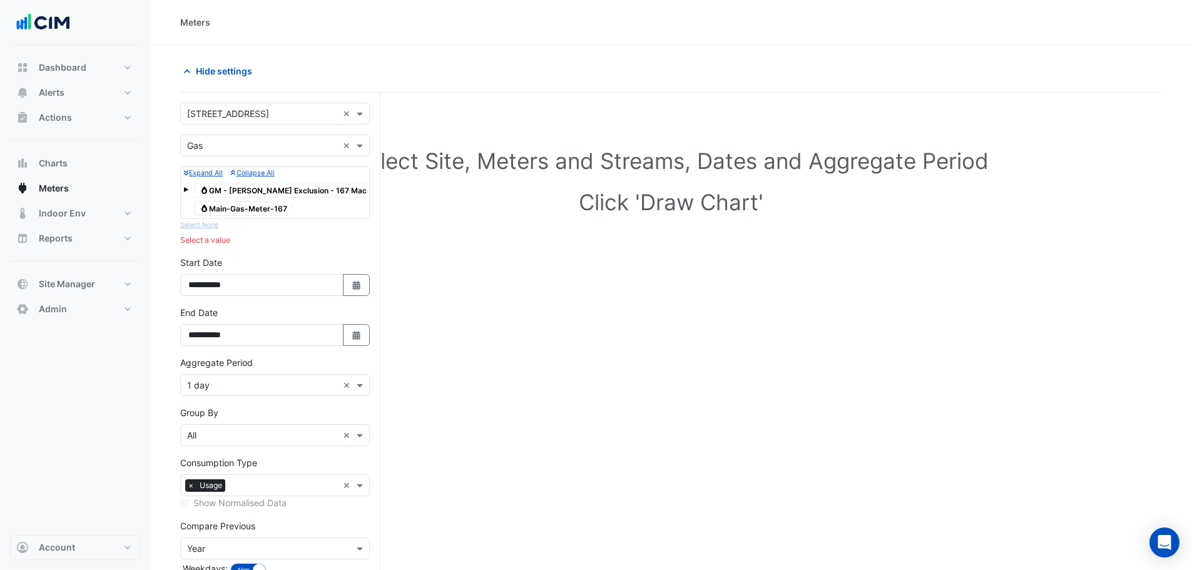
click at [186, 181] on span at bounding box center [185, 189] width 5 height 5
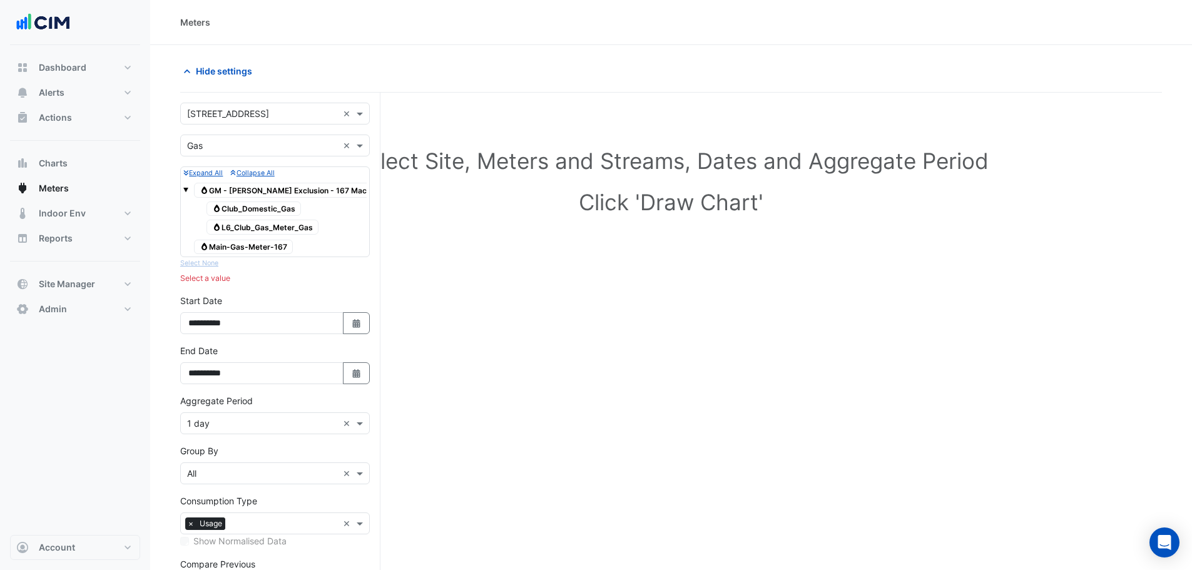
click at [186, 181] on span at bounding box center [185, 189] width 5 height 5
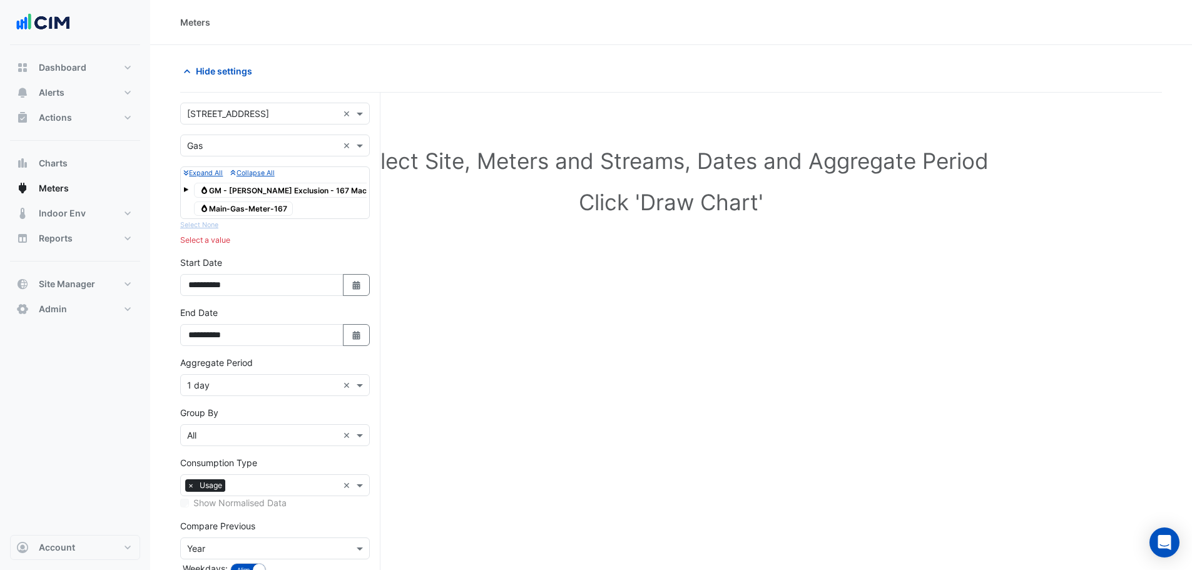
click at [223, 181] on span "Gas Main-Gas-Meter-167" at bounding box center [243, 209] width 99 height 15
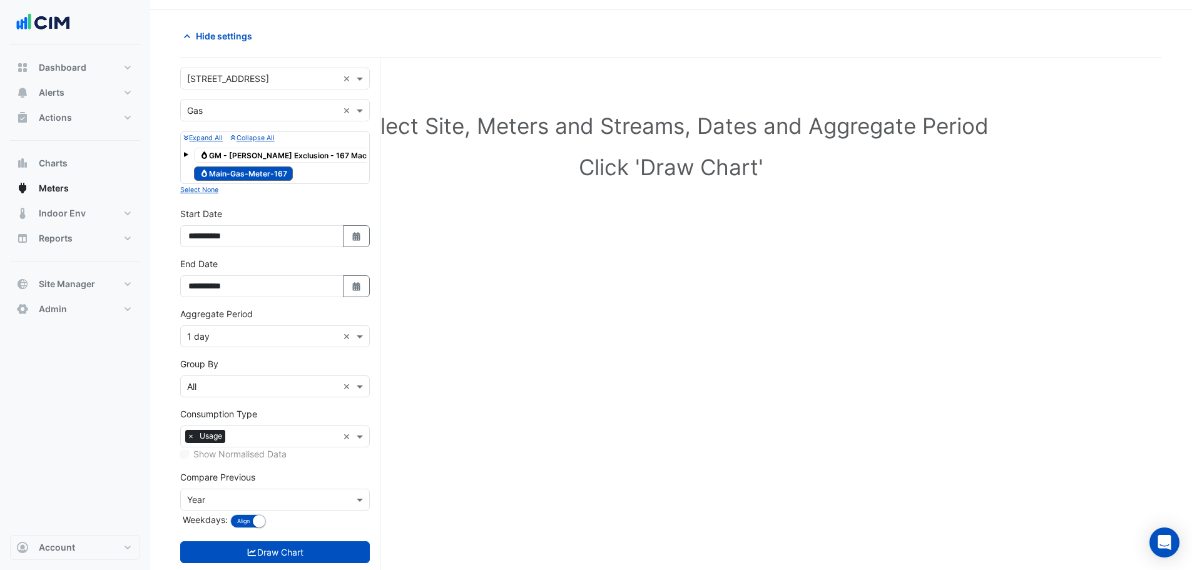
scroll to position [63, 0]
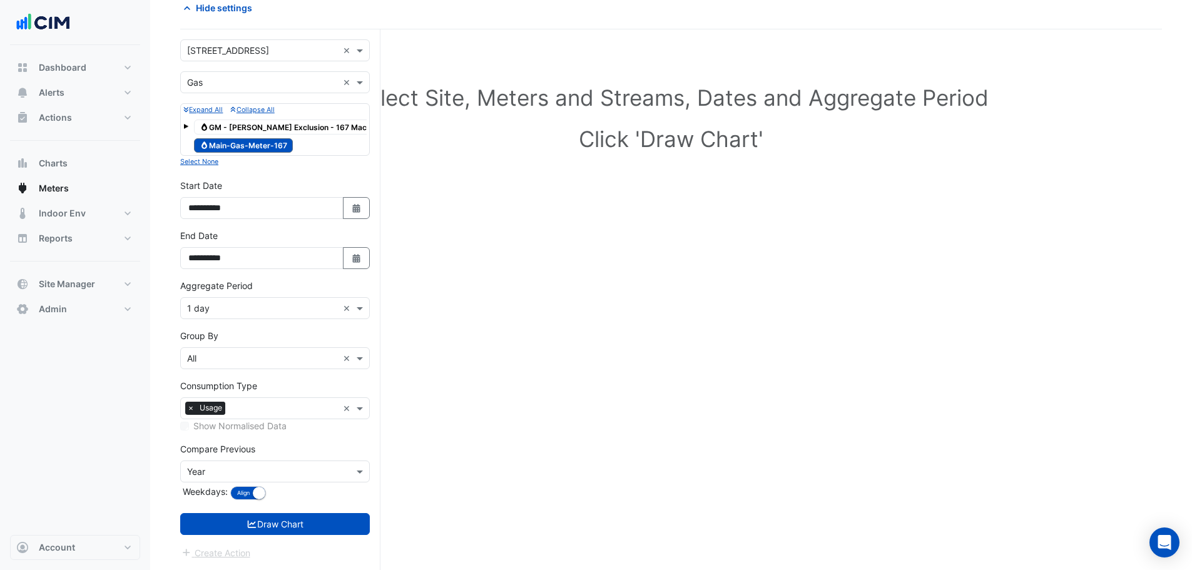
click at [218, 181] on input "text" at bounding box center [262, 308] width 151 height 13
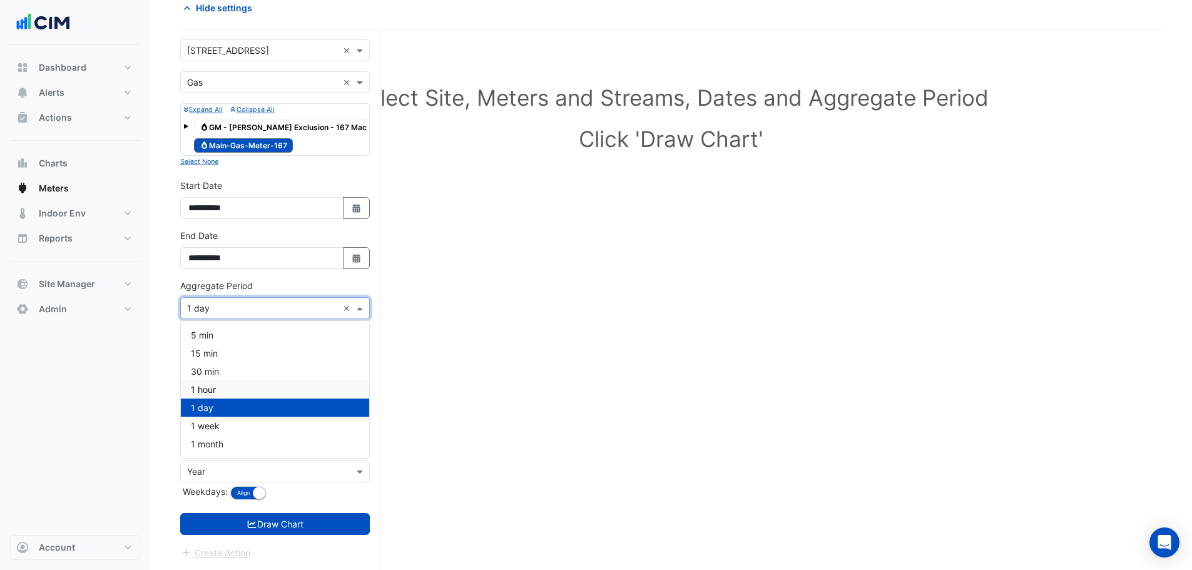
click at [207, 181] on span "1 hour" at bounding box center [203, 389] width 25 height 11
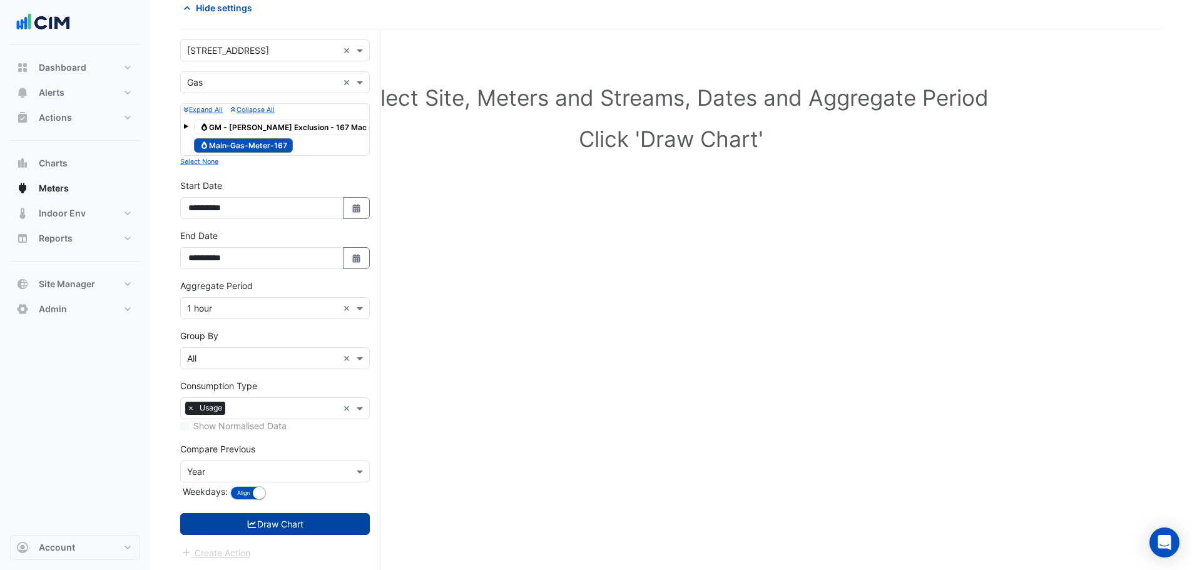
click at [257, 181] on button "Draw Chart" at bounding box center [275, 524] width 190 height 22
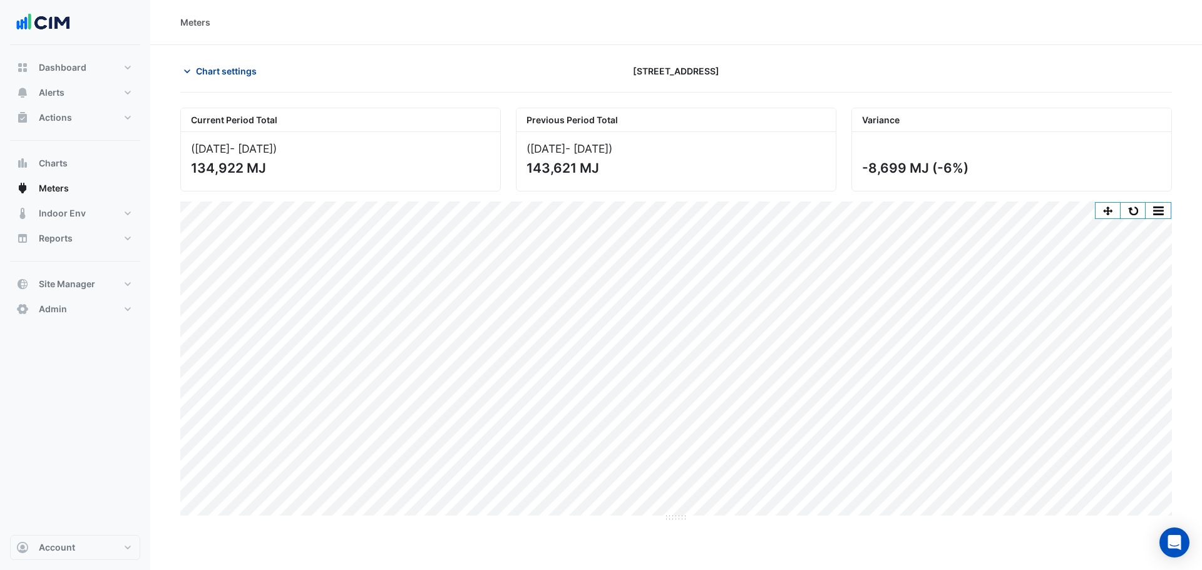
click at [215, 76] on span "Chart settings" at bounding box center [226, 70] width 61 height 13
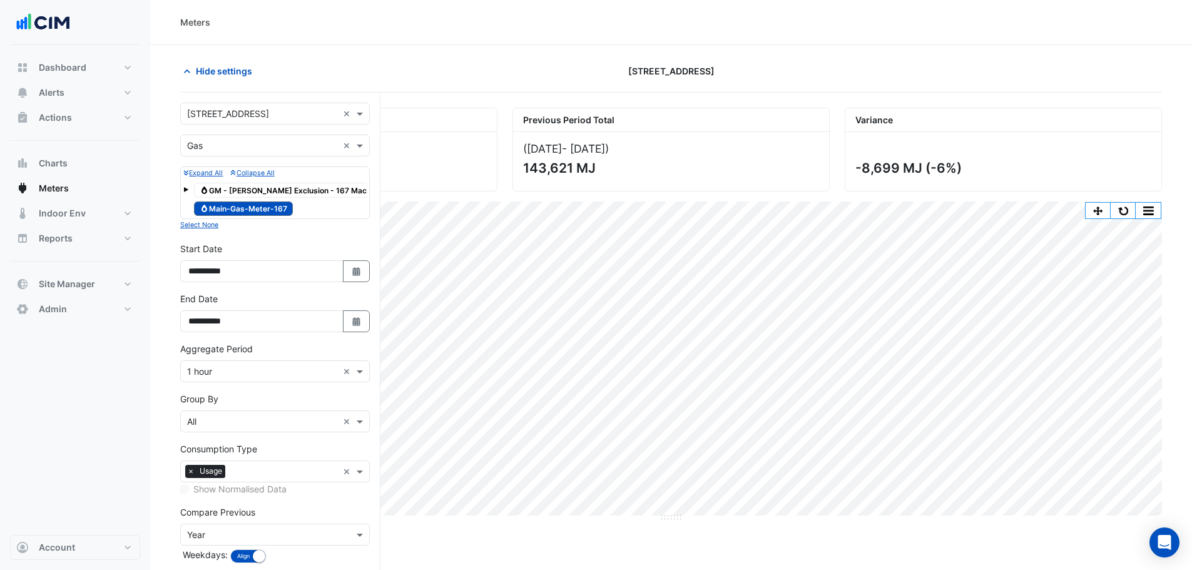
drag, startPoint x: 271, startPoint y: 192, endPoint x: 280, endPoint y: 192, distance: 8.8
click at [279, 181] on span "Gas GM - NABERS Exclusion - 167 Macquarie" at bounding box center [295, 190] width 202 height 15
click at [181, 181] on div "Expand All Collapse All Gas GM - NABERS Exclusion - 167 Macquarie Gas Main-Gas-…" at bounding box center [275, 193] width 190 height 53
click at [188, 181] on div "Gas GM - NABERS Exclusion - 167 Macquarie" at bounding box center [274, 191] width 183 height 18
click at [185, 181] on span at bounding box center [185, 189] width 5 height 5
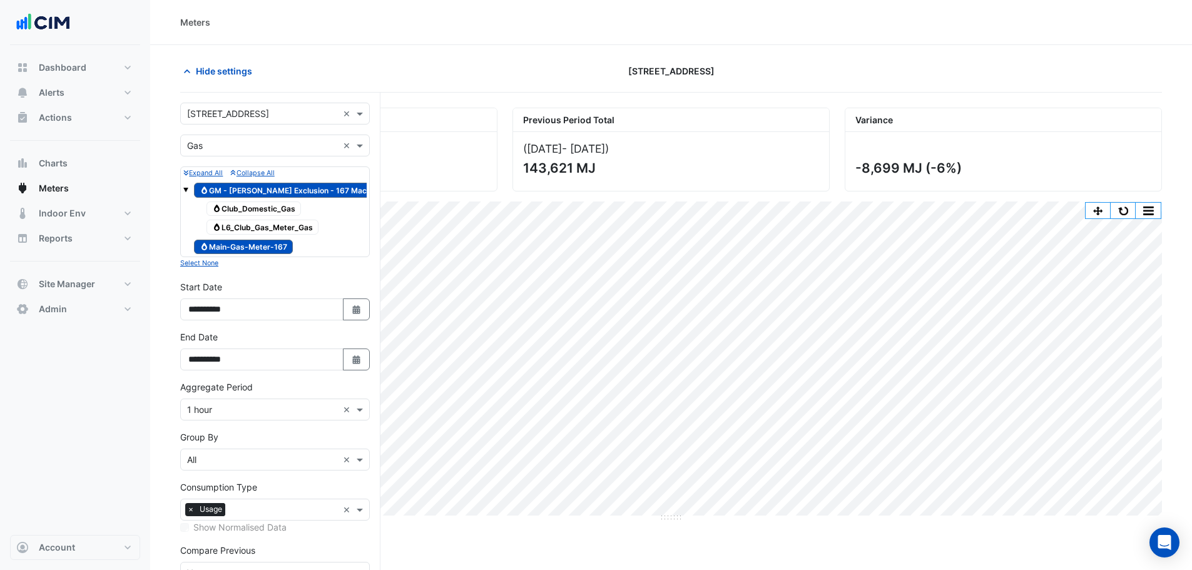
click at [294, 181] on span "Gas GM - NABERS Exclusion - 167 Macquarie" at bounding box center [295, 190] width 202 height 15
click at [300, 181] on span "Gas GM - NABERS Exclusion - 167 Macquarie" at bounding box center [295, 190] width 202 height 15
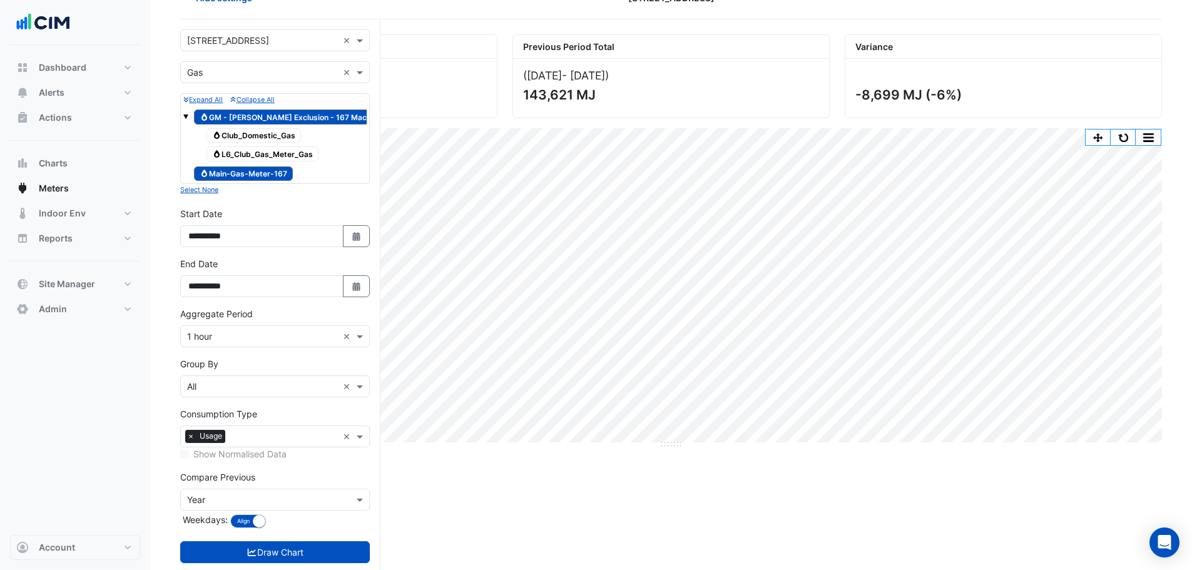
scroll to position [101, 0]
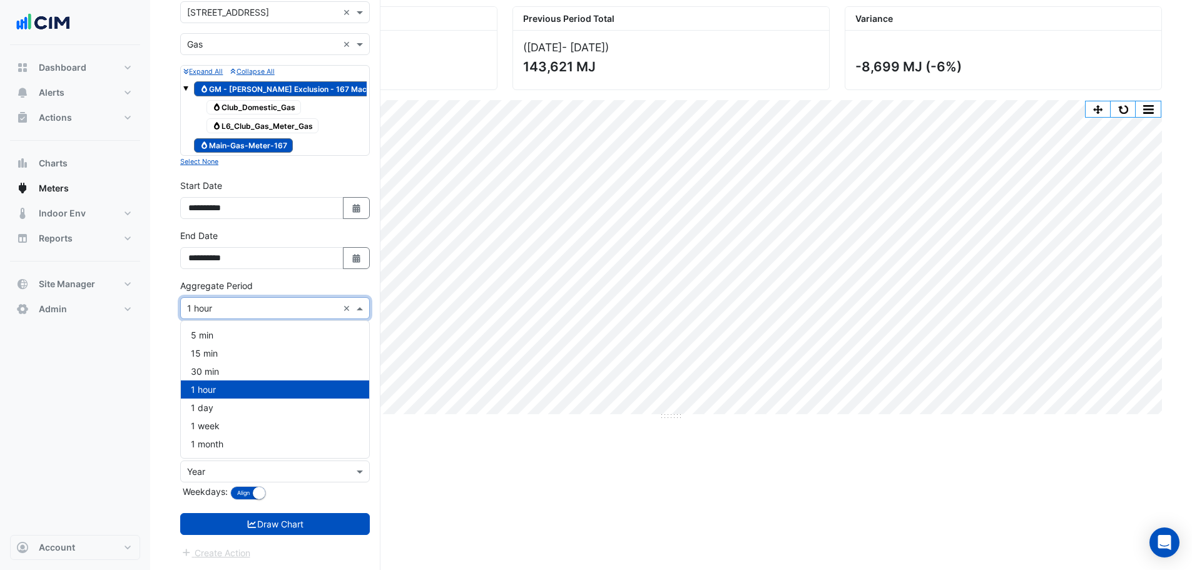
click at [238, 181] on input "text" at bounding box center [262, 308] width 151 height 13
click at [153, 181] on section "Hide settings 167 Macquarie St Current Period Total (01 Aug 25 - 31 Aug 25 ) 13…" at bounding box center [671, 257] width 1042 height 627
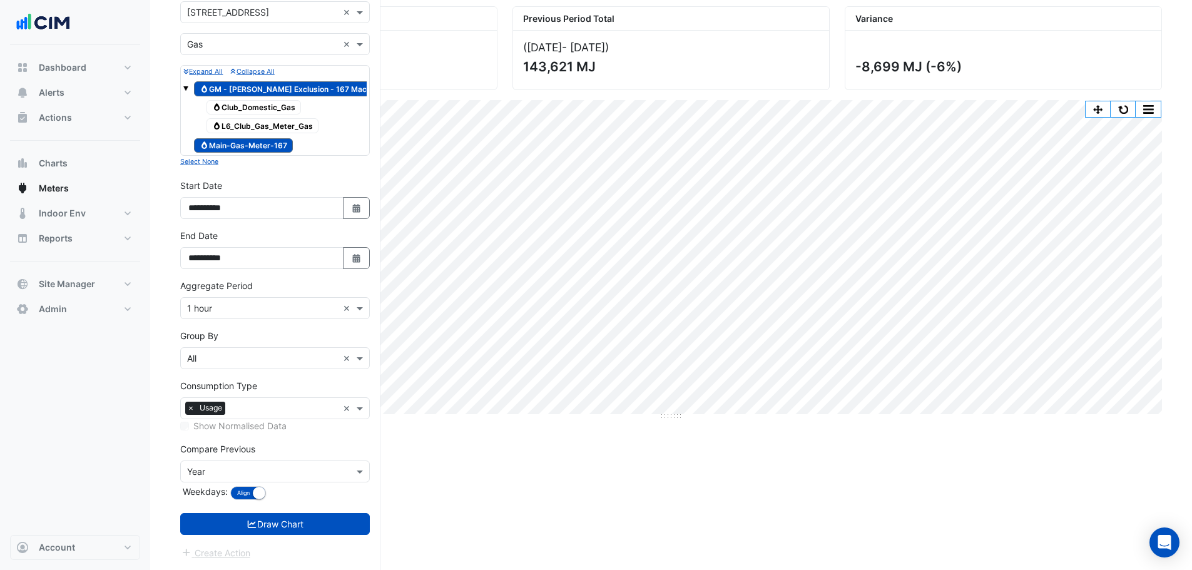
click at [214, 181] on div "Group By × All ×" at bounding box center [275, 358] width 190 height 22
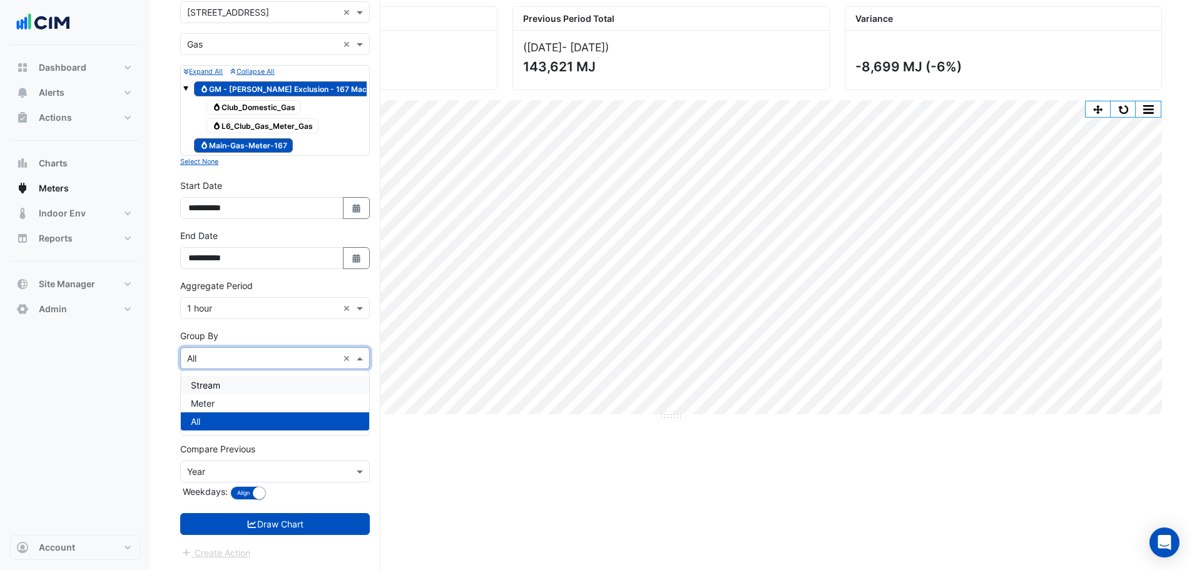
click at [195, 181] on span "Meter" at bounding box center [203, 403] width 24 height 11
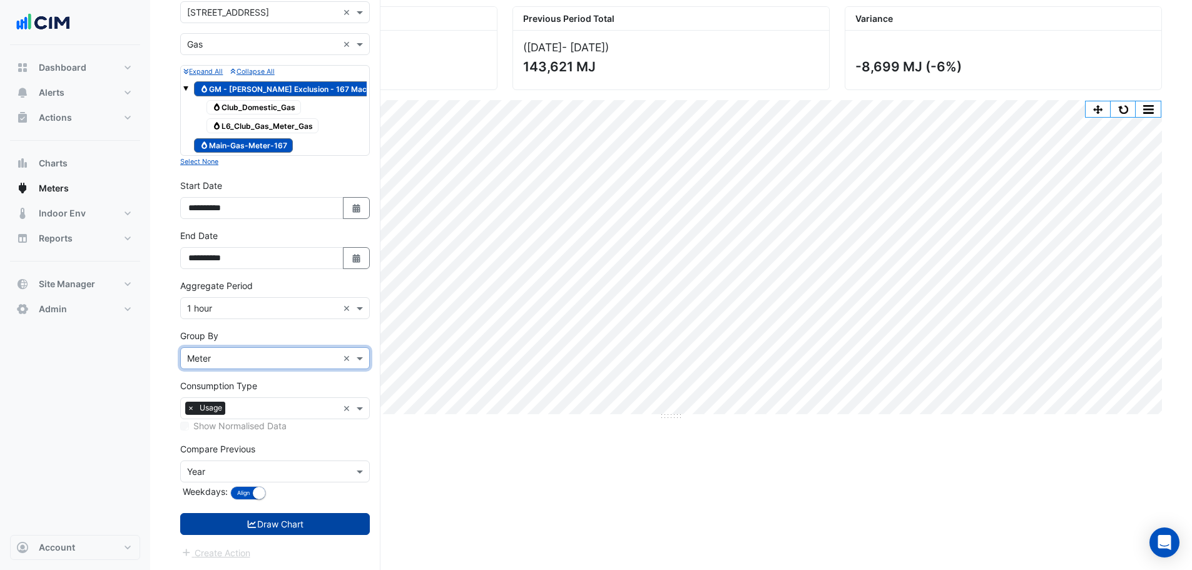
click at [248, 181] on icon "submit" at bounding box center [252, 525] width 9 height 8
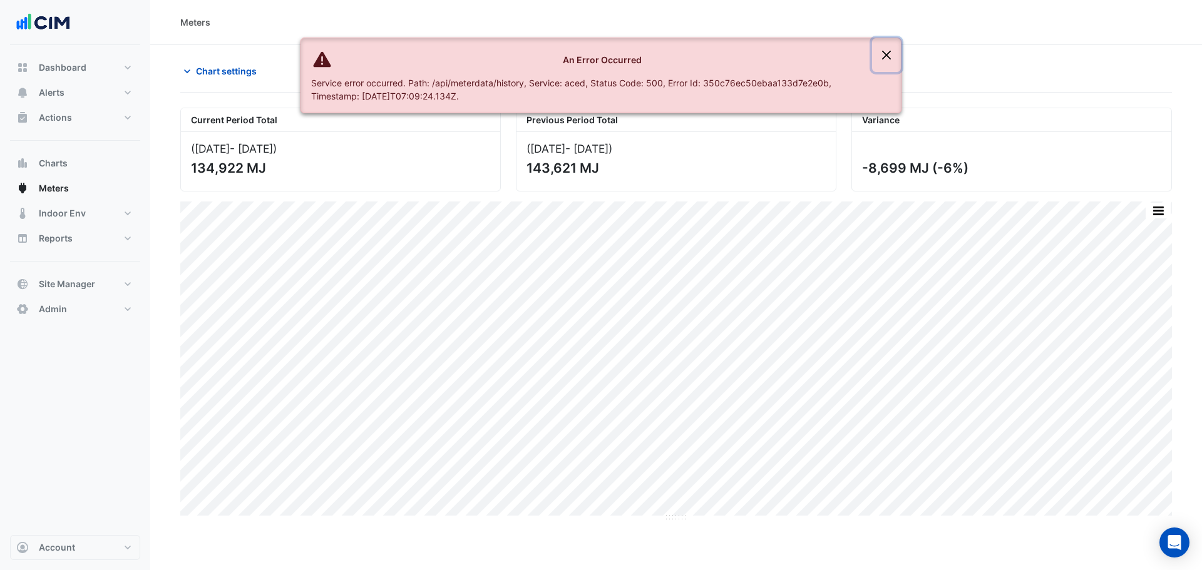
click at [474, 59] on button "Close" at bounding box center [886, 55] width 29 height 34
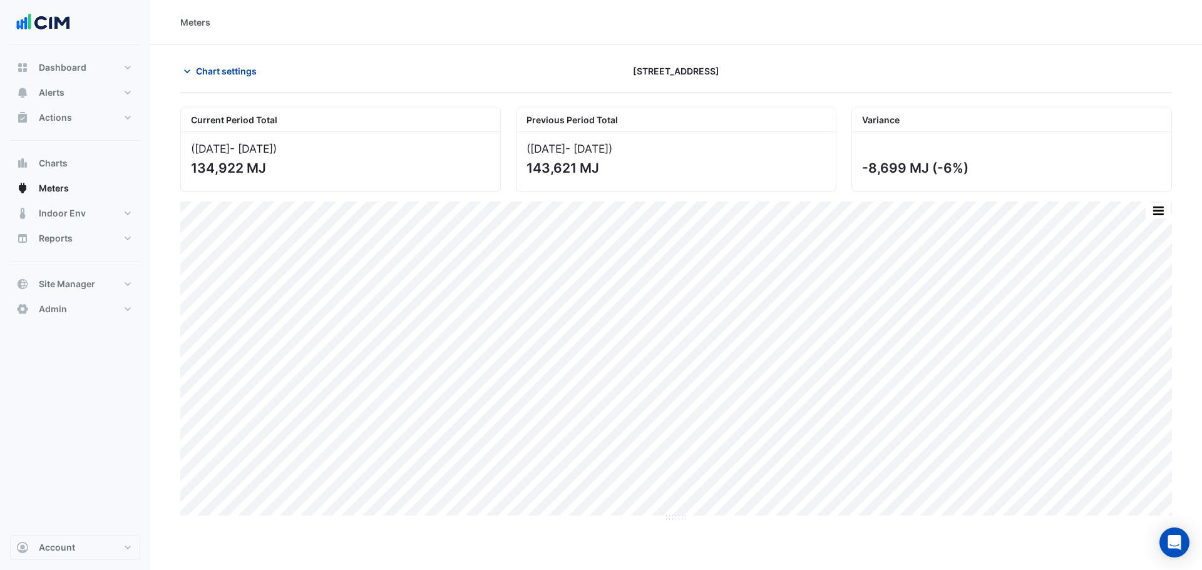
click at [247, 74] on span "Chart settings" at bounding box center [226, 70] width 61 height 13
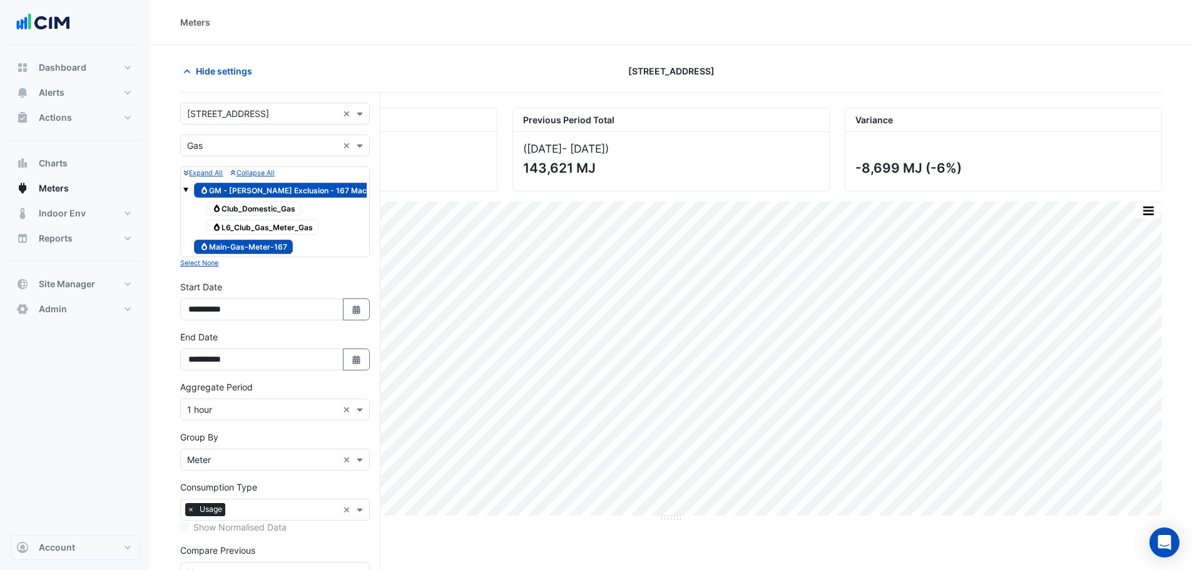
drag, startPoint x: 237, startPoint y: 250, endPoint x: 233, endPoint y: 266, distance: 16.7
click at [237, 181] on span "Gas Main-Gas-Meter-167" at bounding box center [243, 247] width 99 height 15
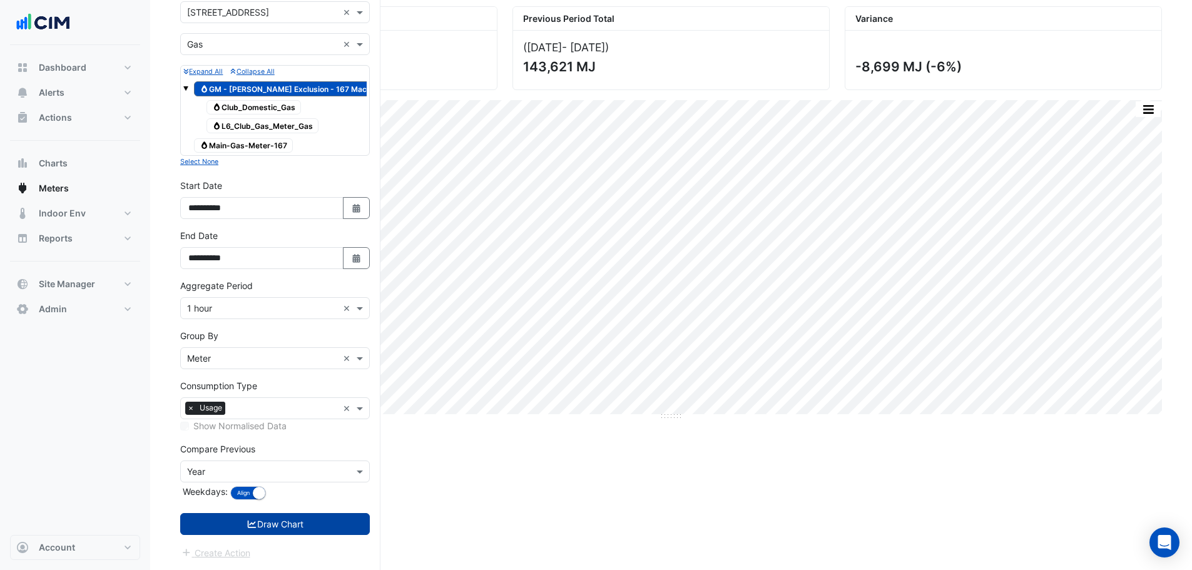
click at [259, 181] on button "Draw Chart" at bounding box center [275, 524] width 190 height 22
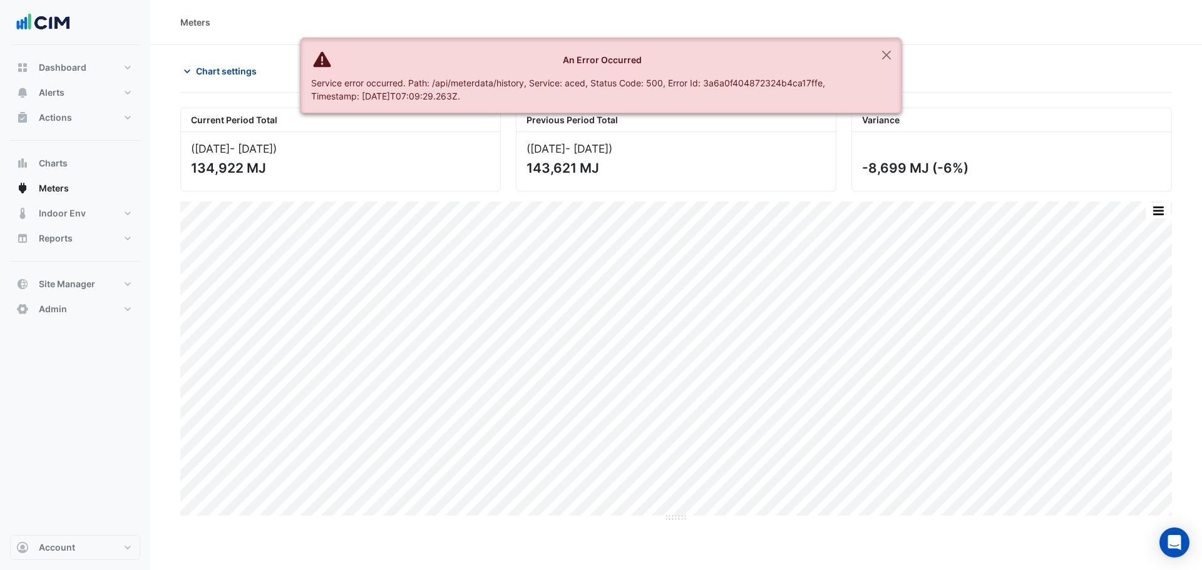
click at [228, 65] on span "Chart settings" at bounding box center [226, 70] width 61 height 13
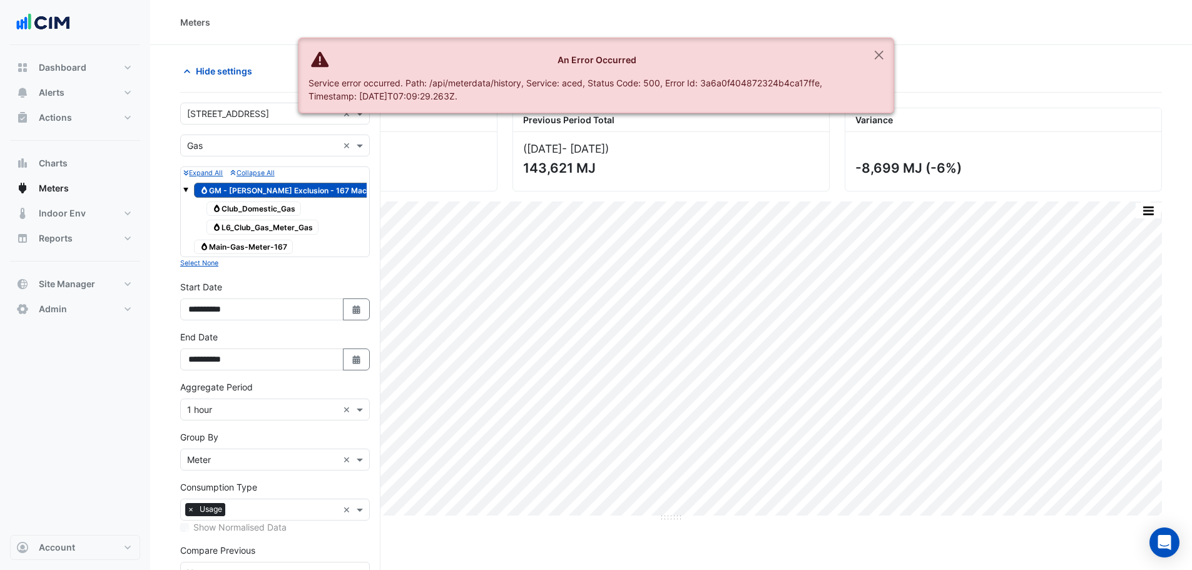
drag, startPoint x: 231, startPoint y: 247, endPoint x: 233, endPoint y: 238, distance: 9.1
click at [232, 181] on span "Gas Main-Gas-Meter-167" at bounding box center [243, 247] width 99 height 15
drag, startPoint x: 235, startPoint y: 188, endPoint x: 297, endPoint y: 267, distance: 99.4
click at [237, 181] on span "Gas GM - NABERS Exclusion - 167 Macquarie" at bounding box center [295, 190] width 202 height 15
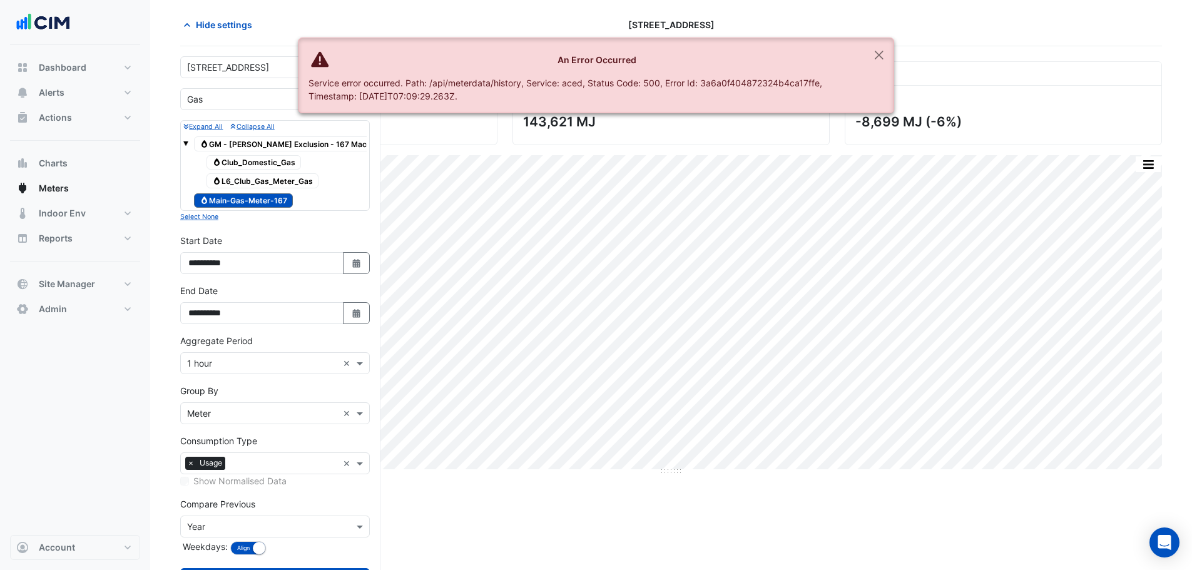
scroll to position [101, 0]
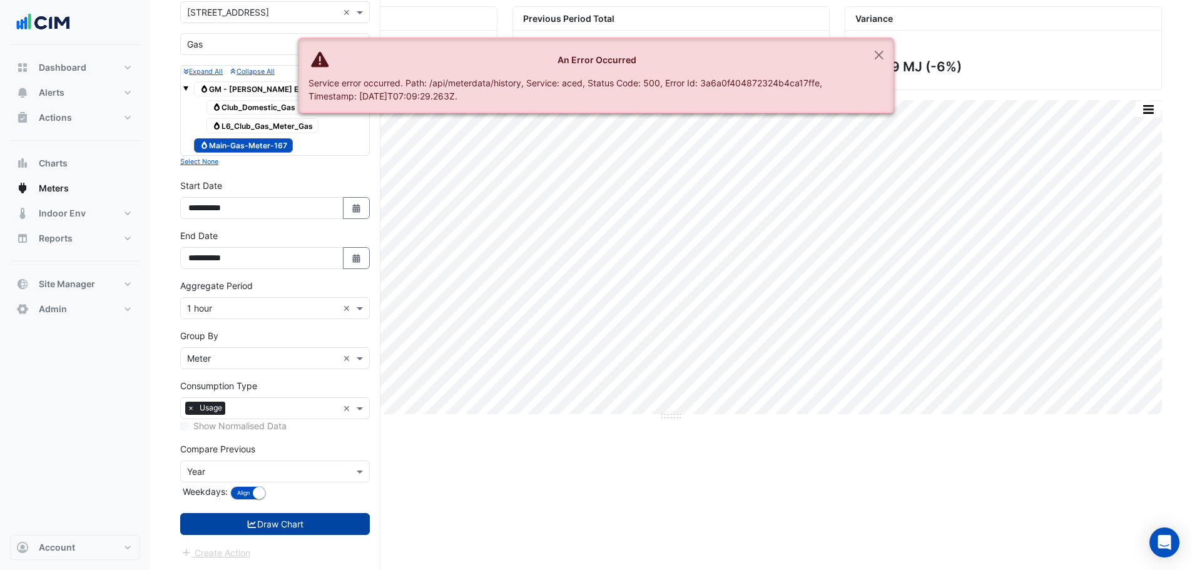
click at [264, 181] on button "Draw Chart" at bounding box center [275, 524] width 190 height 22
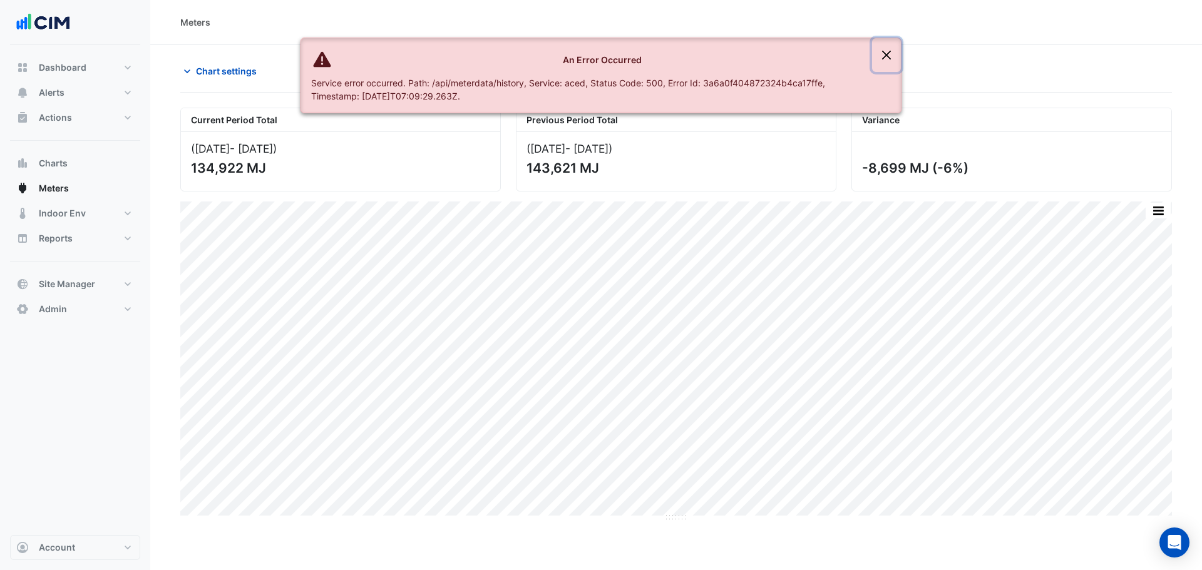
drag, startPoint x: 900, startPoint y: 56, endPoint x: 930, endPoint y: 58, distance: 30.1
click at [474, 56] on button "Close" at bounding box center [886, 55] width 29 height 34
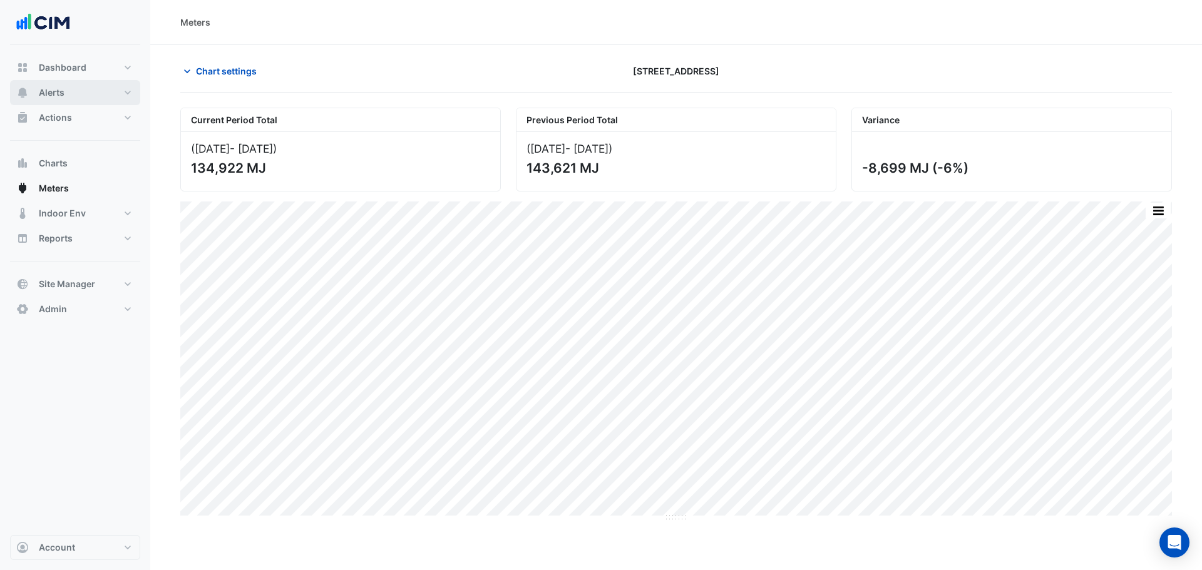
click at [74, 85] on button "Alerts" at bounding box center [75, 92] width 130 height 25
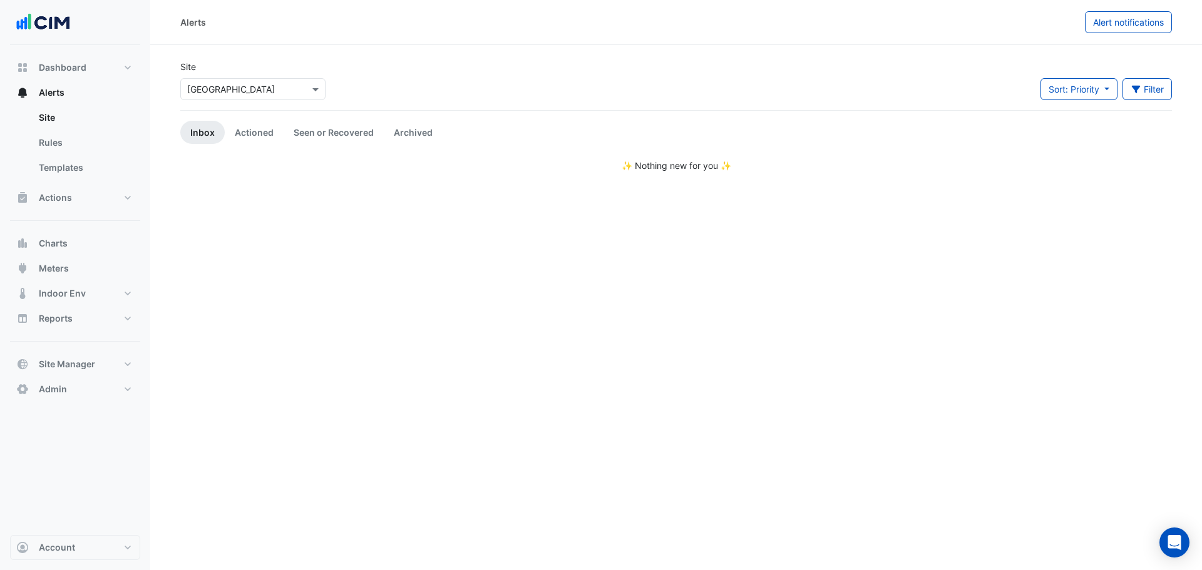
click at [229, 86] on input "text" at bounding box center [240, 89] width 106 height 13
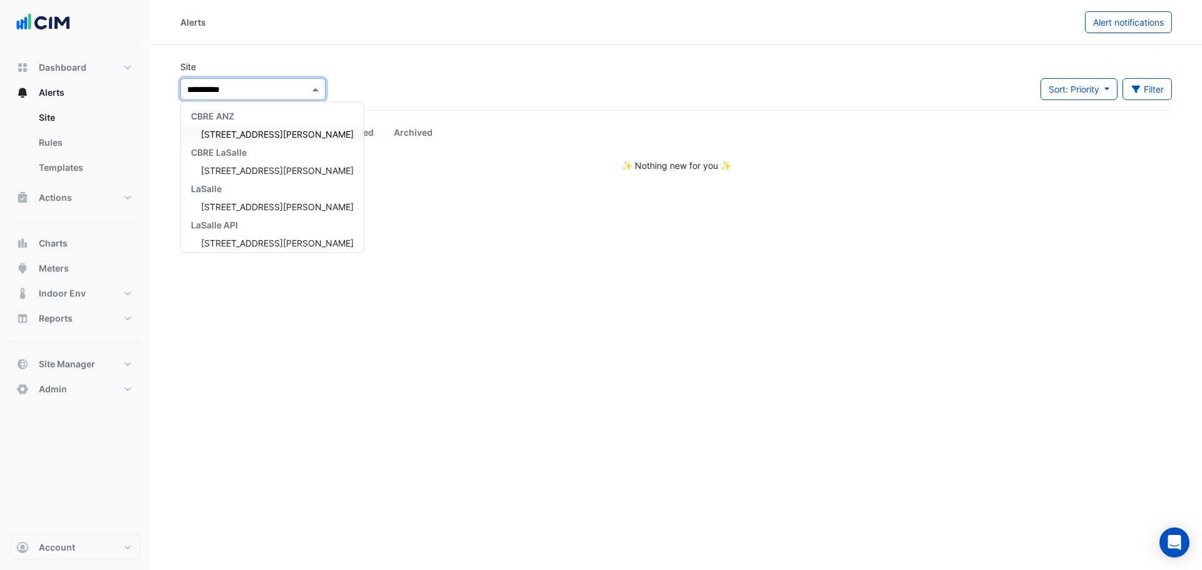
type input "**********"
click at [242, 130] on span "[STREET_ADDRESS][PERSON_NAME]" at bounding box center [277, 134] width 153 height 11
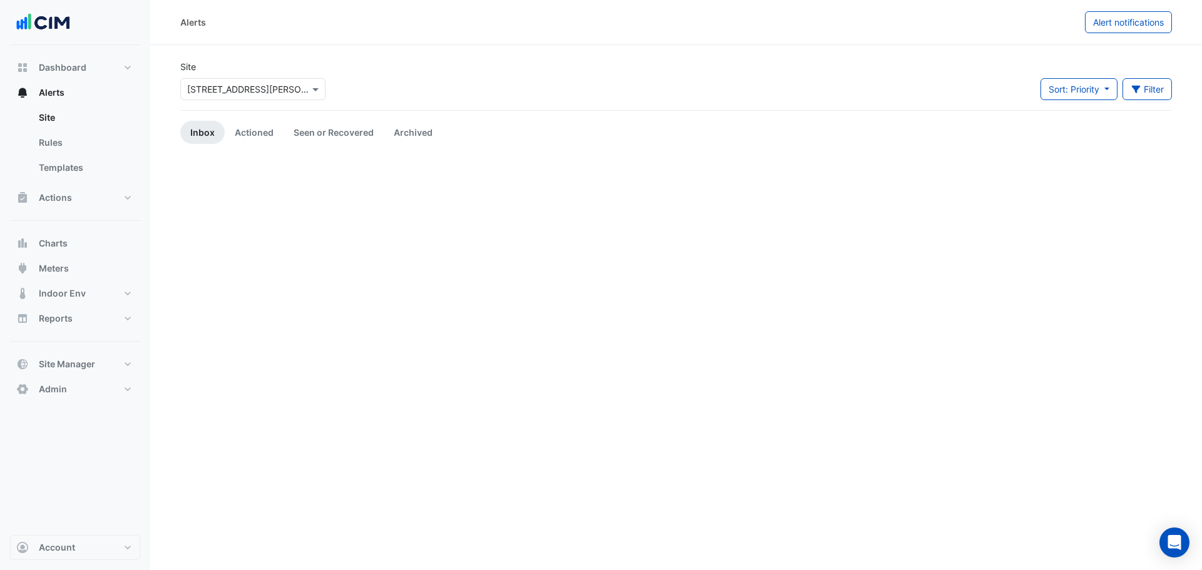
click at [362, 97] on div "Site Select a Site × 15 Talavera Road Sort: Priority Priority Updated Filter Ti…" at bounding box center [676, 85] width 1007 height 50
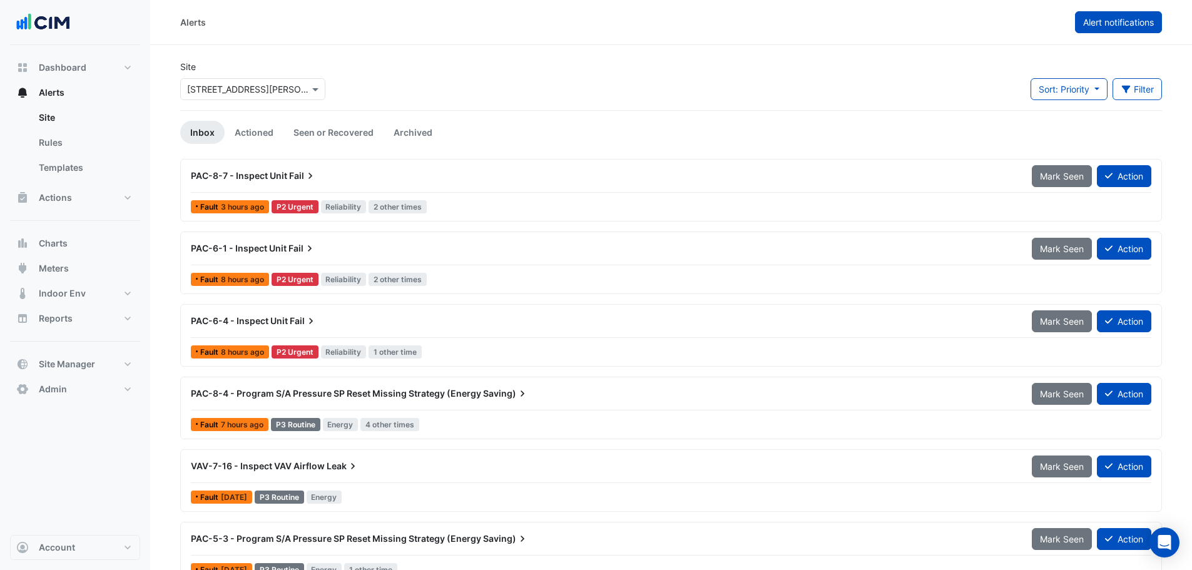
click at [474, 25] on span "Alert notifications" at bounding box center [1119, 22] width 71 height 11
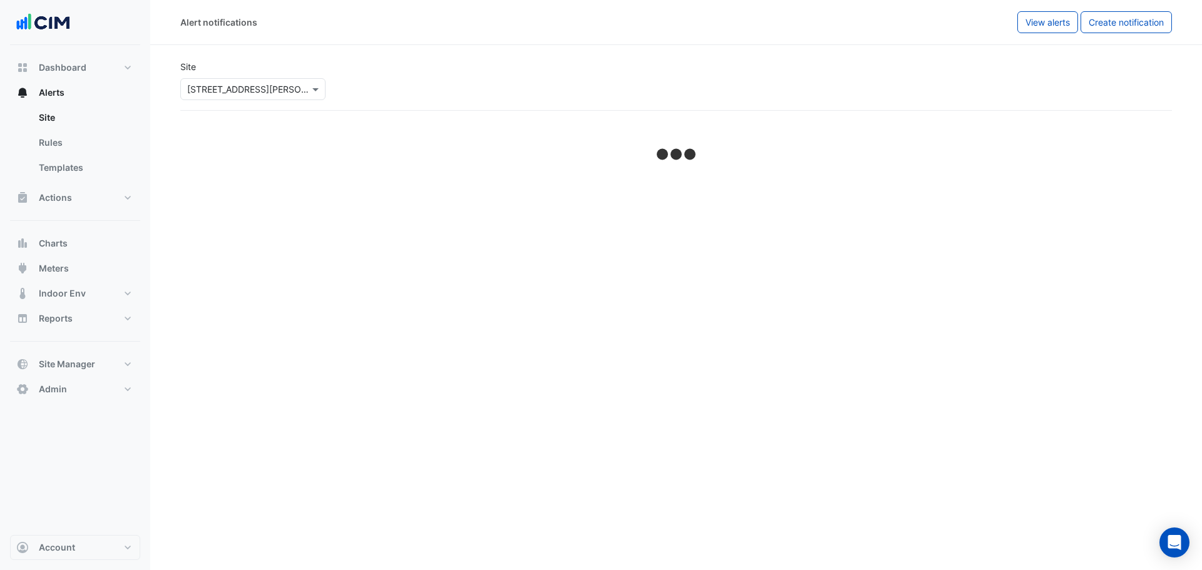
select select "******"
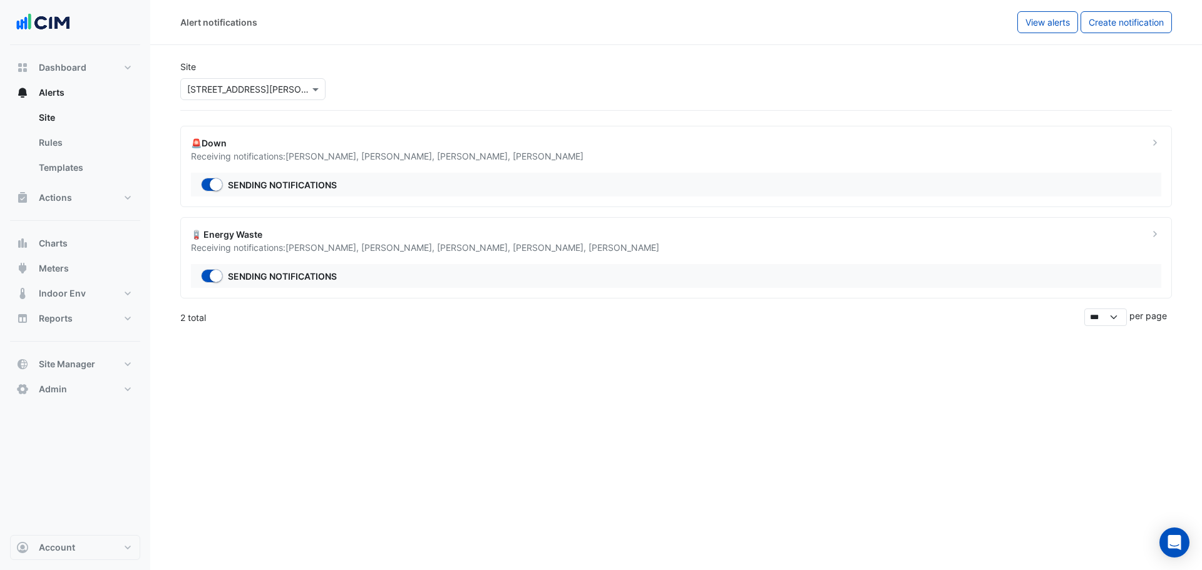
click at [474, 153] on div "Receiving notifications: Michael Chen , Alex Tyers , Samuel Greene , David Anas…" at bounding box center [662, 156] width 943 height 13
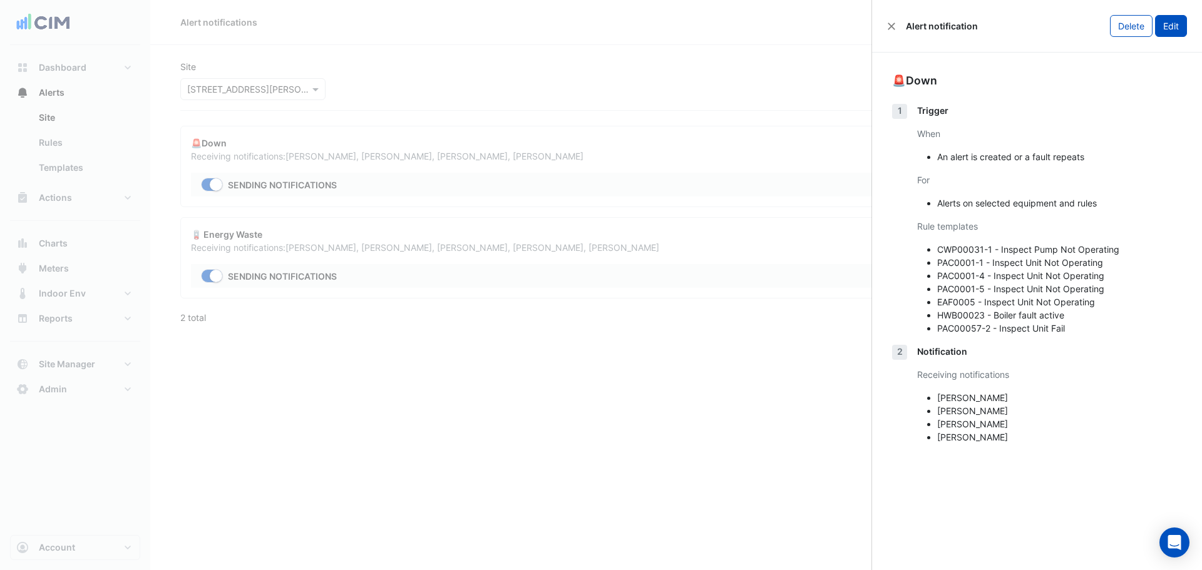
click at [474, 34] on button "Edit" at bounding box center [1171, 26] width 32 height 22
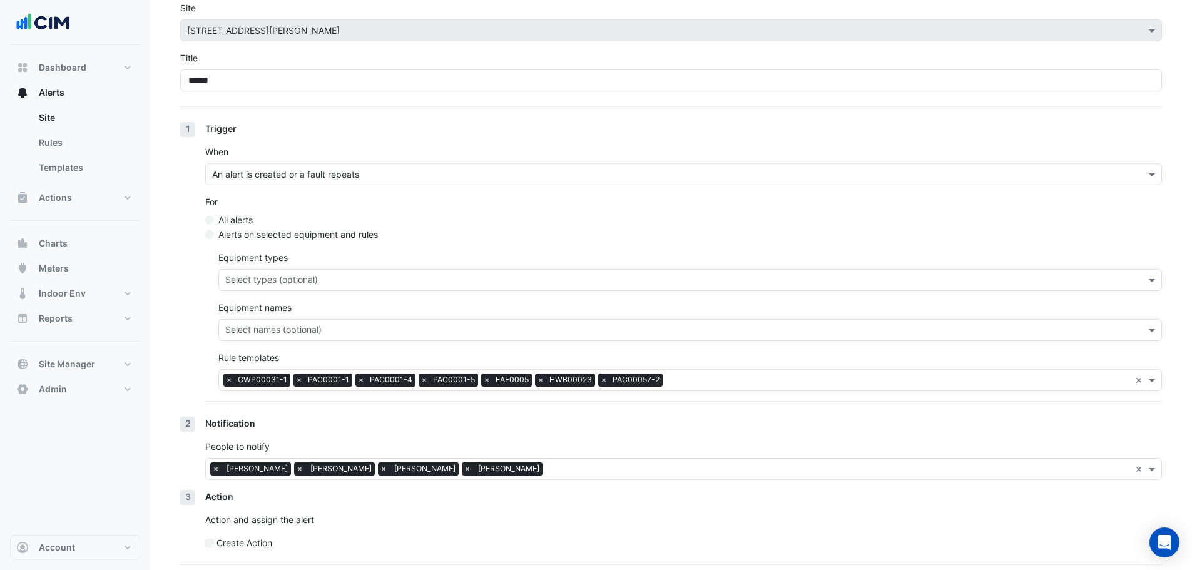
scroll to position [101, 0]
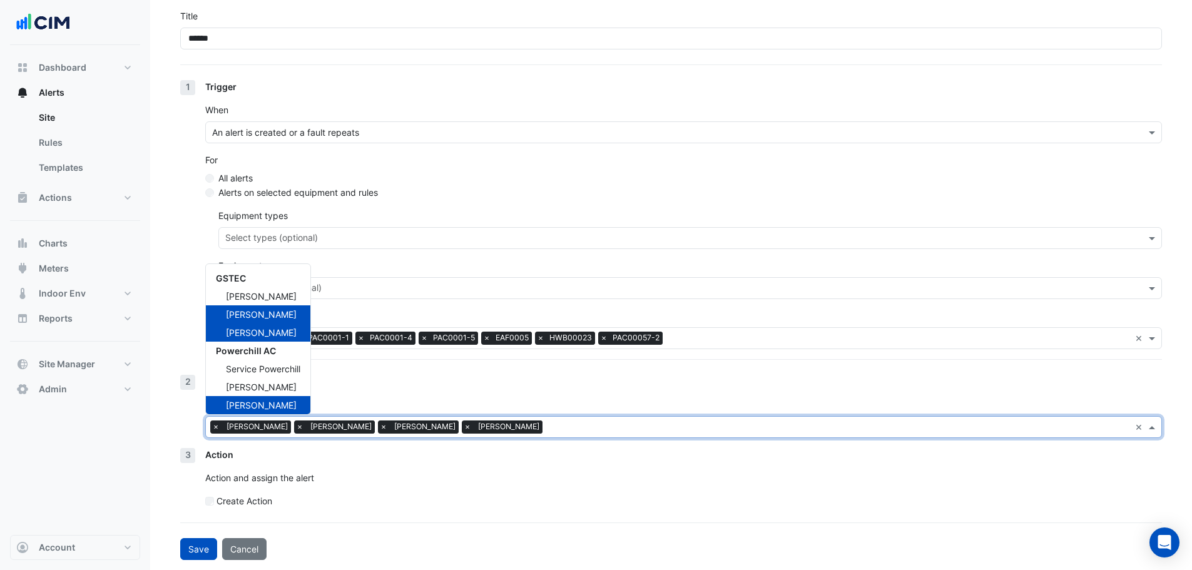
click at [474, 181] on input "text" at bounding box center [839, 428] width 583 height 13
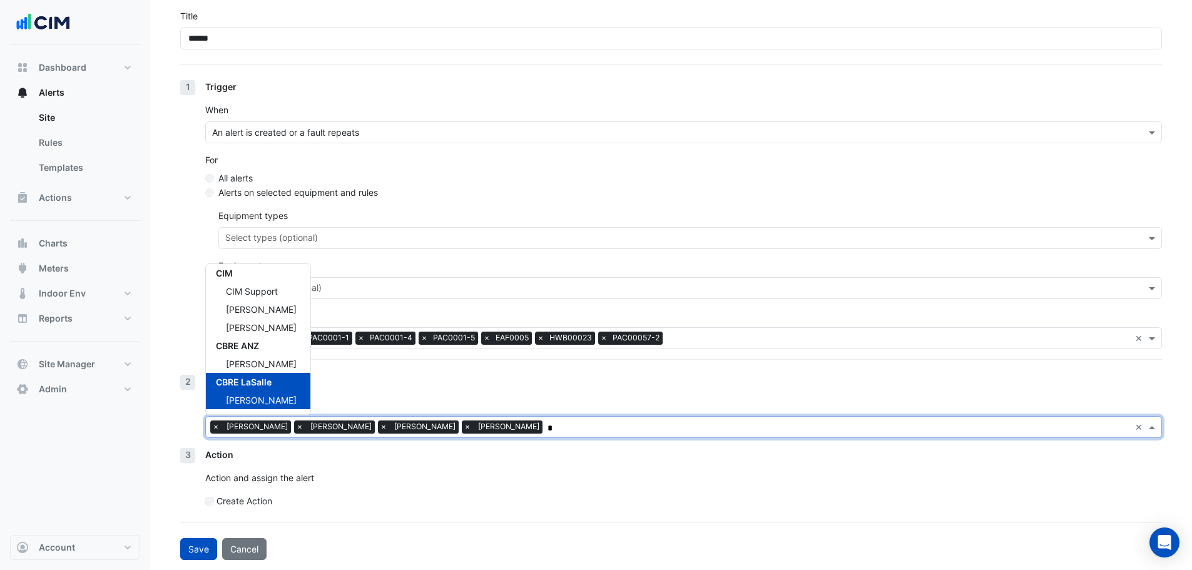
scroll to position [0, 0]
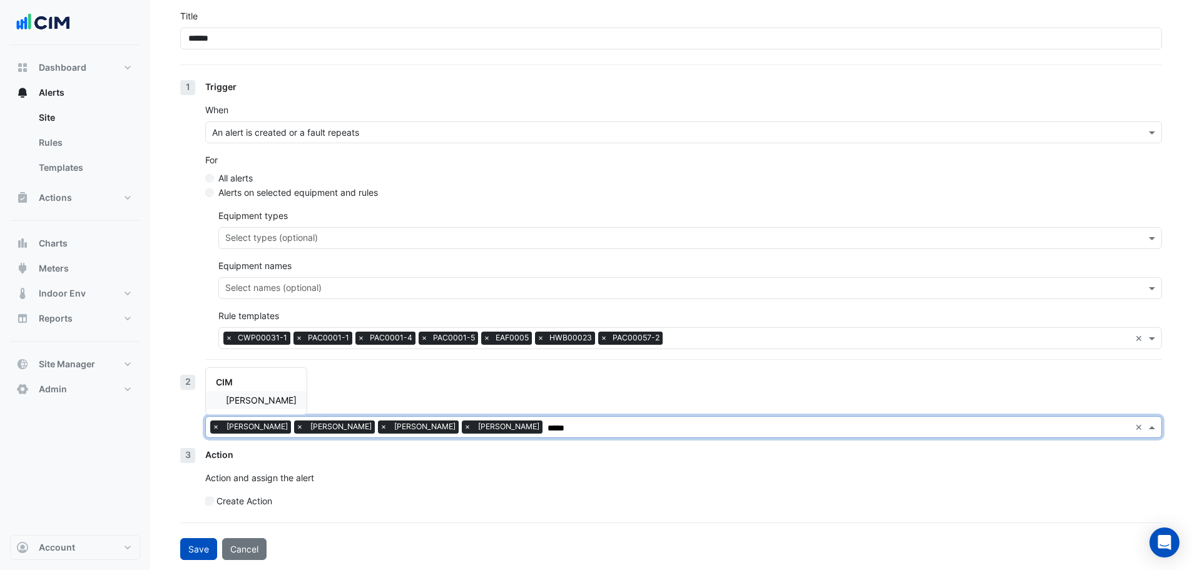
click at [282, 181] on div "Brian Nguyen" at bounding box center [256, 400] width 101 height 18
type input "*"
click at [251, 181] on span "Liam Dent" at bounding box center [261, 400] width 71 height 11
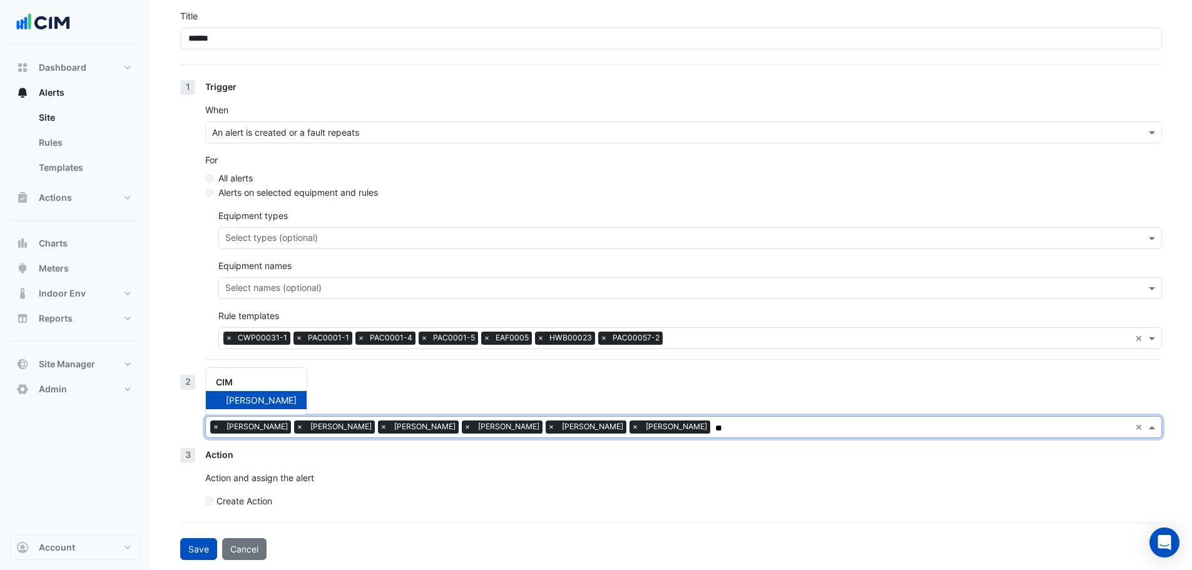
type input "*"
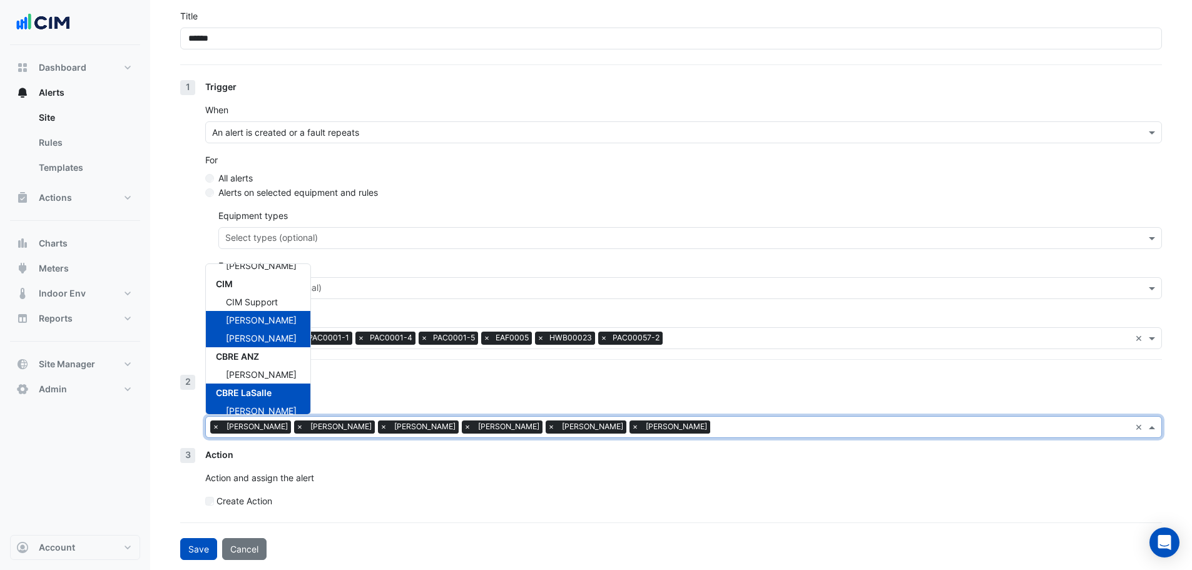
scroll to position [162, 0]
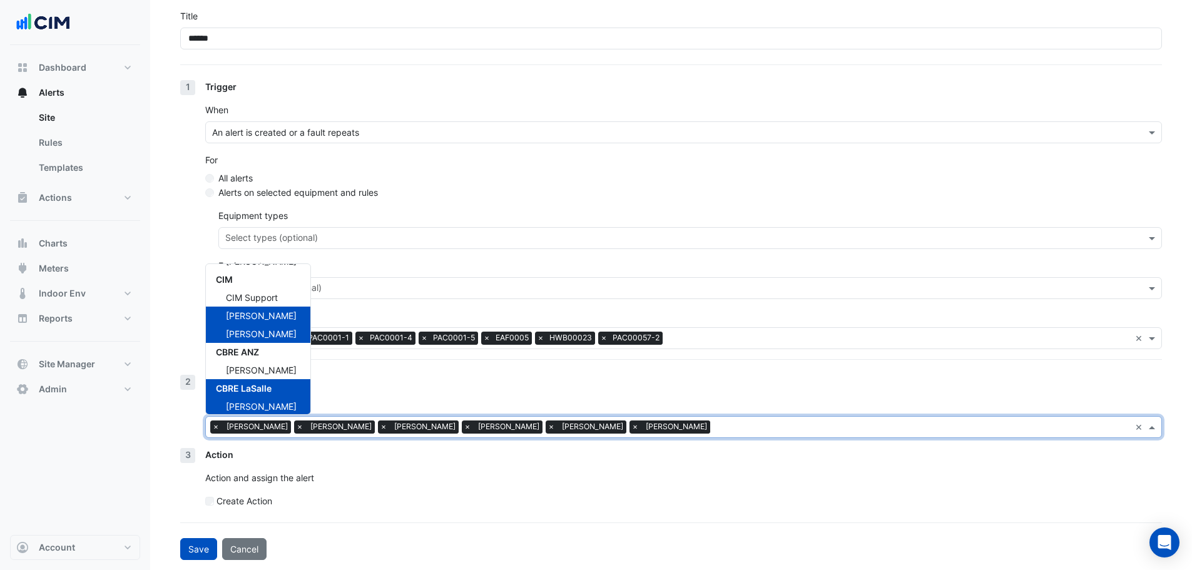
drag, startPoint x: 200, startPoint y: 551, endPoint x: 207, endPoint y: 551, distance: 6.9
click at [199, 181] on button "Save" at bounding box center [198, 549] width 37 height 22
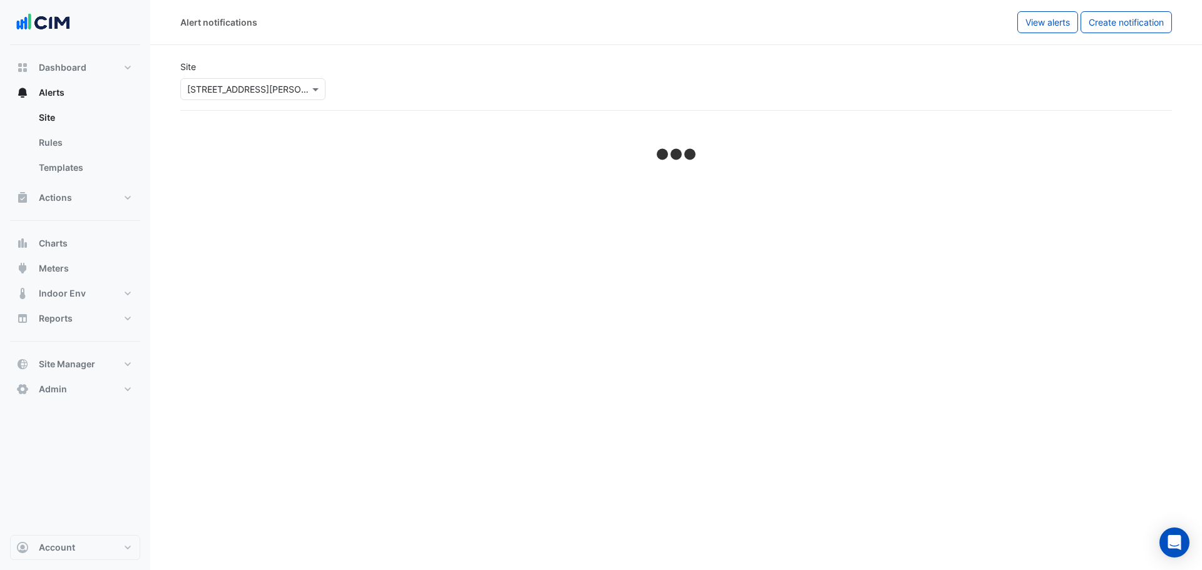
select select "******"
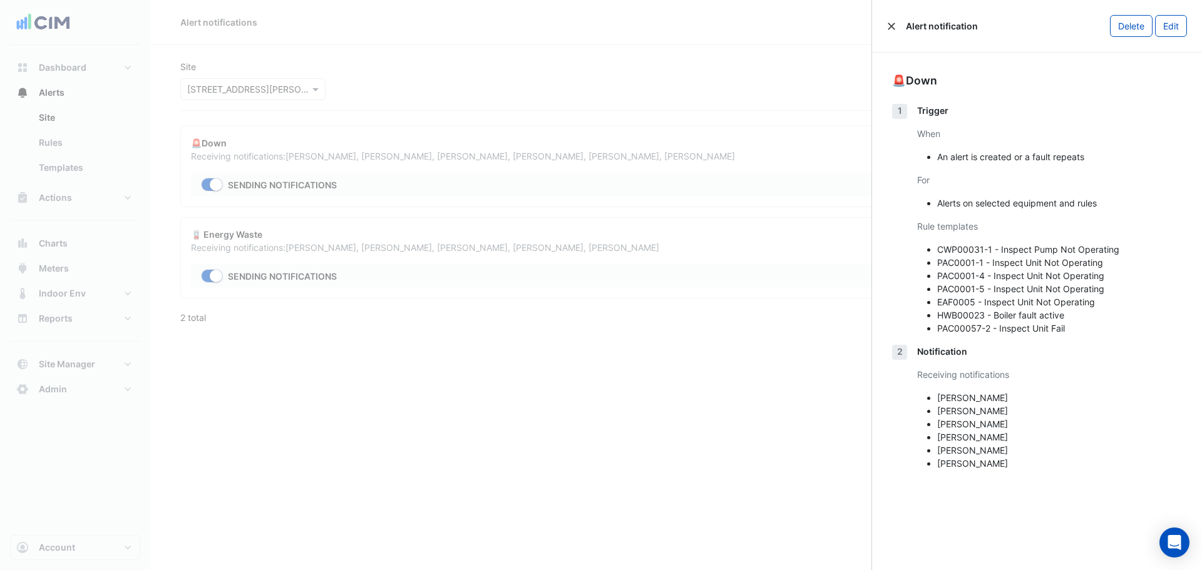
click at [474, 27] on button "Close" at bounding box center [891, 26] width 9 height 9
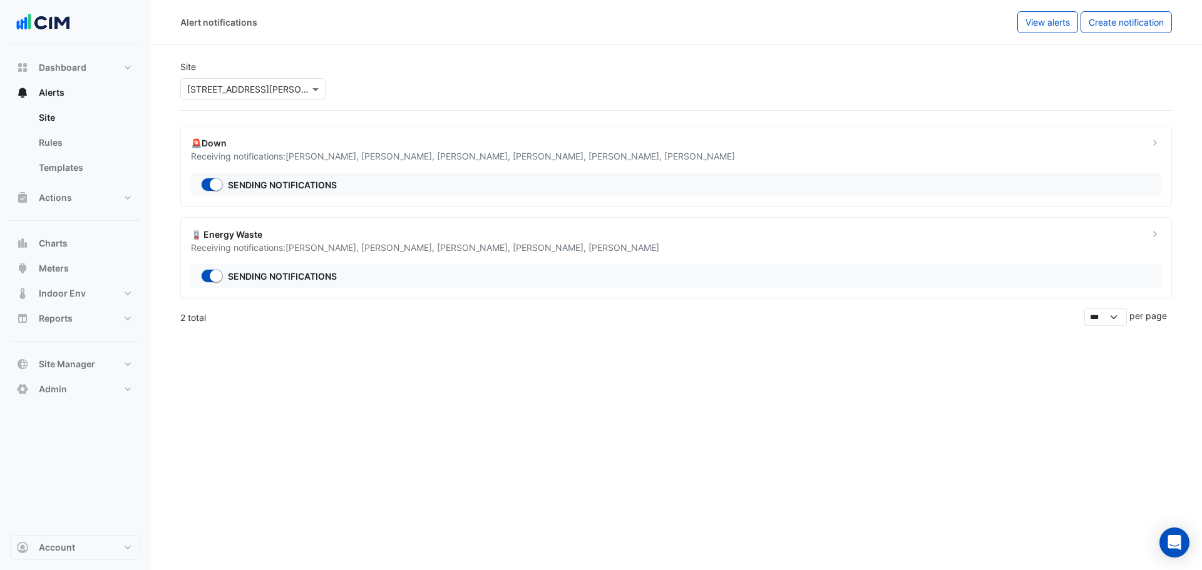
click at [474, 181] on div "Receiving notifications: Michael Chen , Brian Nguyen , Alex Tyers , Samuel Gree…" at bounding box center [662, 247] width 943 height 13
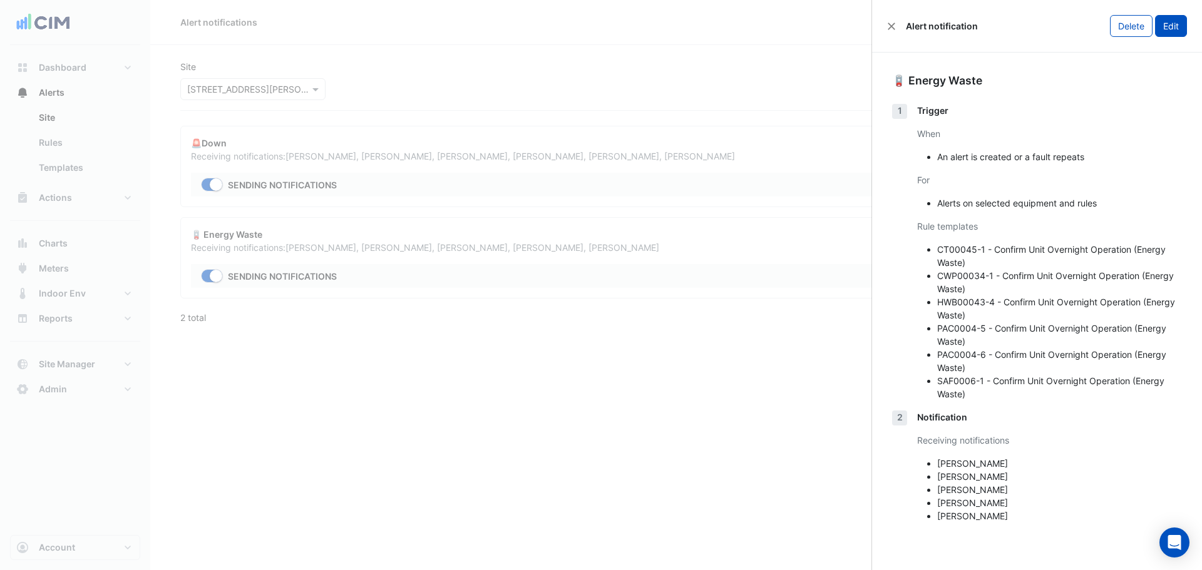
click at [474, 32] on button "Edit" at bounding box center [1171, 26] width 32 height 22
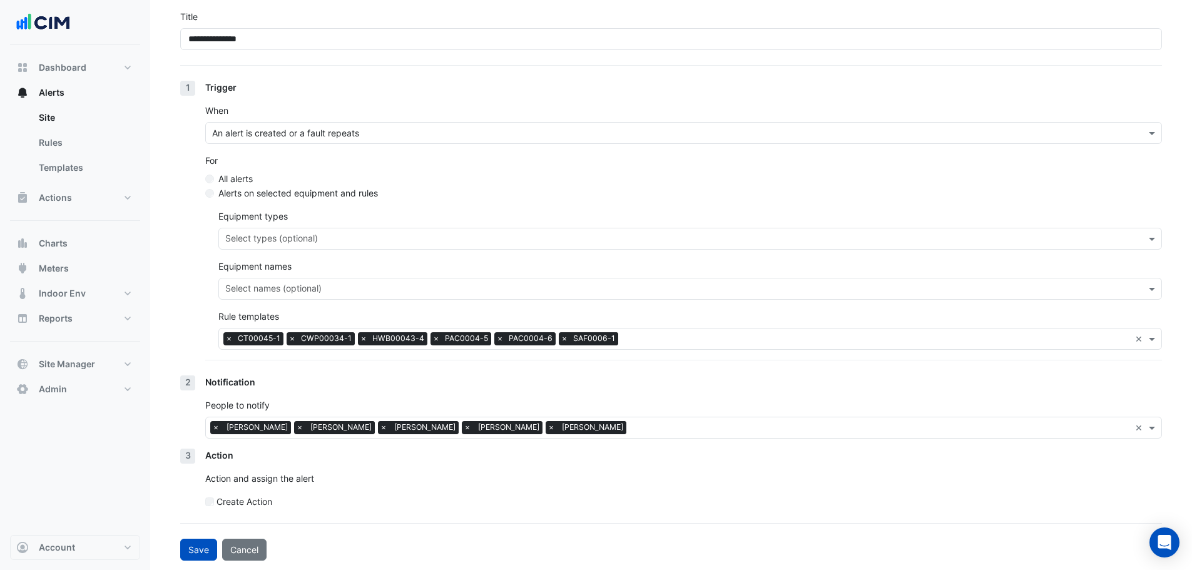
scroll to position [101, 0]
click at [474, 181] on input "text" at bounding box center [881, 428] width 499 height 13
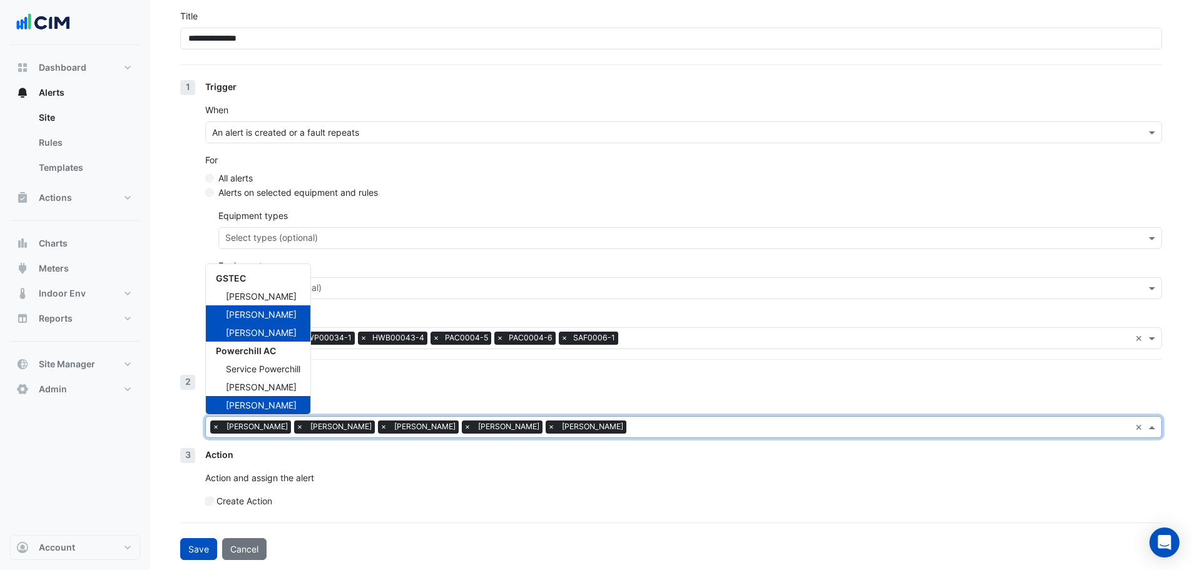
scroll to position [168, 0]
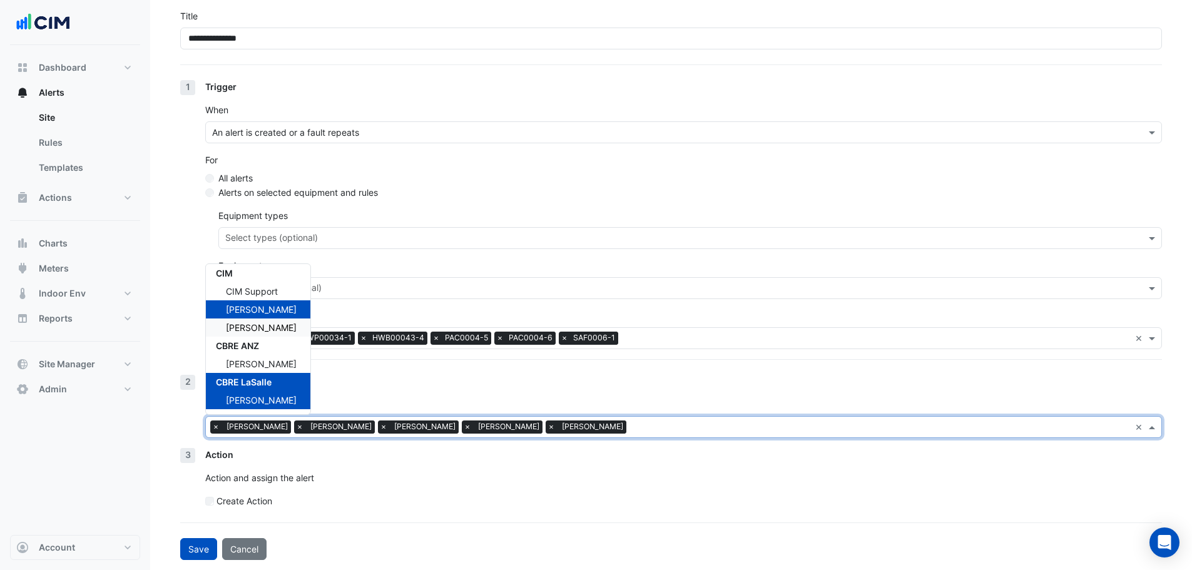
click at [240, 181] on span "Liam Dent" at bounding box center [261, 327] width 71 height 11
click at [192, 181] on button "Save" at bounding box center [198, 549] width 37 height 22
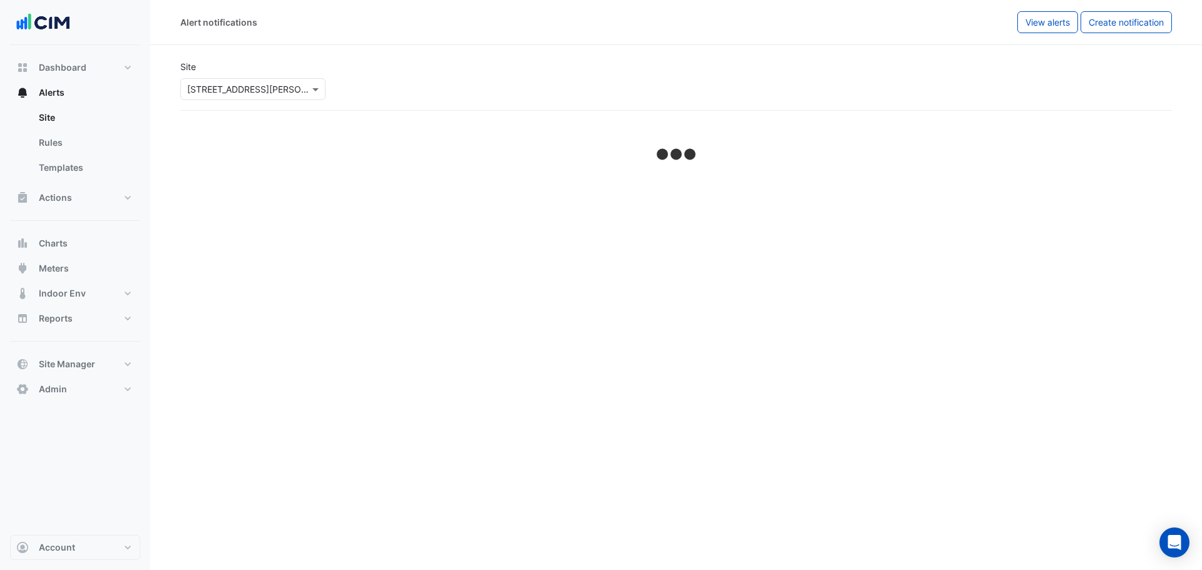
select select "******"
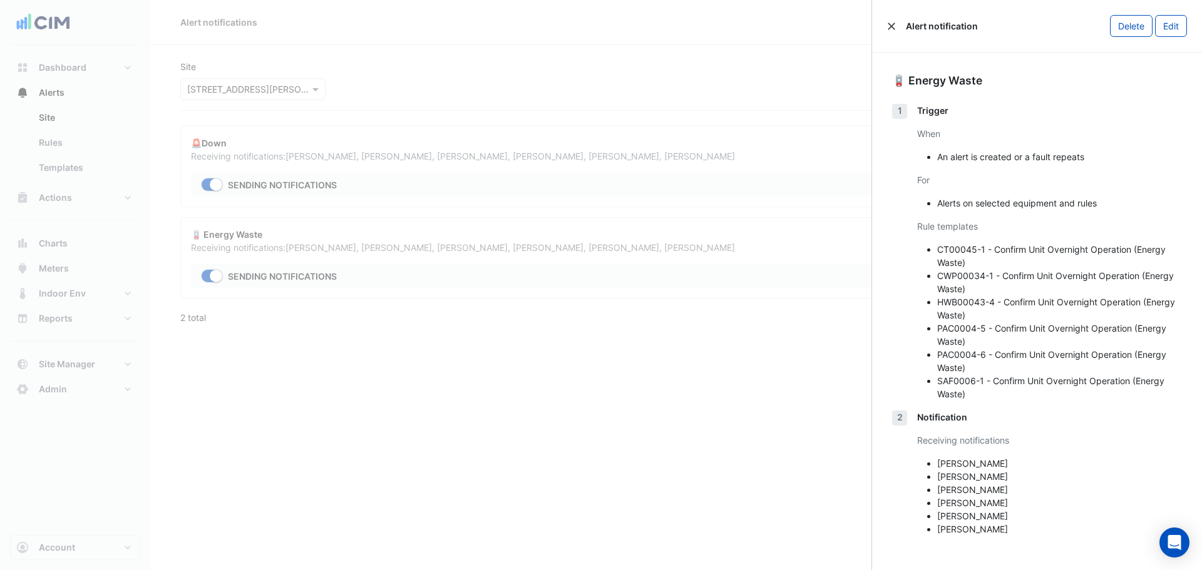
click at [474, 30] on button "Close" at bounding box center [891, 26] width 9 height 9
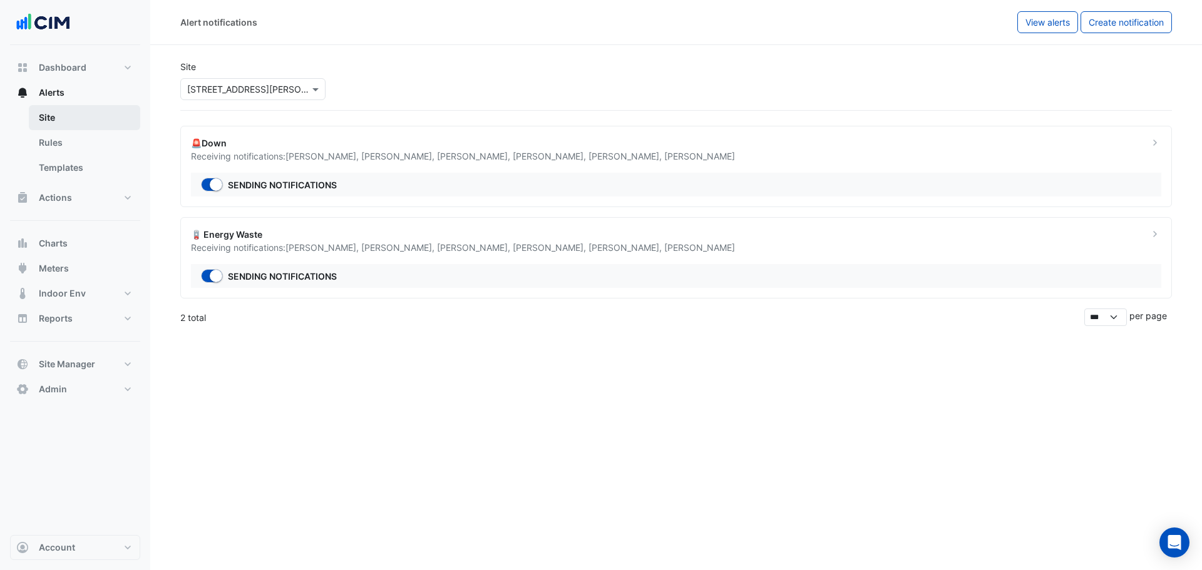
click at [95, 111] on link "Site" at bounding box center [84, 117] width 111 height 25
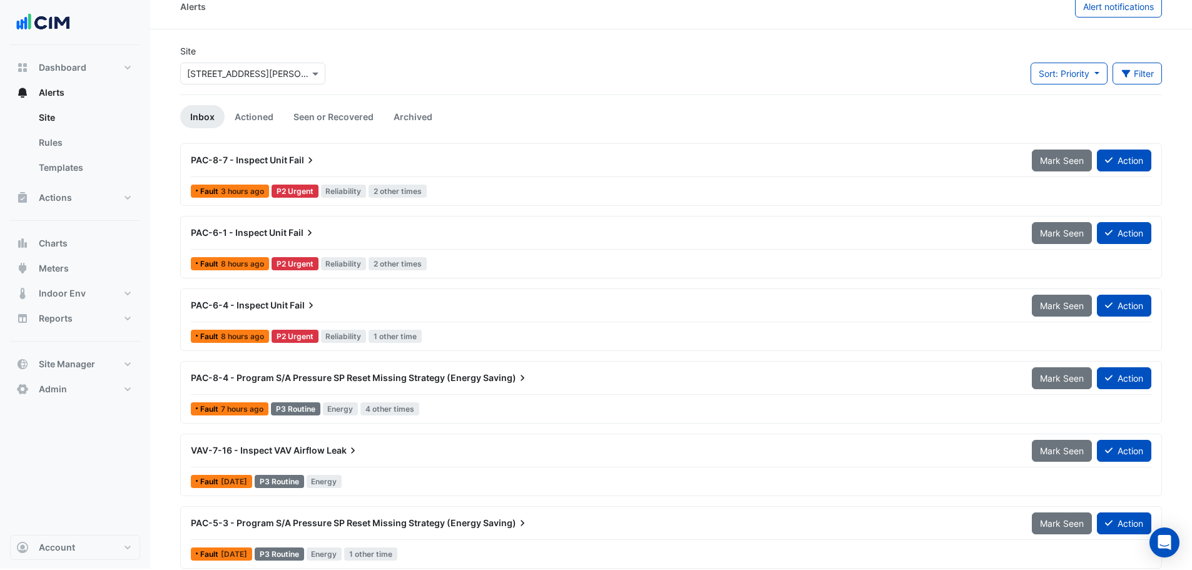
scroll to position [24, 0]
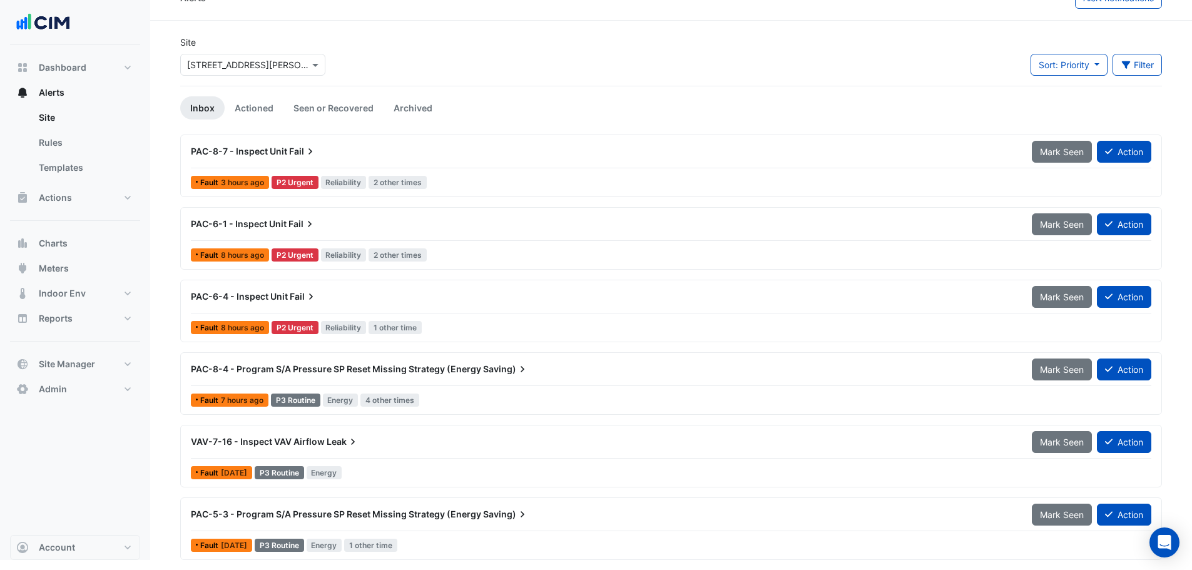
click at [474, 181] on icon at bounding box center [522, 369] width 13 height 13
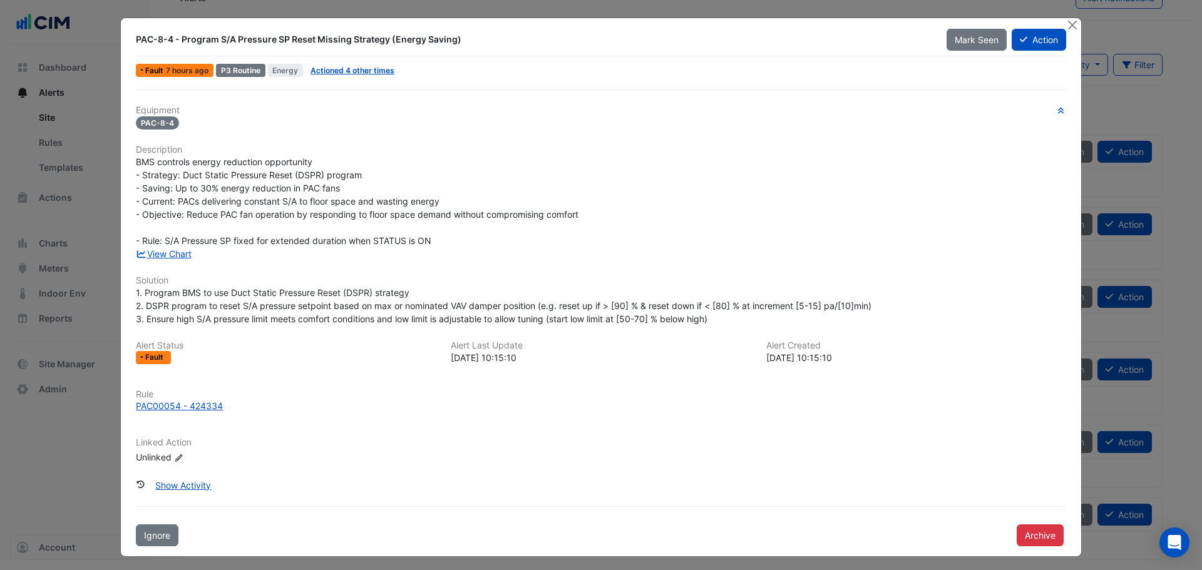
click at [474, 17] on ngb-modal-window "PAC-8-4 - Program S/A Pressure SP Reset Missing Strategy (Energy Saving) Mark S…" at bounding box center [601, 285] width 1202 height 570
click at [474, 27] on button "Close" at bounding box center [1071, 24] width 13 height 13
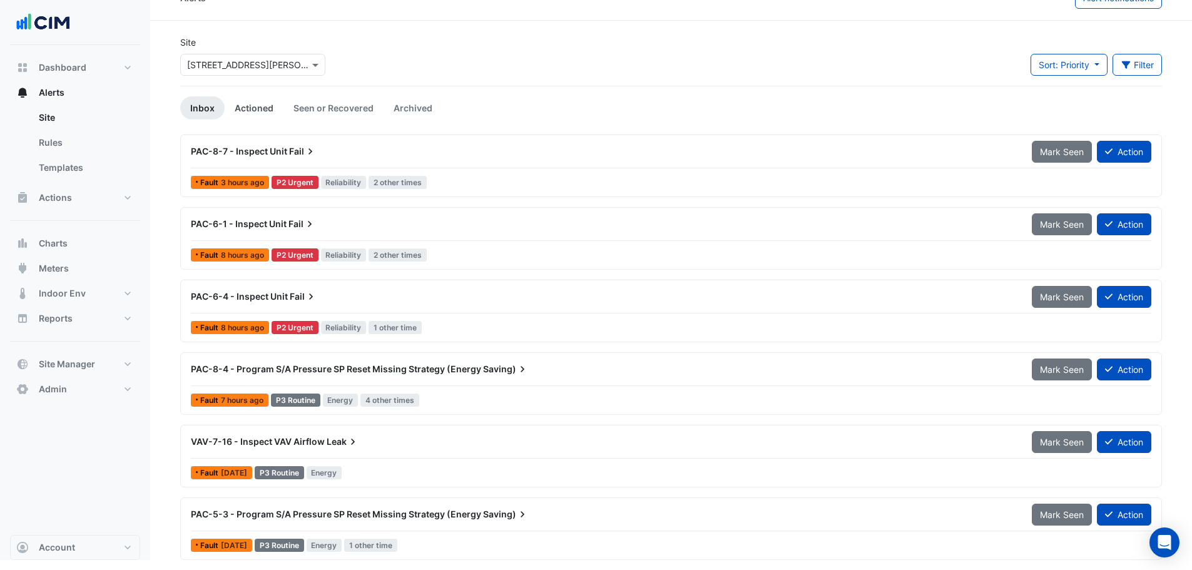
click at [259, 111] on link "Actioned" at bounding box center [254, 107] width 59 height 23
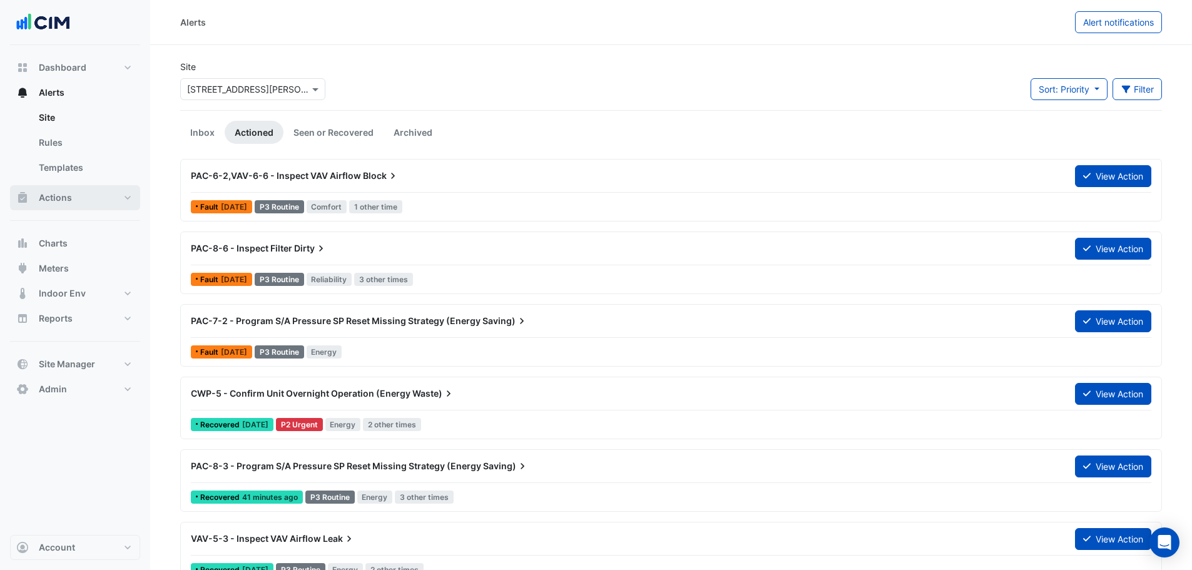
drag, startPoint x: 77, startPoint y: 201, endPoint x: 148, endPoint y: 200, distance: 70.7
click at [148, 181] on nav "Dashboard Portfolio Ratings Performance Alerts Site Rules Templates Actions Sit…" at bounding box center [75, 285] width 150 height 570
click at [260, 181] on div "PAC-7-2 - Program S/A Pressure SP Reset Missing Strategy (Energy Saving)" at bounding box center [625, 321] width 869 height 13
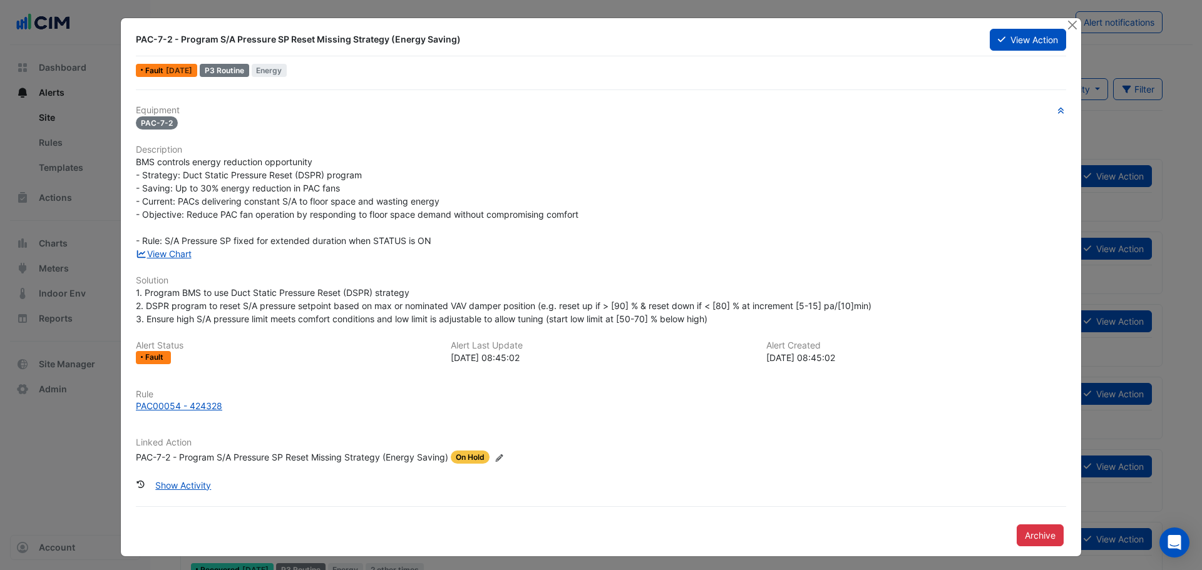
click at [474, 26] on div "PAC-7-2 - Program S/A Pressure SP Reset Missing Strategy (Energy Saving) View A…" at bounding box center [601, 287] width 960 height 538
click at [474, 39] on button "View Action" at bounding box center [1028, 40] width 76 height 22
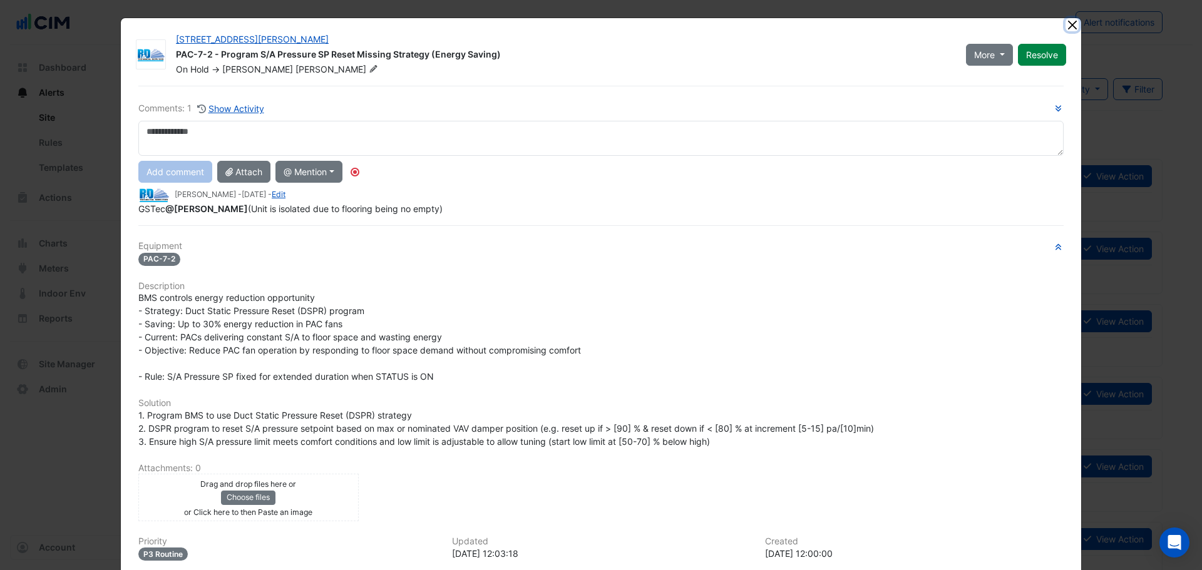
click at [474, 26] on button "Close" at bounding box center [1071, 24] width 13 height 13
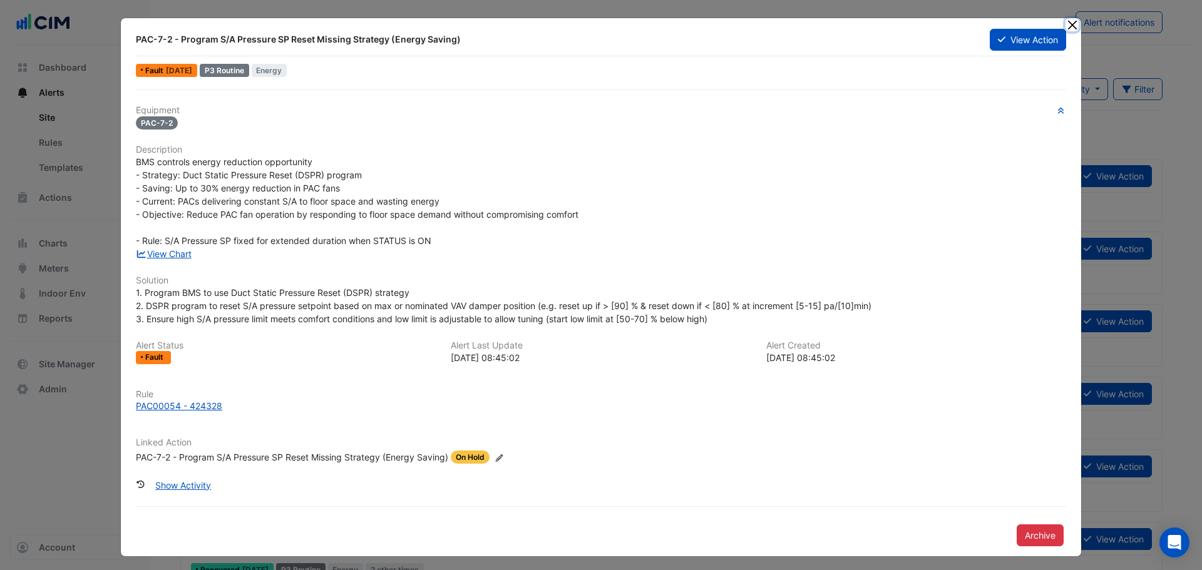
click at [474, 25] on button "Close" at bounding box center [1071, 24] width 13 height 13
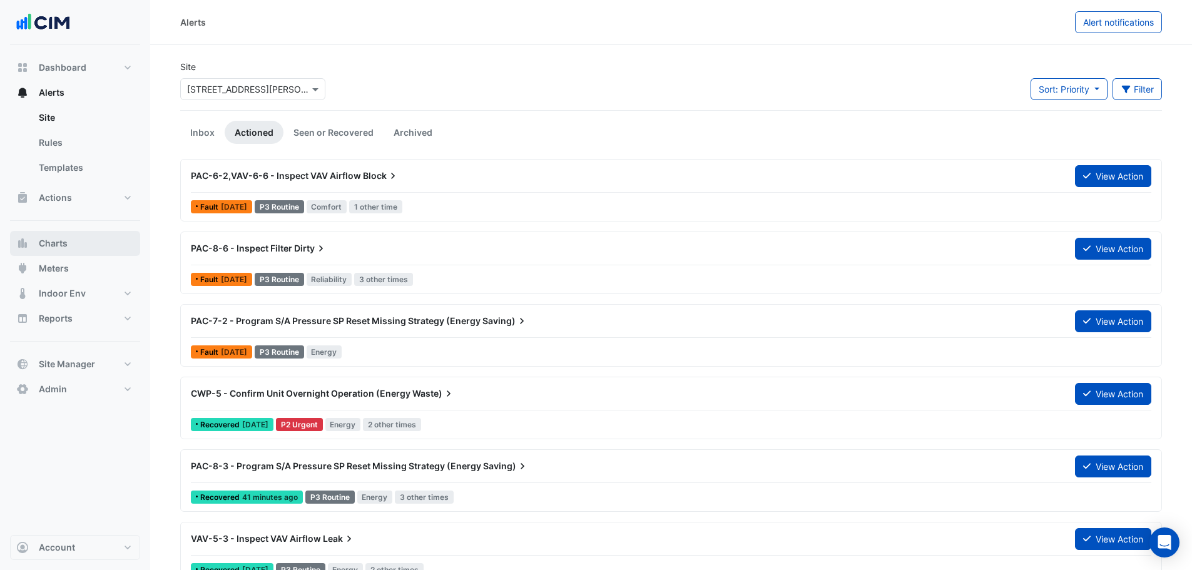
click at [55, 181] on span "Charts" at bounding box center [53, 243] width 29 height 13
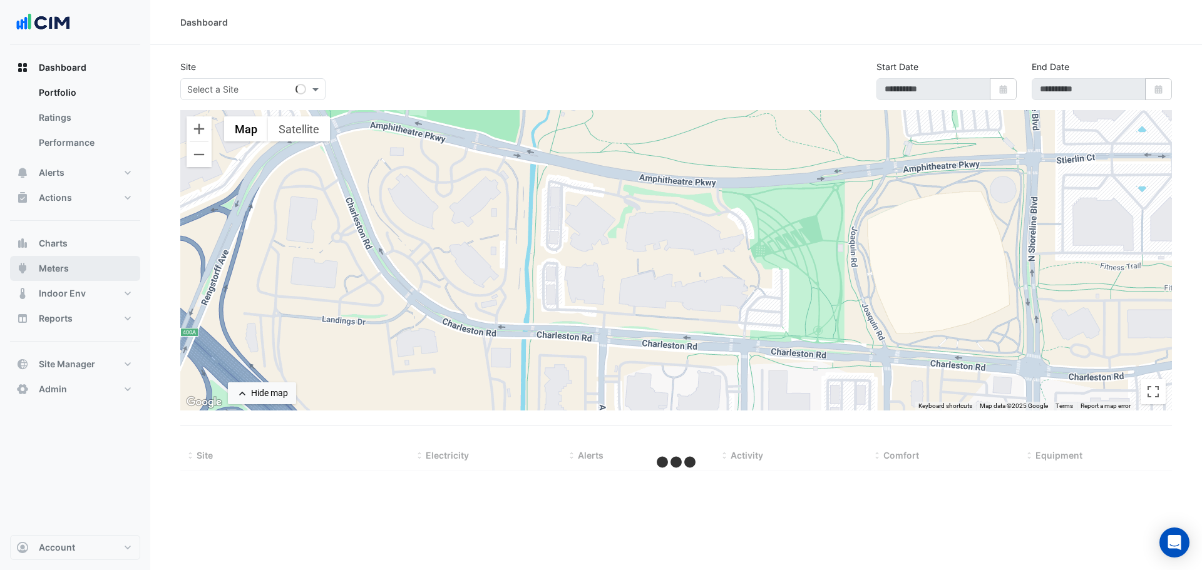
click at [75, 265] on button "Meters" at bounding box center [75, 268] width 130 height 25
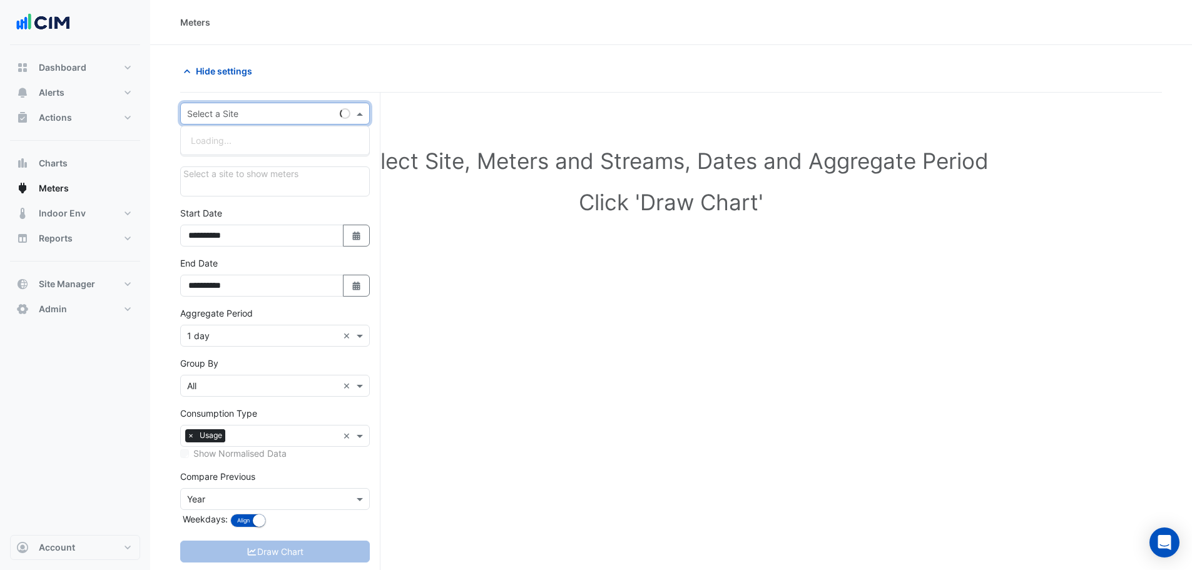
click at [266, 118] on input "text" at bounding box center [262, 114] width 151 height 13
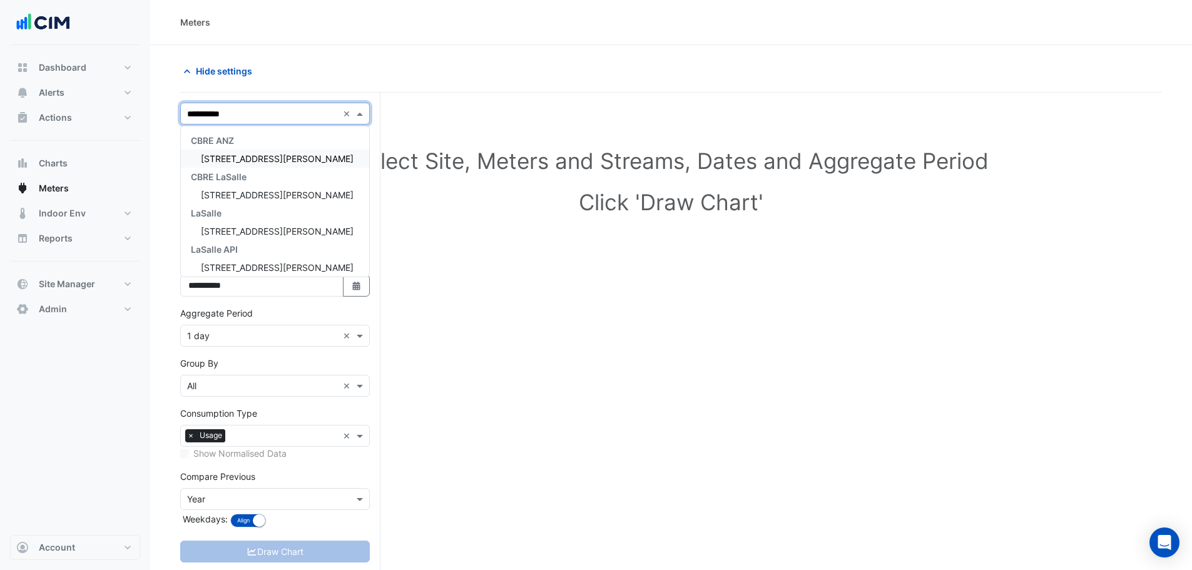
type input "**********"
click at [242, 158] on span "[STREET_ADDRESS][PERSON_NAME]" at bounding box center [277, 158] width 153 height 11
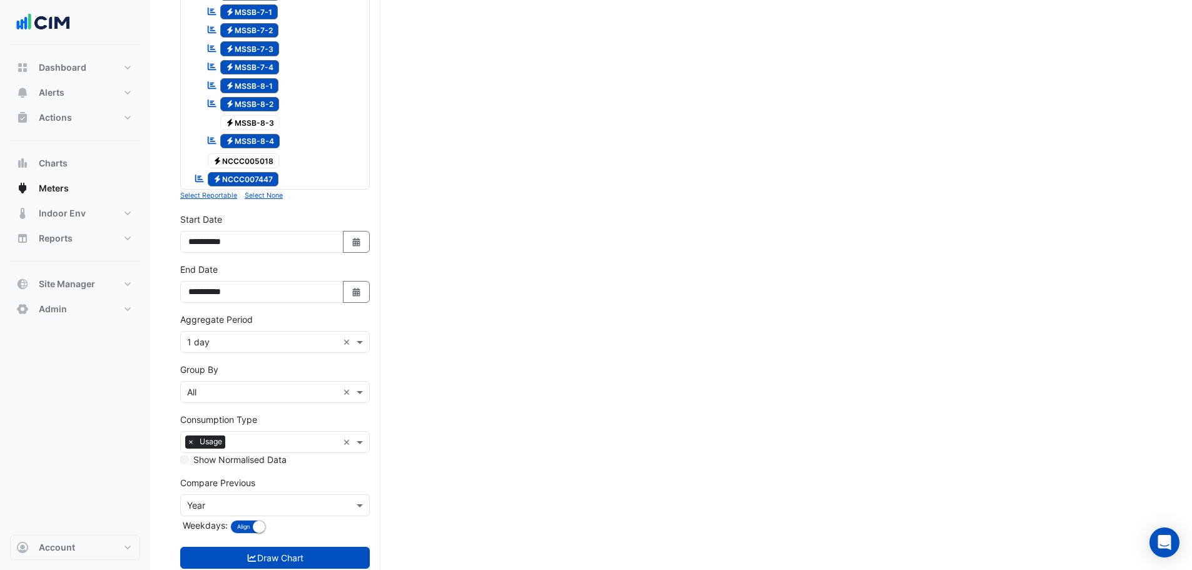
scroll to position [508, 0]
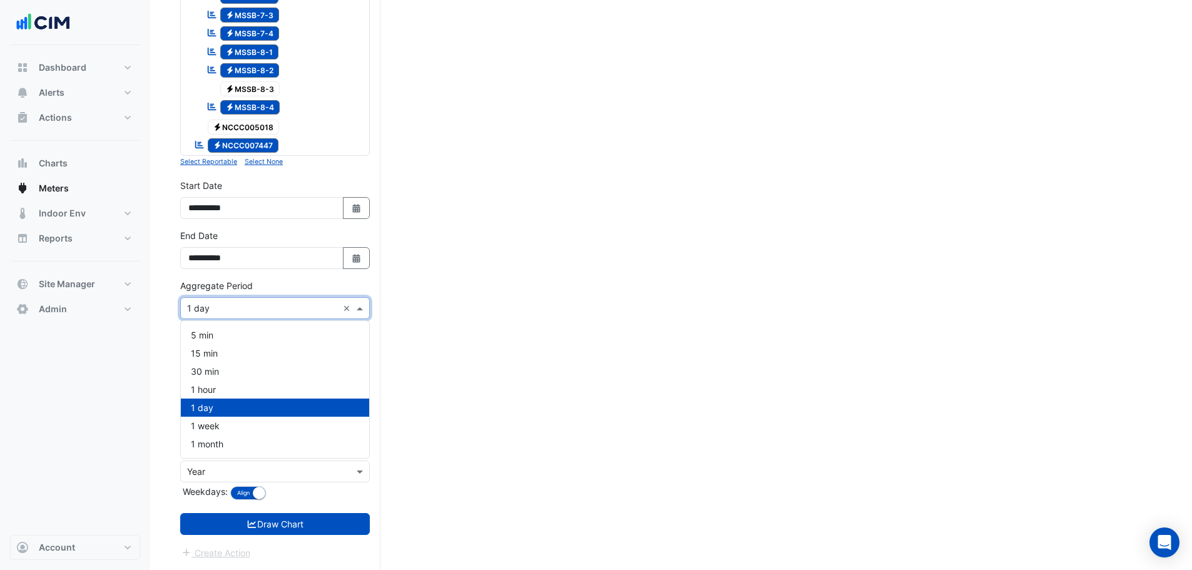
click at [250, 308] on input "text" at bounding box center [262, 308] width 151 height 13
click at [165, 369] on section "Hide settings Select Site, Meters and Streams, Dates and Aggregate Period Click…" at bounding box center [671, 53] width 1042 height 1033
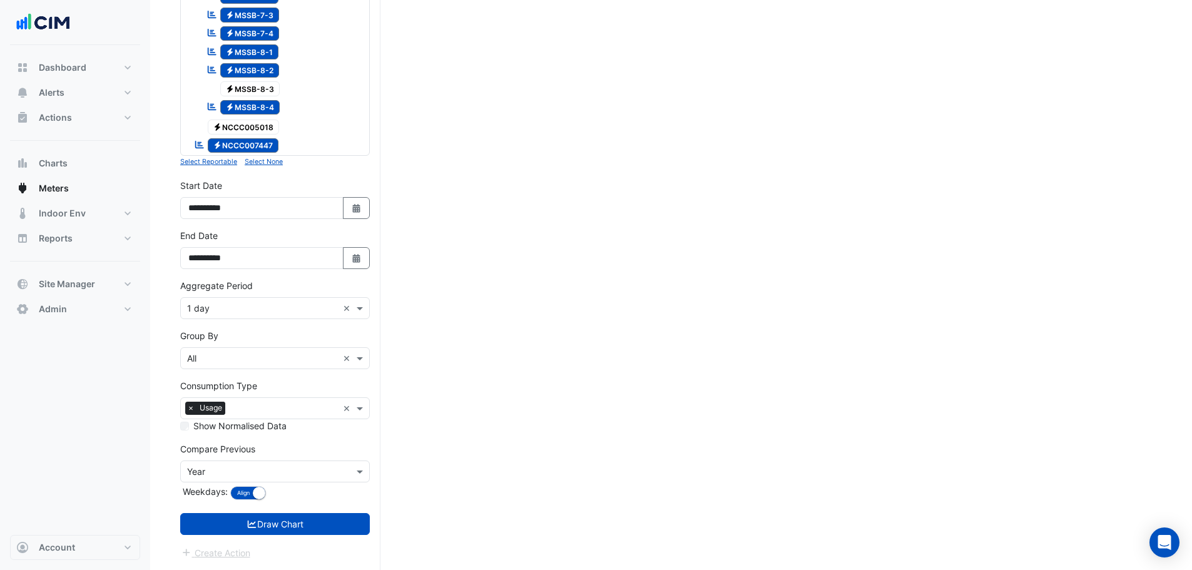
click at [214, 367] on div "Group By × All ×" at bounding box center [275, 358] width 190 height 22
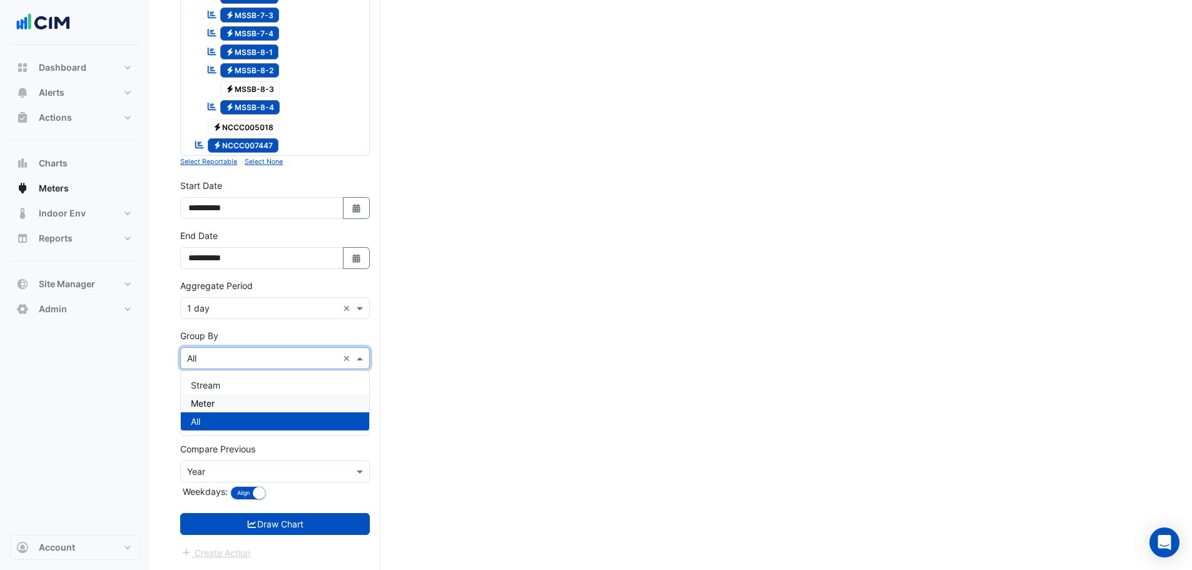
click at [200, 400] on span "Meter" at bounding box center [203, 403] width 24 height 11
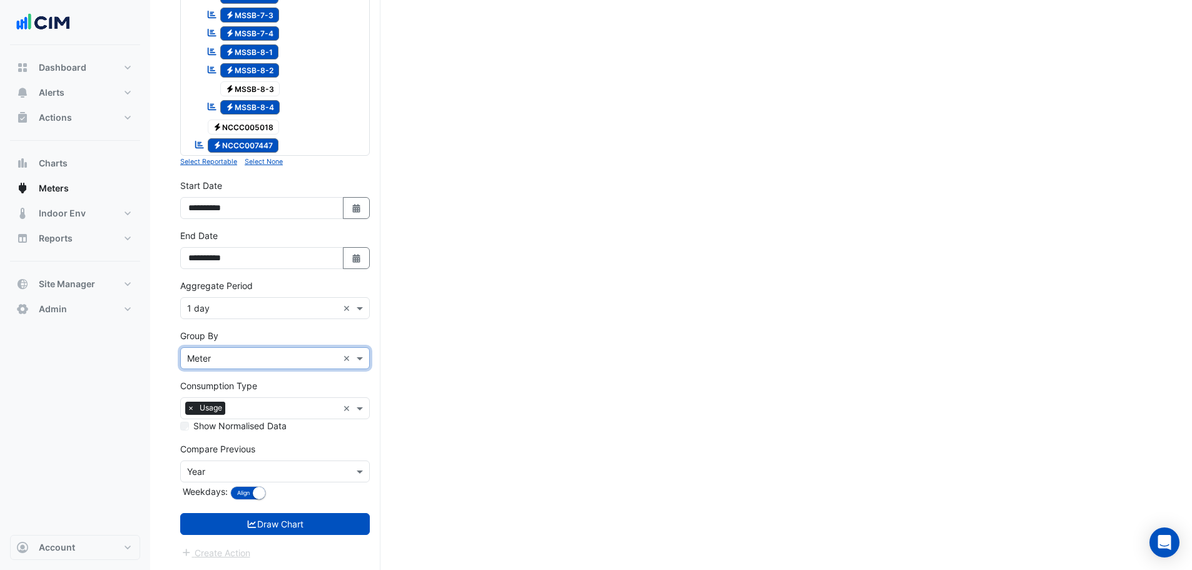
click at [257, 312] on input "text" at bounding box center [262, 308] width 151 height 13
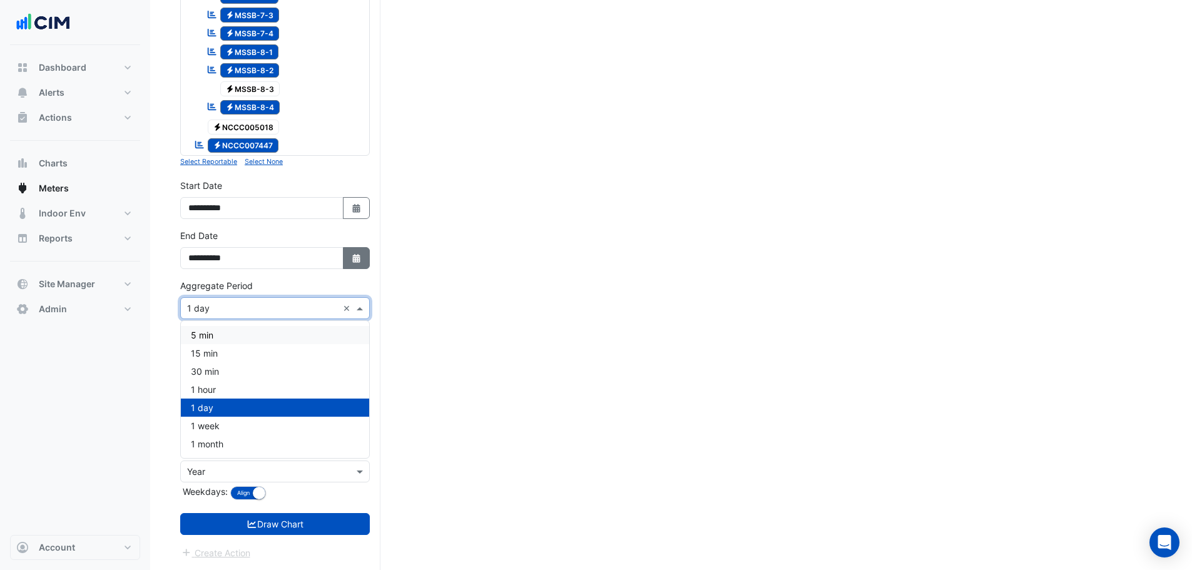
click at [358, 259] on icon "Select Date" at bounding box center [356, 258] width 11 height 9
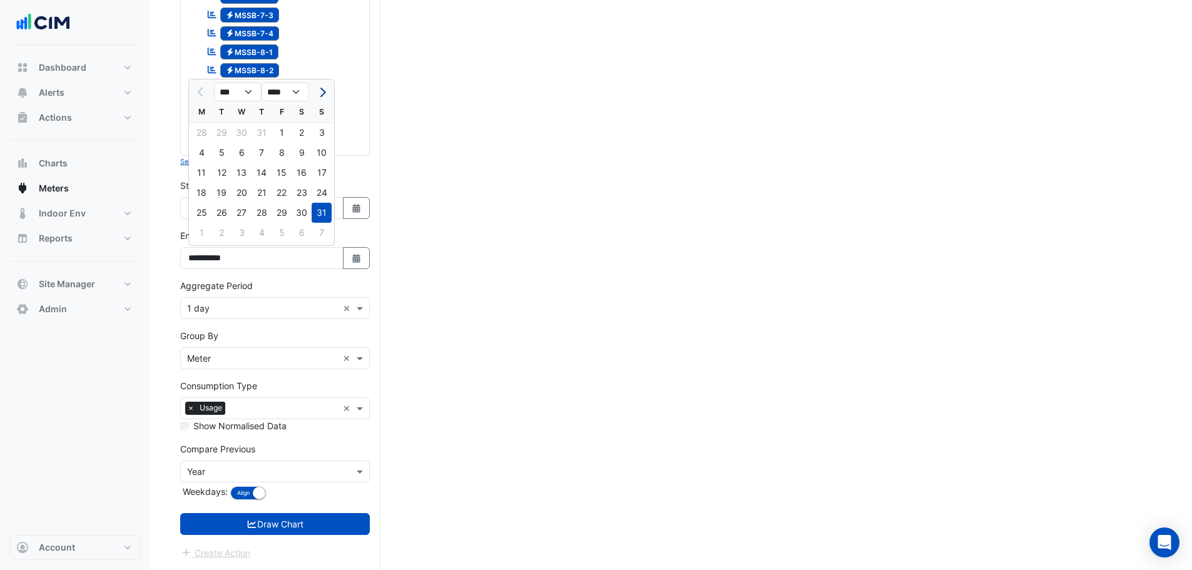
click at [320, 97] on button "Next month" at bounding box center [321, 92] width 15 height 20
select select "*"
click at [318, 152] on div "14" at bounding box center [322, 153] width 20 height 20
type input "**********"
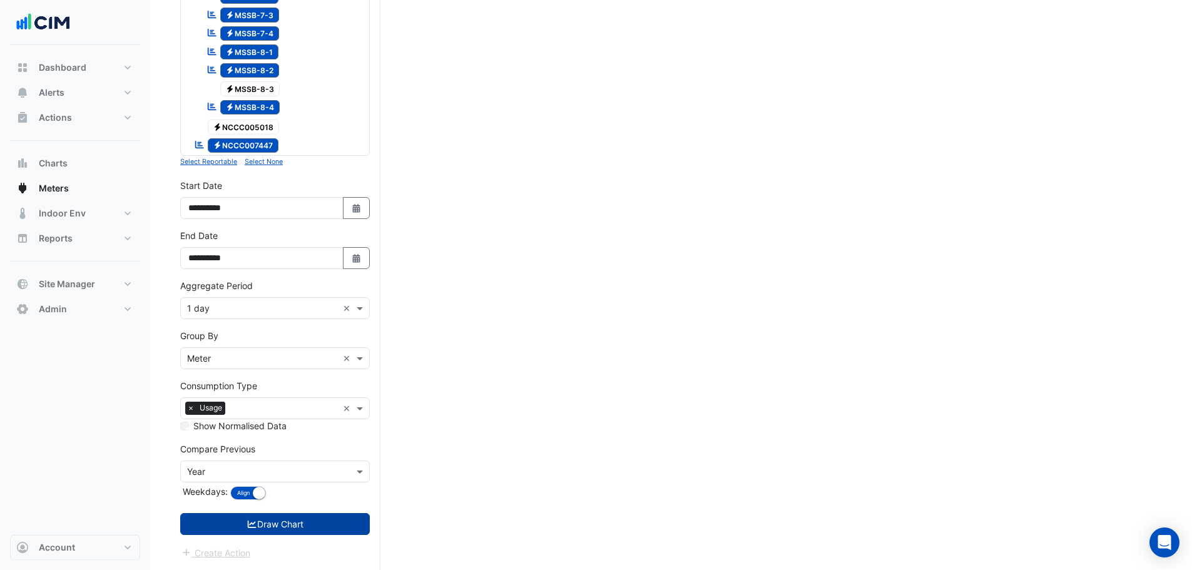
click at [295, 522] on button "Draw Chart" at bounding box center [275, 524] width 190 height 22
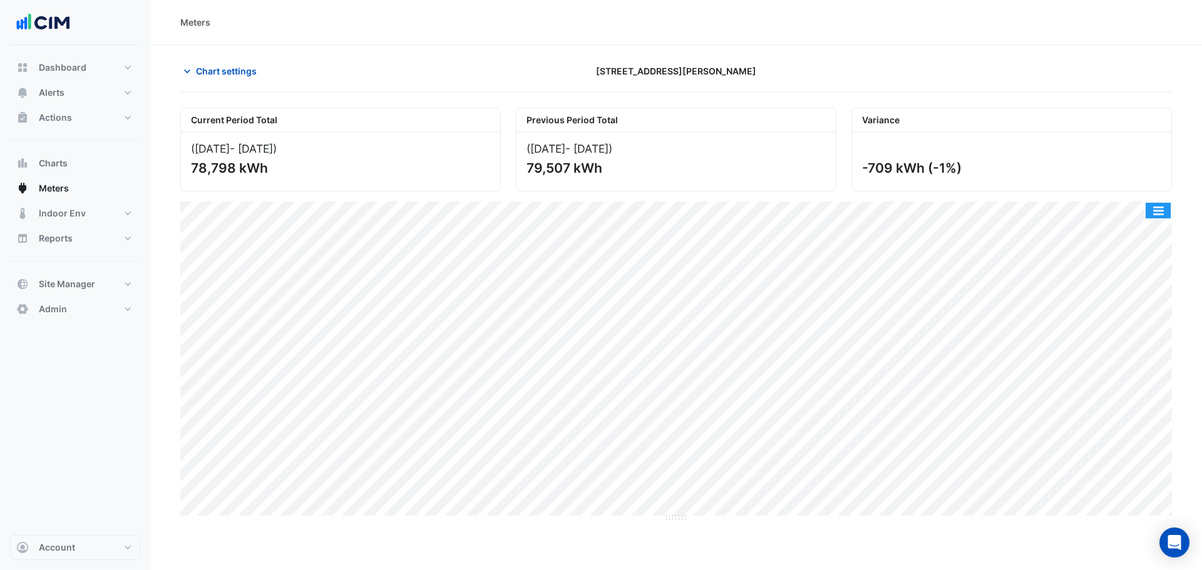
click at [1153, 205] on button "button" at bounding box center [1157, 211] width 25 height 16
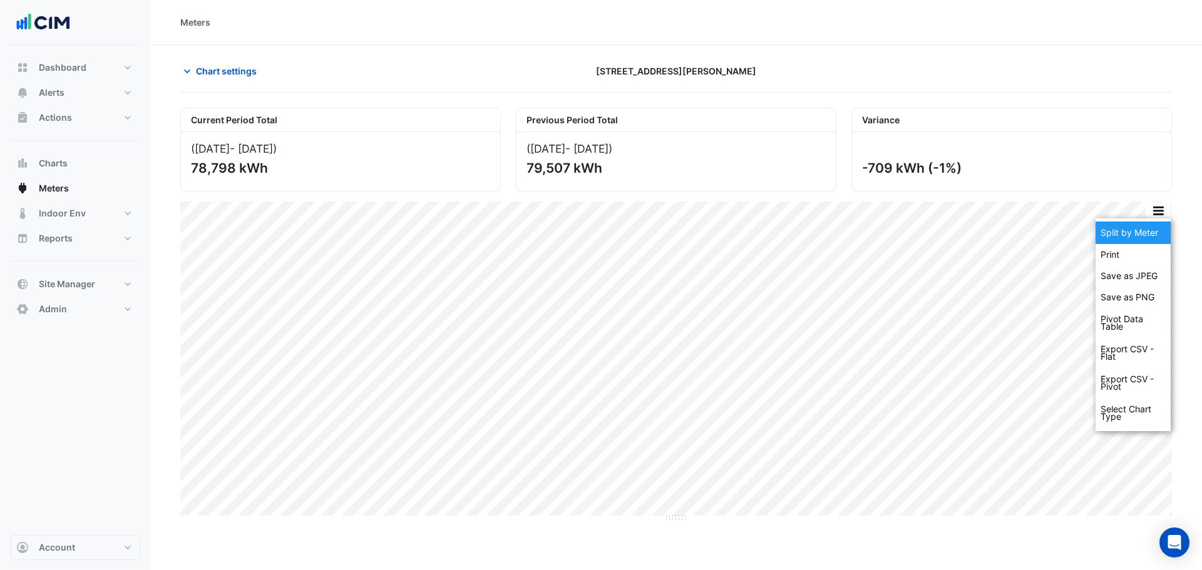
click at [1145, 227] on div "Split by Meter" at bounding box center [1132, 233] width 75 height 23
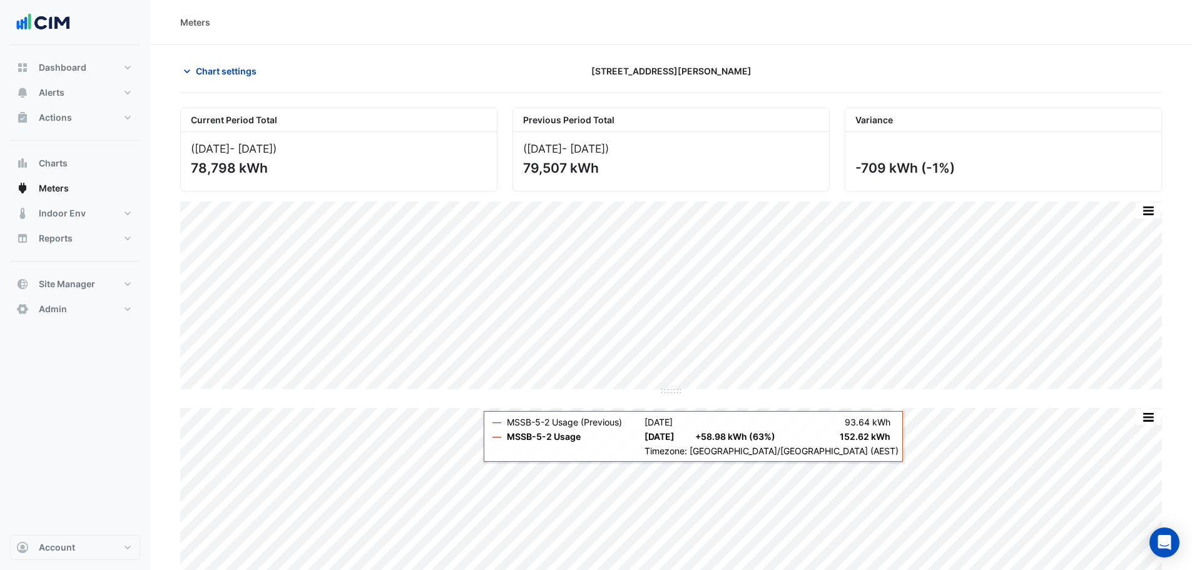
click at [209, 74] on span "Chart settings" at bounding box center [226, 70] width 61 height 13
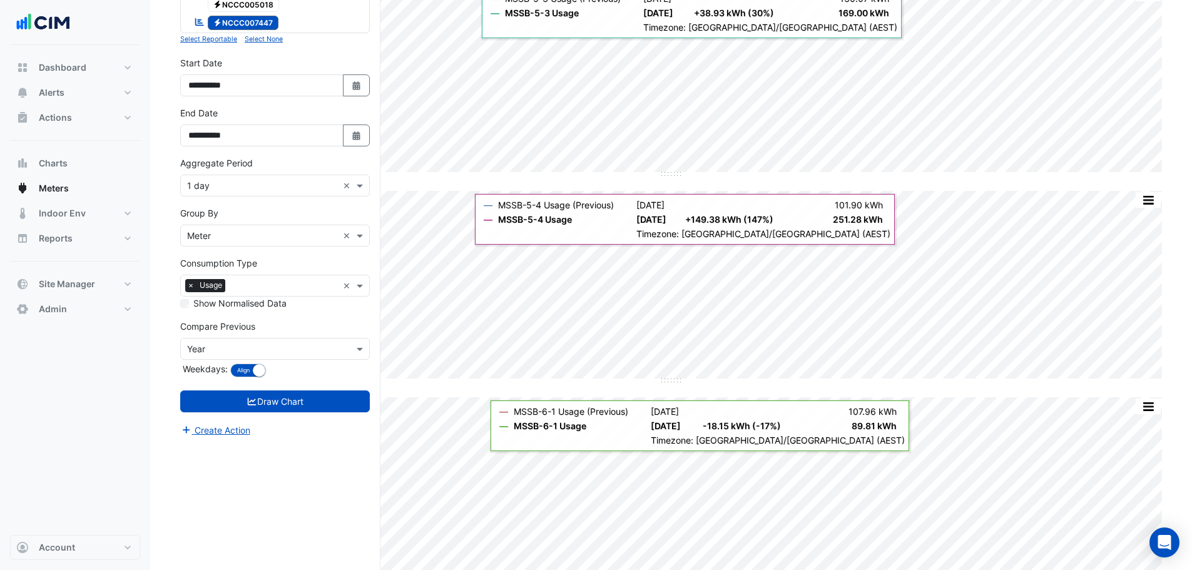
scroll to position [563, 0]
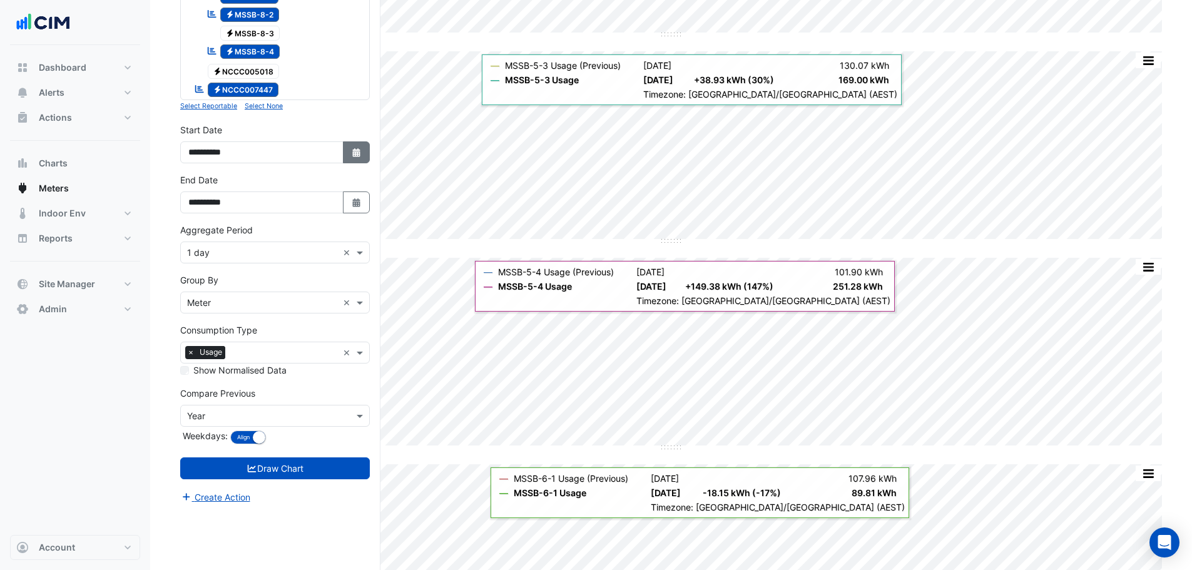
click at [367, 153] on button "Select Date" at bounding box center [357, 152] width 28 height 22
select select "*"
select select "****"
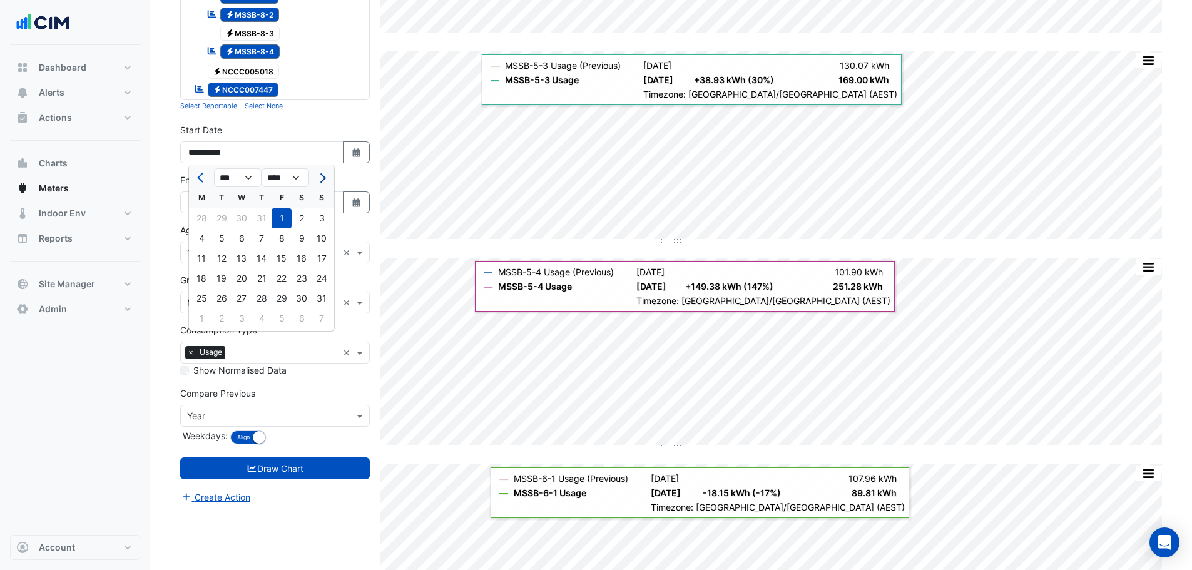
click at [324, 180] on button "Next month" at bounding box center [321, 178] width 15 height 20
select select "*"
click at [198, 213] on div "1" at bounding box center [202, 218] width 20 height 20
type input "**********"
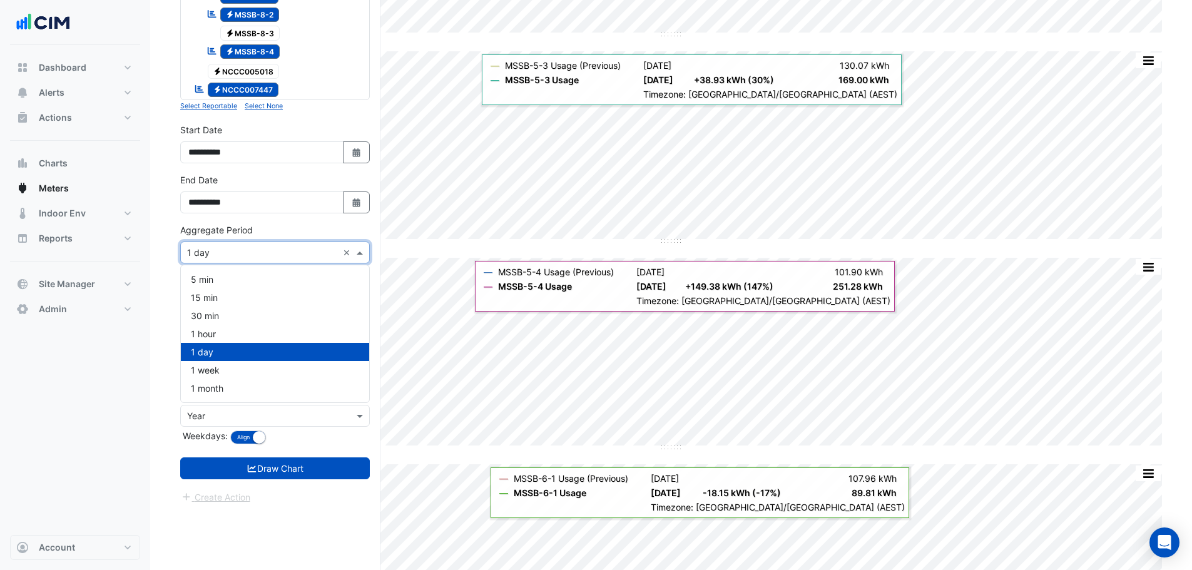
drag, startPoint x: 218, startPoint y: 252, endPoint x: 222, endPoint y: 260, distance: 9.8
click at [219, 252] on input "text" at bounding box center [262, 253] width 151 height 13
click at [213, 338] on span "1 hour" at bounding box center [203, 334] width 25 height 11
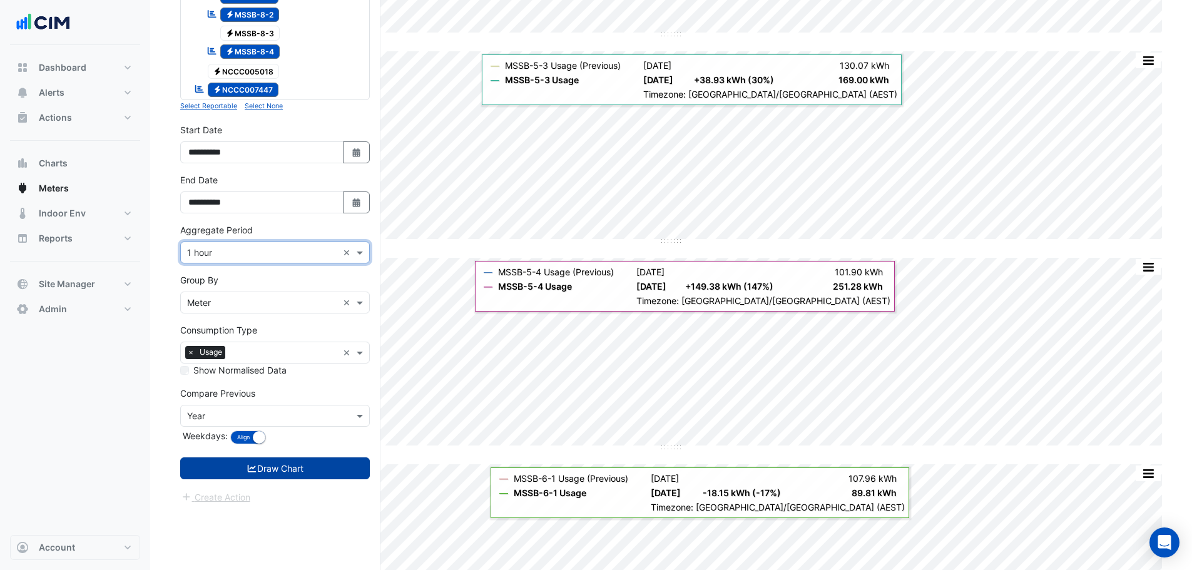
click at [240, 463] on button "Draw Chart" at bounding box center [275, 469] width 190 height 22
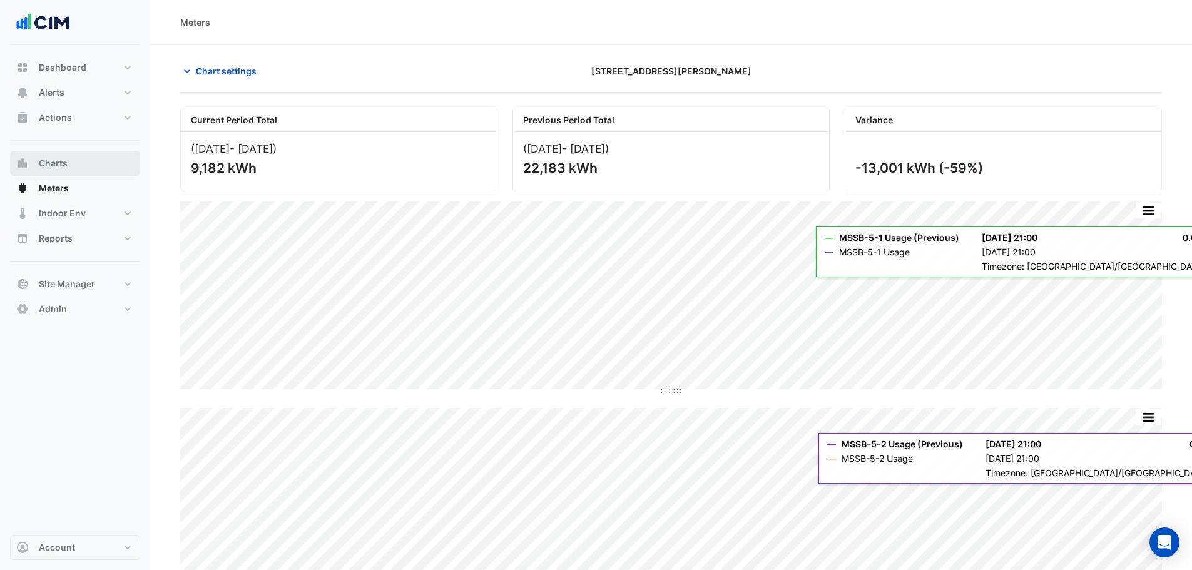
click at [68, 167] on button "Charts" at bounding box center [75, 163] width 130 height 25
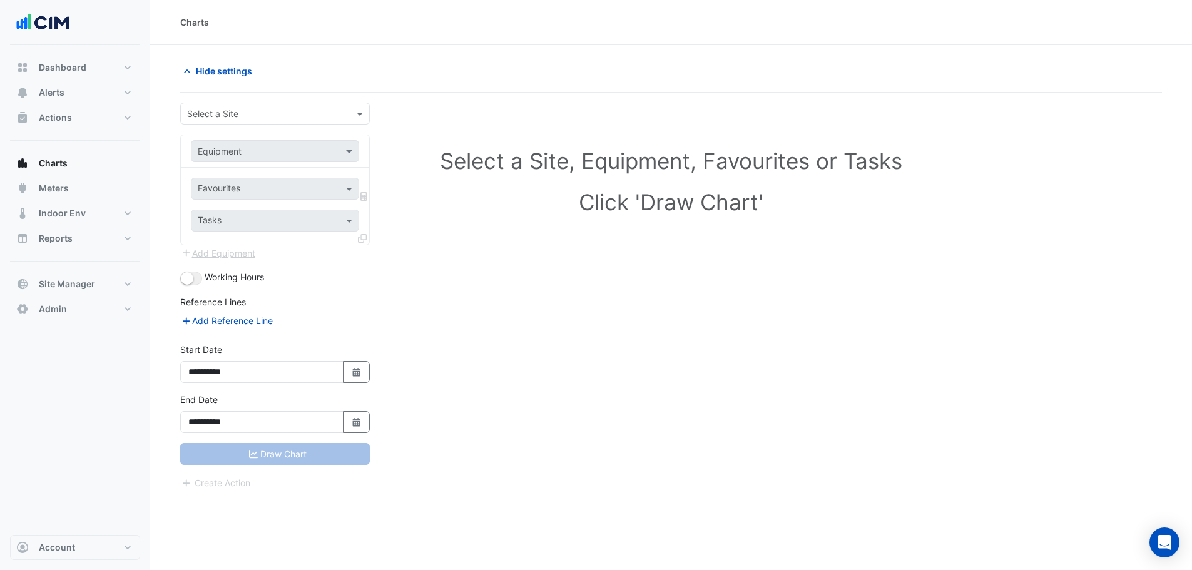
click at [260, 111] on input "text" at bounding box center [262, 114] width 151 height 13
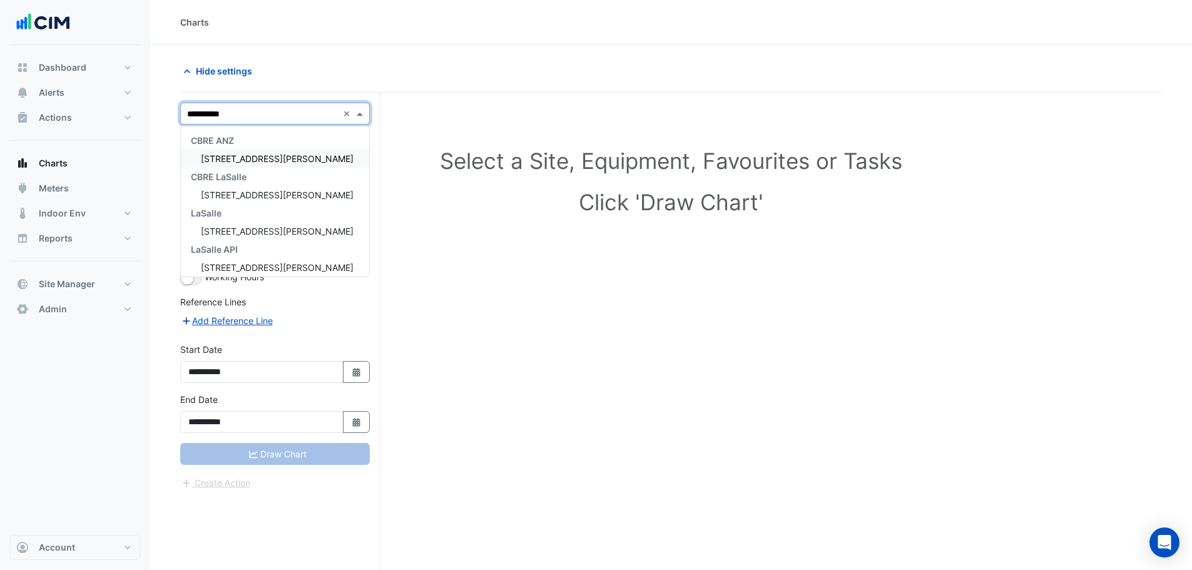
type input "**********"
click at [242, 167] on div "[STREET_ADDRESS][PERSON_NAME]" at bounding box center [275, 159] width 188 height 18
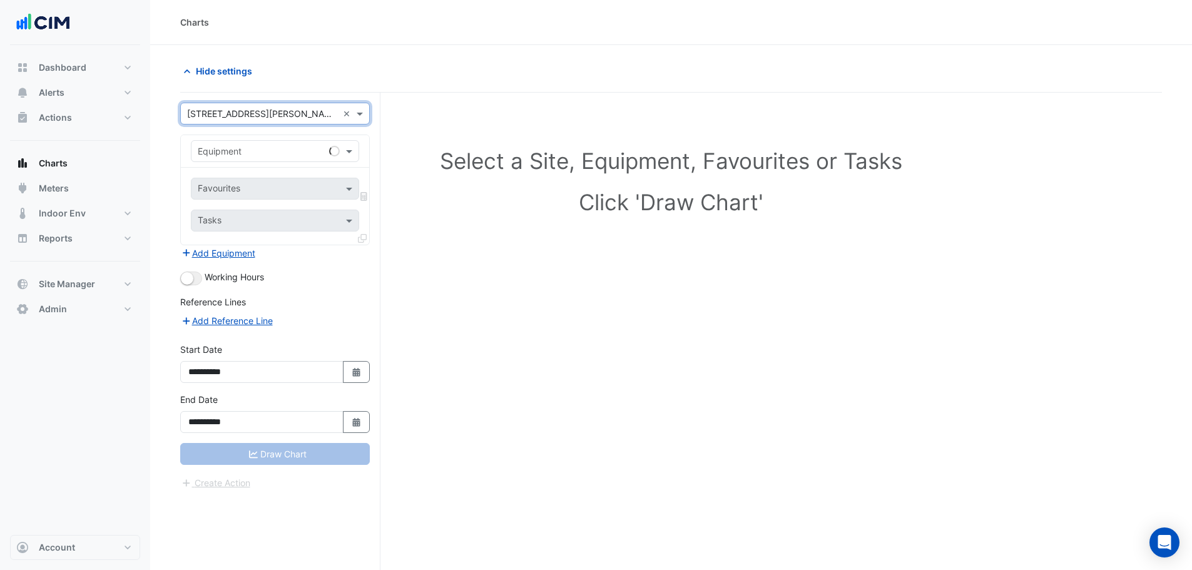
click at [248, 155] on input "text" at bounding box center [263, 151] width 130 height 13
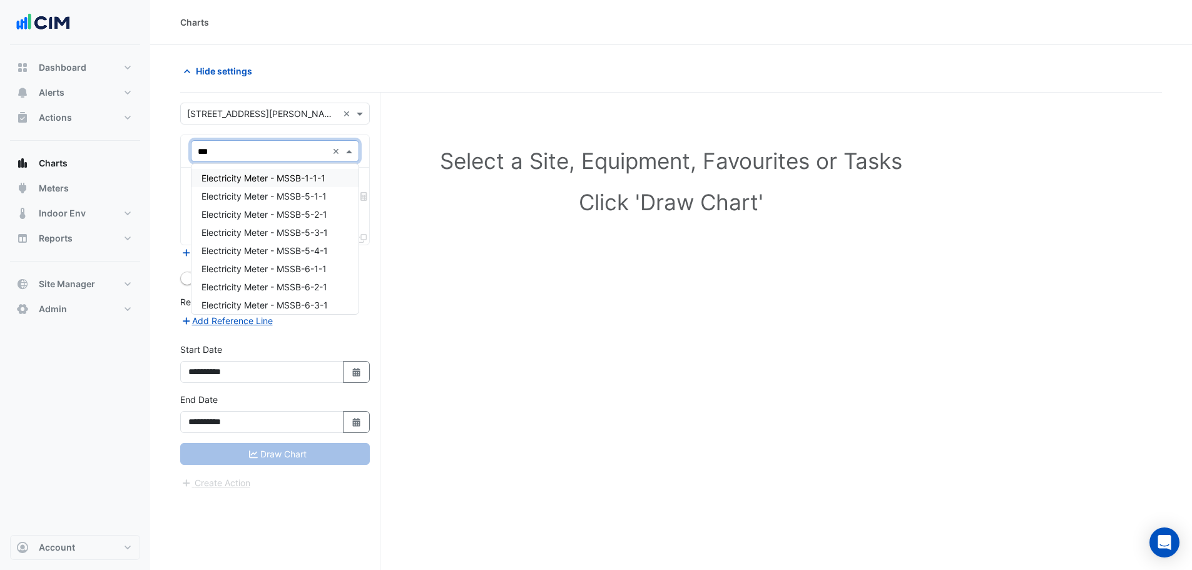
type input "****"
click at [241, 188] on div "Electricity Meter - MSSB-5-1-1" at bounding box center [275, 196] width 167 height 18
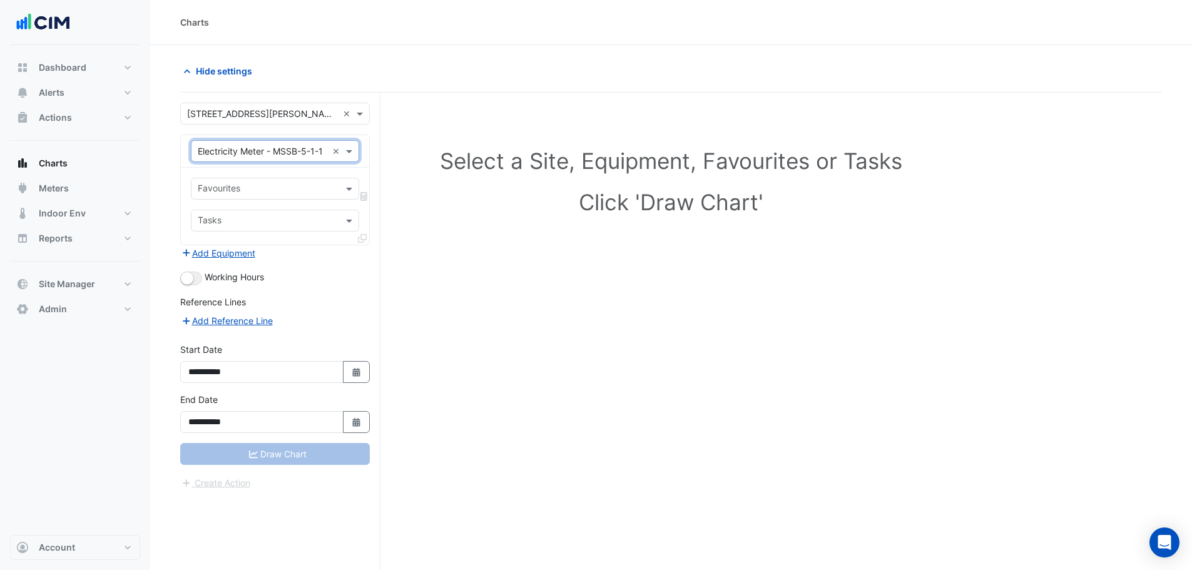
click at [289, 183] on input "text" at bounding box center [268, 189] width 140 height 13
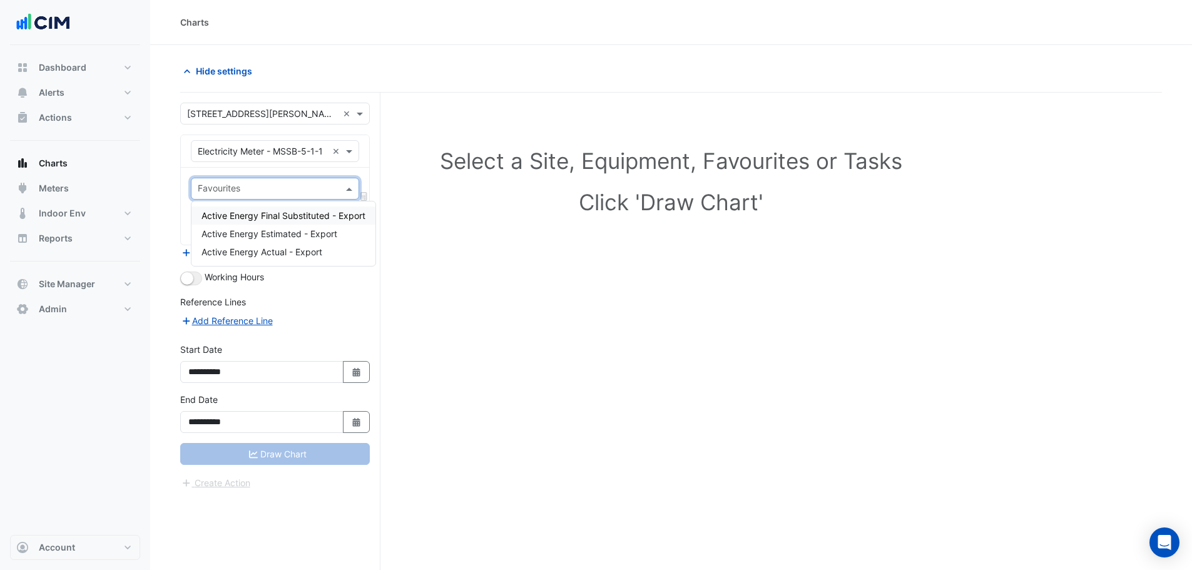
click at [290, 149] on input "text" at bounding box center [263, 151] width 130 height 13
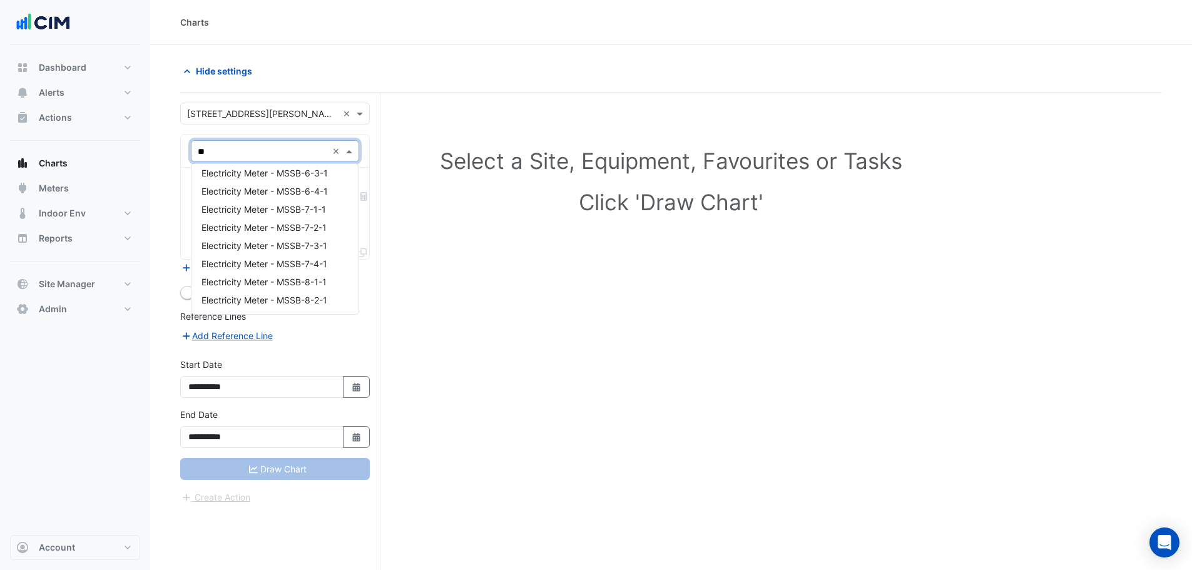
scroll to position [23, 0]
type input "****"
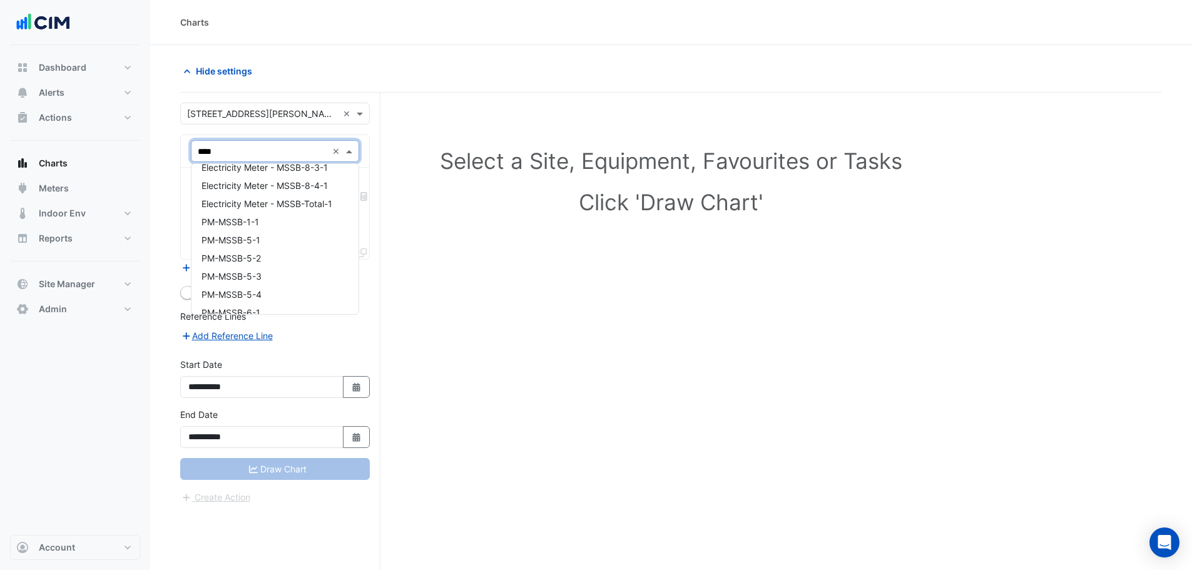
scroll to position [274, 0]
click at [283, 250] on div "PM-MSSB-5-1" at bounding box center [275, 249] width 167 height 18
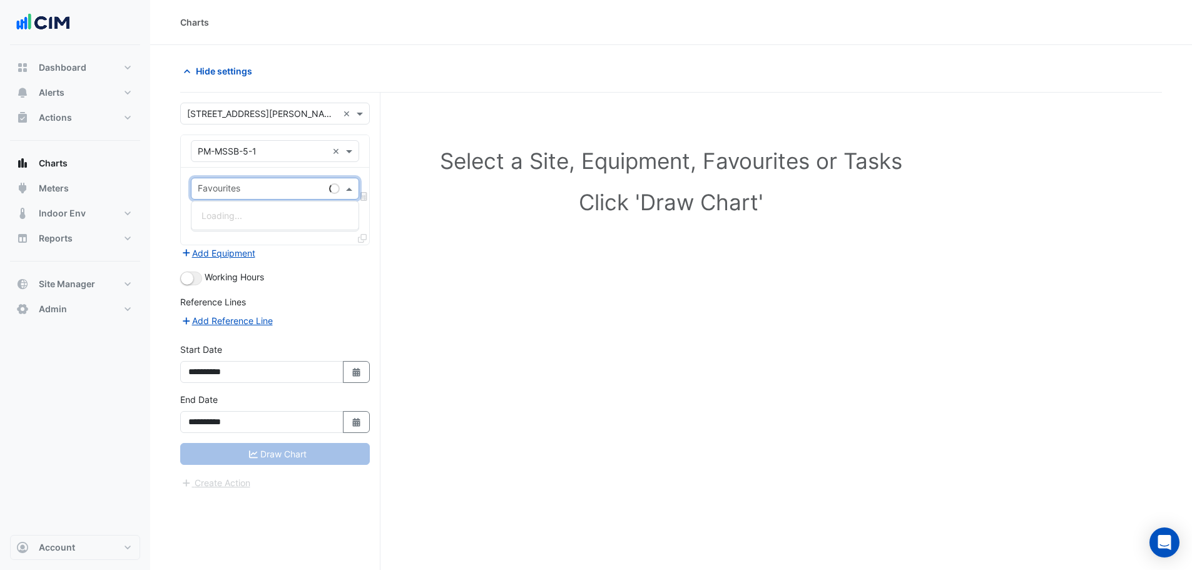
click at [264, 194] on input "text" at bounding box center [261, 189] width 126 height 13
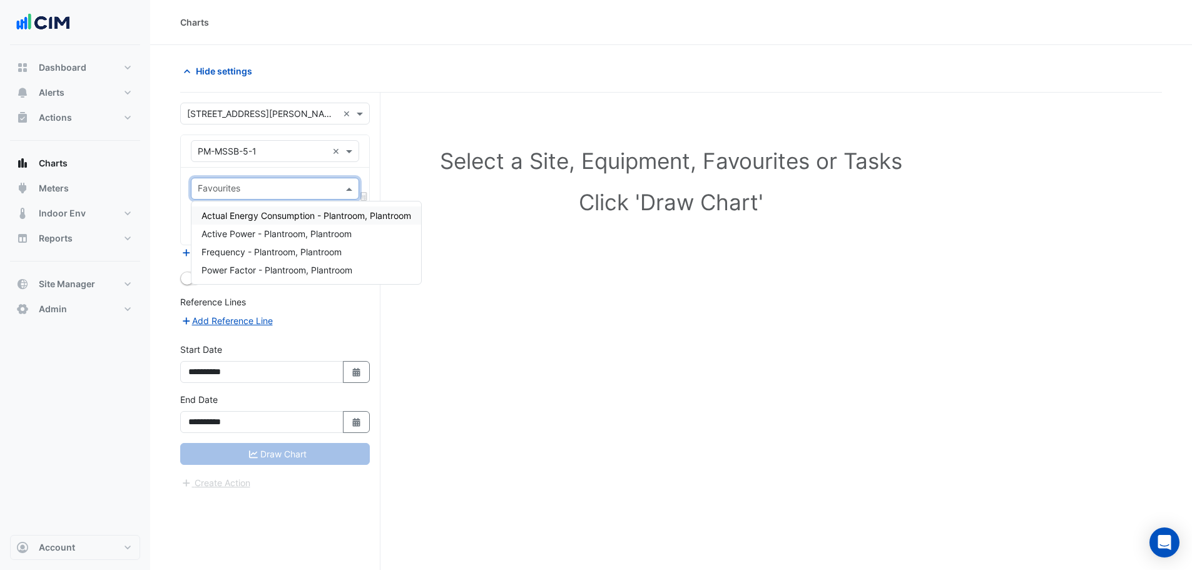
click at [274, 212] on span "Actual Energy Consumption - Plantroom, Plantroom" at bounding box center [307, 215] width 210 height 11
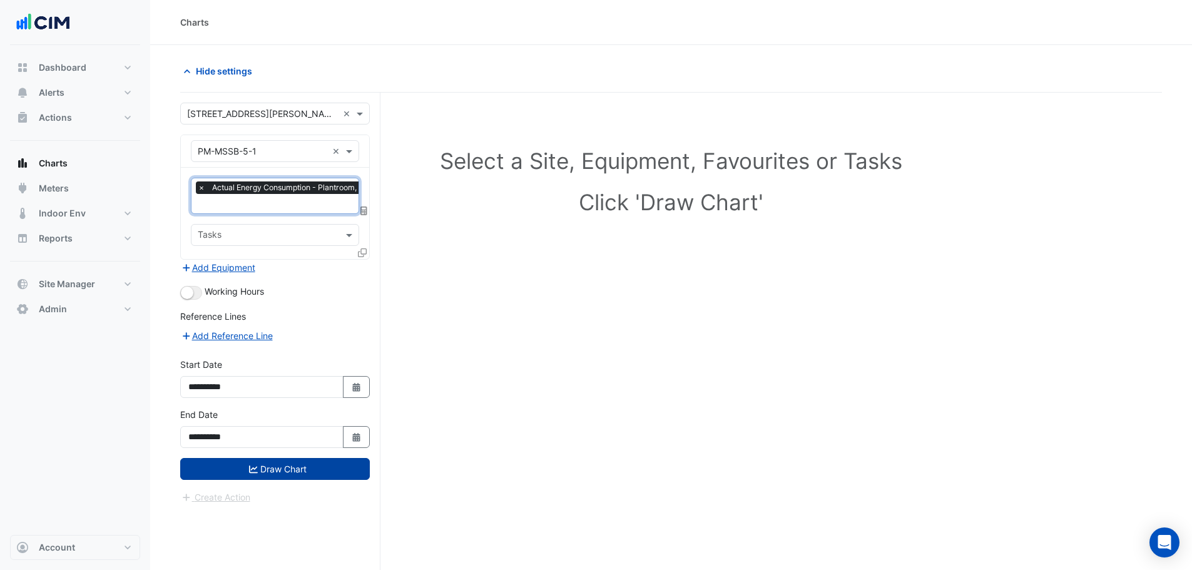
click at [259, 463] on button "Draw Chart" at bounding box center [275, 469] width 190 height 22
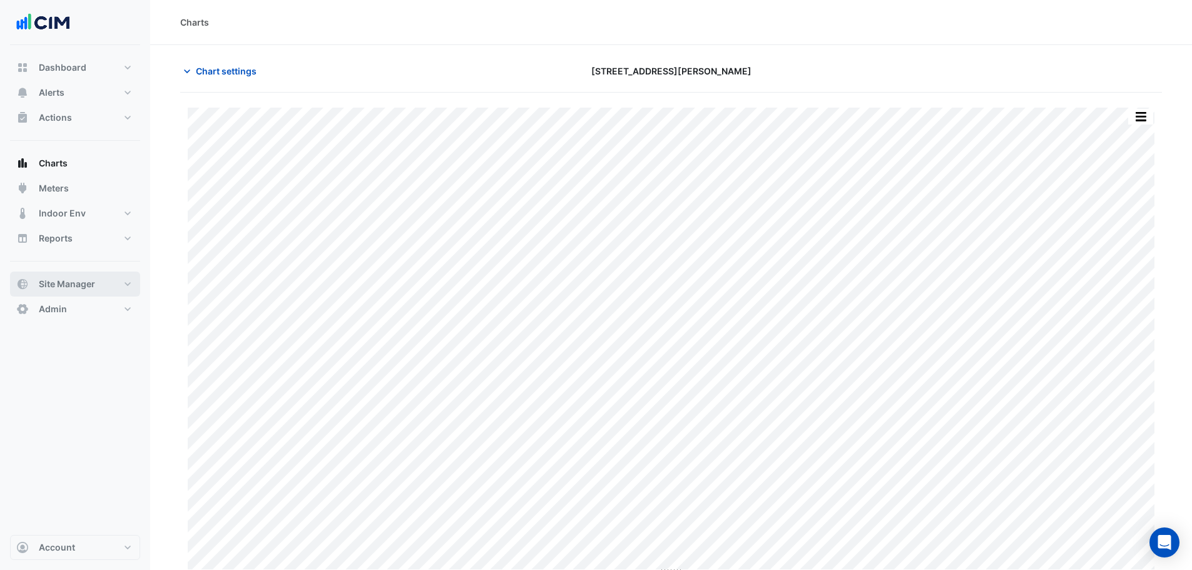
click at [107, 285] on button "Site Manager" at bounding box center [75, 284] width 130 height 25
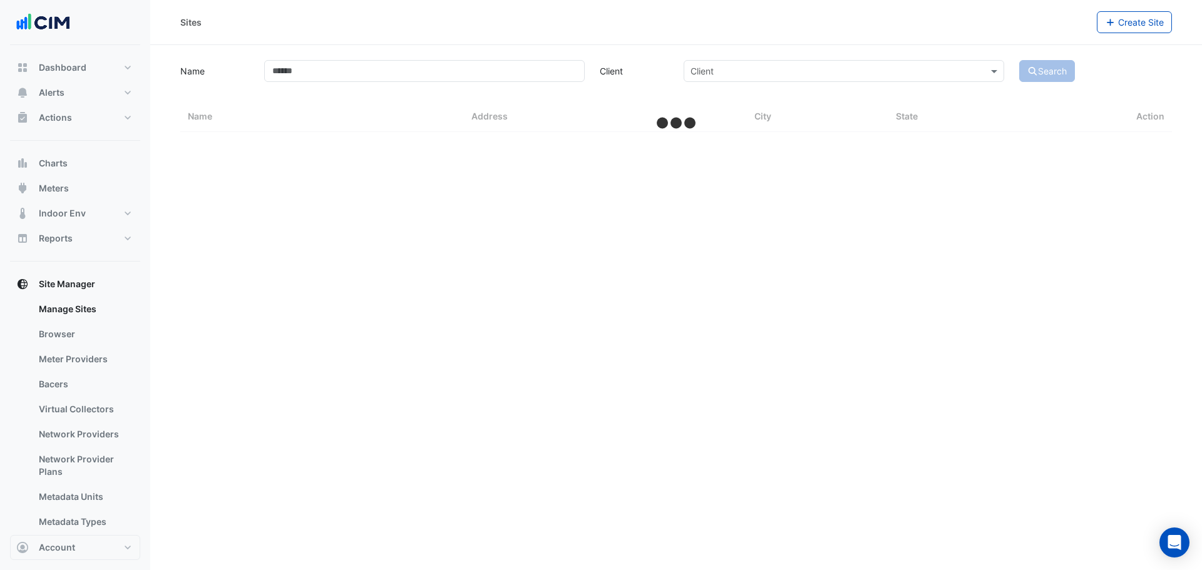
select select "***"
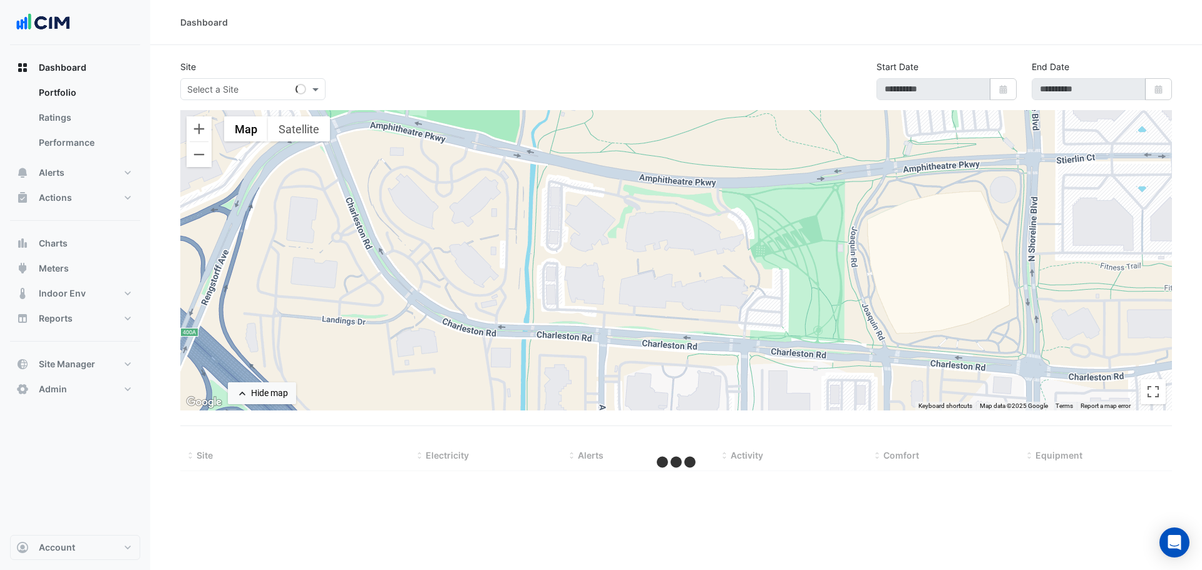
select select "***"
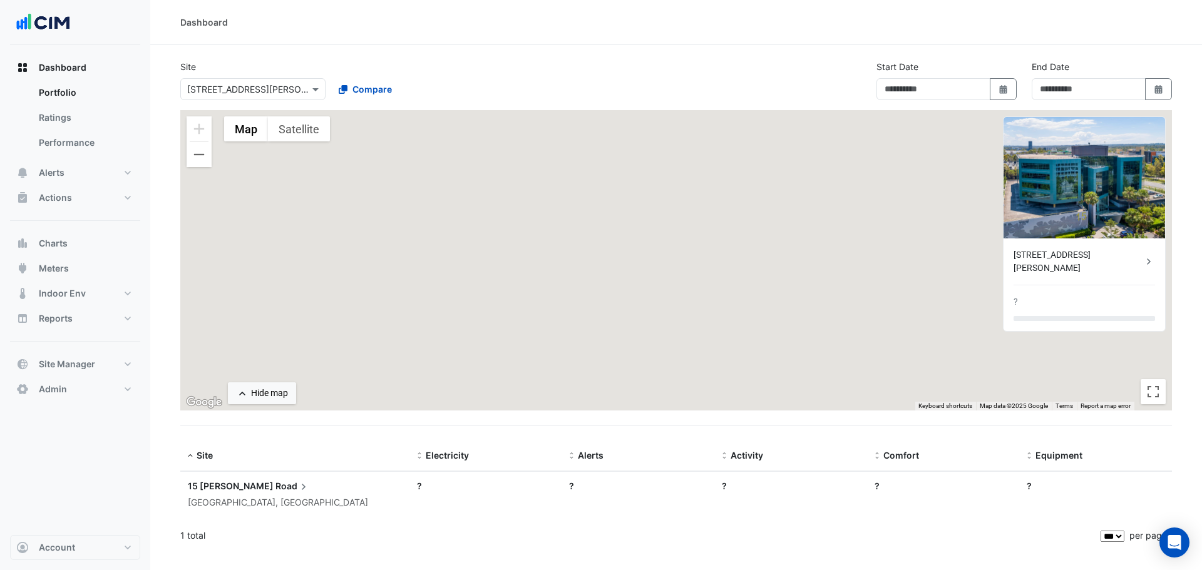
type input "**********"
click at [93, 366] on span "Site Manager" at bounding box center [67, 364] width 56 height 13
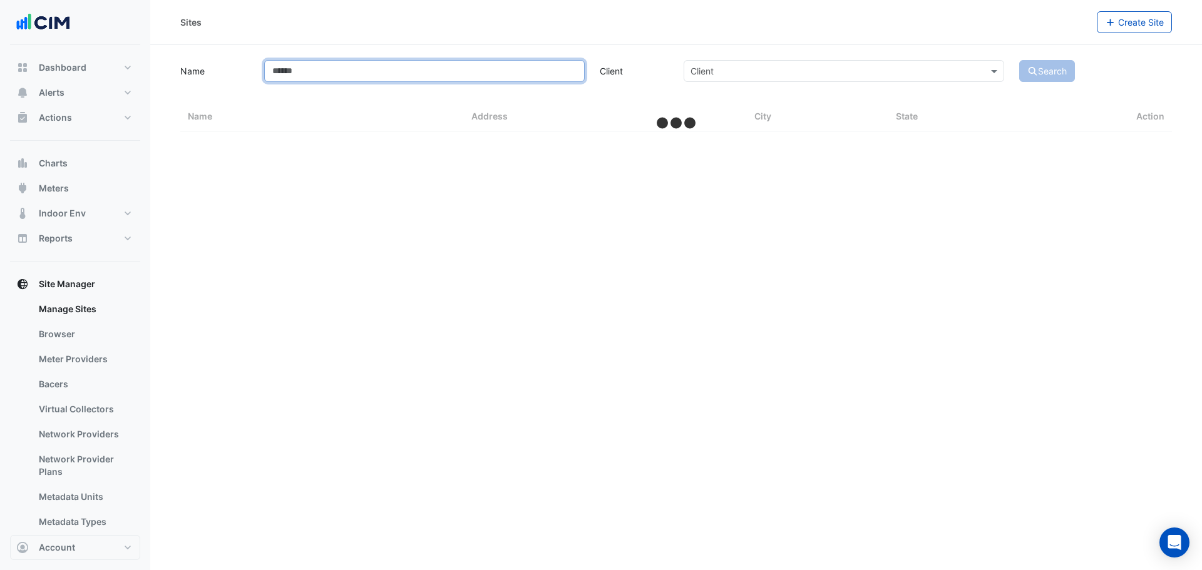
click at [407, 68] on input "Name" at bounding box center [424, 71] width 320 height 22
select select "***"
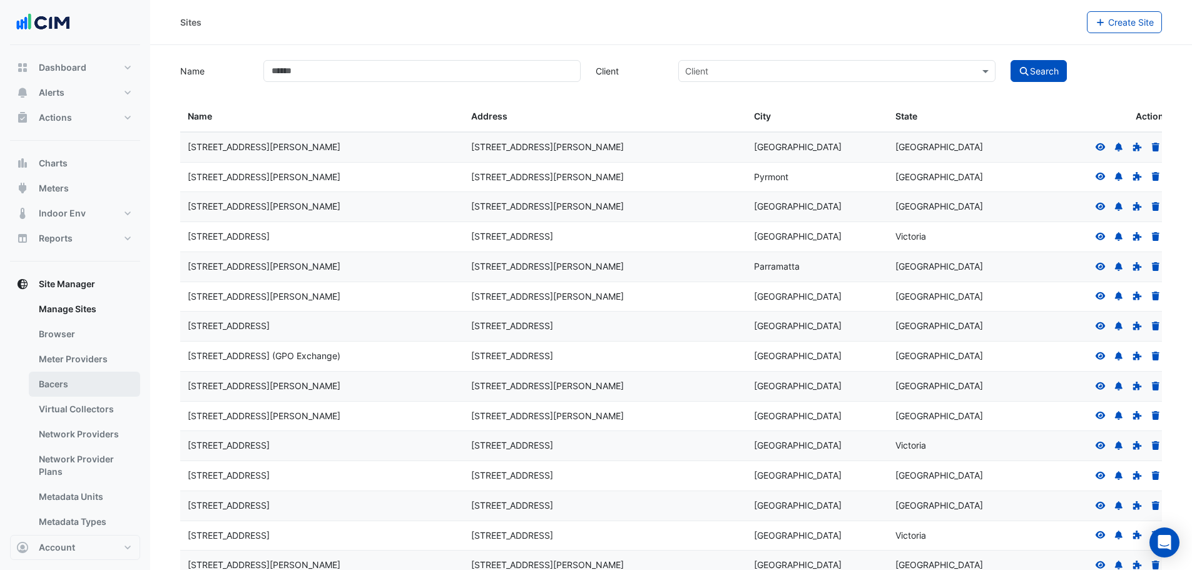
click at [93, 392] on link "Bacers" at bounding box center [84, 384] width 111 height 25
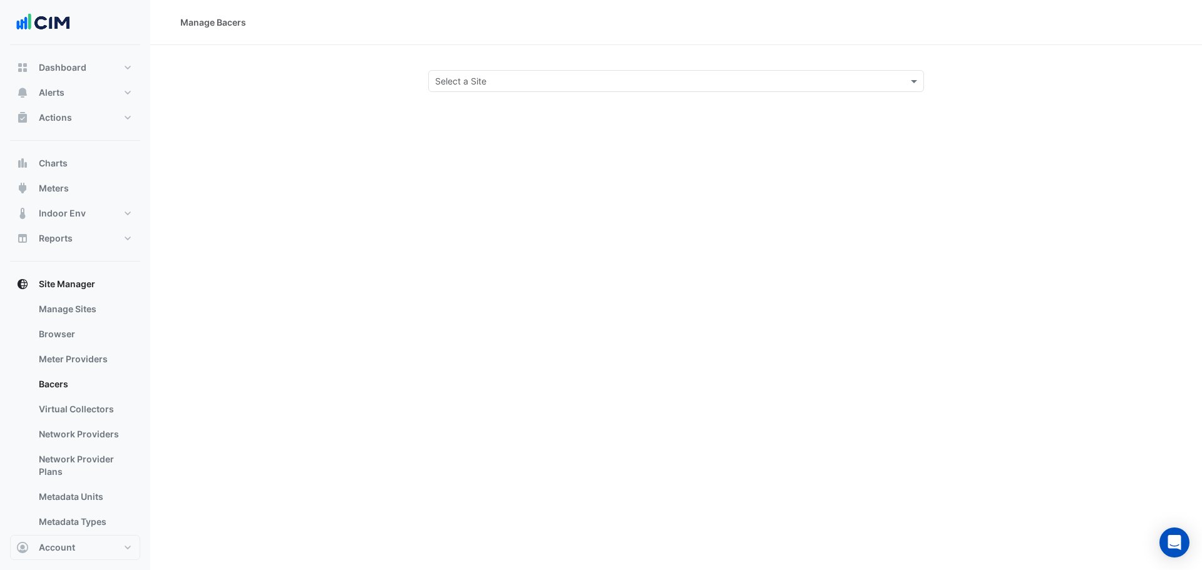
click at [489, 69] on section "Select a Site" at bounding box center [676, 68] width 1052 height 47
click at [493, 77] on input "text" at bounding box center [663, 81] width 457 height 13
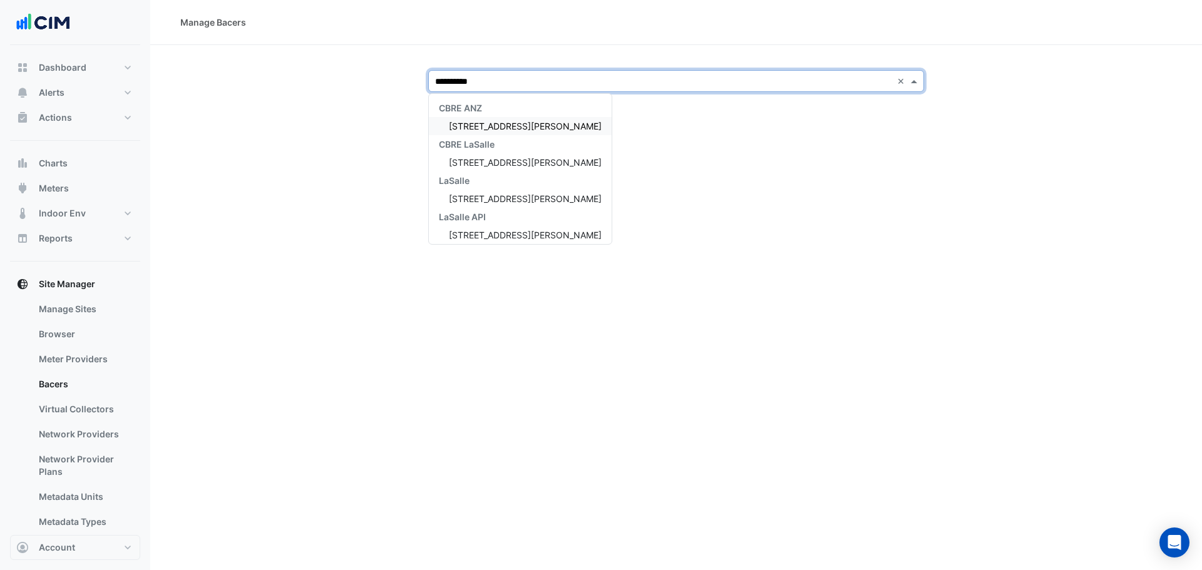
type input "**********"
click at [472, 126] on span "[STREET_ADDRESS][PERSON_NAME]" at bounding box center [525, 126] width 153 height 11
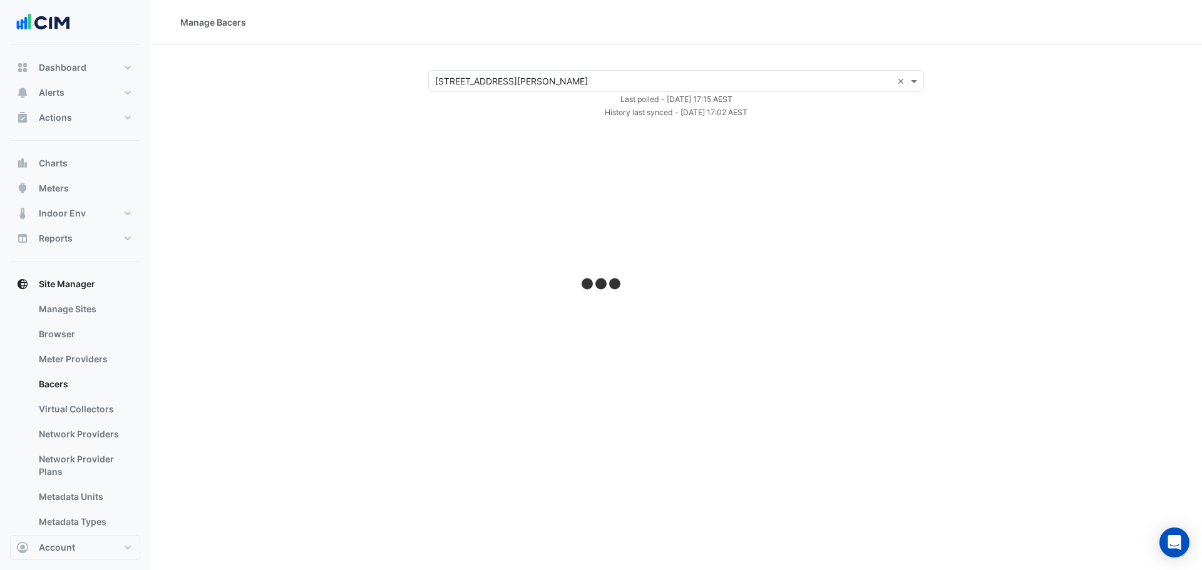
select select "***"
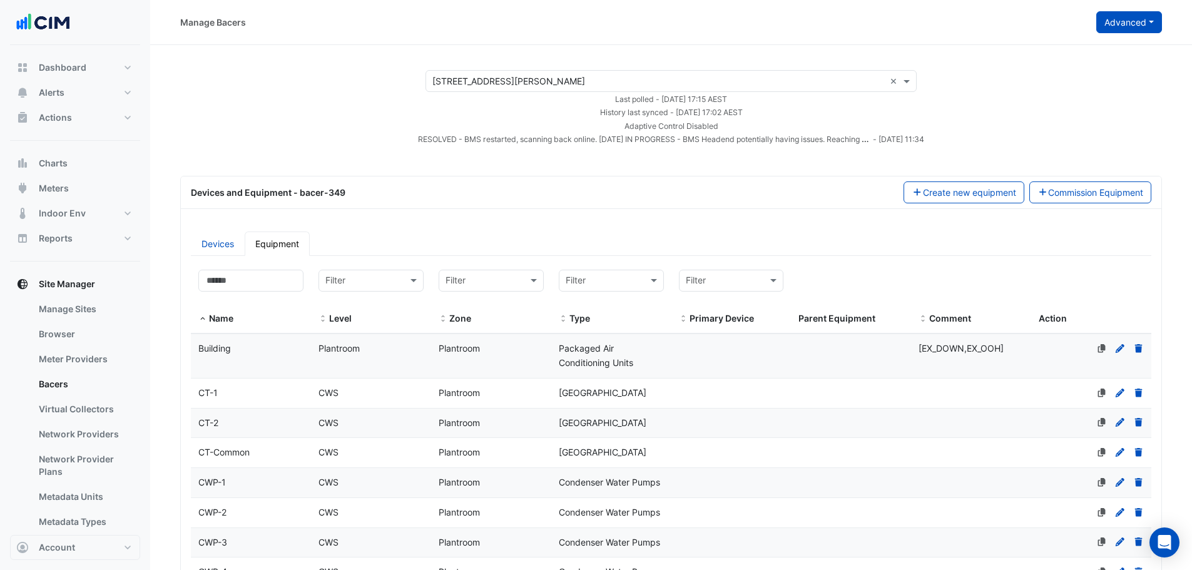
click at [1131, 32] on button "Advanced" at bounding box center [1130, 22] width 66 height 22
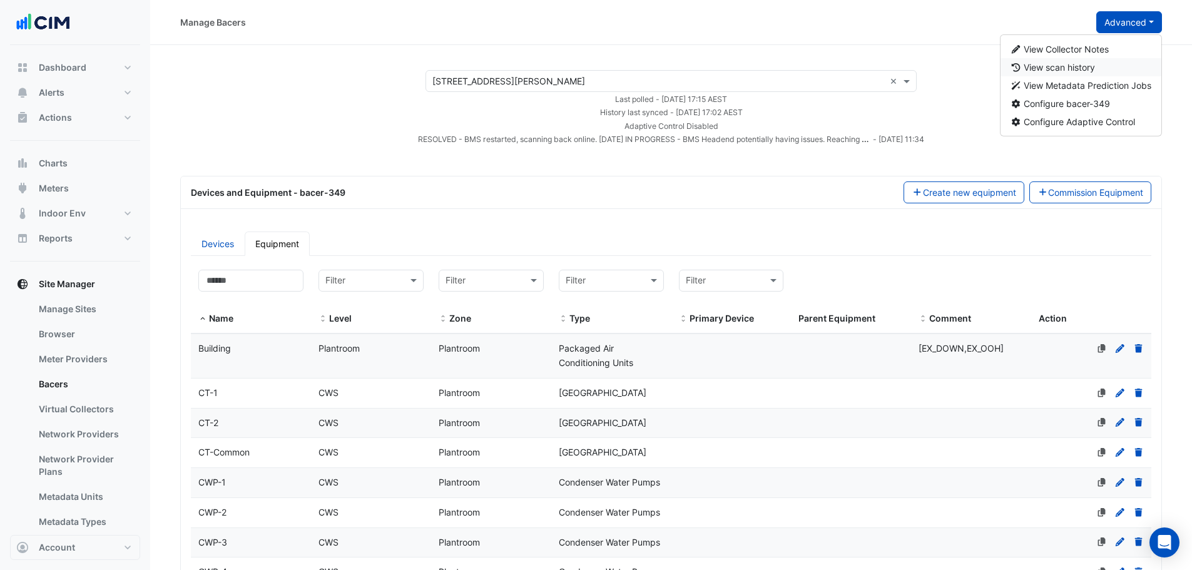
click at [1092, 66] on span "View scan history" at bounding box center [1059, 67] width 71 height 11
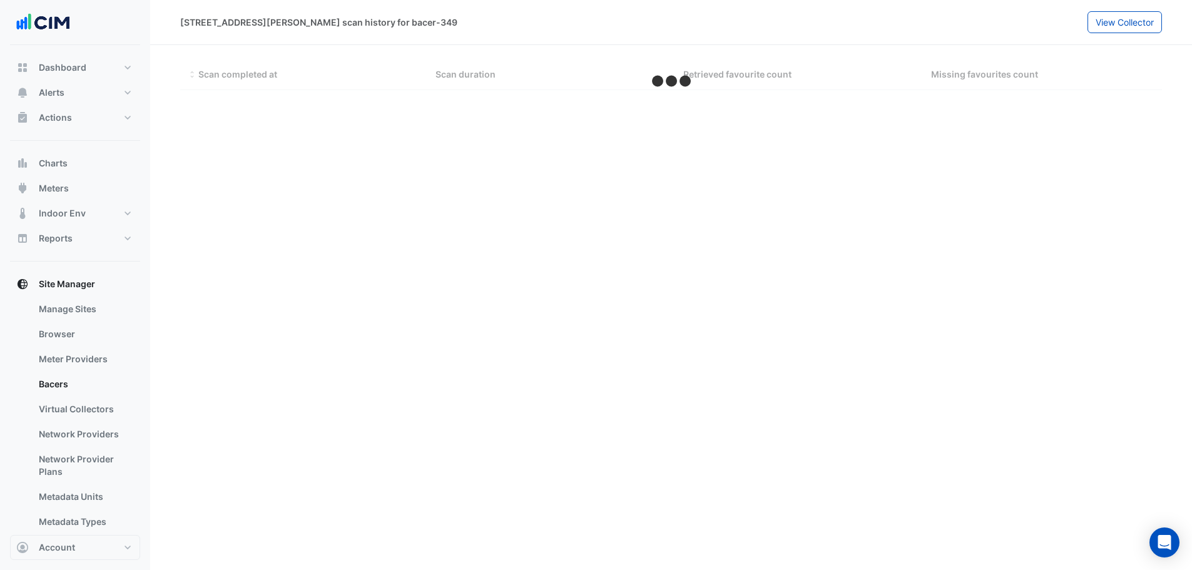
select select "***"
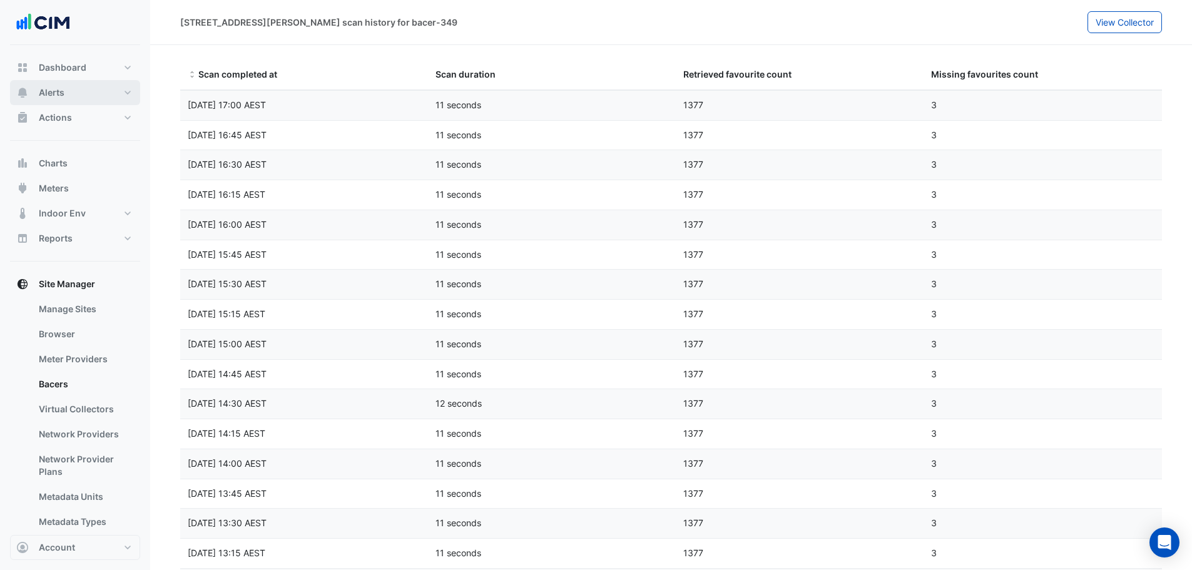
drag, startPoint x: 70, startPoint y: 98, endPoint x: 165, endPoint y: 93, distance: 95.3
click at [72, 98] on button "Alerts" at bounding box center [75, 92] width 130 height 25
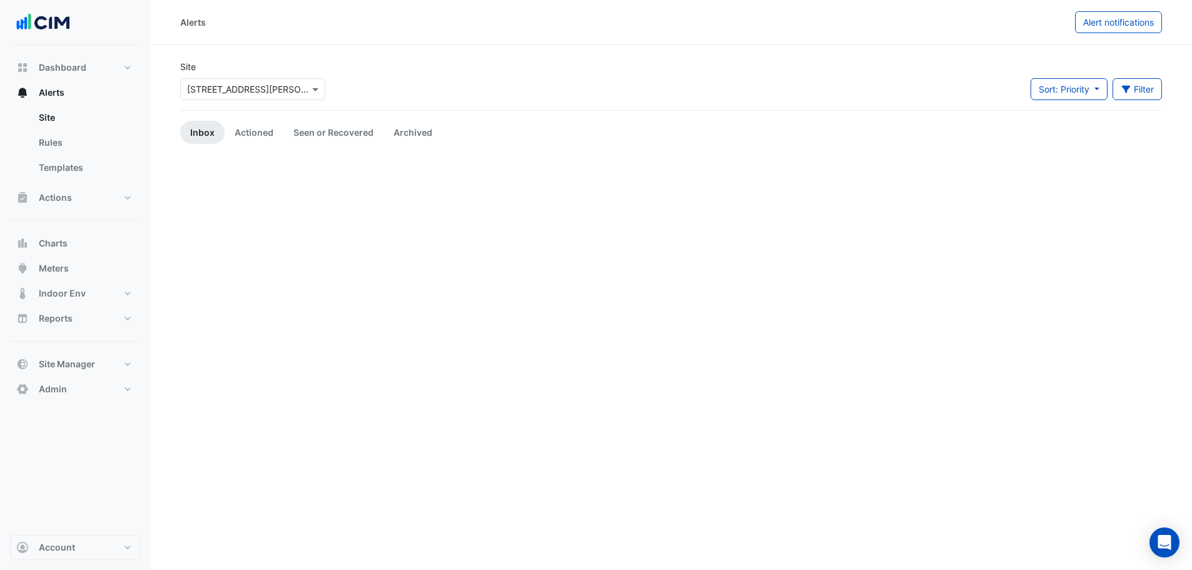
click at [233, 96] on div "Select a Site × [STREET_ADDRESS][PERSON_NAME]" at bounding box center [252, 89] width 145 height 22
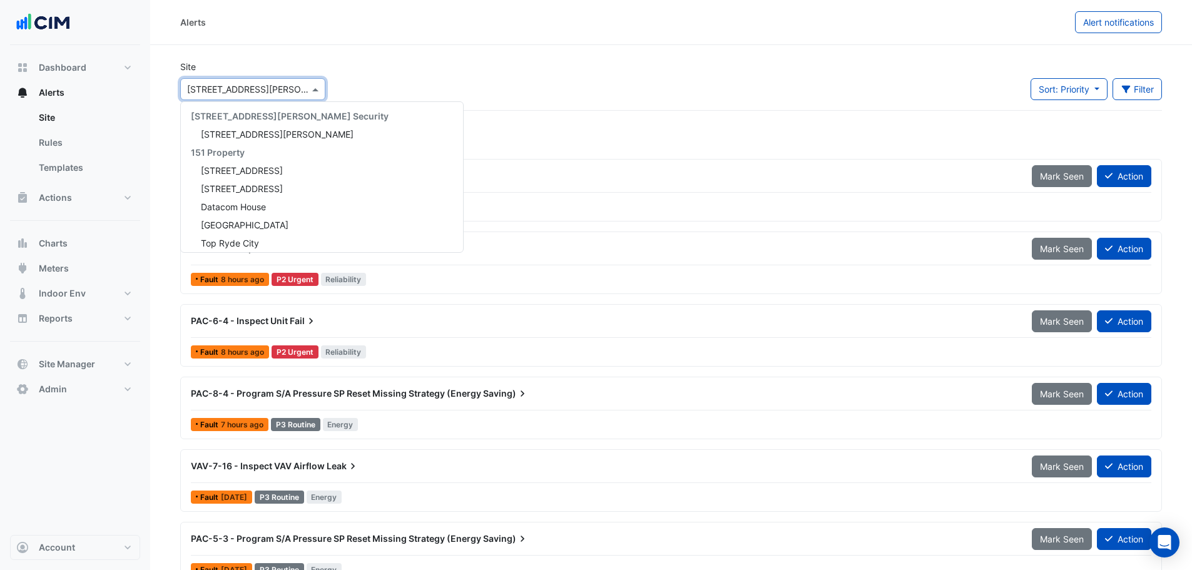
scroll to position [2310, 0]
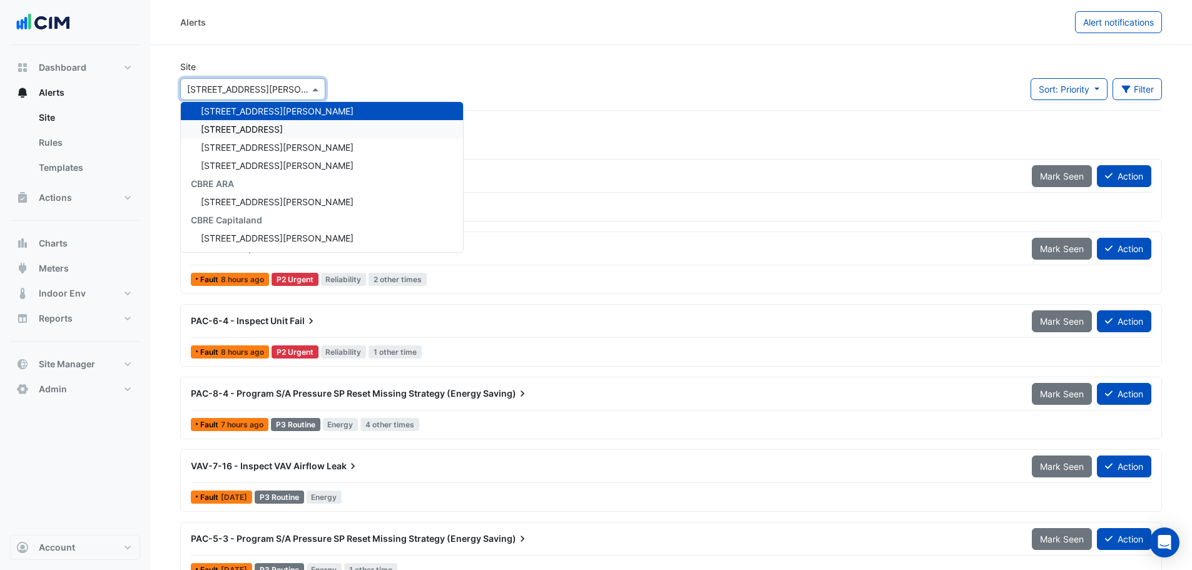
click at [552, 55] on section "Site Select a Site × [STREET_ADDRESS][PERSON_NAME] [STREET_ADDRESS][PERSON_NAME…" at bounding box center [671, 315] width 1042 height 540
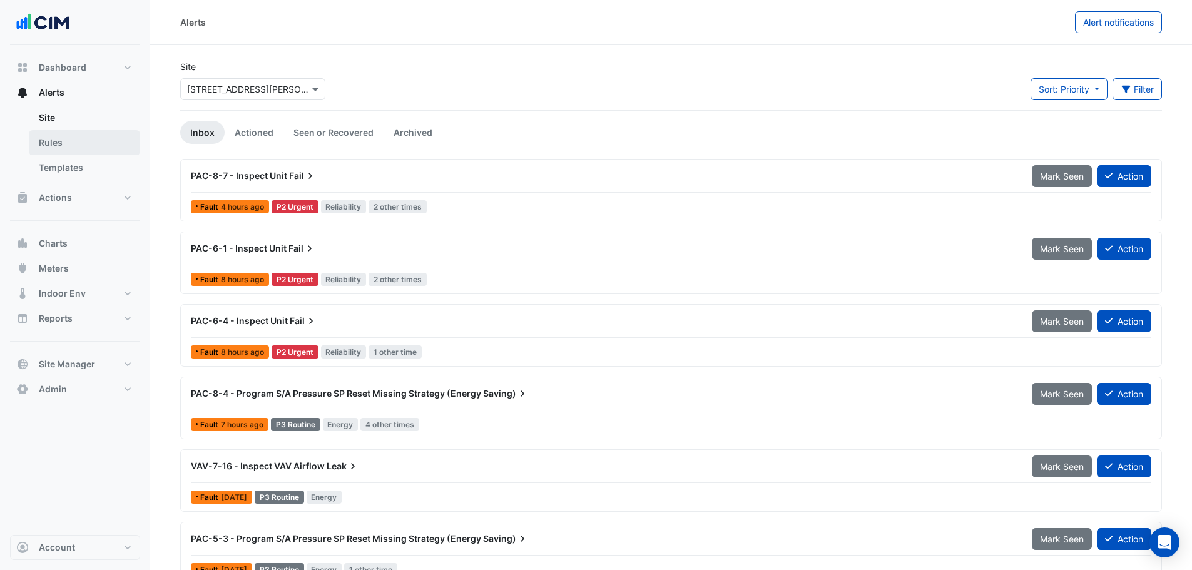
click at [77, 146] on link "Rules" at bounding box center [84, 142] width 111 height 25
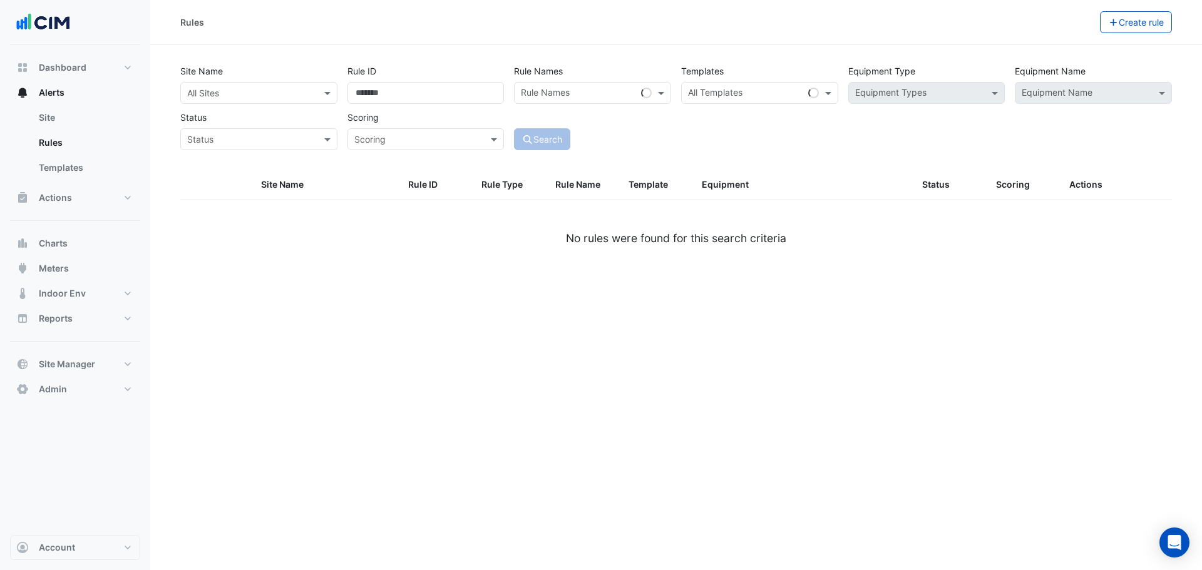
click at [308, 93] on div at bounding box center [259, 93] width 156 height 14
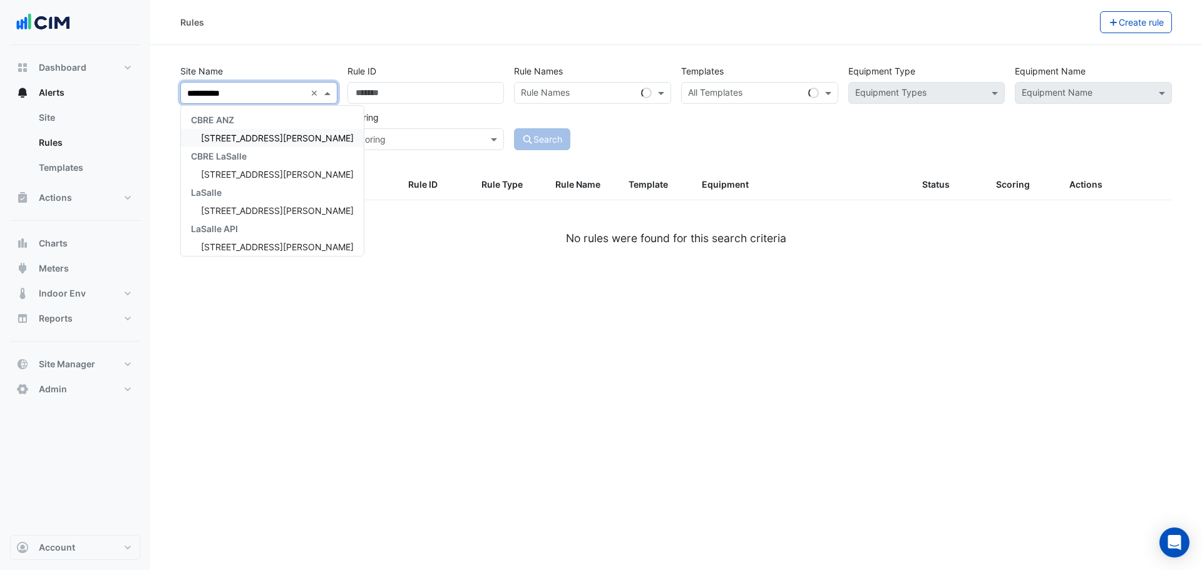
type input "**********"
drag, startPoint x: 252, startPoint y: 141, endPoint x: 372, endPoint y: 126, distance: 120.4
click at [252, 141] on span "[STREET_ADDRESS][PERSON_NAME]" at bounding box center [277, 138] width 153 height 11
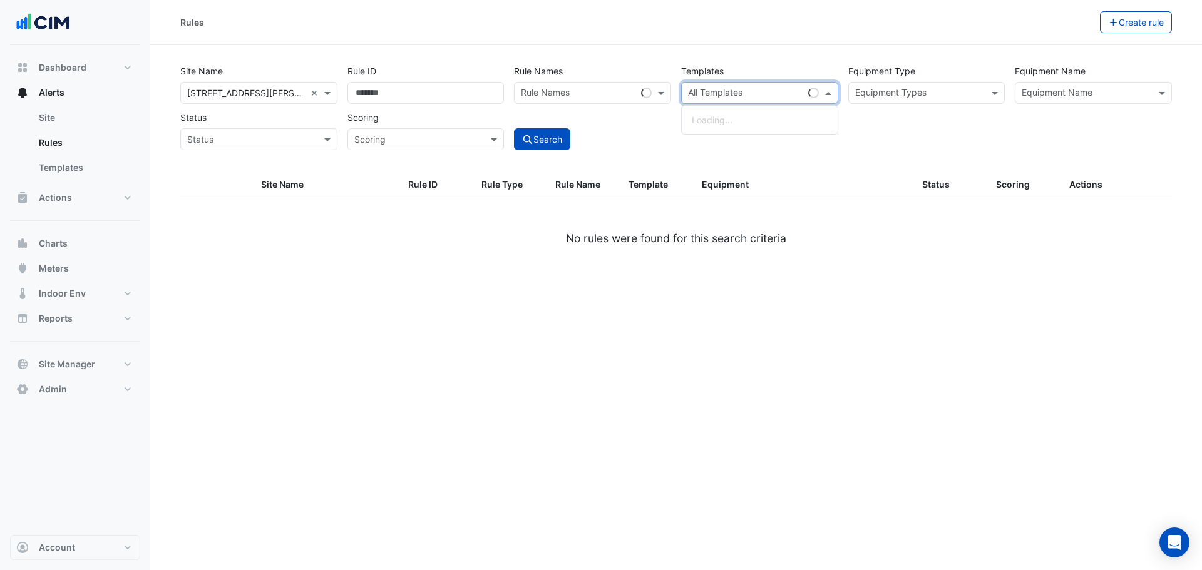
click at [739, 90] on input "text" at bounding box center [745, 94] width 115 height 13
click at [961, 96] on input "text" at bounding box center [919, 94] width 129 height 13
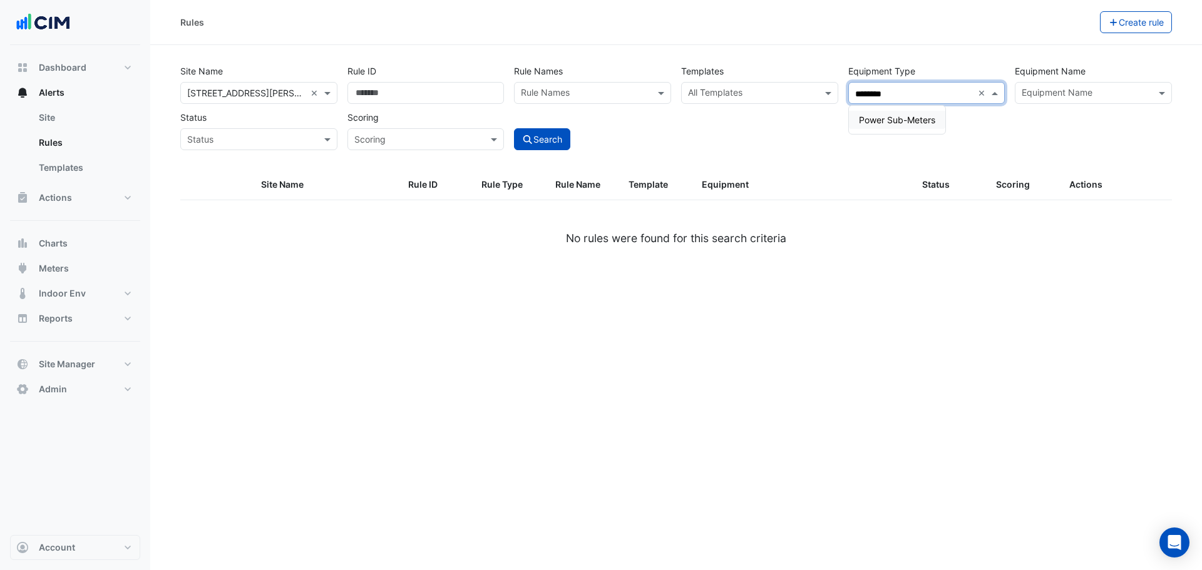
click at [936, 116] on div "Power Sub-Meters" at bounding box center [897, 120] width 96 height 18
type input "********"
click at [549, 136] on button "Search" at bounding box center [542, 139] width 56 height 22
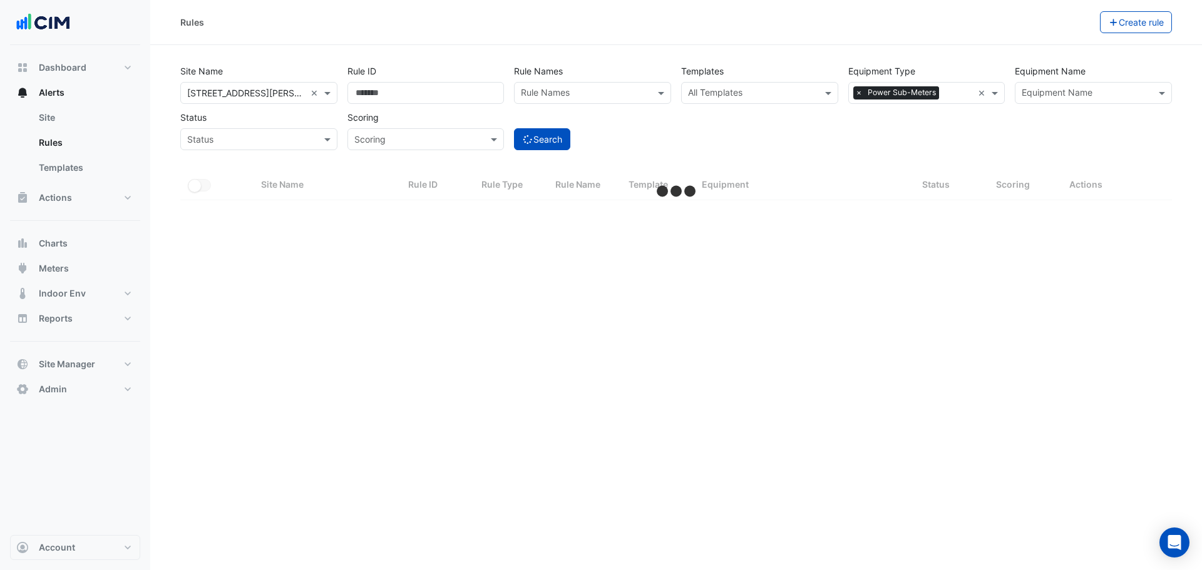
select select "***"
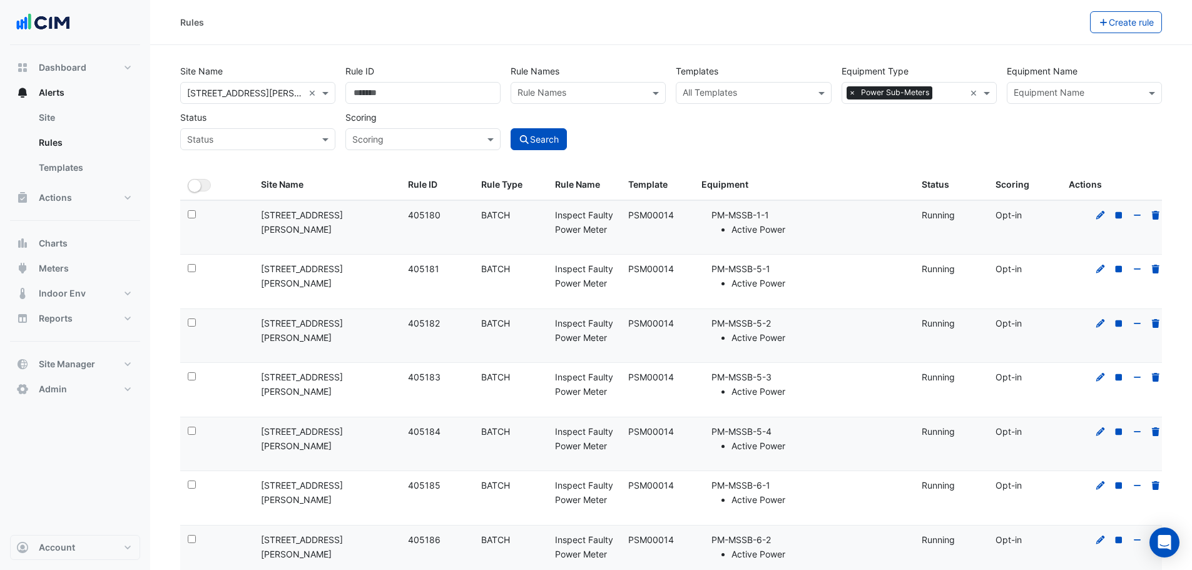
click at [610, 137] on div "Search" at bounding box center [588, 128] width 165 height 44
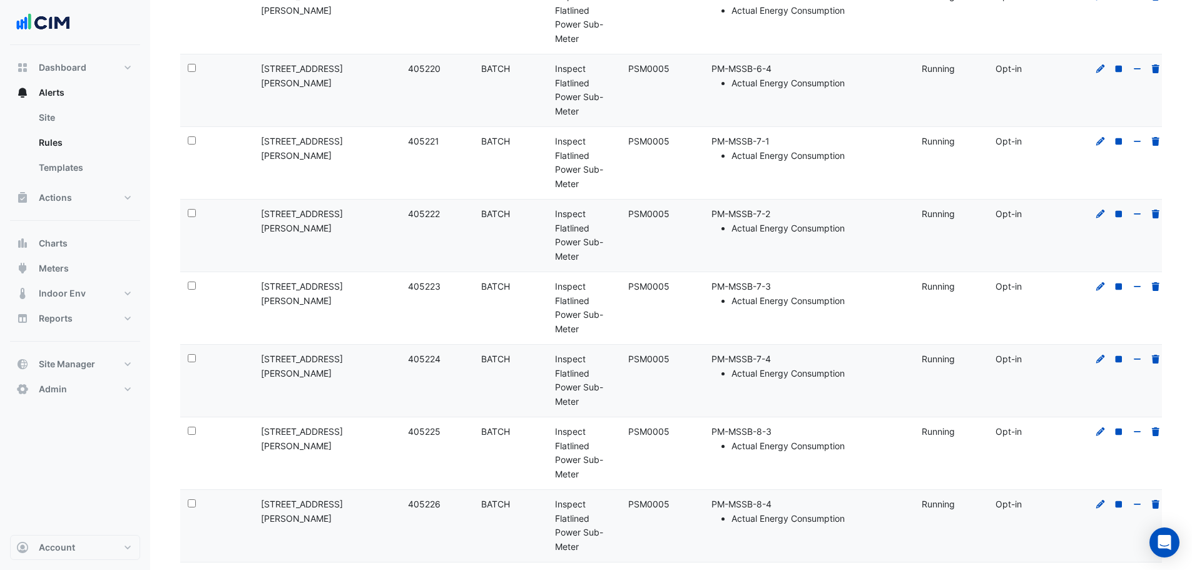
scroll to position [2854, 0]
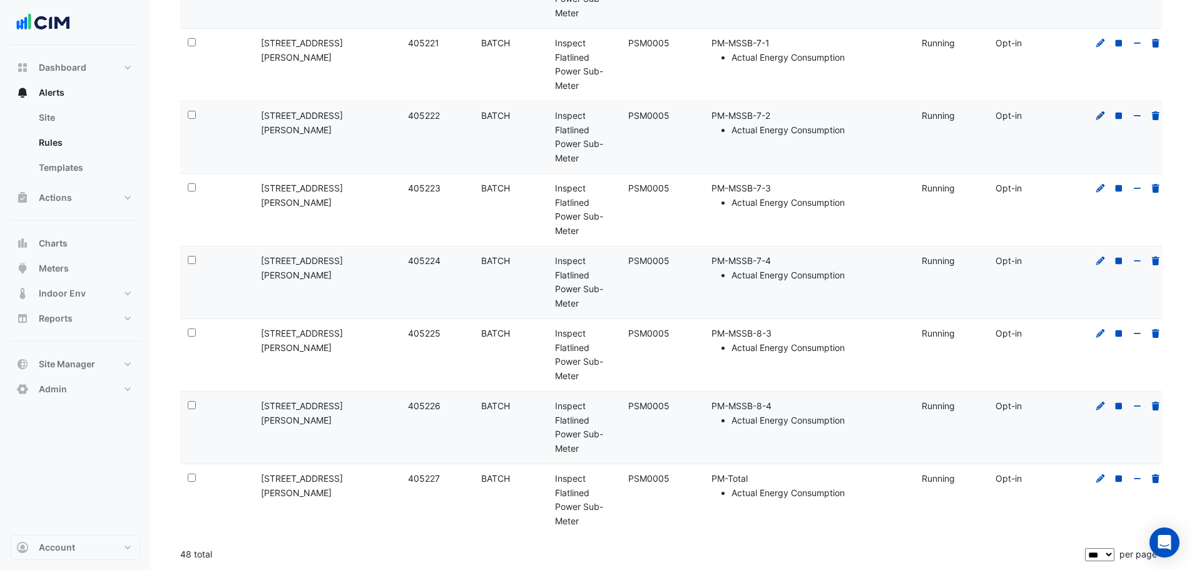
click at [1099, 117] on icon at bounding box center [1101, 115] width 9 height 9
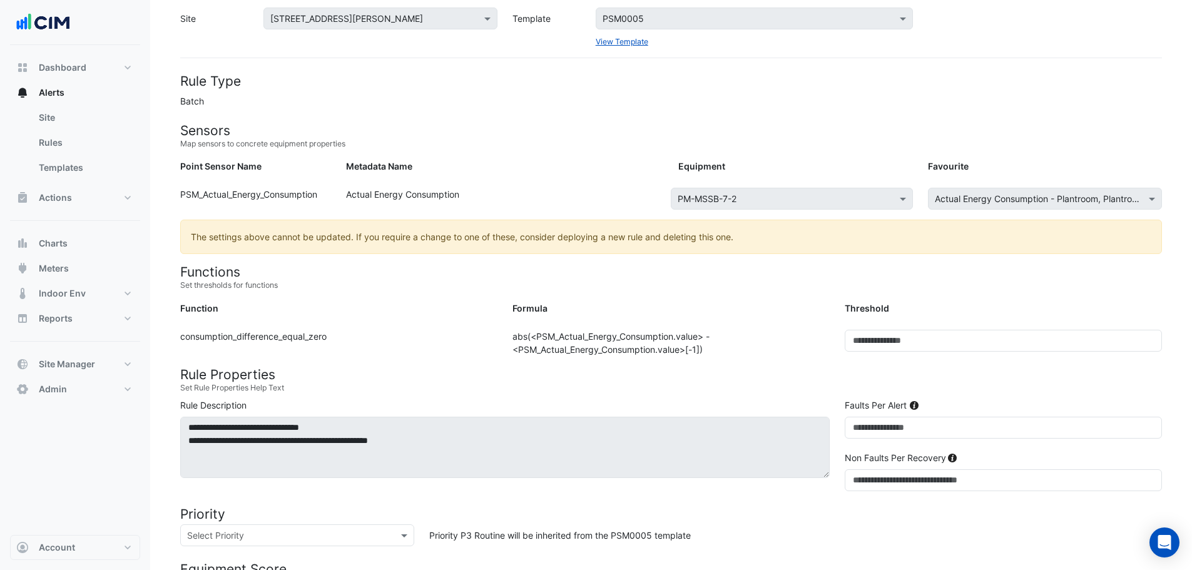
scroll to position [366, 0]
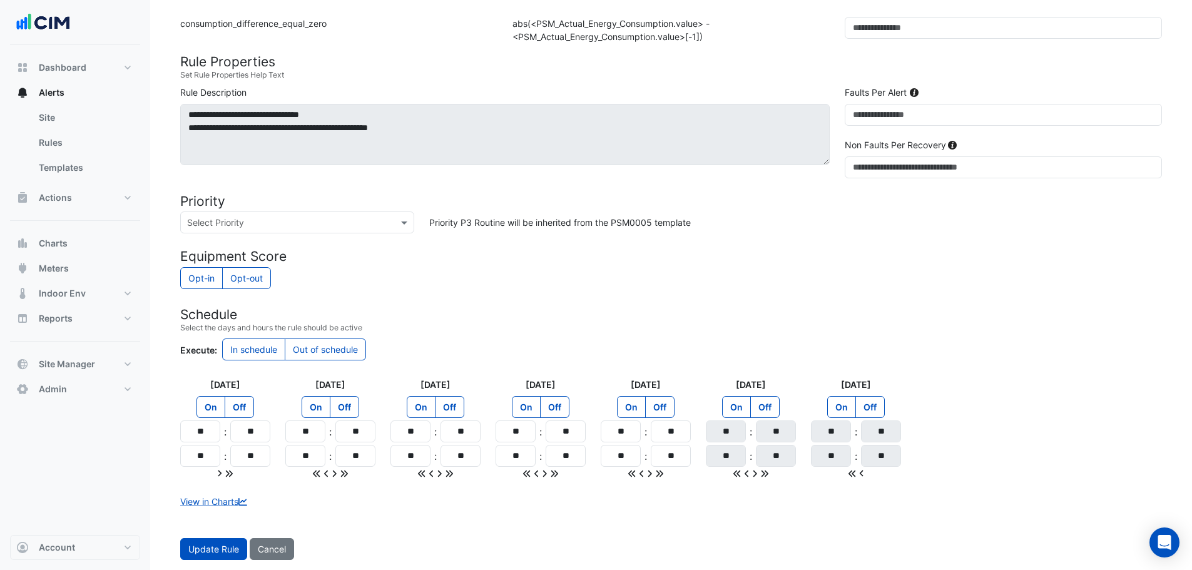
click at [267, 547] on span "Cancel" at bounding box center [272, 549] width 28 height 11
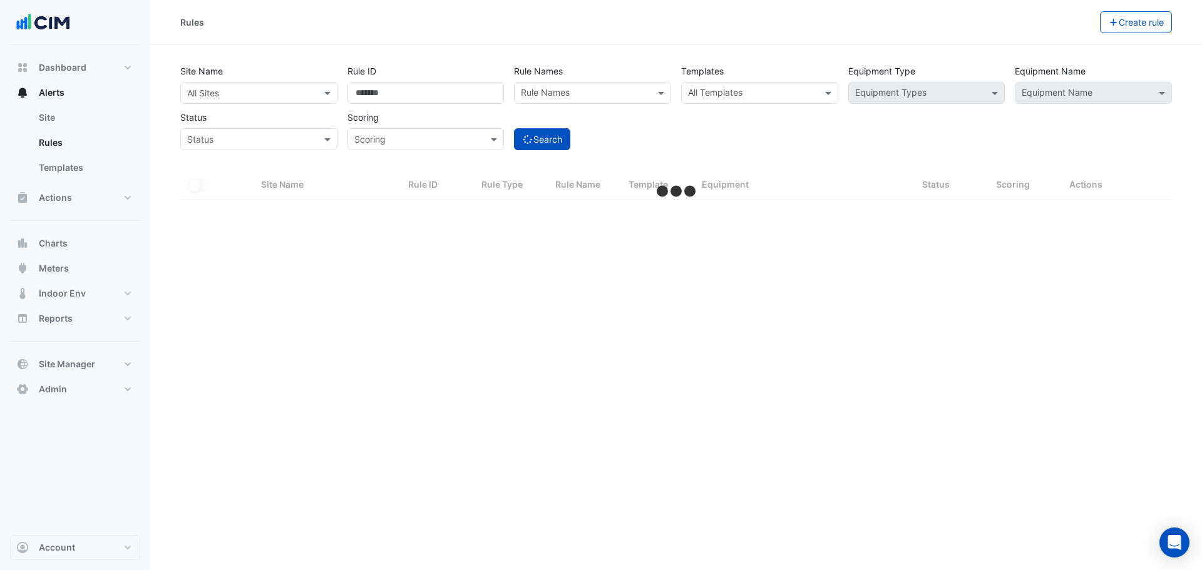
select select "***"
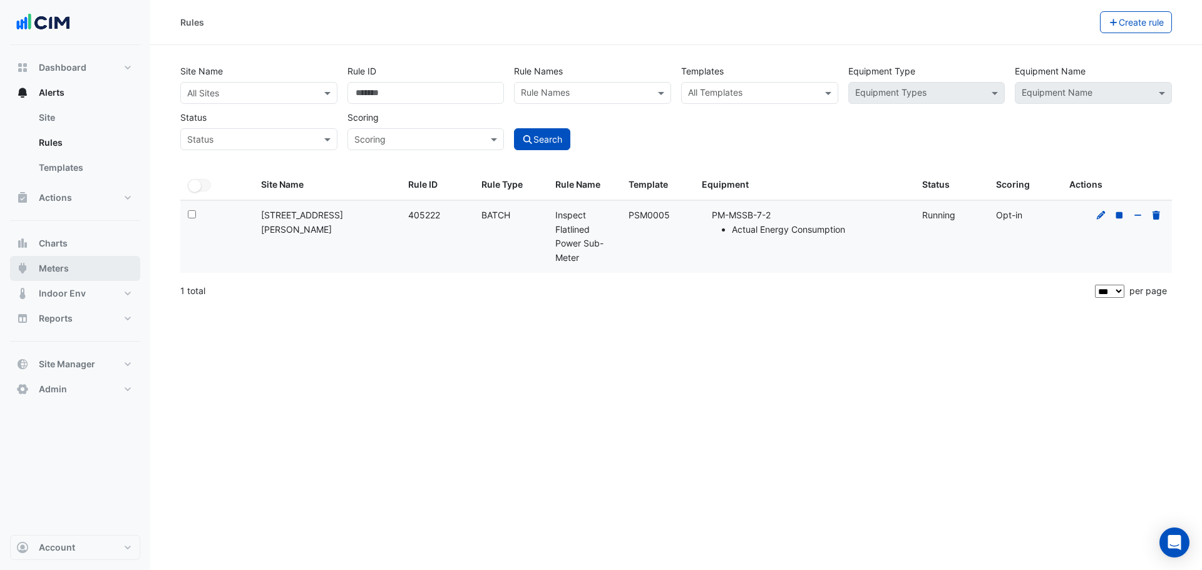
click at [85, 264] on button "Meters" at bounding box center [75, 268] width 130 height 25
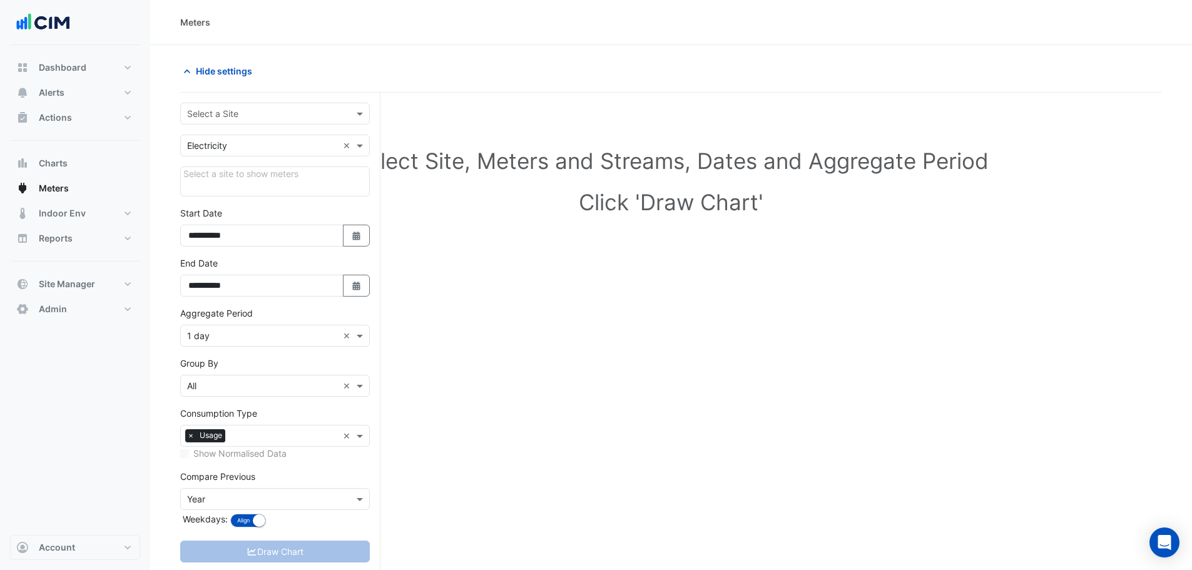
click at [279, 113] on input "text" at bounding box center [262, 114] width 151 height 13
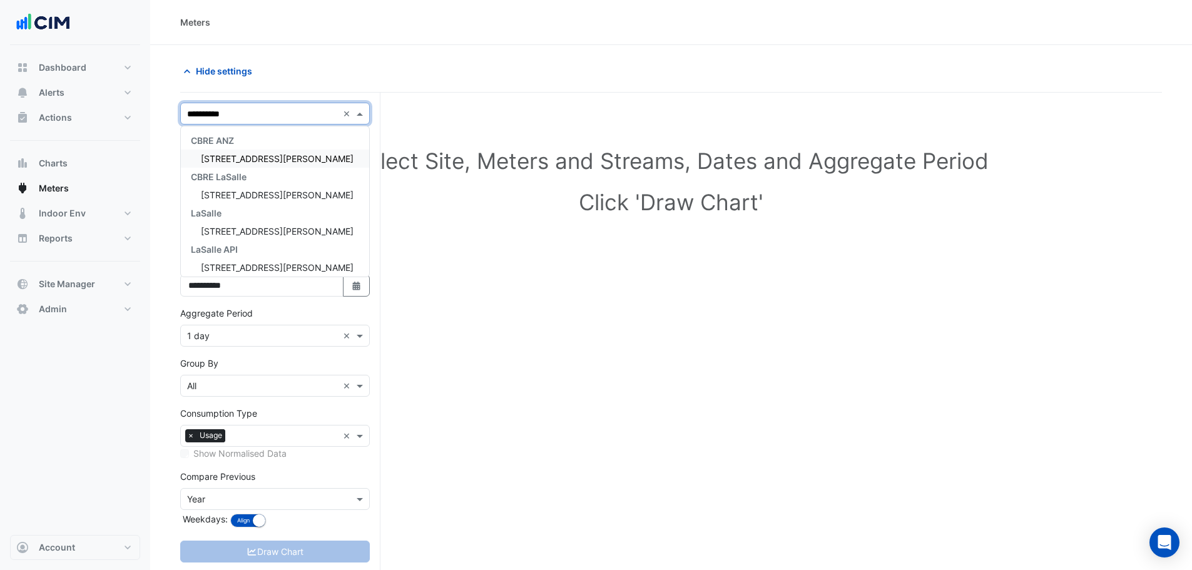
type input "**********"
click at [243, 155] on span "[STREET_ADDRESS][PERSON_NAME]" at bounding box center [277, 158] width 153 height 11
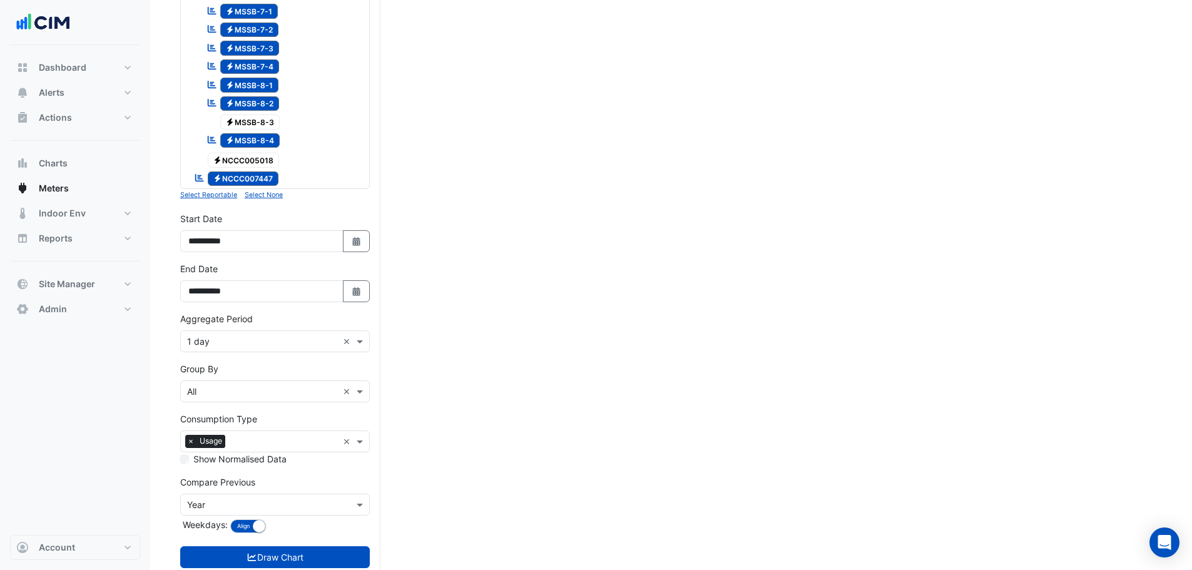
scroll to position [508, 0]
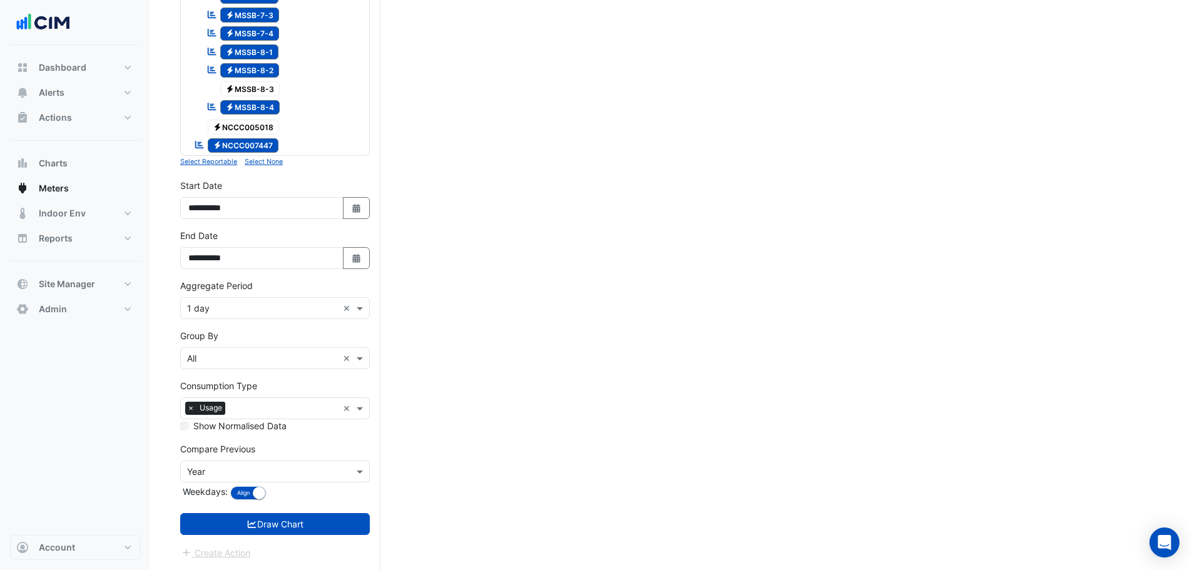
click at [223, 322] on form "Select a Site × [STREET_ADDRESS][PERSON_NAME] × Utility Type × Electricity × Ex…" at bounding box center [275, 77] width 190 height 965
click at [223, 307] on input "text" at bounding box center [262, 308] width 151 height 13
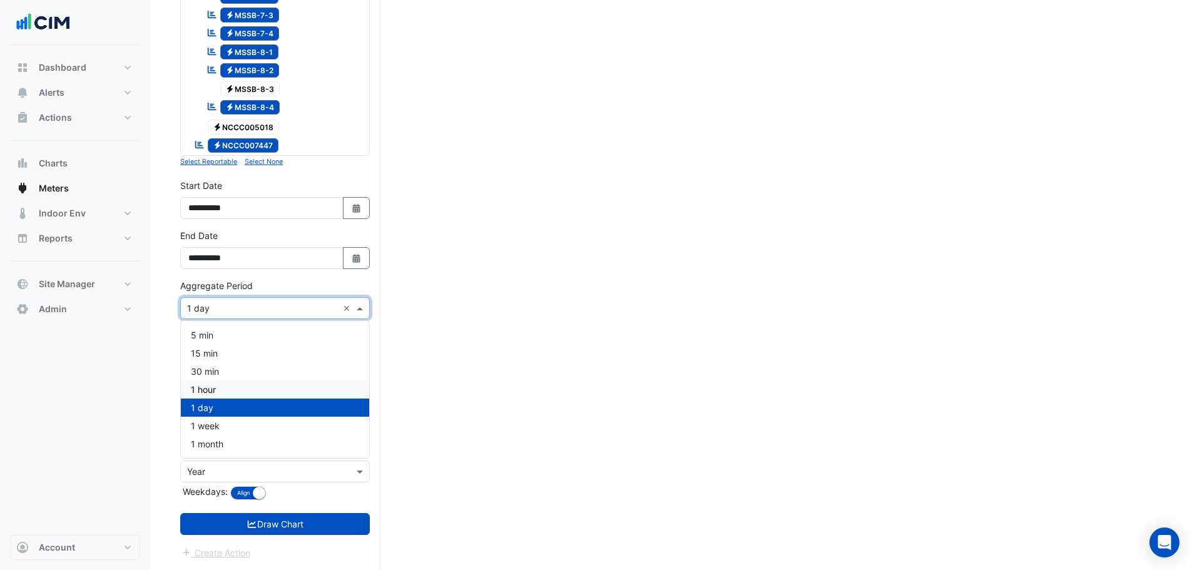
click at [231, 389] on div "1 hour" at bounding box center [275, 390] width 188 height 18
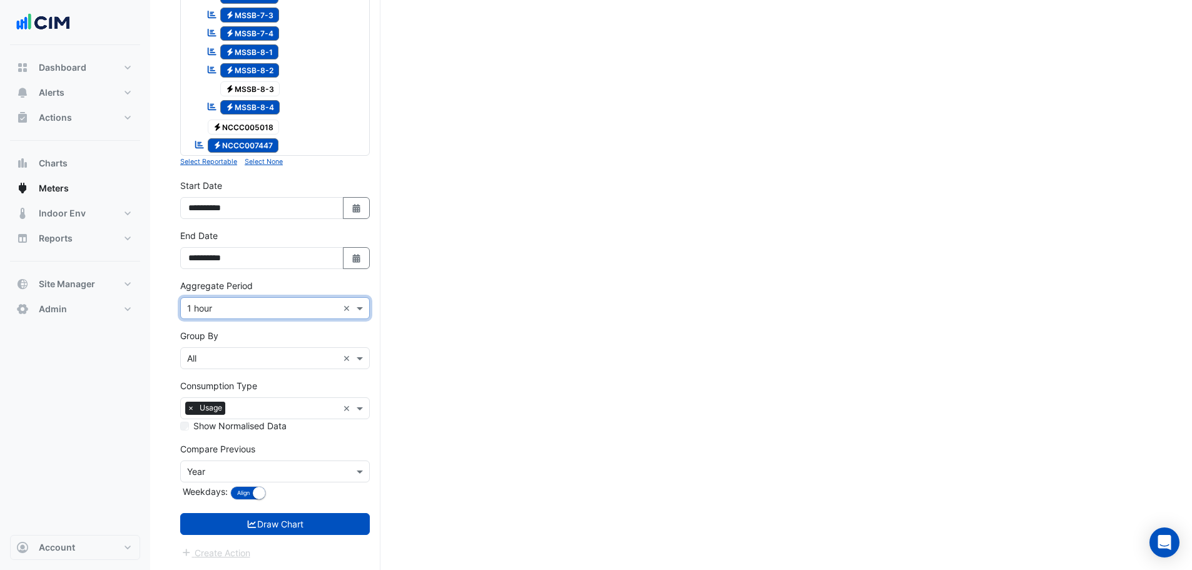
click at [190, 473] on input "text" at bounding box center [262, 472] width 151 height 13
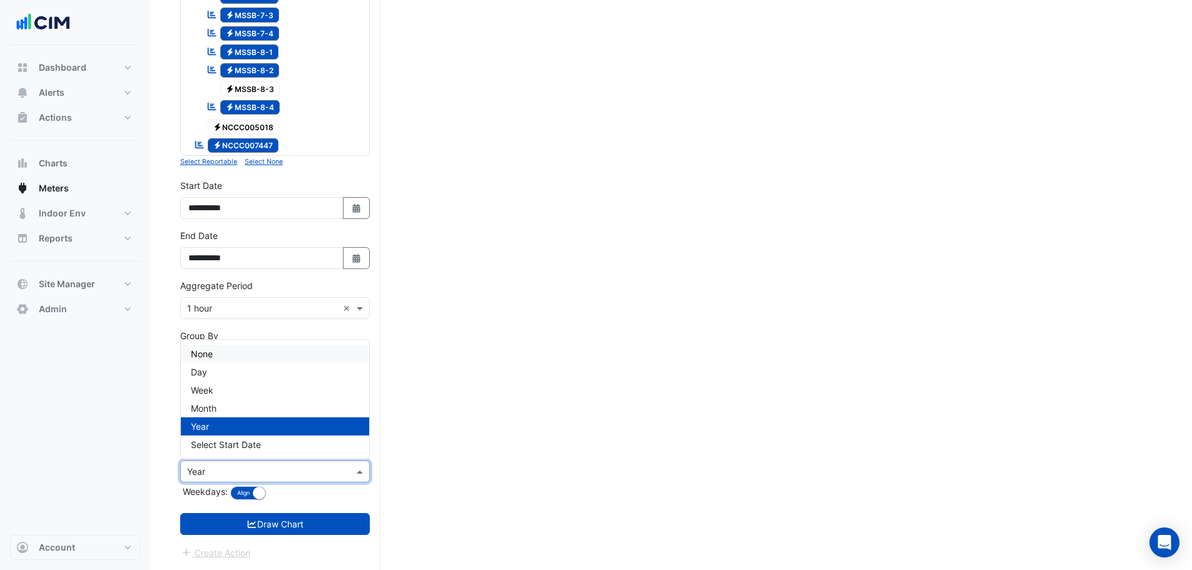
click at [207, 359] on span "None" at bounding box center [202, 354] width 22 height 11
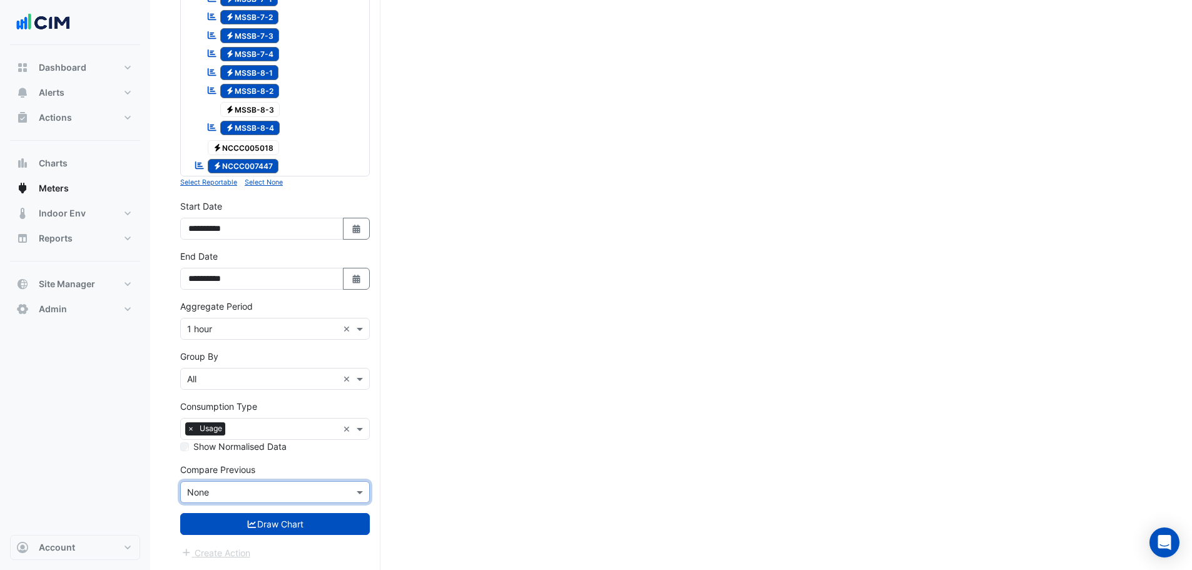
click at [215, 388] on div "Group By × All ×" at bounding box center [275, 379] width 190 height 22
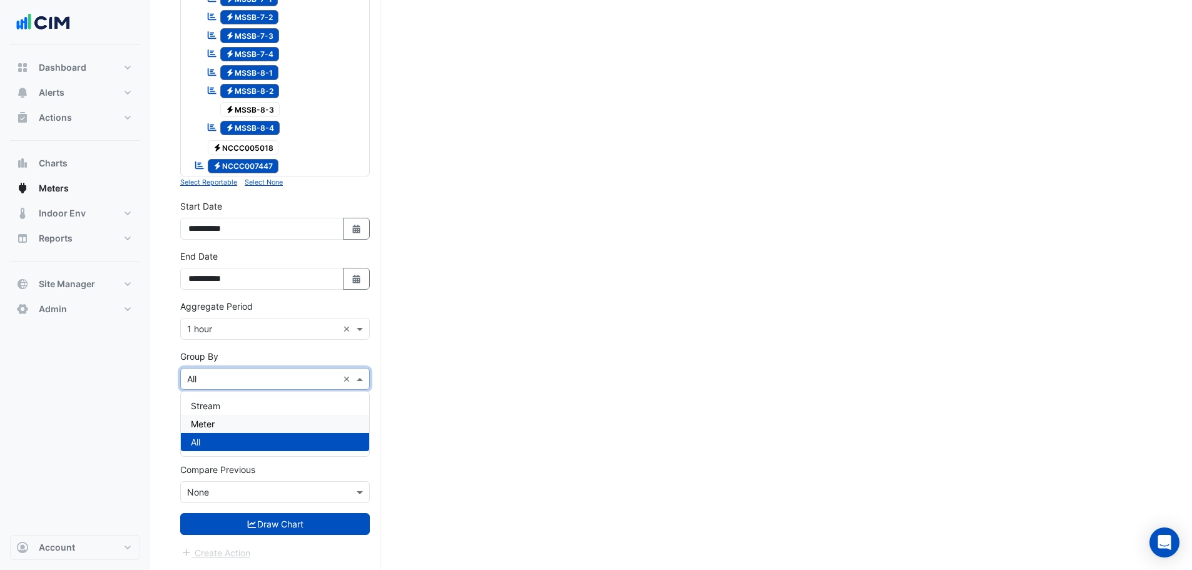
click at [215, 424] on span "Meter" at bounding box center [203, 424] width 24 height 11
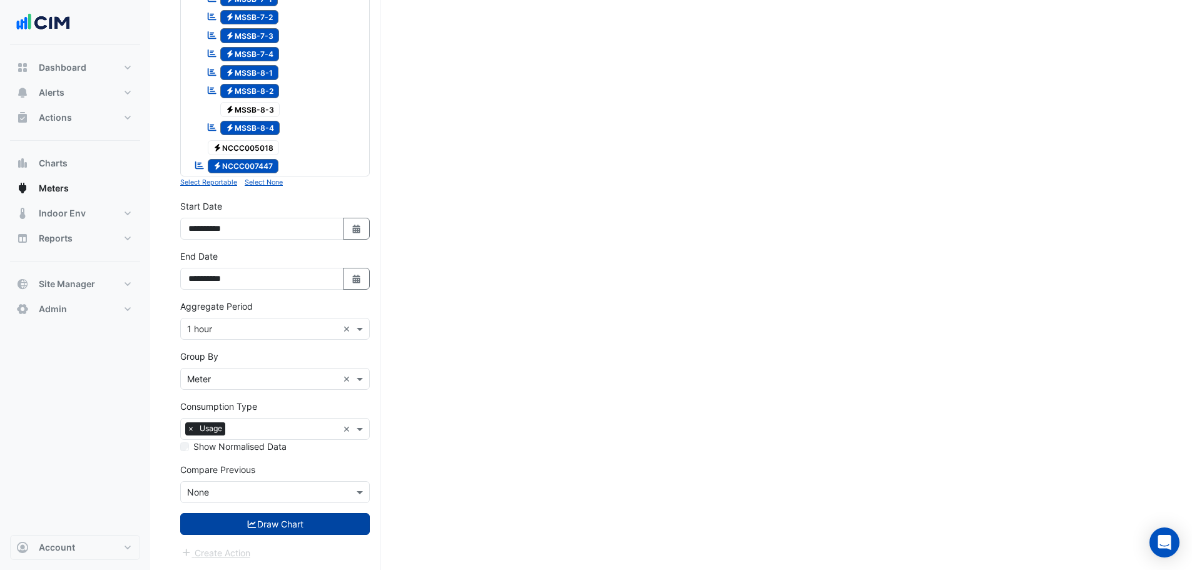
click at [208, 523] on button "Draw Chart" at bounding box center [275, 524] width 190 height 22
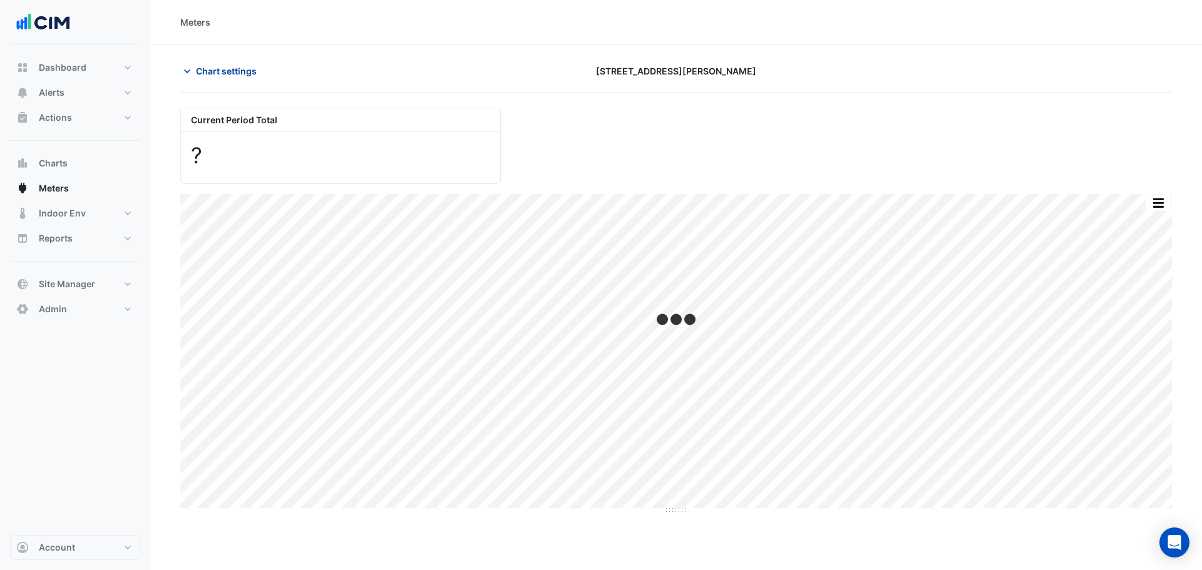
click at [232, 69] on span "Chart settings" at bounding box center [226, 70] width 61 height 13
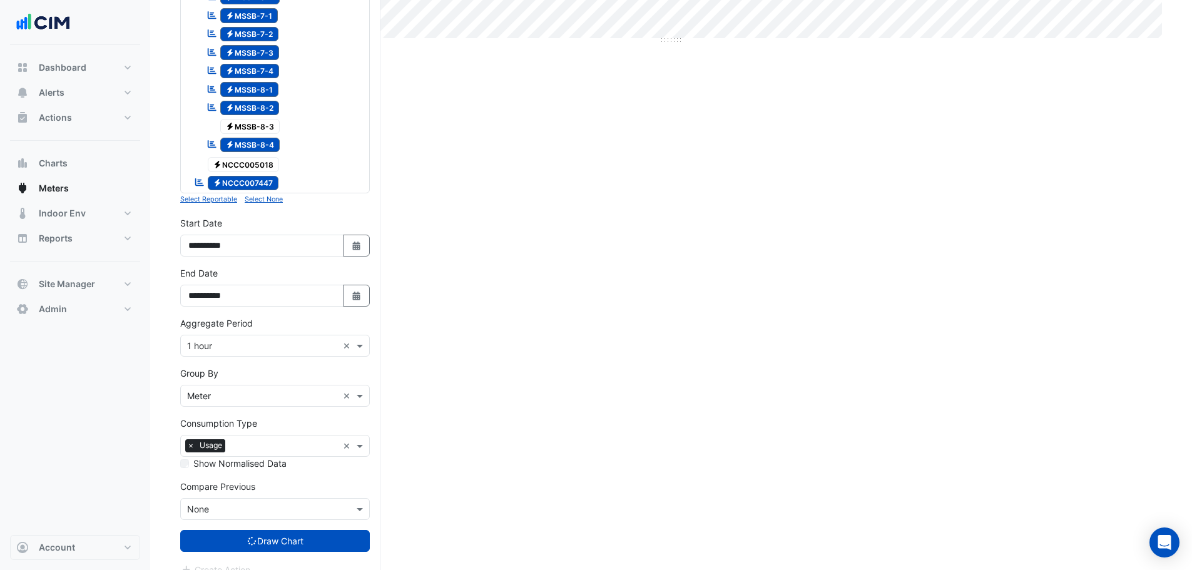
scroll to position [487, 0]
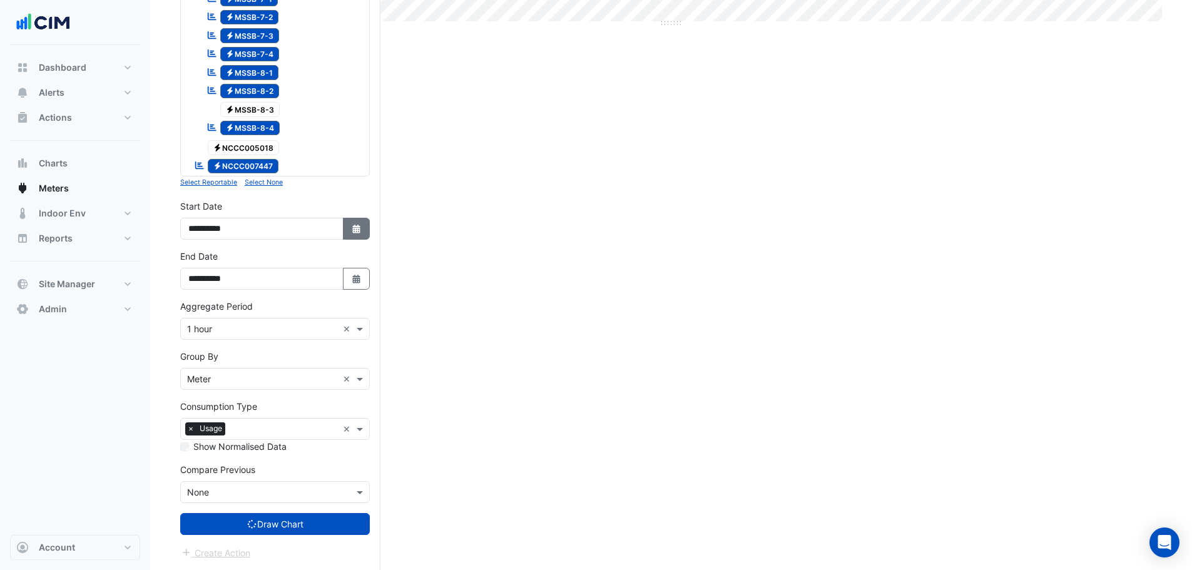
click at [351, 228] on icon "Select Date" at bounding box center [356, 229] width 11 height 9
select select "*"
select select "****"
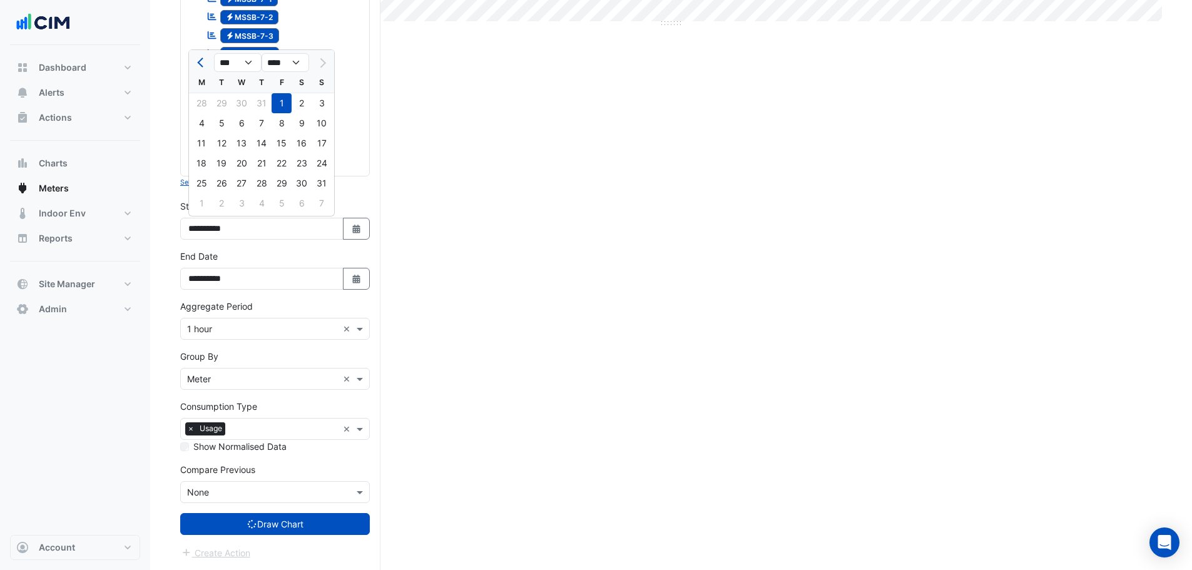
click at [354, 280] on icon "Select Date" at bounding box center [356, 279] width 11 height 9
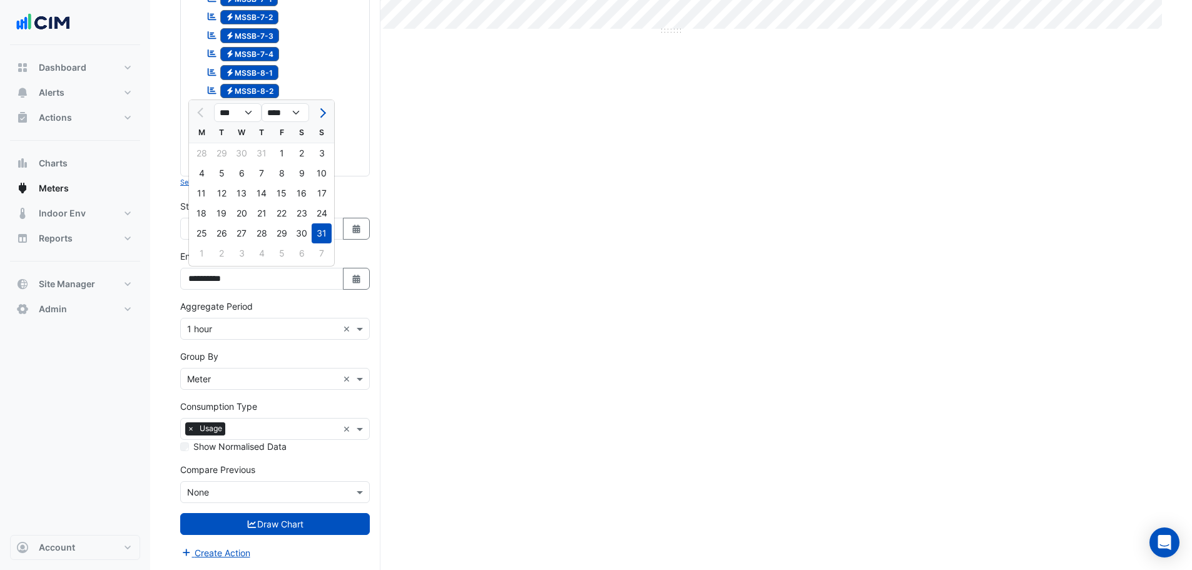
click at [330, 111] on div at bounding box center [321, 113] width 25 height 20
click at [323, 111] on span "Next month" at bounding box center [321, 112] width 9 height 9
select select "*"
click at [324, 169] on div "14" at bounding box center [322, 173] width 20 height 20
type input "**********"
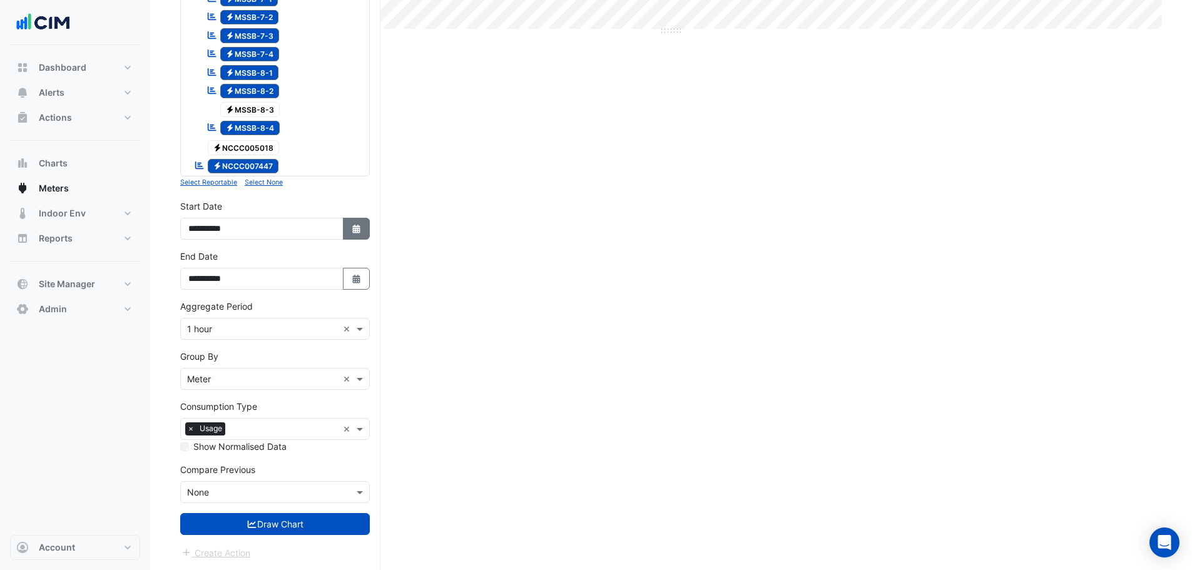
click at [357, 225] on icon "button" at bounding box center [356, 229] width 8 height 9
select select "*"
select select "****"
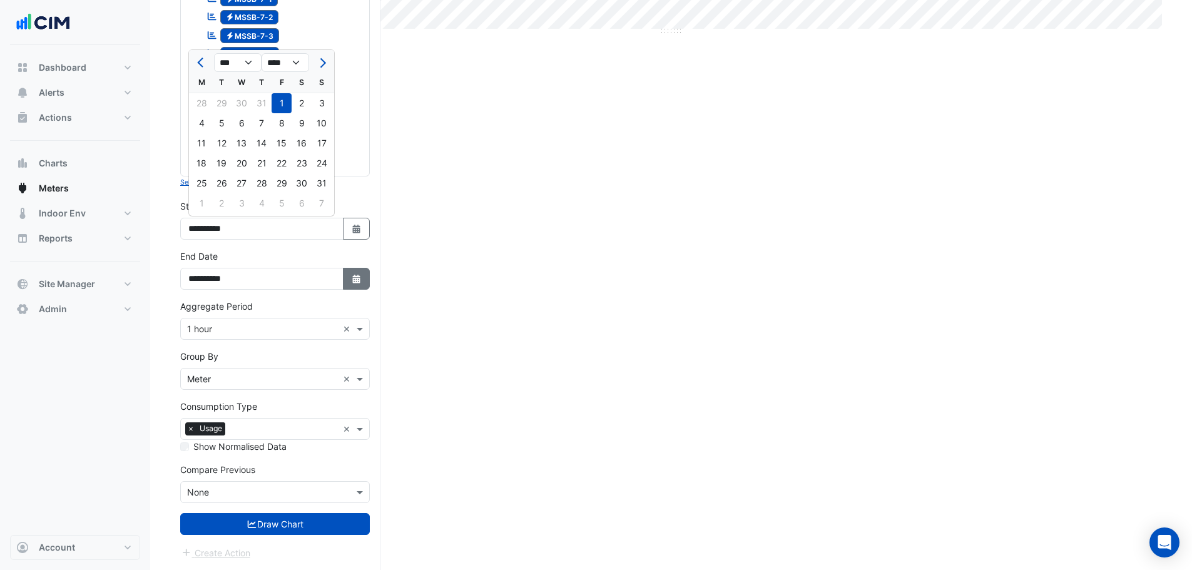
click at [359, 282] on icon "button" at bounding box center [356, 279] width 8 height 9
select select "*"
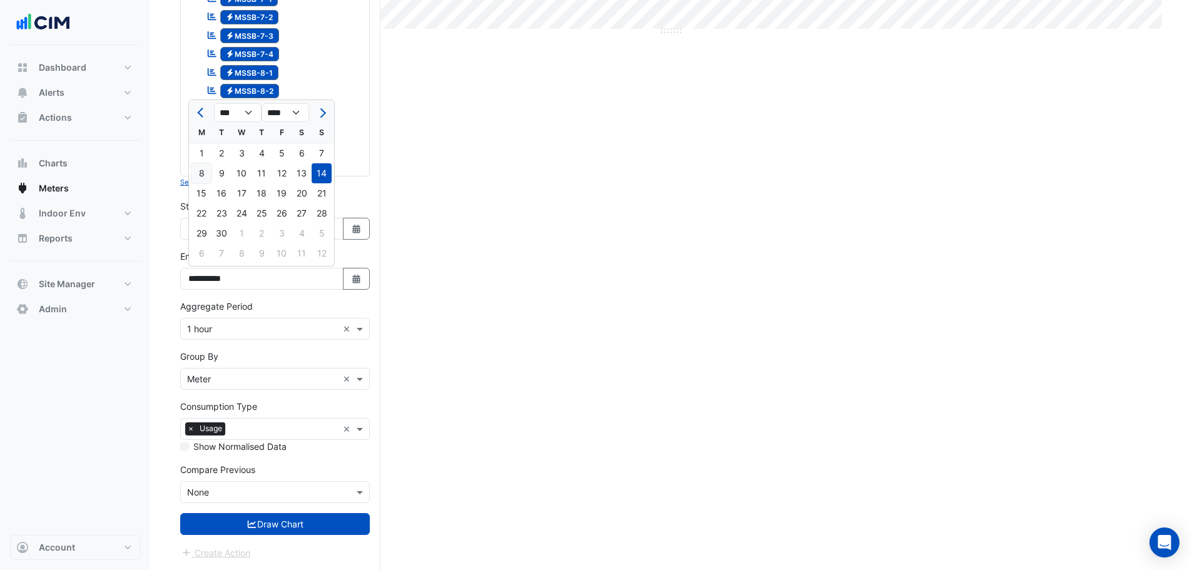
click at [201, 175] on div "8" at bounding box center [202, 173] width 20 height 20
type input "**********"
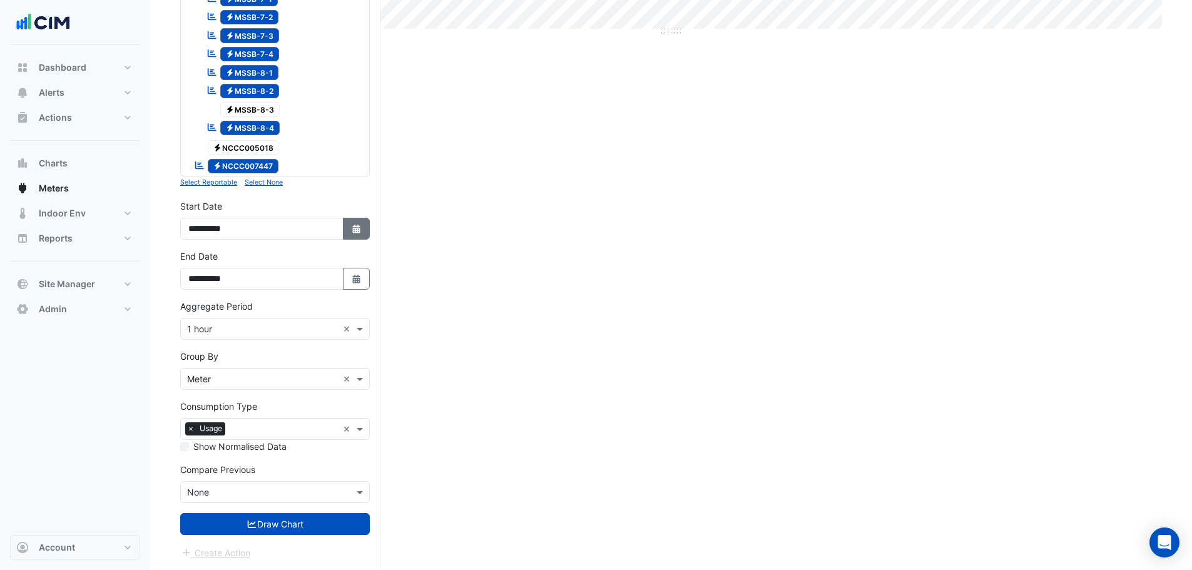
click at [364, 230] on button "Select Date" at bounding box center [357, 229] width 28 height 22
select select "*"
select select "****"
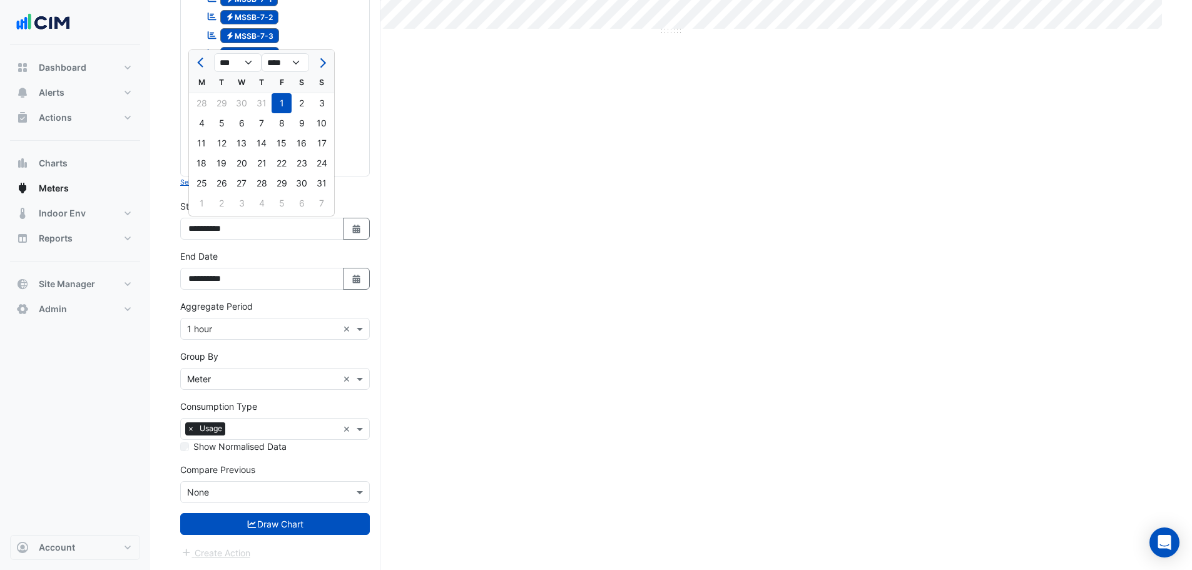
click at [323, 59] on span "Next month" at bounding box center [321, 62] width 9 height 9
select select "*"
drag, startPoint x: 204, startPoint y: 101, endPoint x: 223, endPoint y: 166, distance: 67.2
click at [205, 103] on div "1" at bounding box center [202, 103] width 20 height 20
type input "**********"
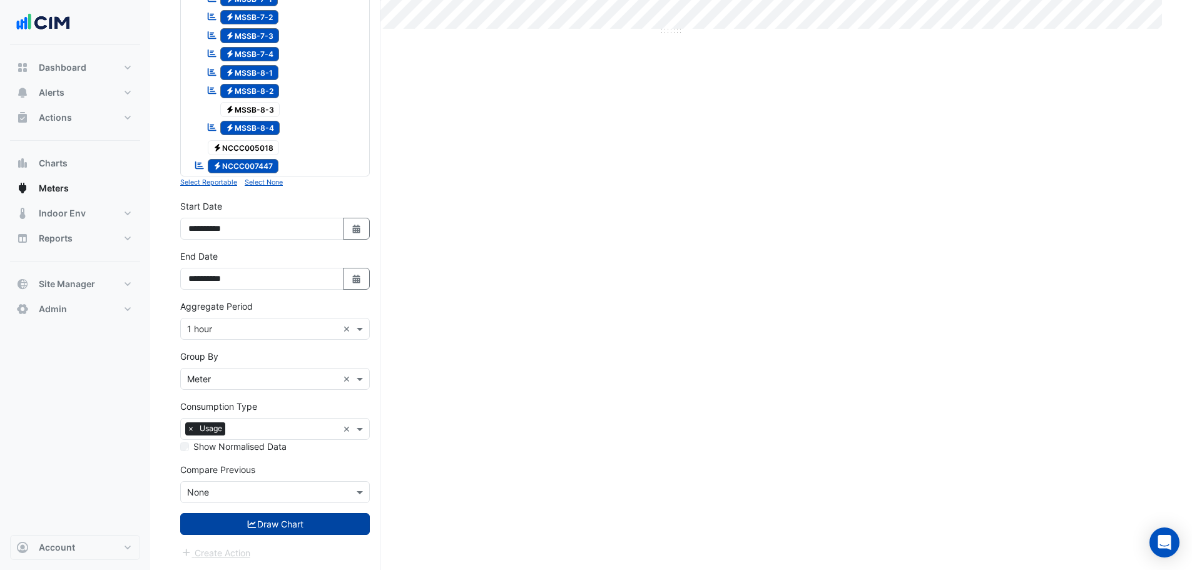
click at [340, 520] on button "Draw Chart" at bounding box center [275, 524] width 190 height 22
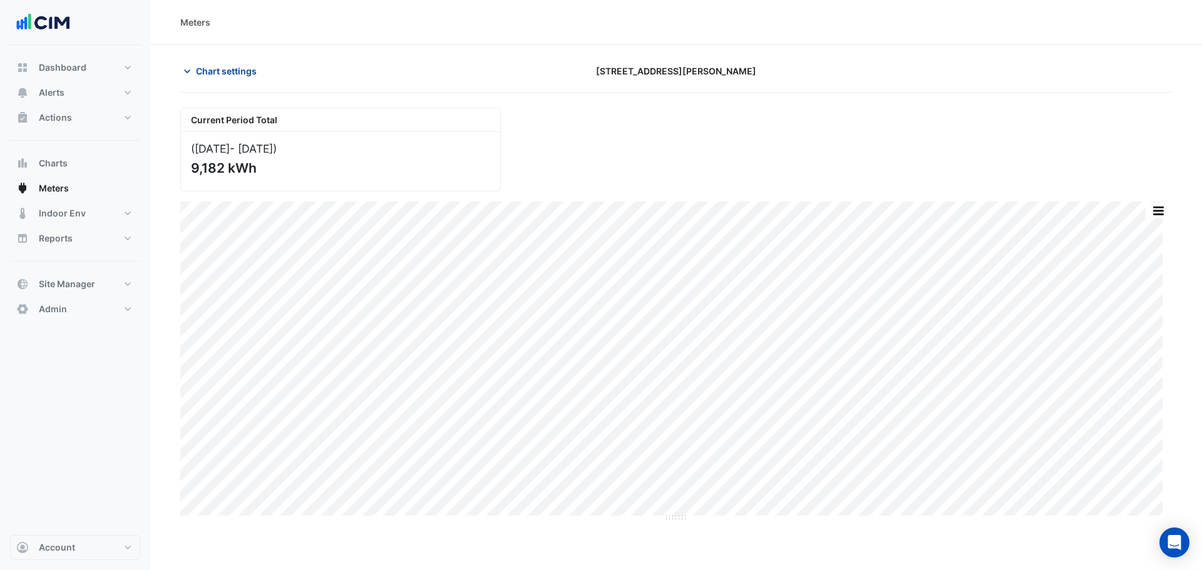
click at [215, 68] on span "Chart settings" at bounding box center [226, 70] width 61 height 13
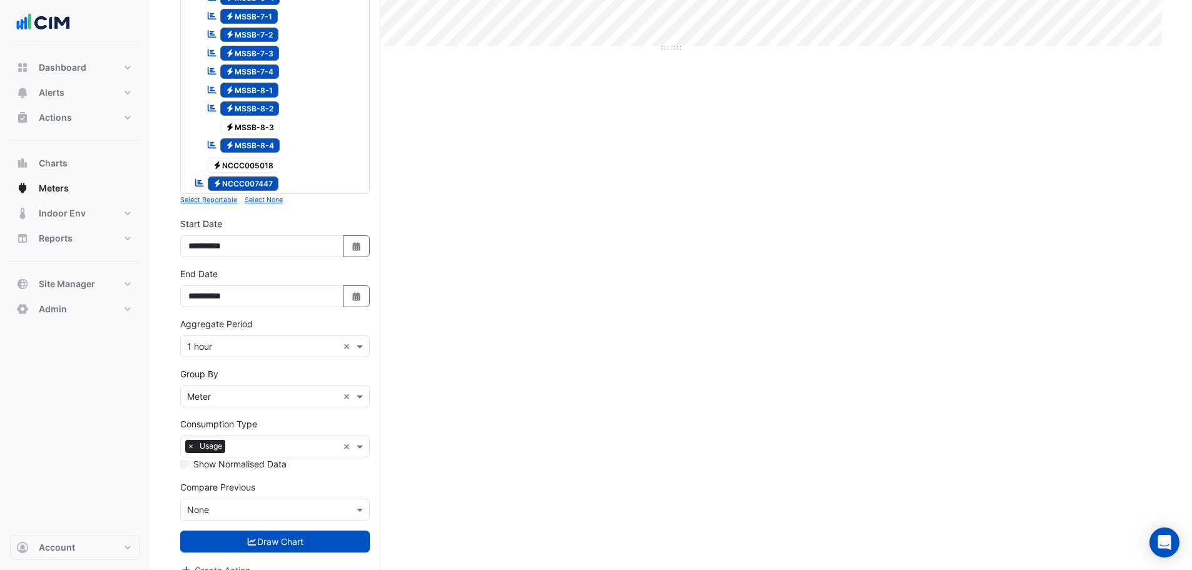
scroll to position [487, 0]
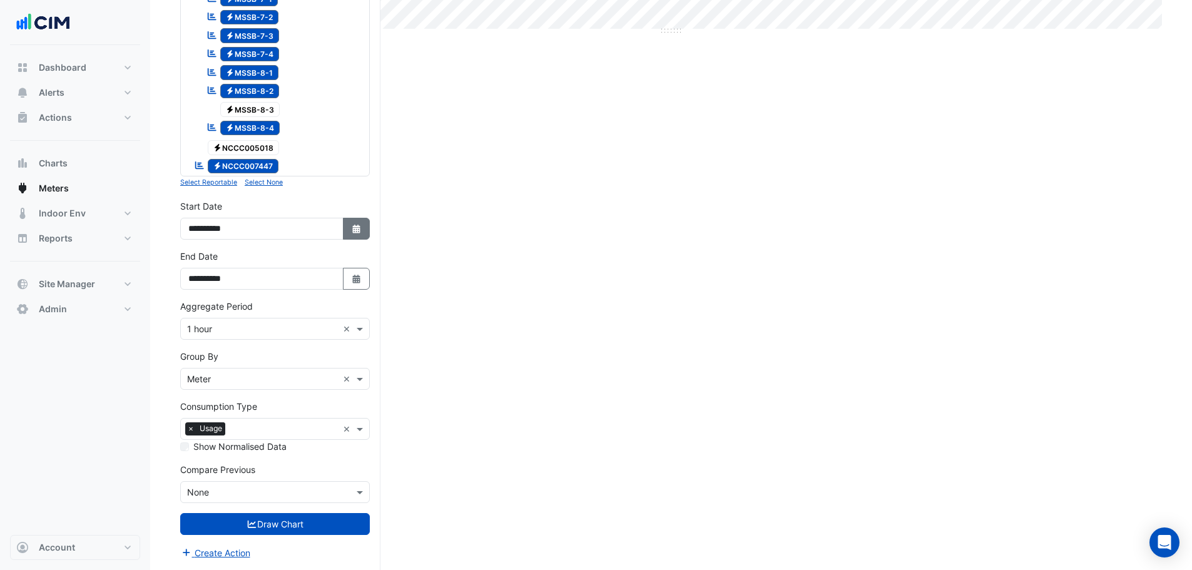
click at [356, 233] on icon "button" at bounding box center [356, 229] width 8 height 9
select select "*"
select select "****"
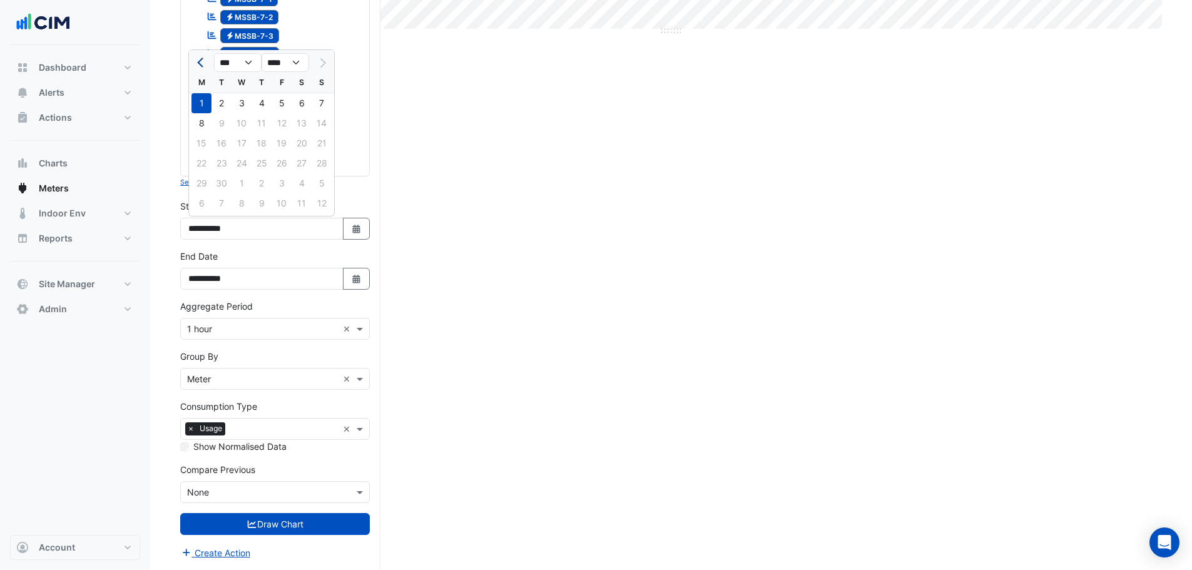
click at [207, 60] on button "Previous month" at bounding box center [201, 63] width 15 height 20
select select "*"
click at [284, 105] on div "1" at bounding box center [282, 103] width 20 height 20
type input "**********"
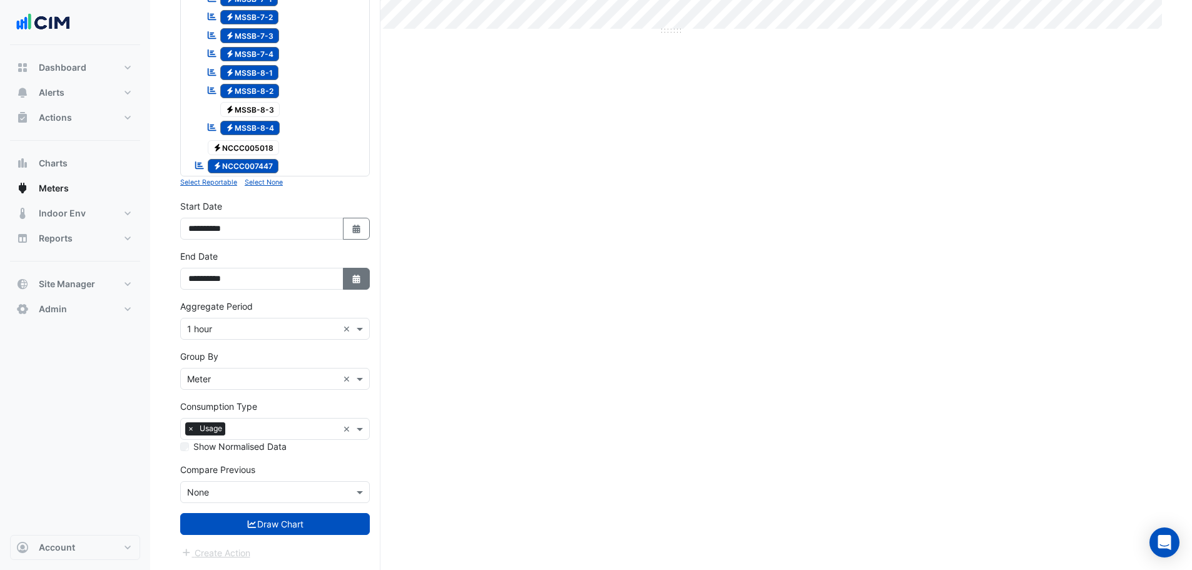
click at [351, 280] on icon "Select Date" at bounding box center [356, 279] width 11 height 9
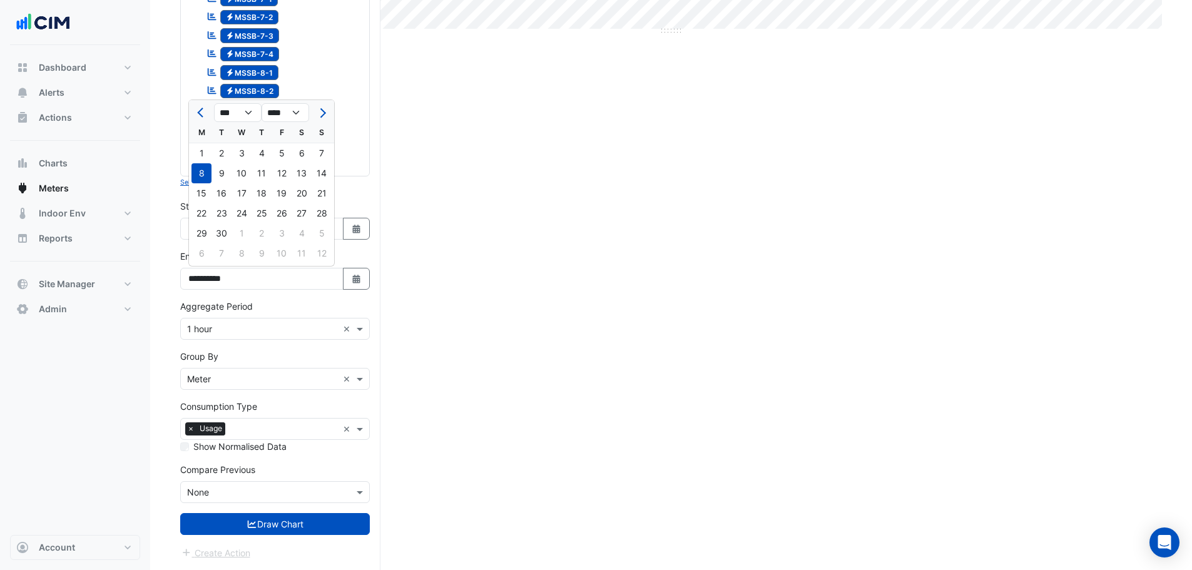
drag, startPoint x: 207, startPoint y: 114, endPoint x: 215, endPoint y: 118, distance: 9.2
click at [207, 115] on button "Previous month" at bounding box center [201, 113] width 15 height 20
select select "*"
click at [331, 233] on div "31" at bounding box center [322, 233] width 20 height 20
type input "**********"
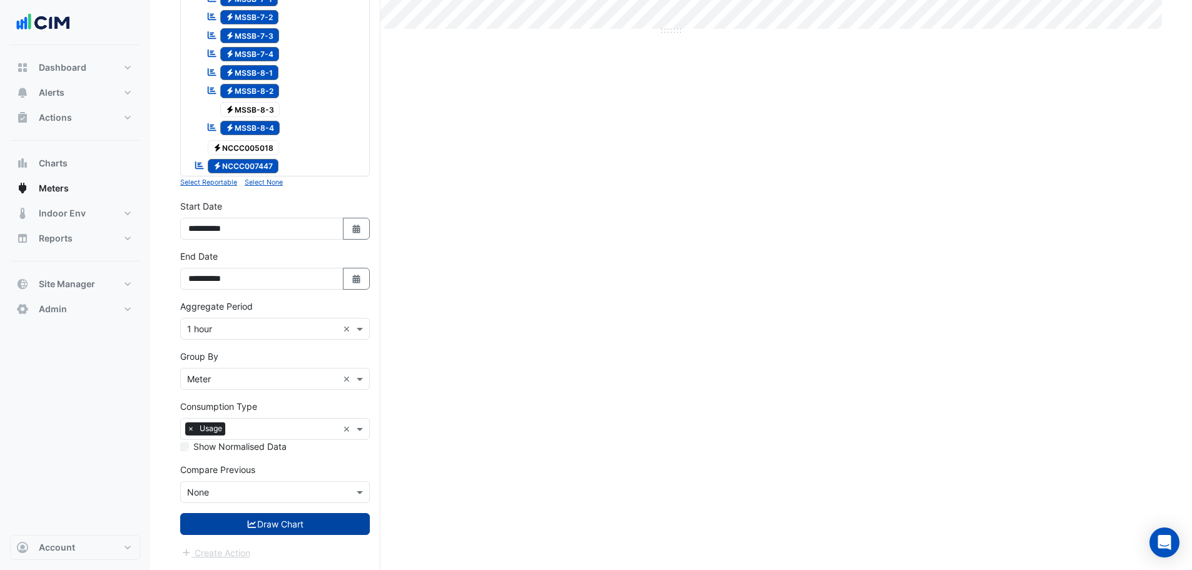
click at [302, 520] on button "Draw Chart" at bounding box center [275, 524] width 190 height 22
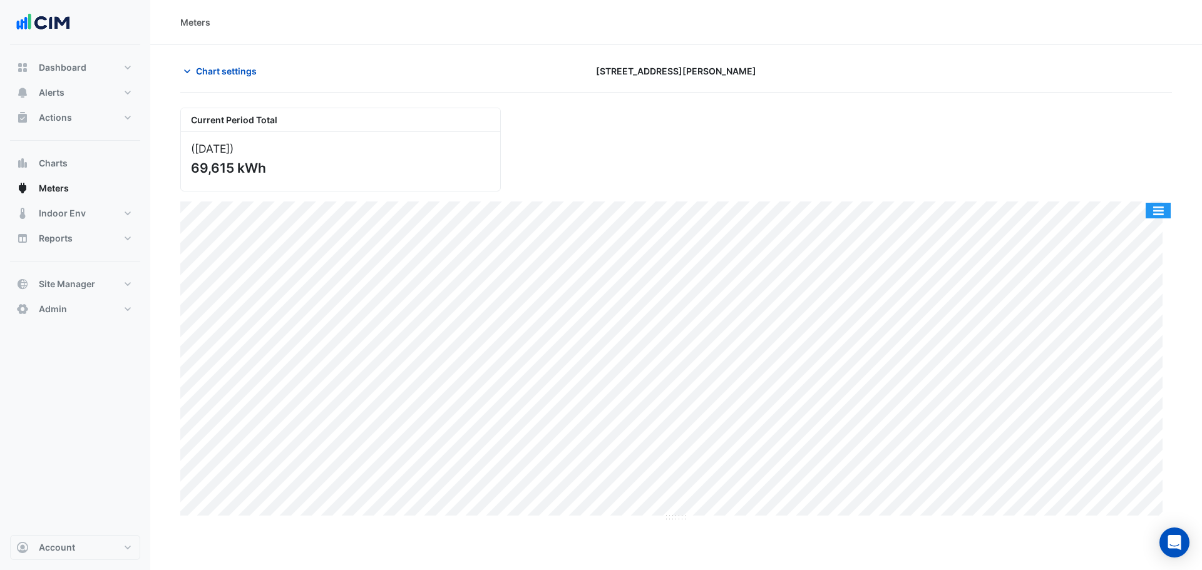
click at [1159, 212] on button "button" at bounding box center [1157, 211] width 25 height 16
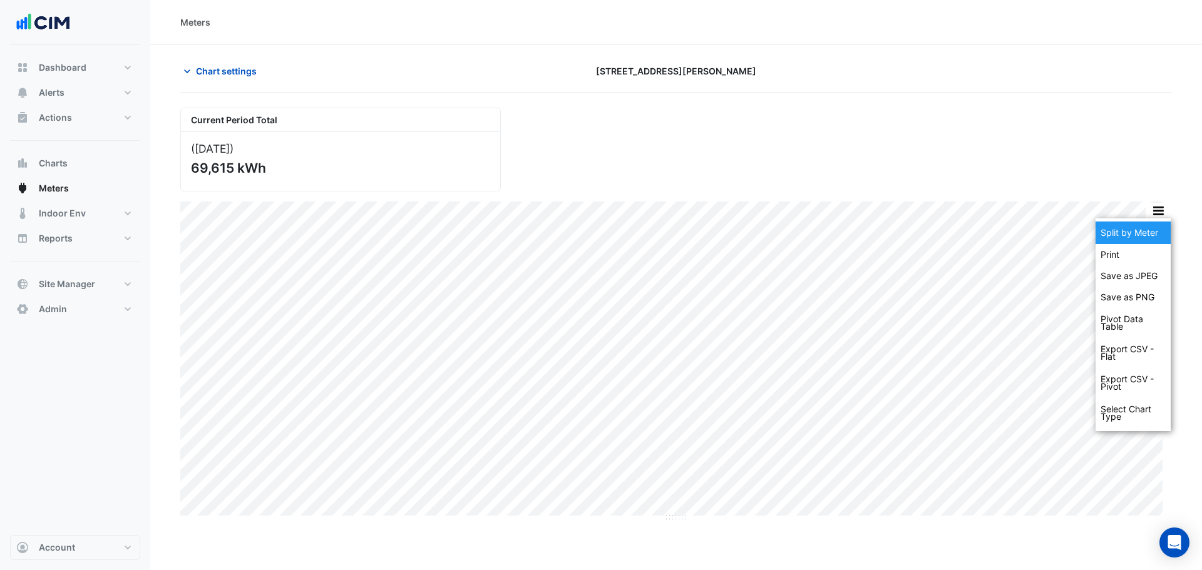
click at [1155, 233] on div "Split by Meter" at bounding box center [1132, 233] width 75 height 23
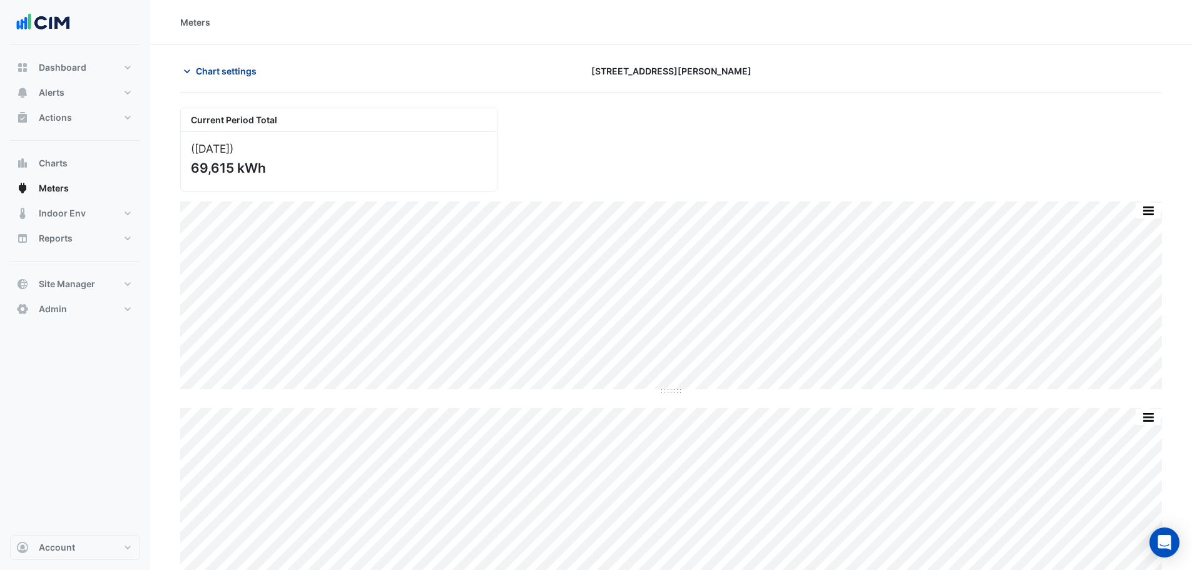
click at [250, 72] on span "Chart settings" at bounding box center [226, 70] width 61 height 13
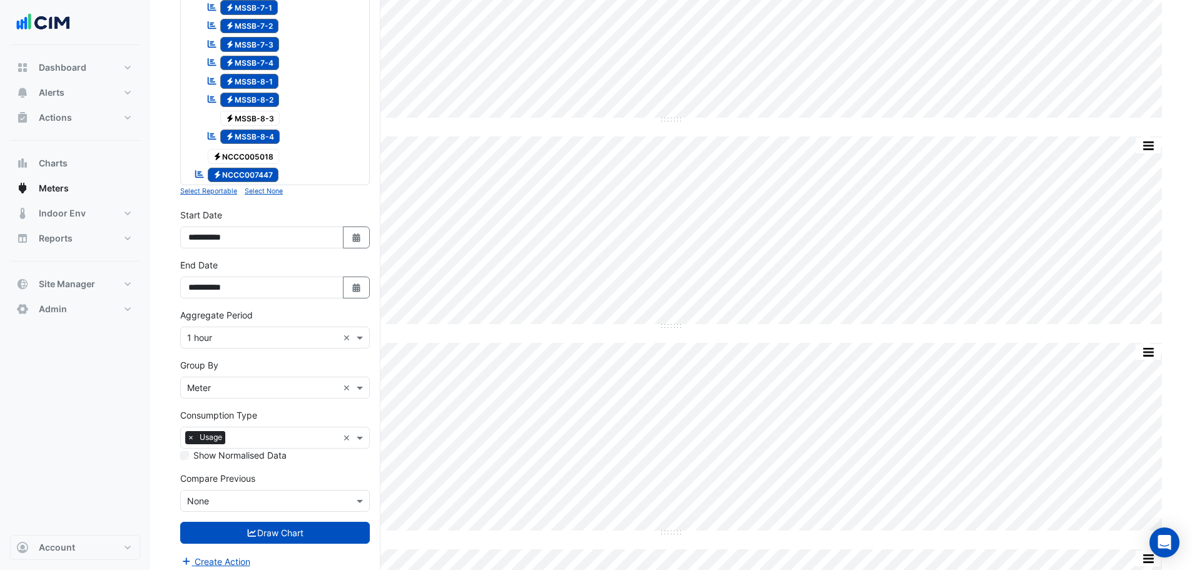
scroll to position [689, 0]
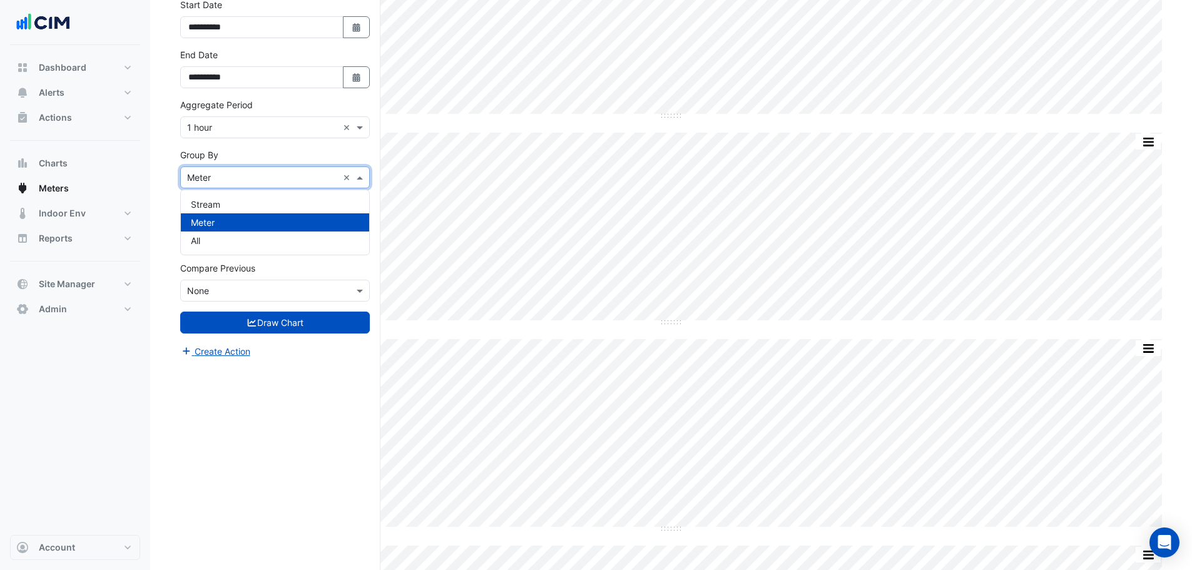
click at [214, 184] on div "Group By × Meter ×" at bounding box center [275, 178] width 190 height 22
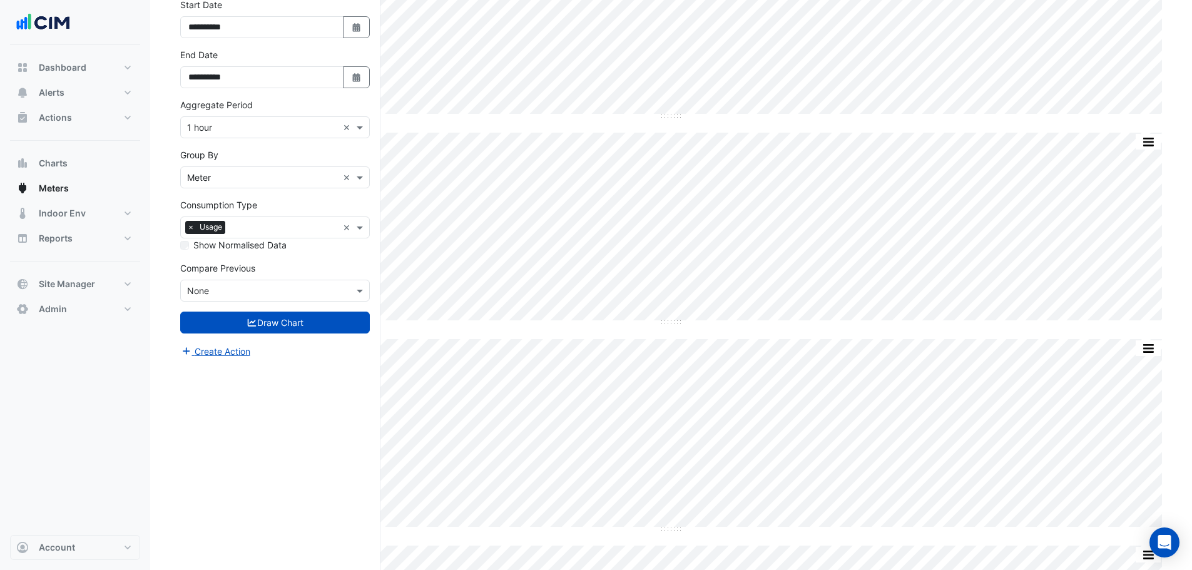
click at [216, 300] on div "Compare Previous × None" at bounding box center [275, 291] width 190 height 22
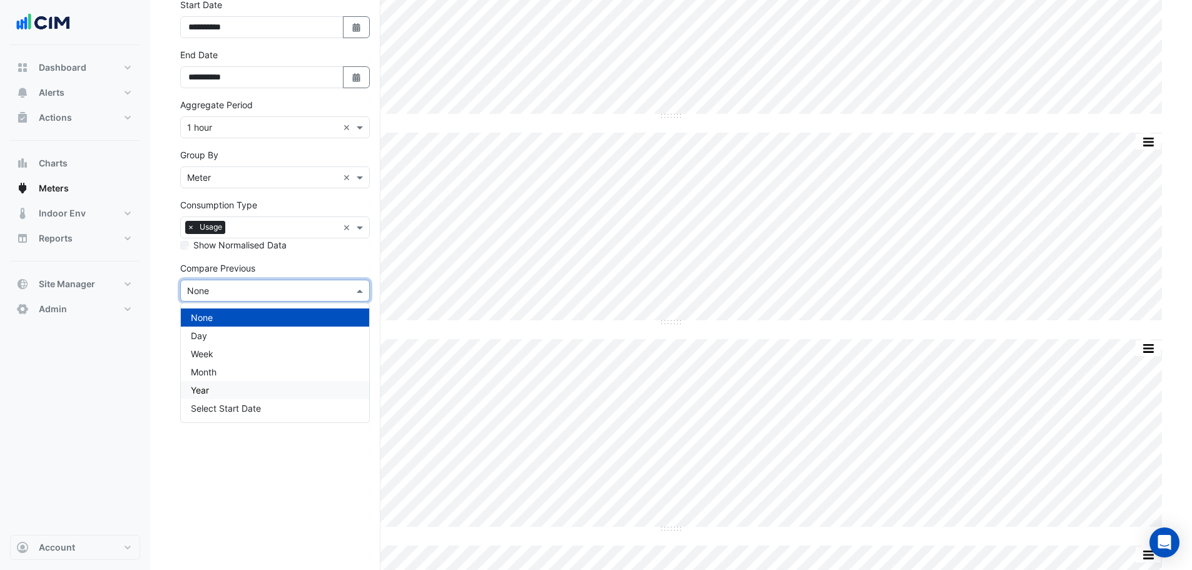
click at [214, 394] on div "Year" at bounding box center [275, 390] width 188 height 18
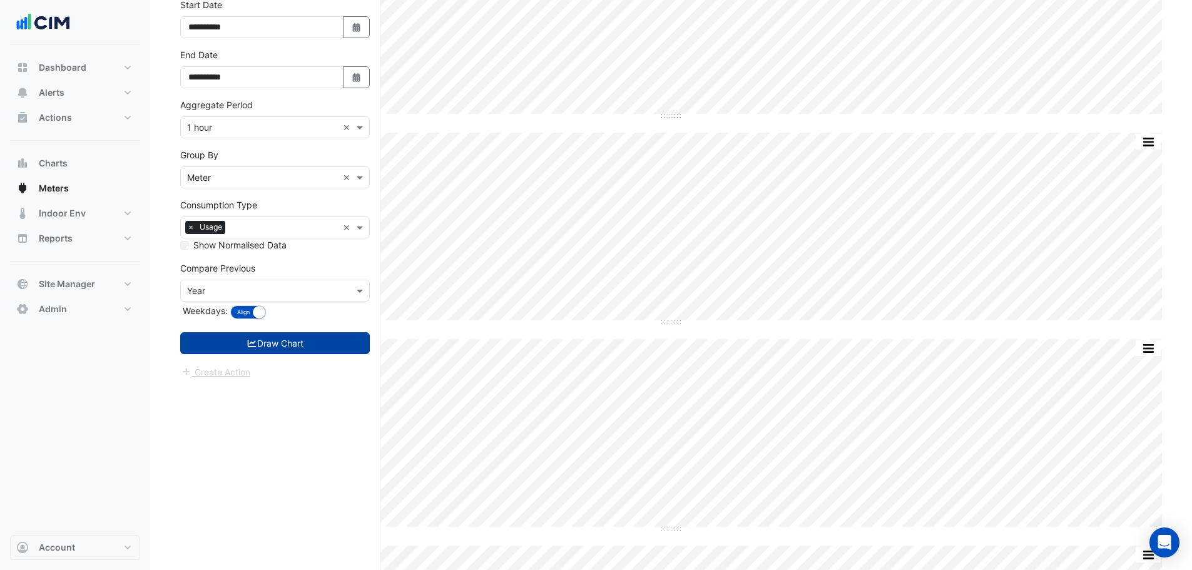
click at [252, 352] on button "Draw Chart" at bounding box center [275, 343] width 190 height 22
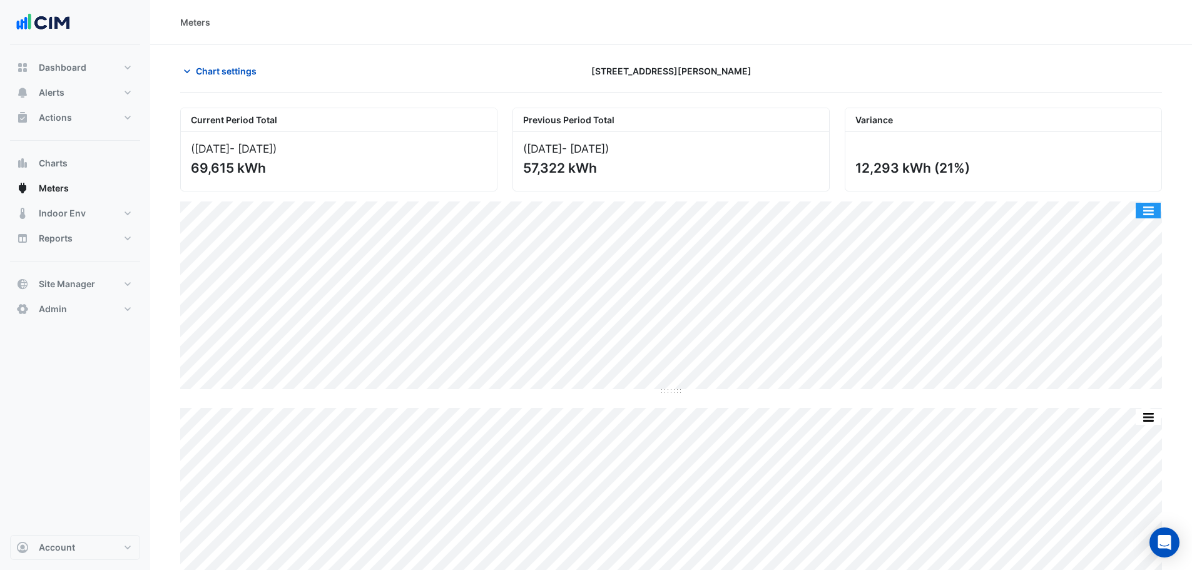
click at [1157, 214] on button "button" at bounding box center [1148, 211] width 25 height 16
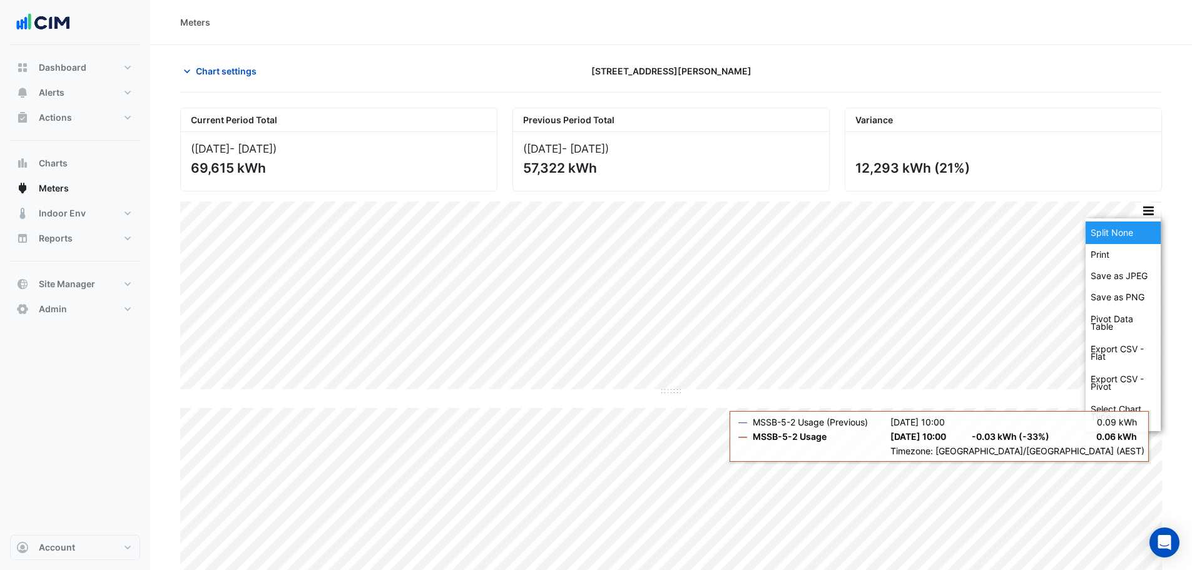
click at [1139, 237] on div "Split None" at bounding box center [1123, 233] width 75 height 23
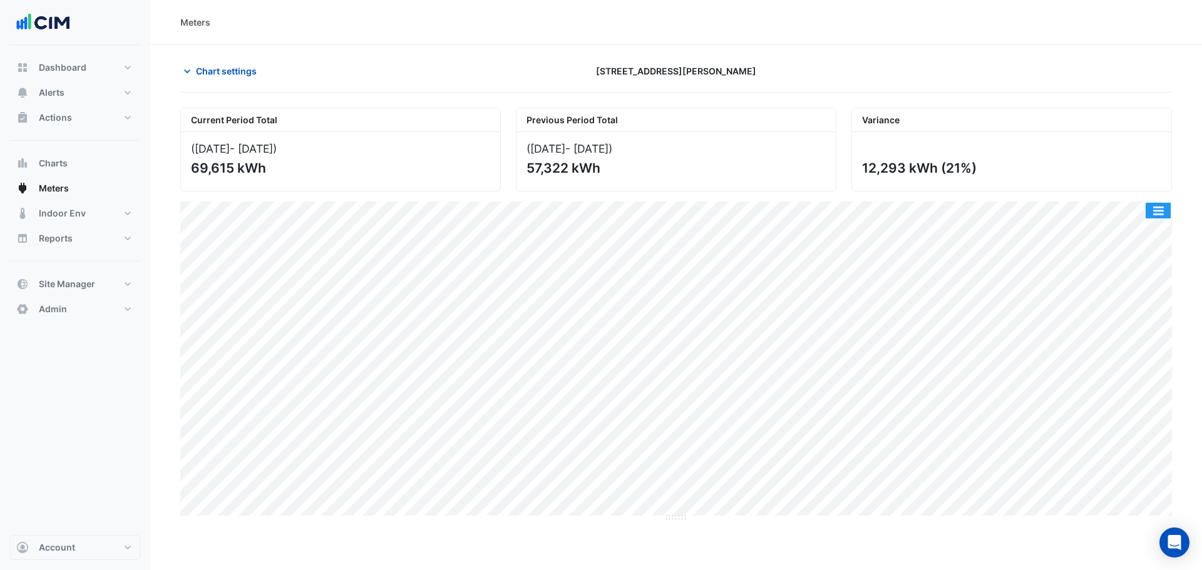
click at [1158, 209] on button "button" at bounding box center [1157, 211] width 25 height 16
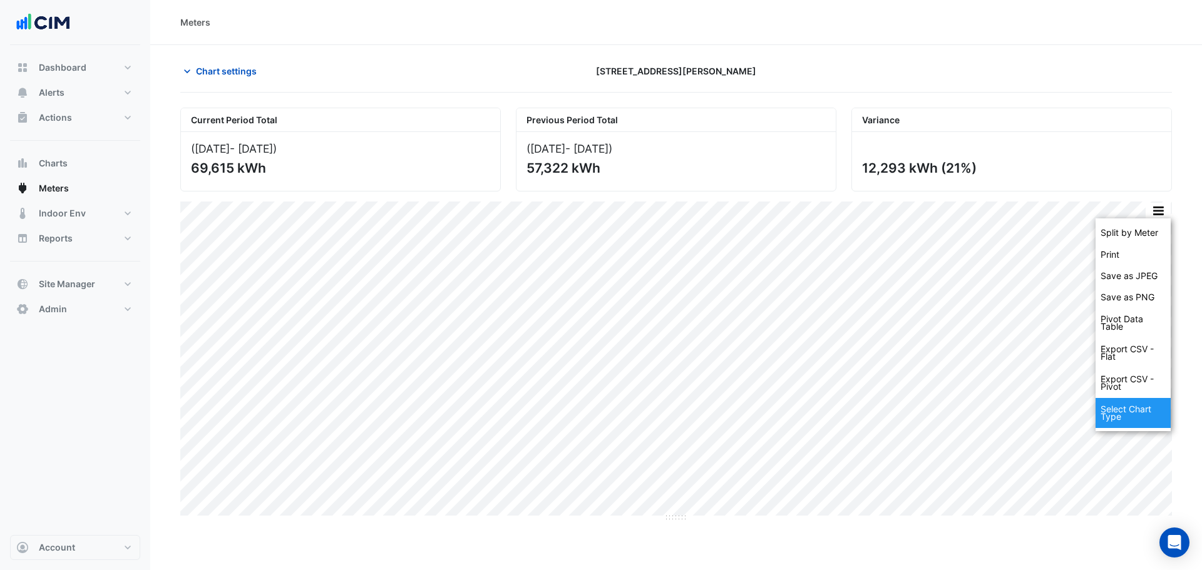
click at [1133, 419] on div "Select Chart Type" at bounding box center [1132, 413] width 75 height 30
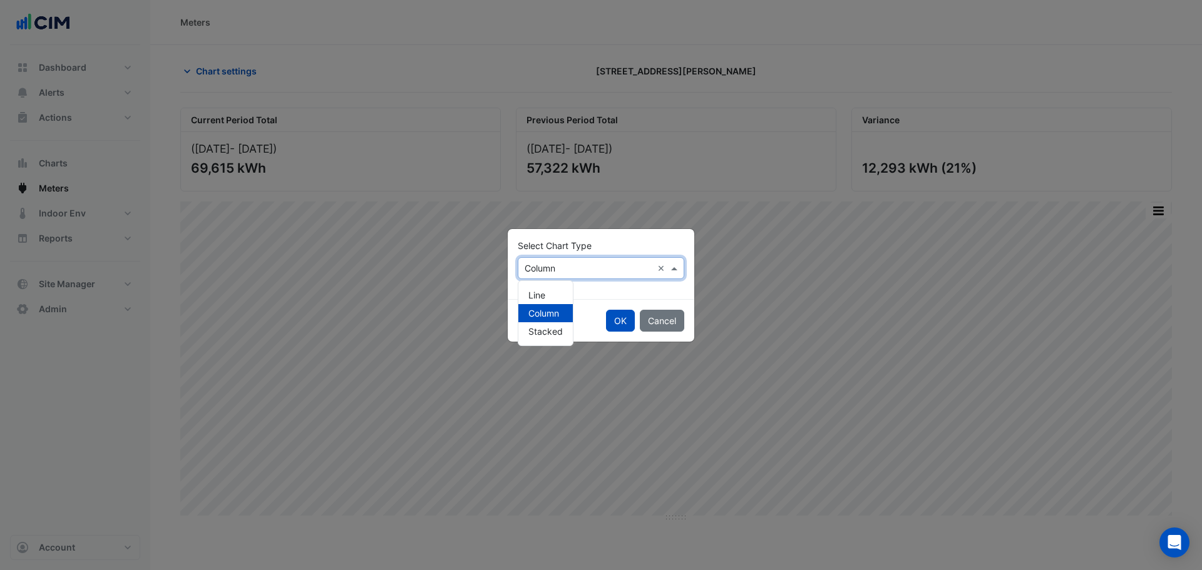
click at [549, 274] on input "text" at bounding box center [589, 268] width 128 height 13
click at [548, 294] on div "Line" at bounding box center [545, 295] width 54 height 18
click at [608, 316] on button "OK" at bounding box center [620, 321] width 29 height 22
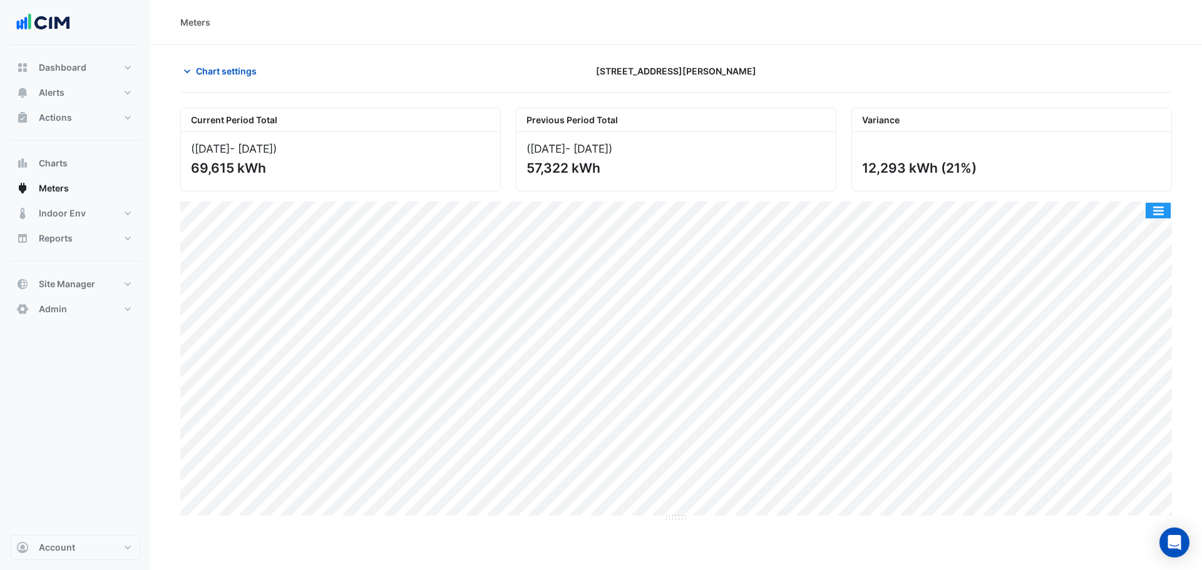
click at [1165, 207] on button "button" at bounding box center [1157, 211] width 25 height 16
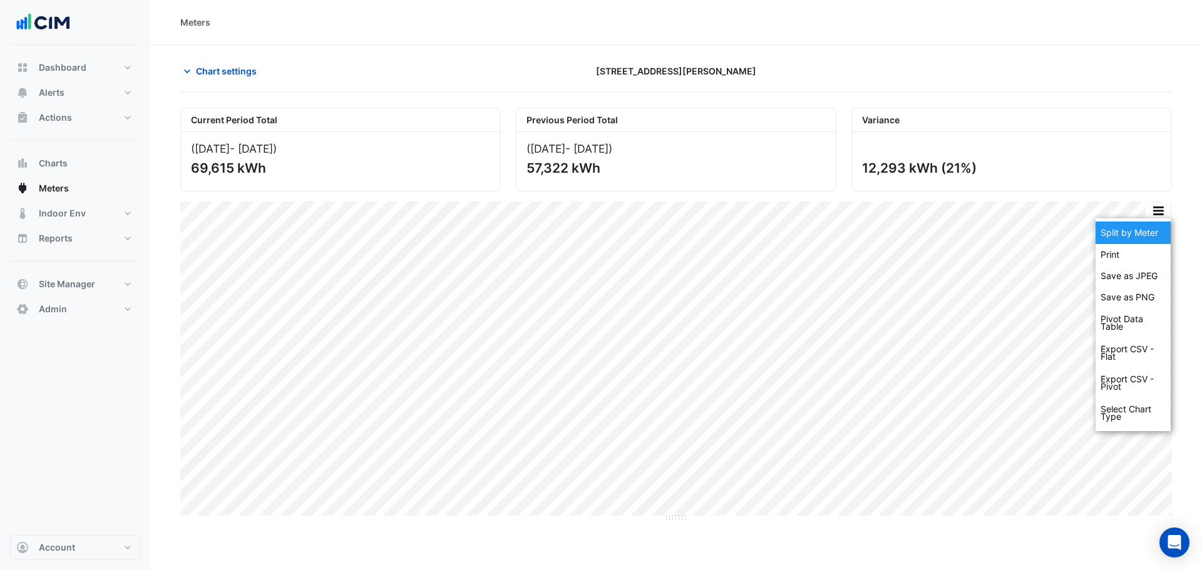
click at [1157, 233] on div "Split by Meter" at bounding box center [1132, 233] width 75 height 23
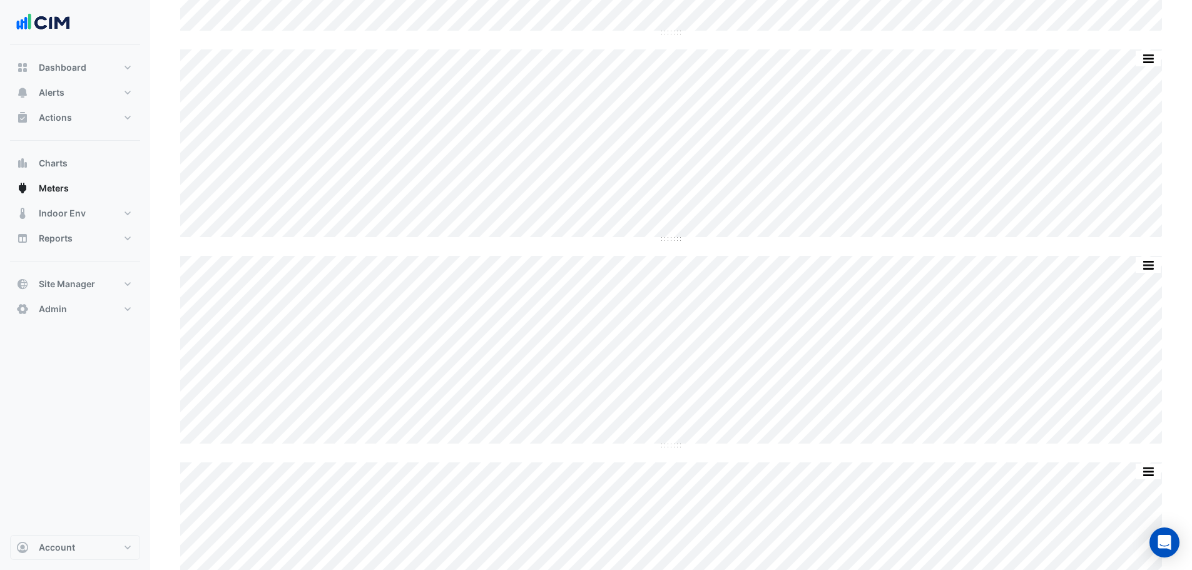
scroll to position [2770, 0]
